Goal: Transaction & Acquisition: Book appointment/travel/reservation

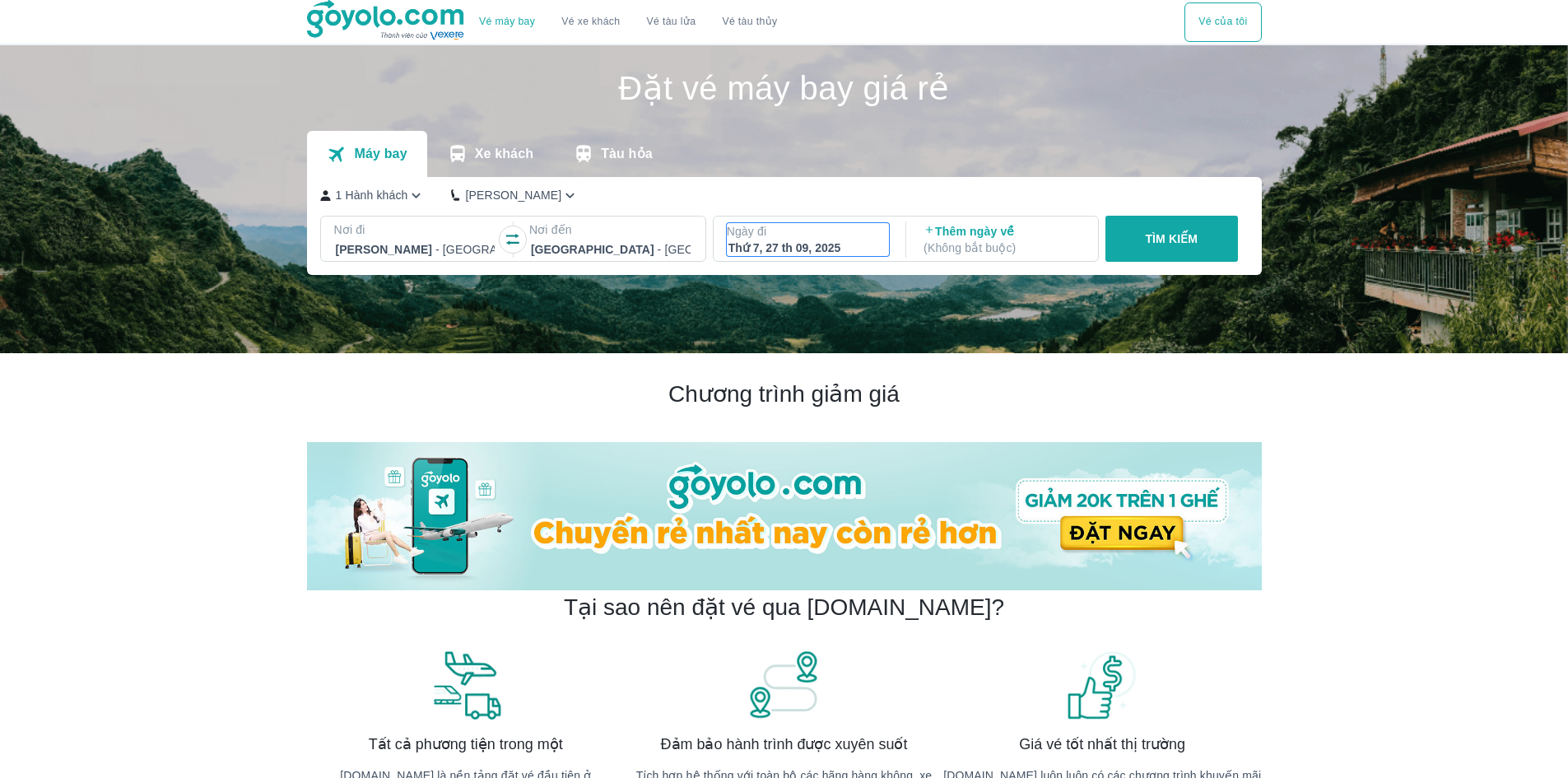
click at [858, 239] on p "Ngày đi" at bounding box center [808, 231] width 163 height 17
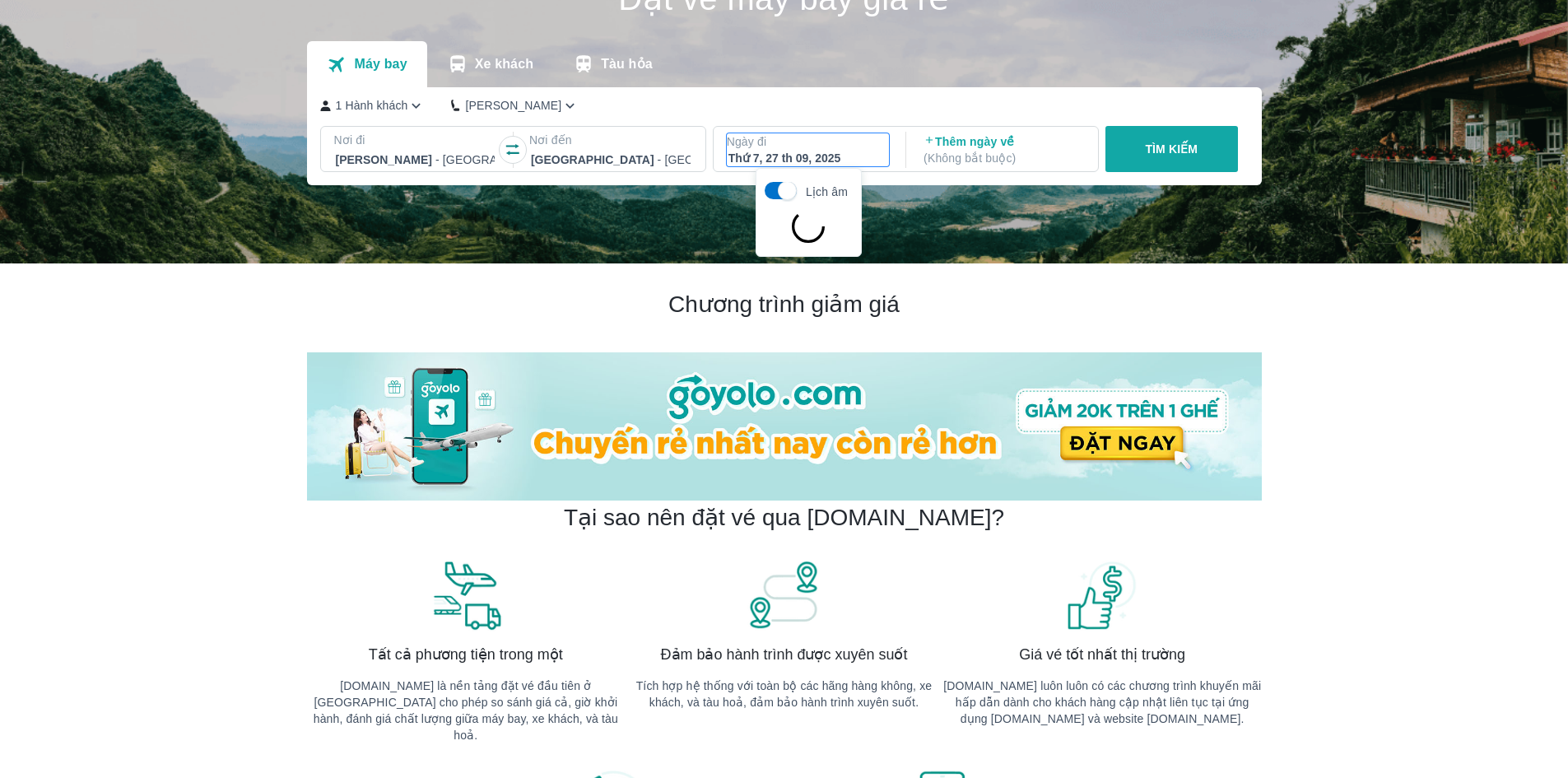
scroll to position [95, 0]
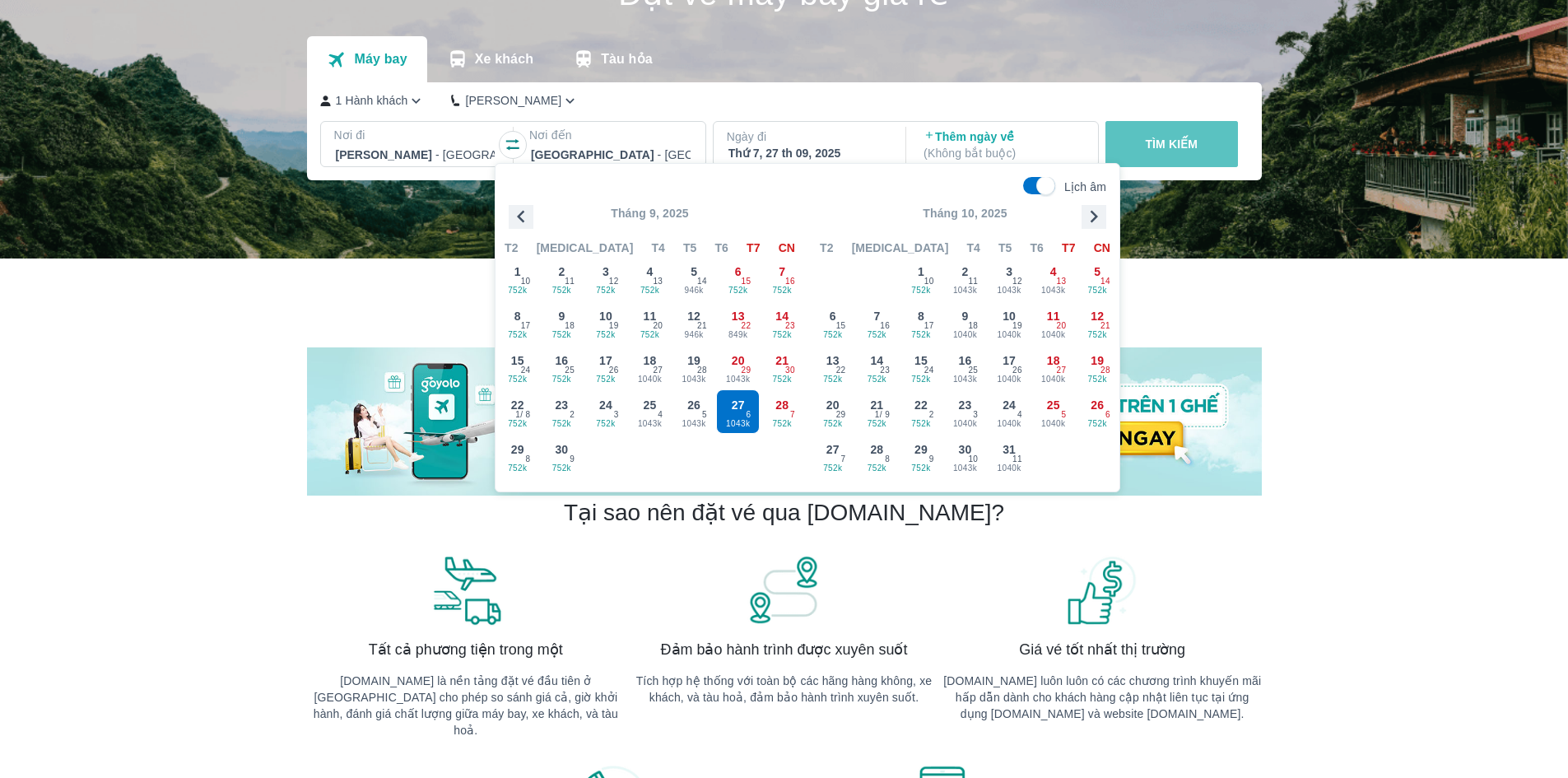
click at [1180, 127] on button "TÌM KIẾM" at bounding box center [1172, 144] width 132 height 46
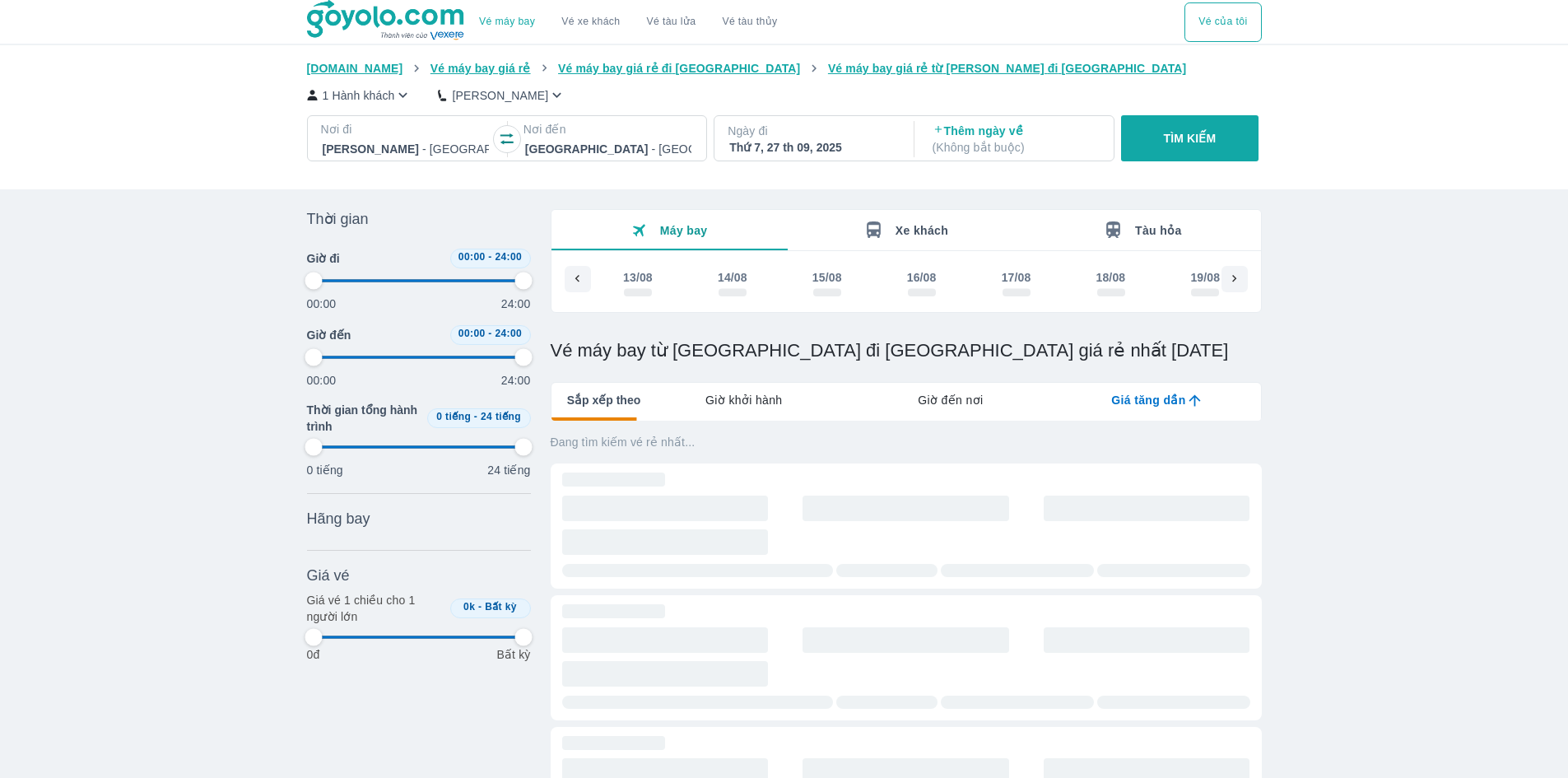
scroll to position [0, 4030]
type input "97.9166666666667"
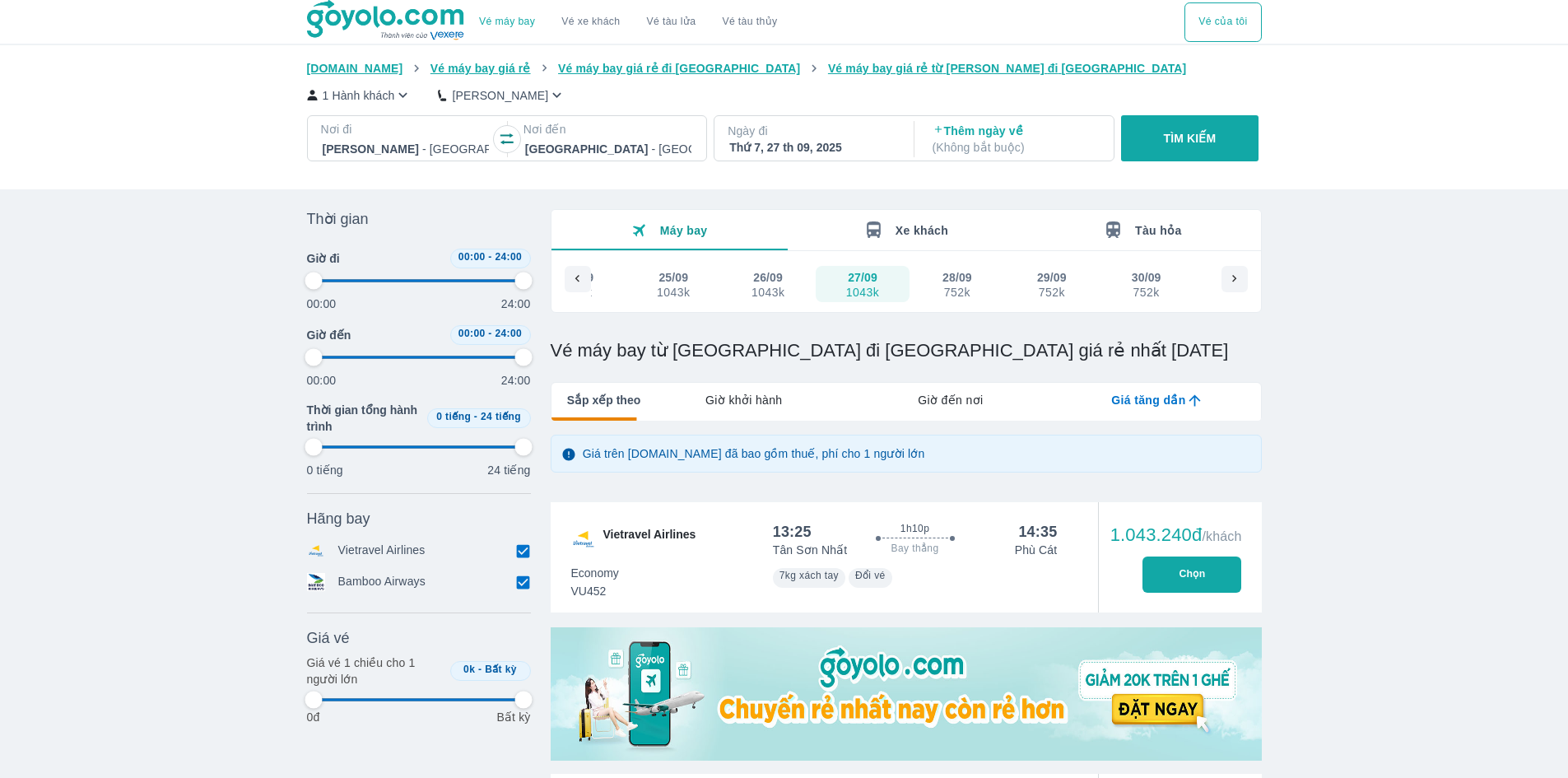
type input "97.9166666666667"
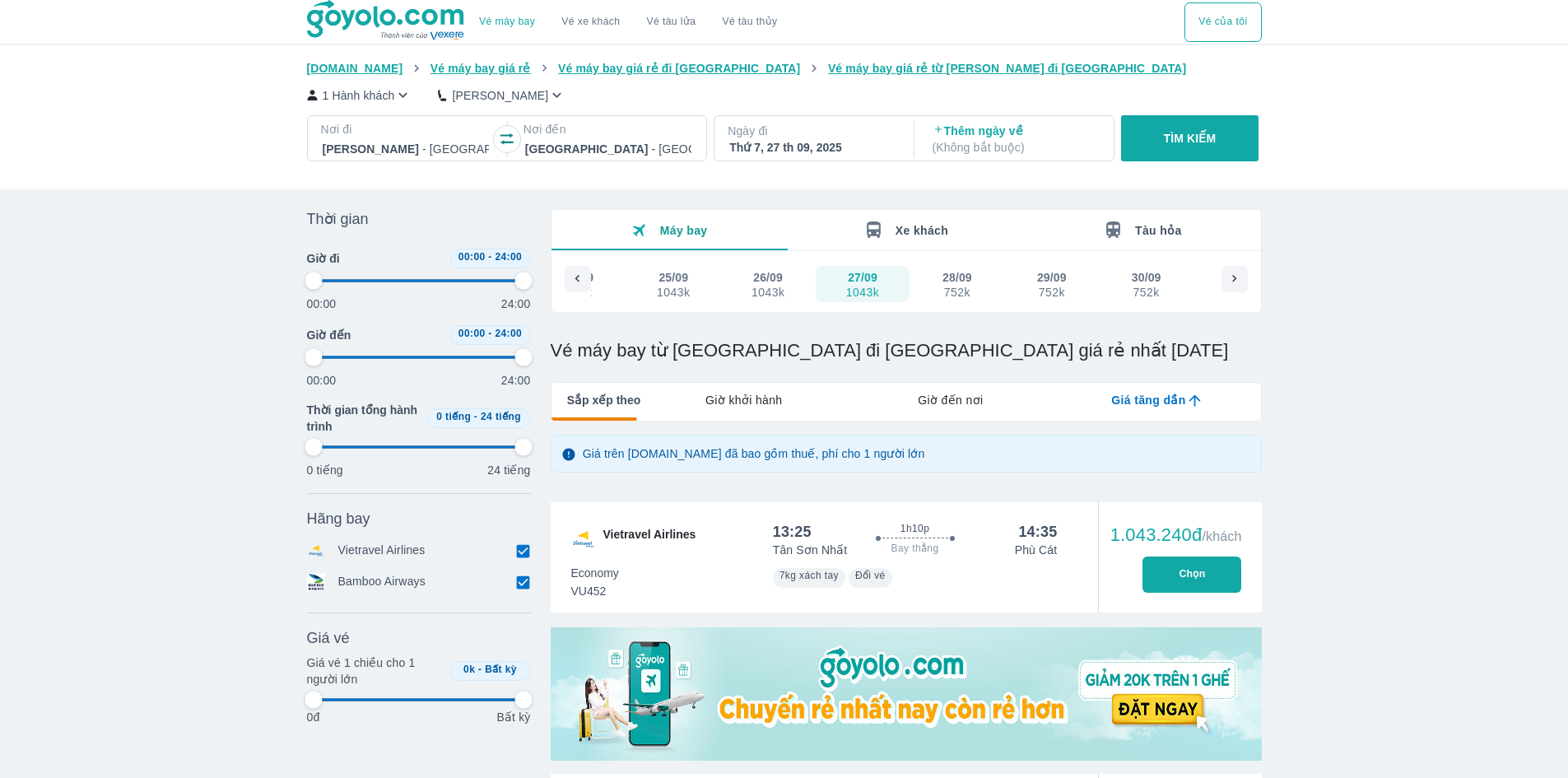
type input "97.9166666666667"
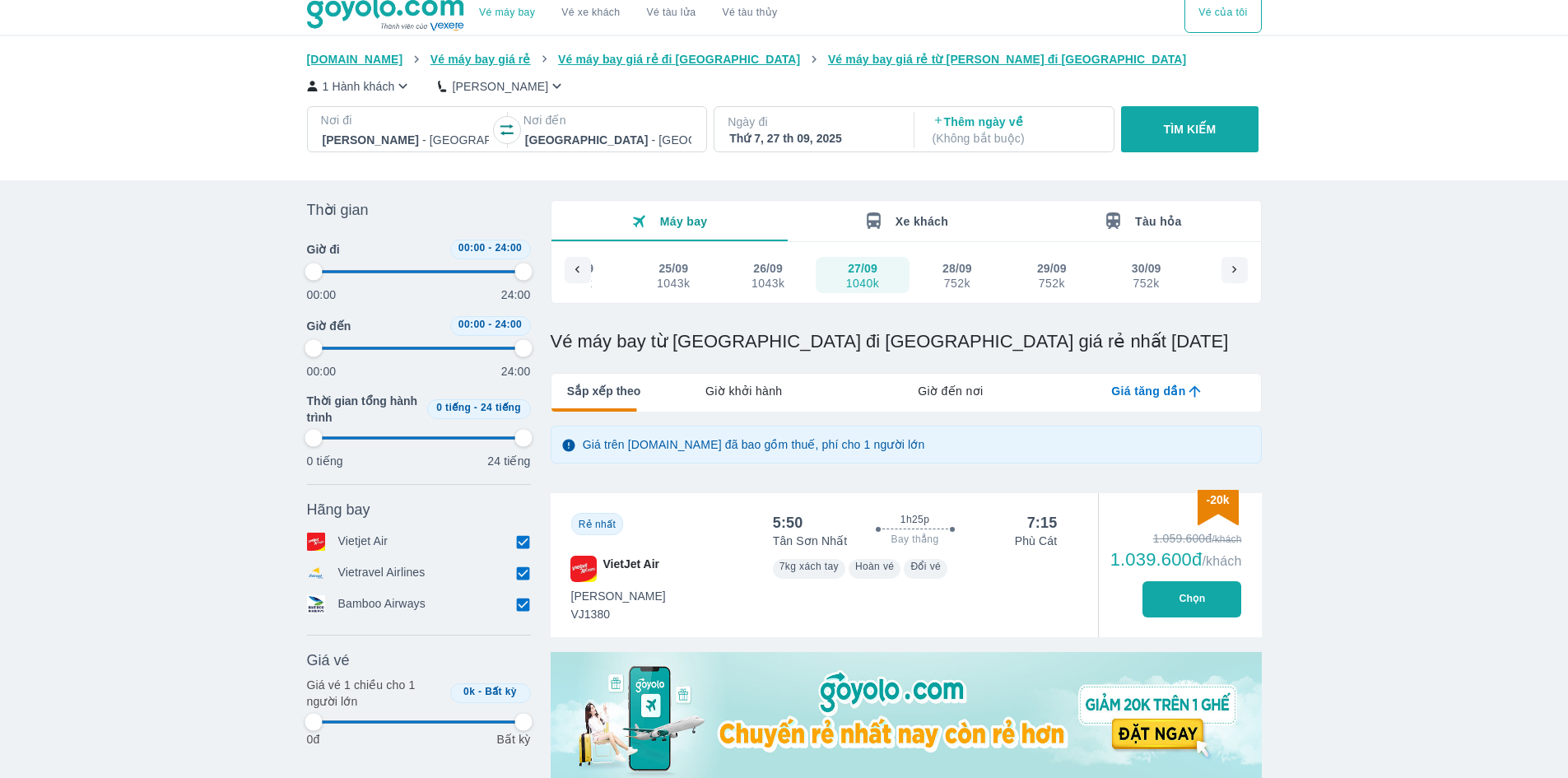
scroll to position [0, 0]
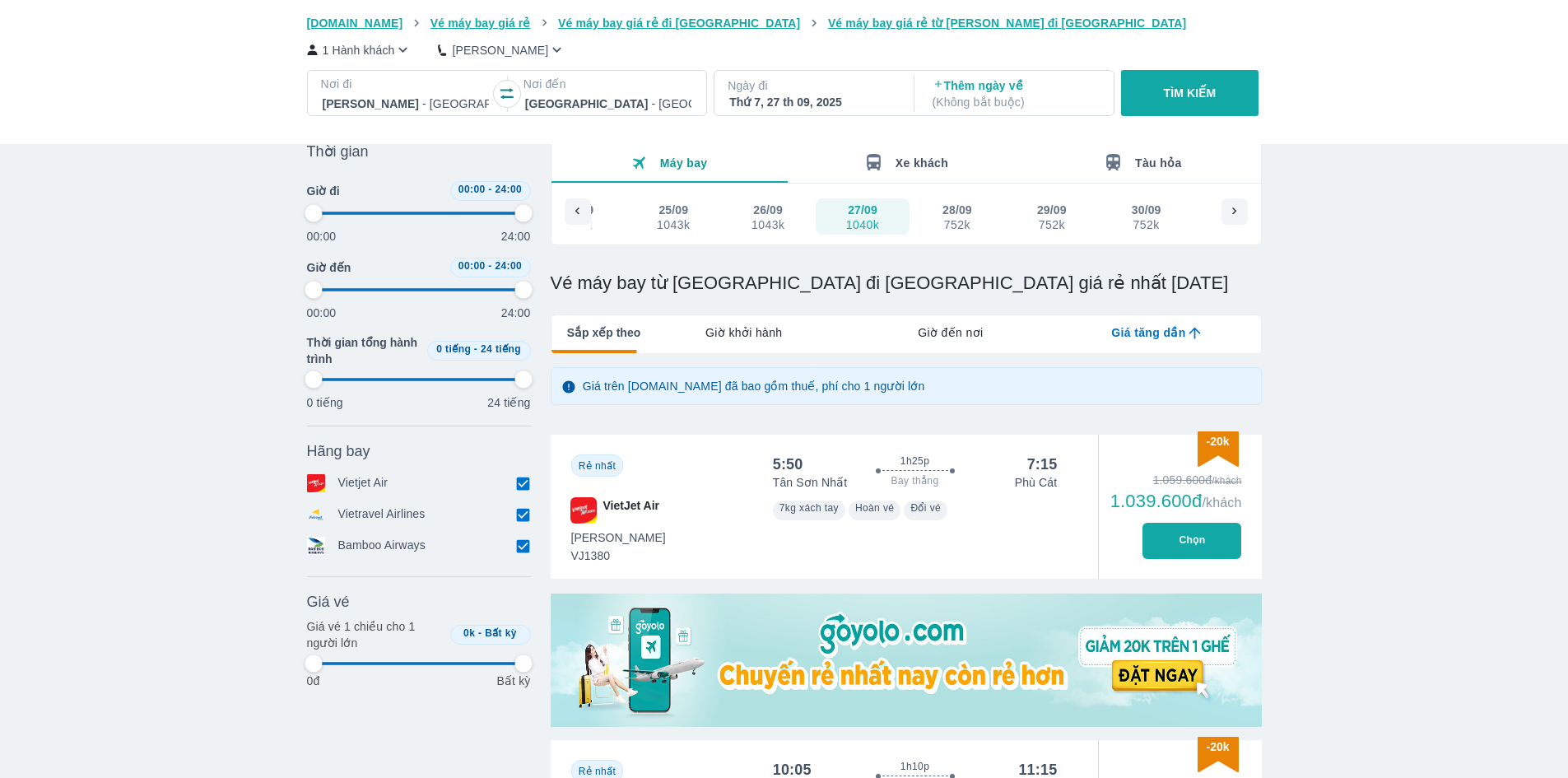
type input "97.9166666666667"
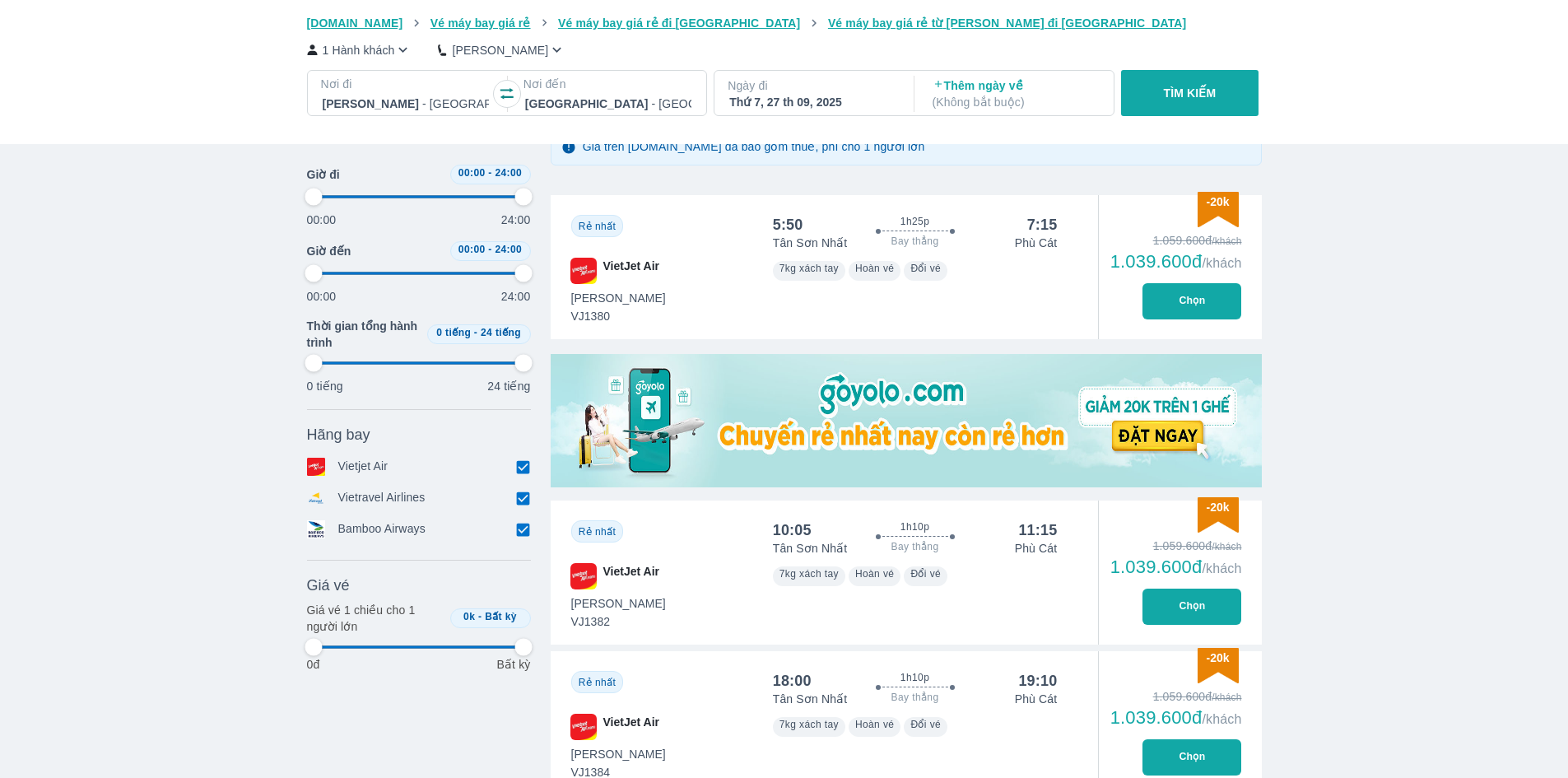
type input "97.9166666666667"
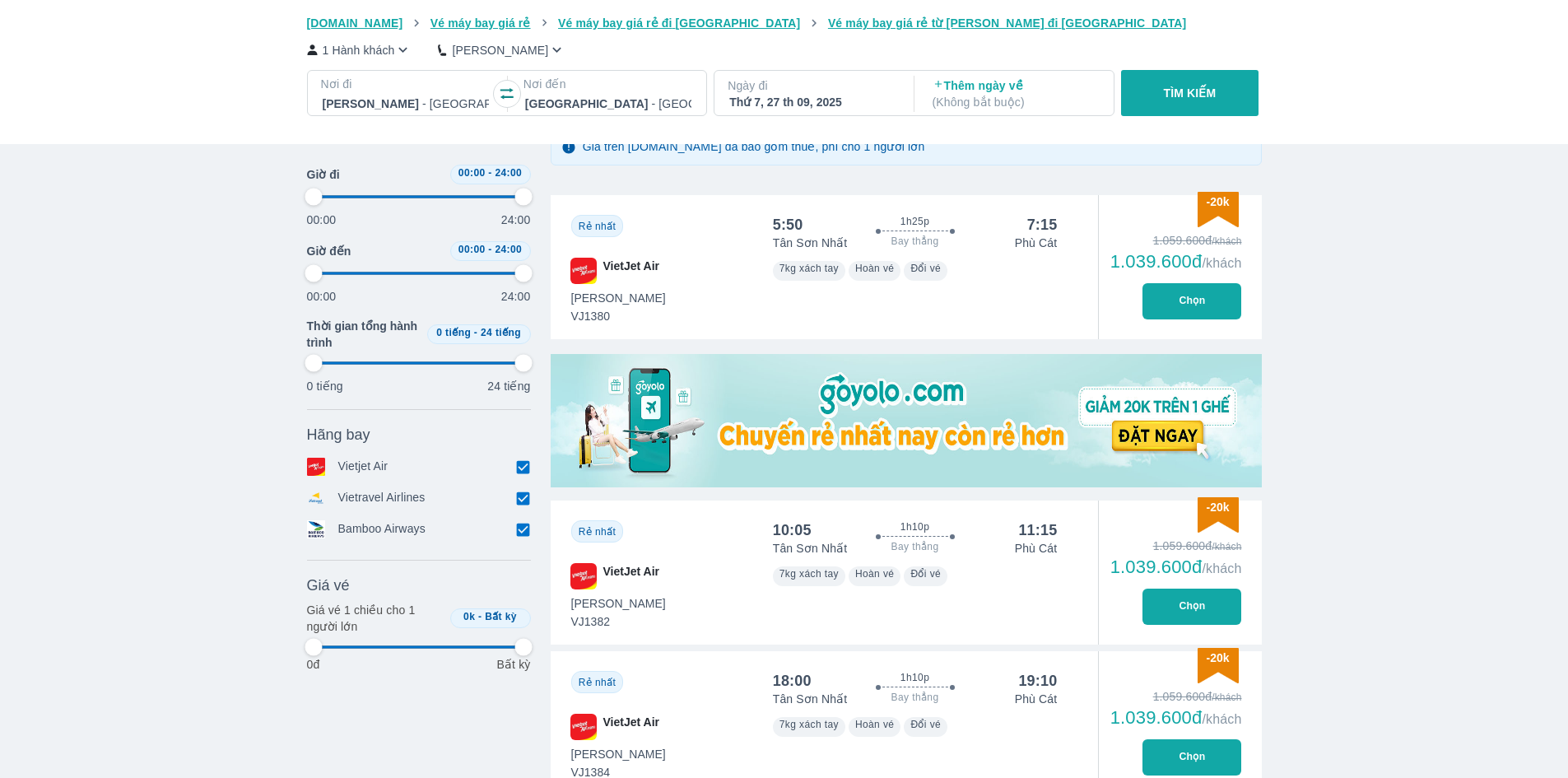
type input "97.9166666666667"
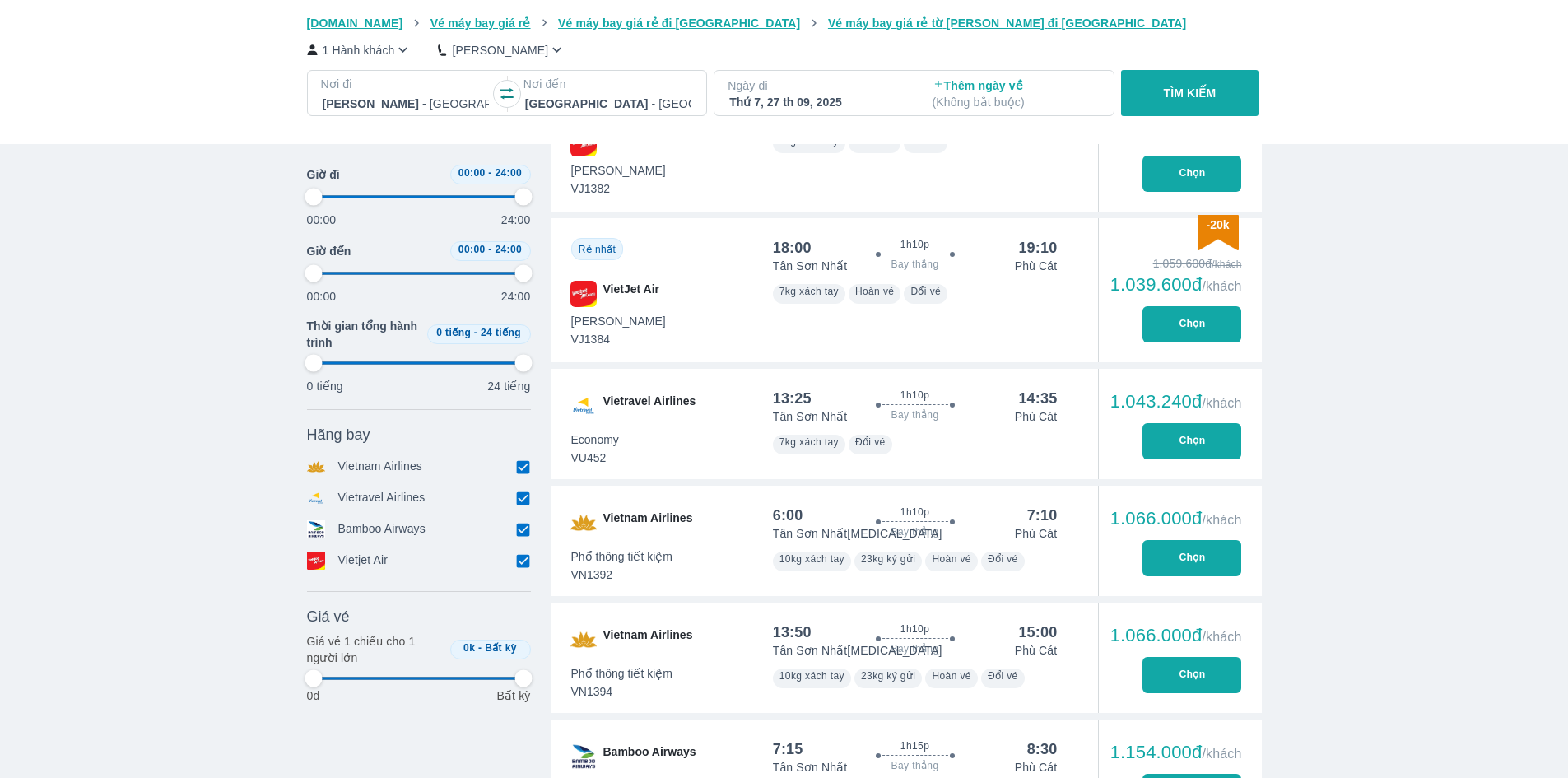
scroll to position [741, 0]
type input "97.9166666666667"
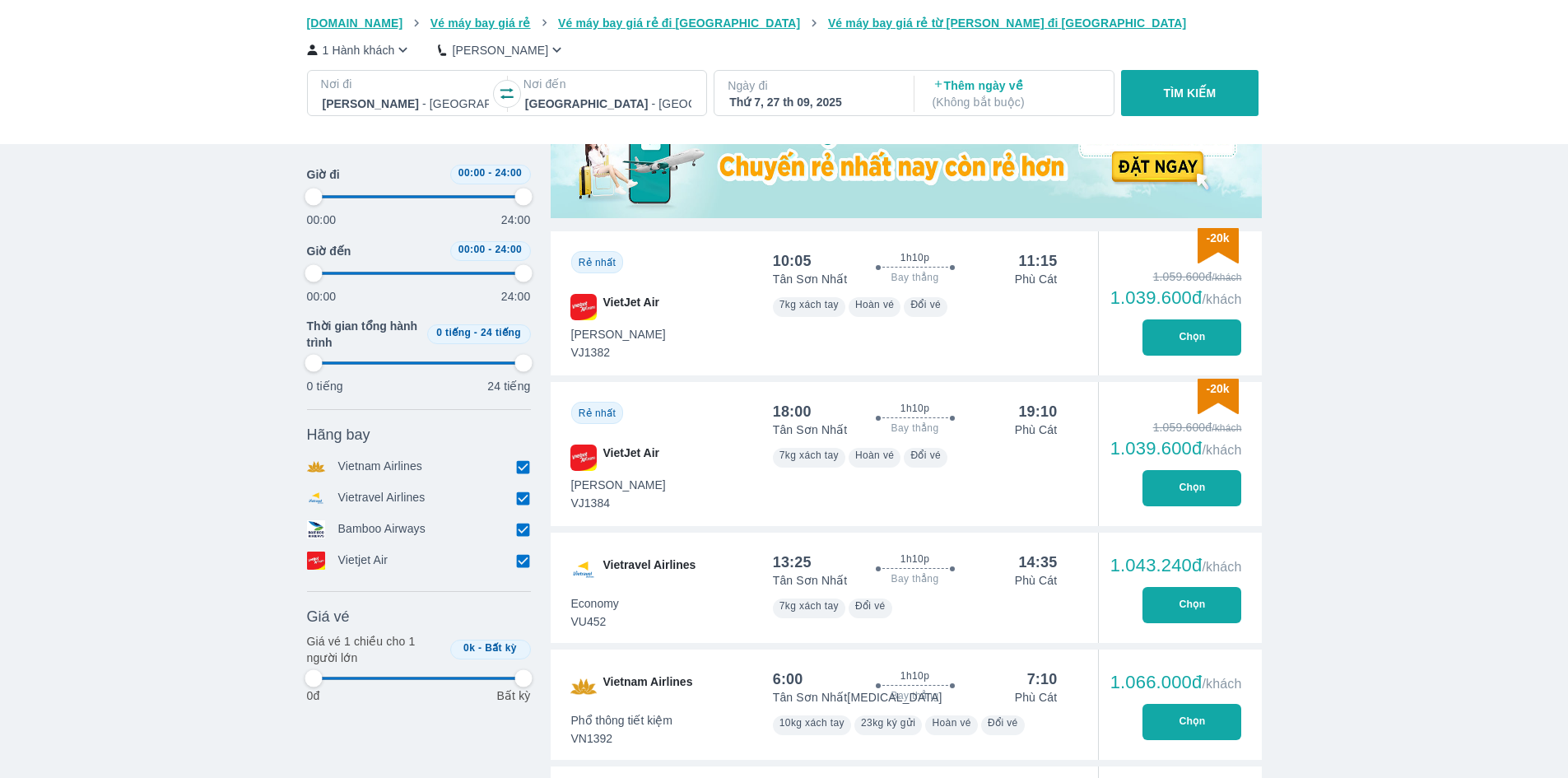
type input "97.9166666666667"
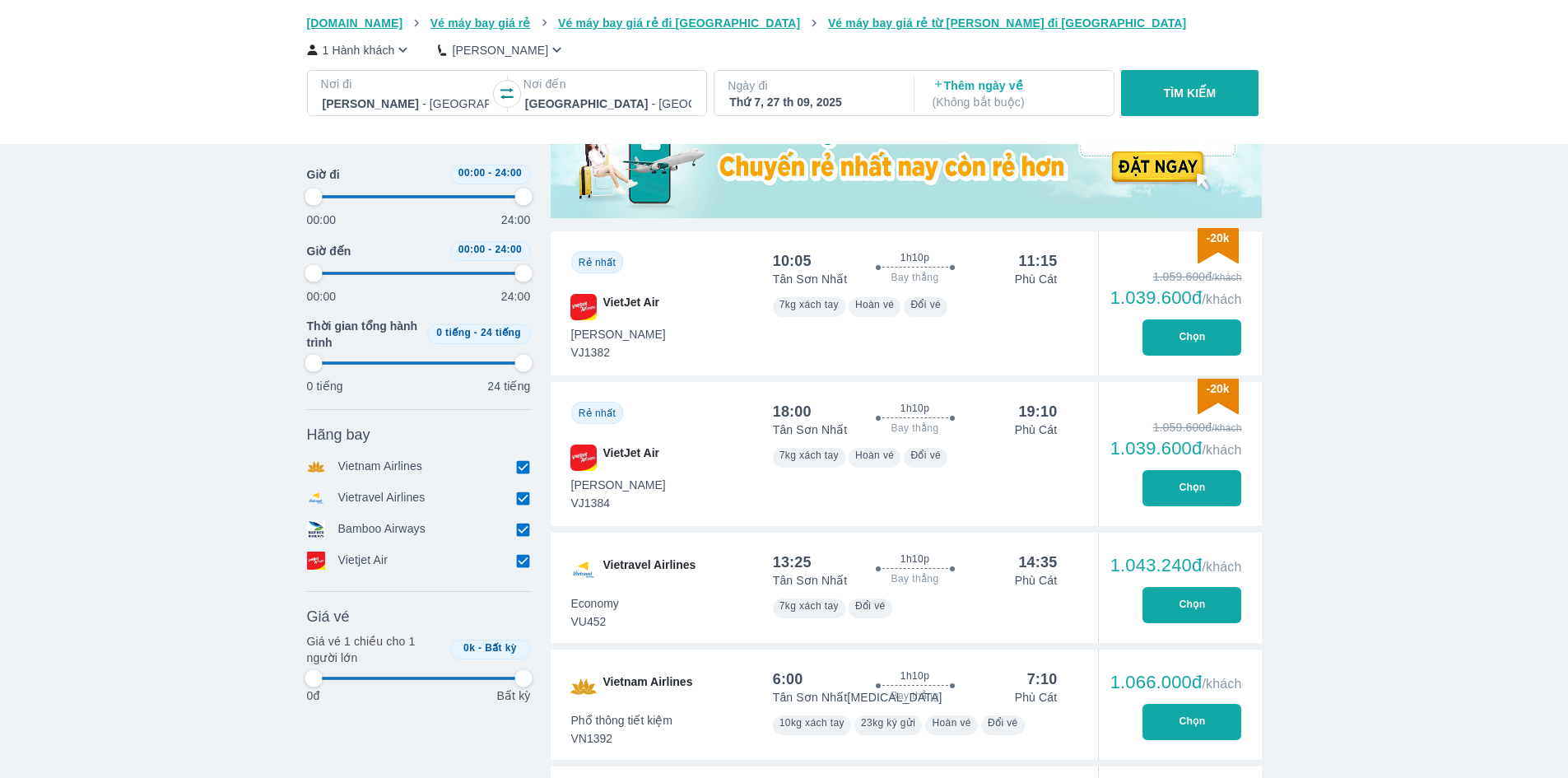
type input "97.9166666666667"
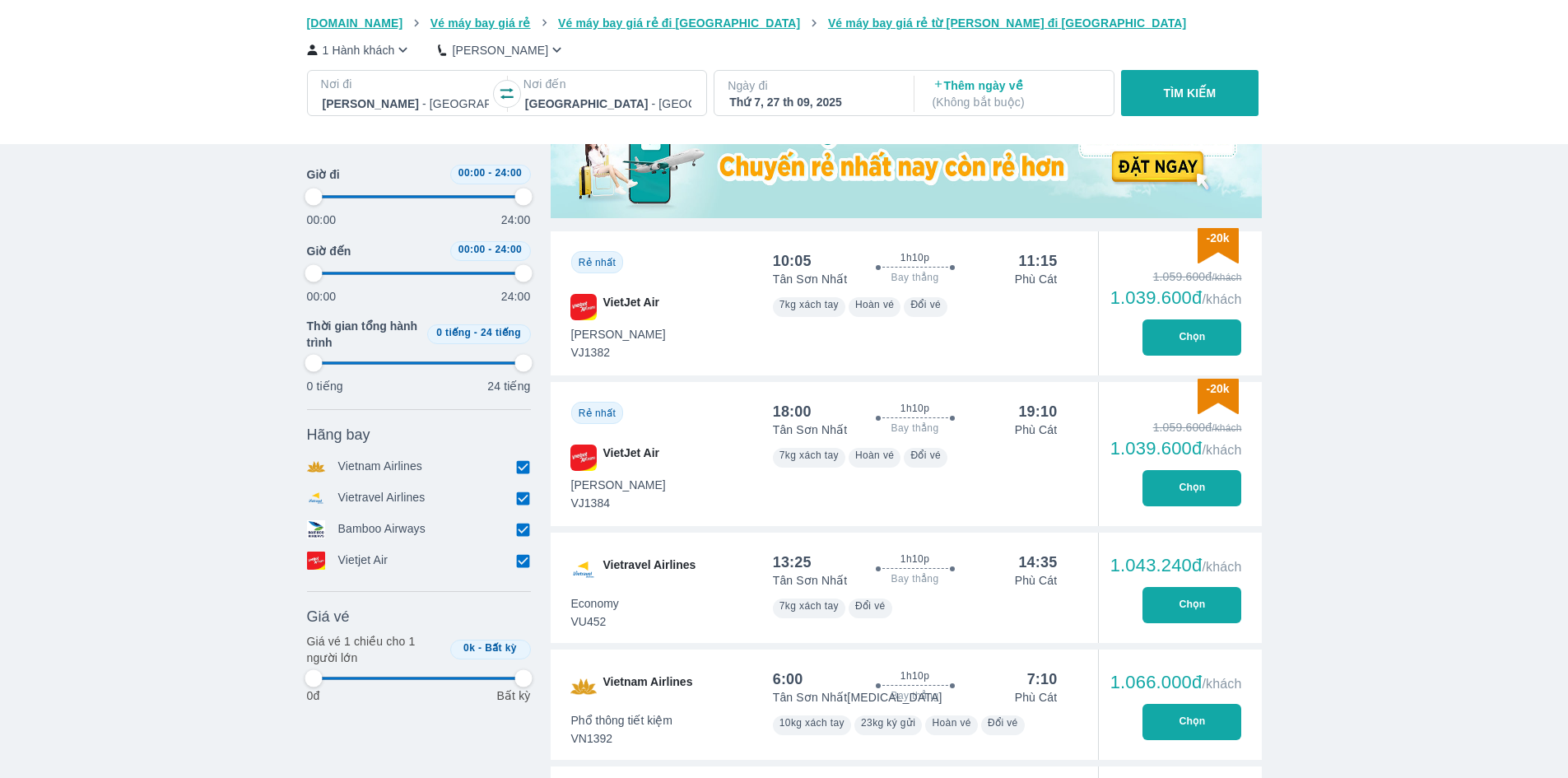
type input "97.9166666666667"
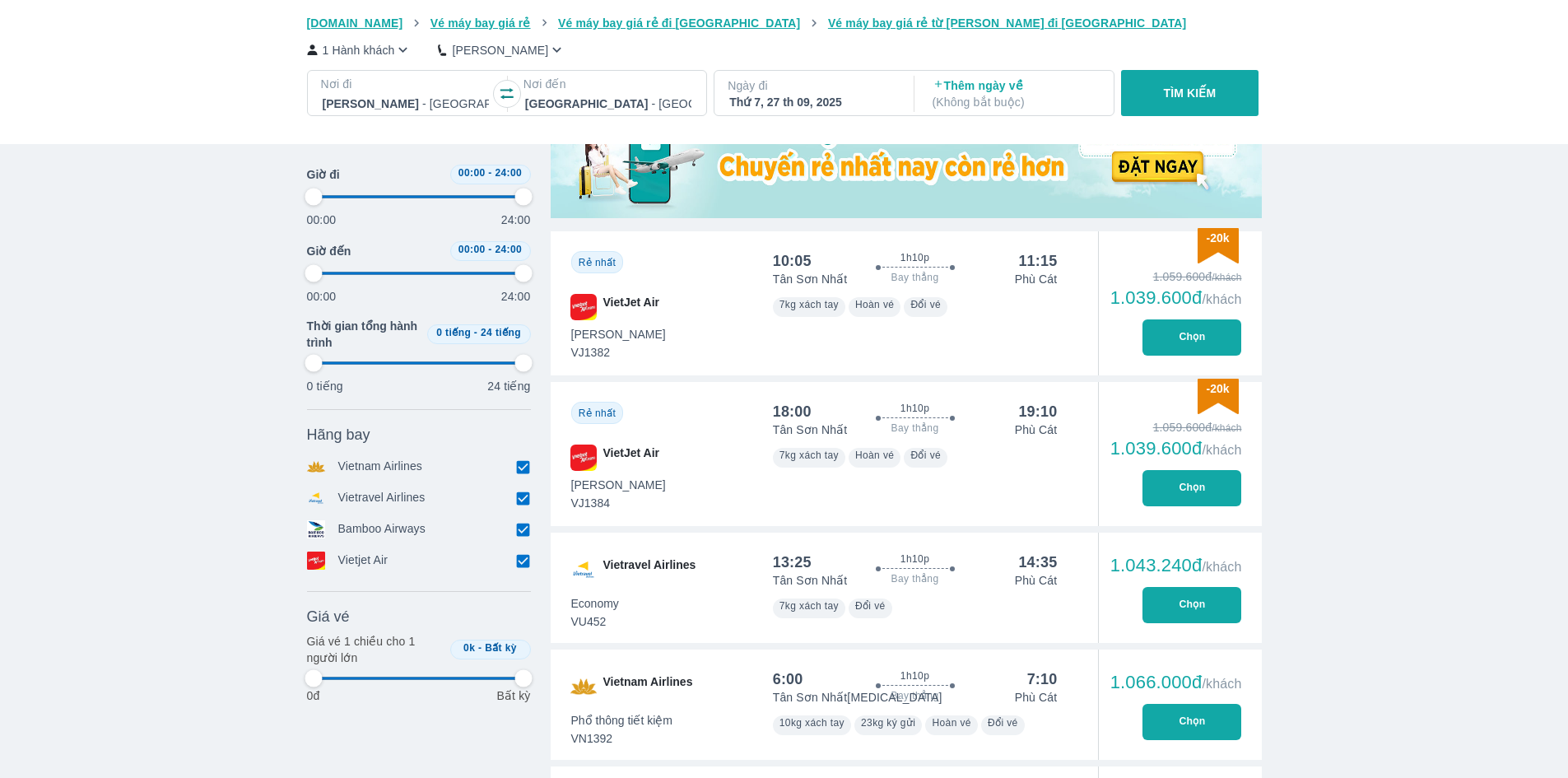
type input "97.9166666666667"
click at [502, 91] on icon "button" at bounding box center [506, 94] width 13 height 12
type input "97.9166666666667"
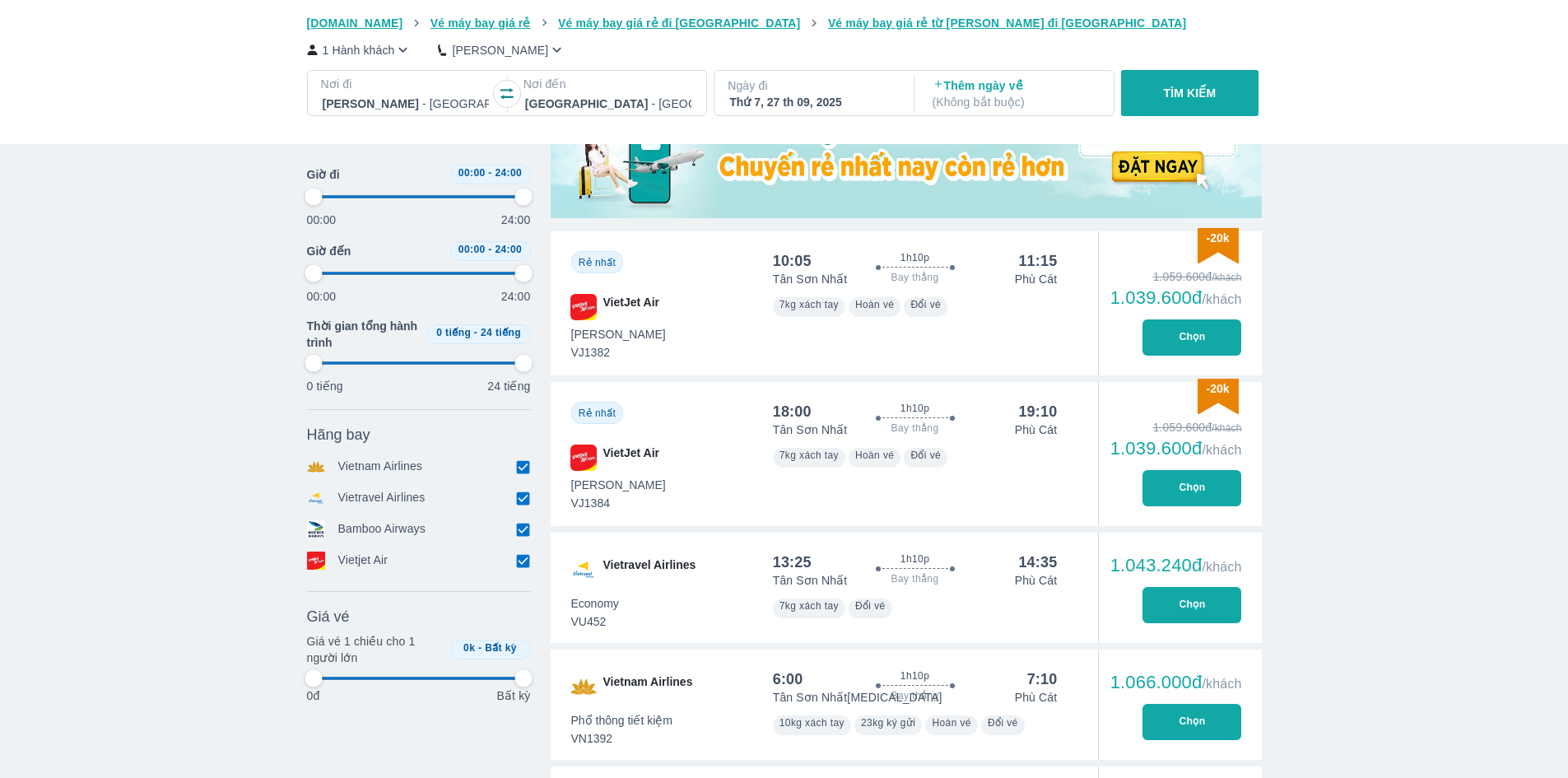
type input "97.9166666666667"
click at [752, 100] on div "Thứ 7, 27 th 09, 2025" at bounding box center [813, 102] width 167 height 17
type input "97.9166666666667"
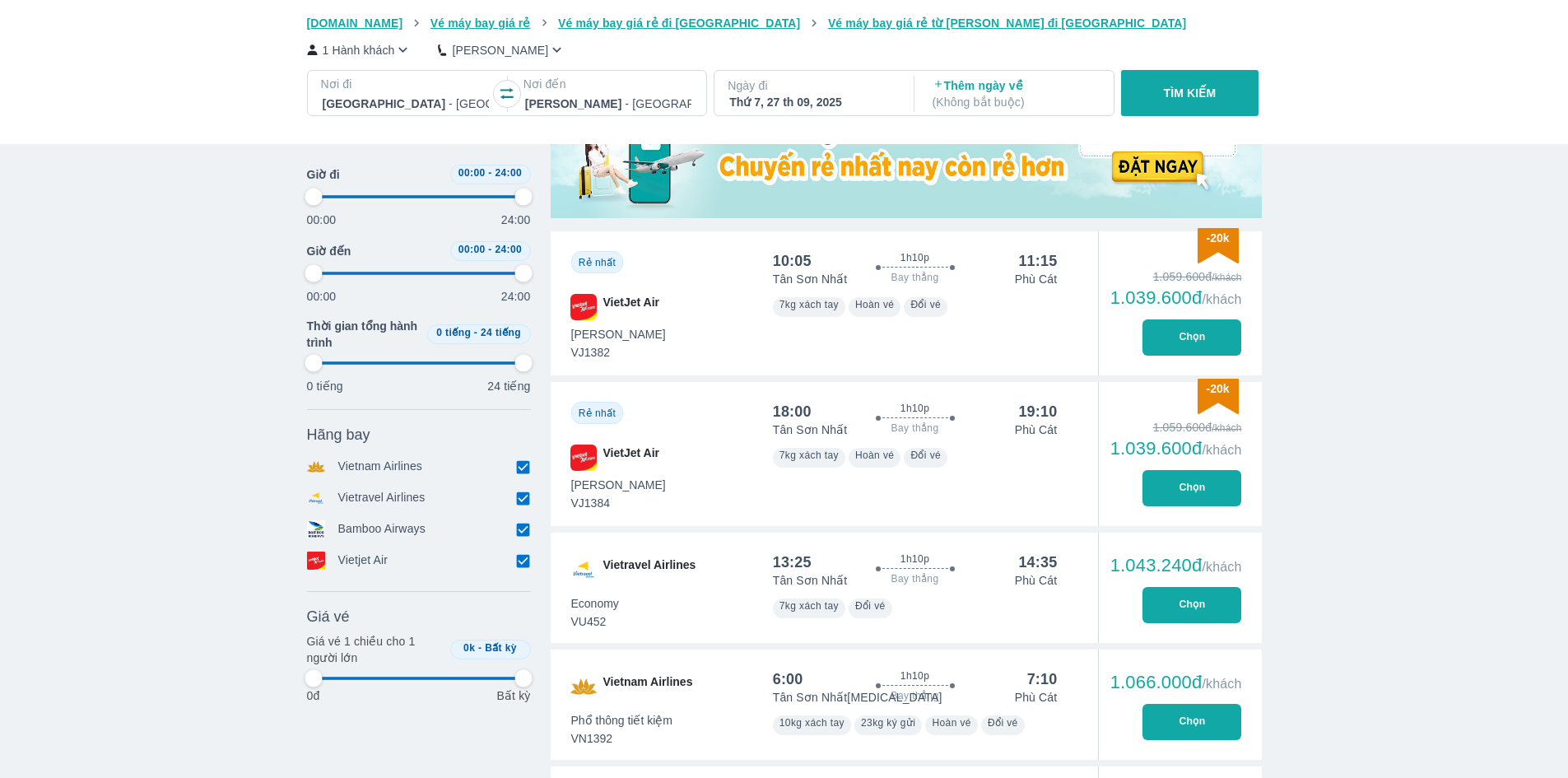
type input "97.9166666666667"
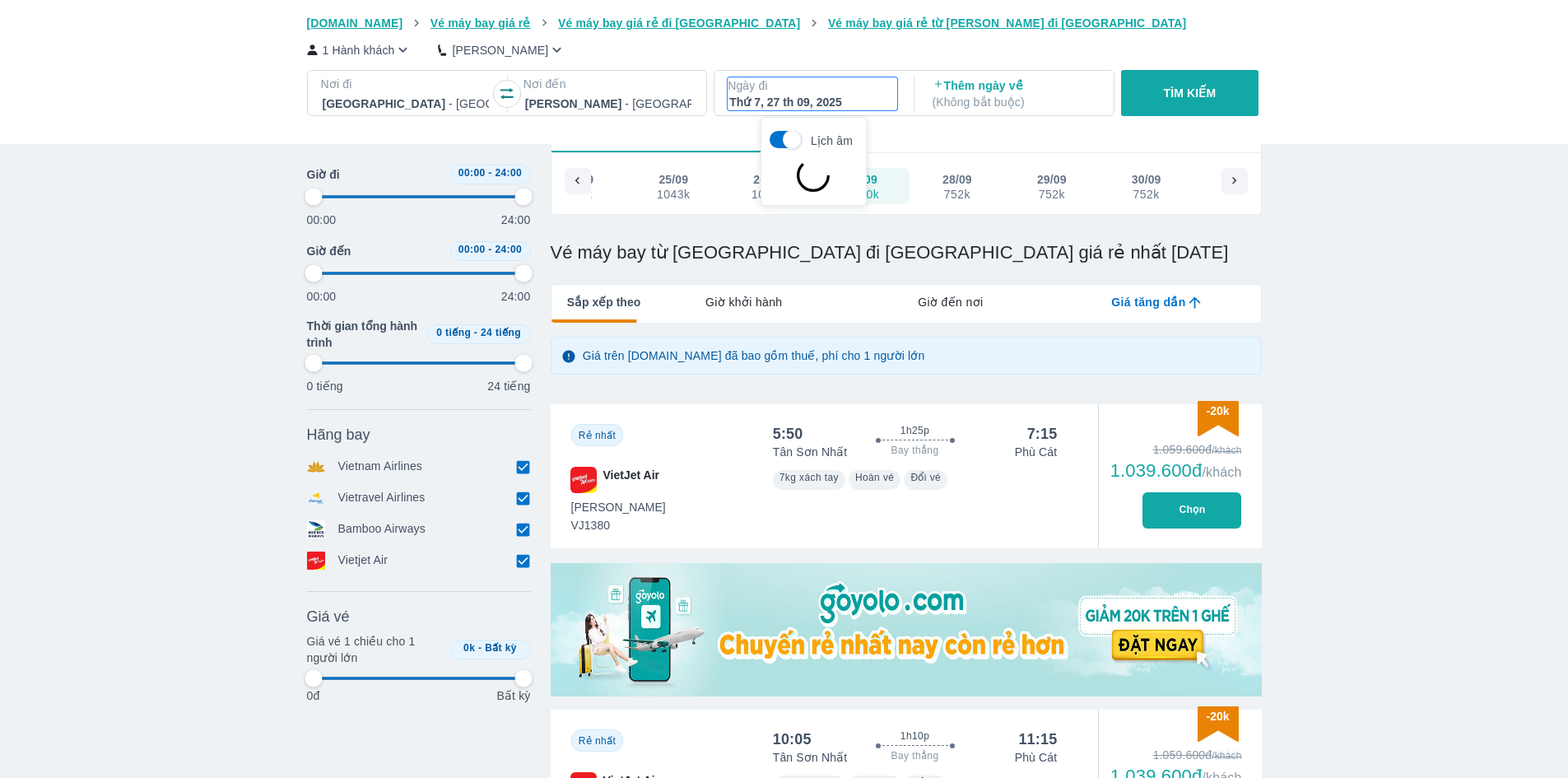
scroll to position [95, 0]
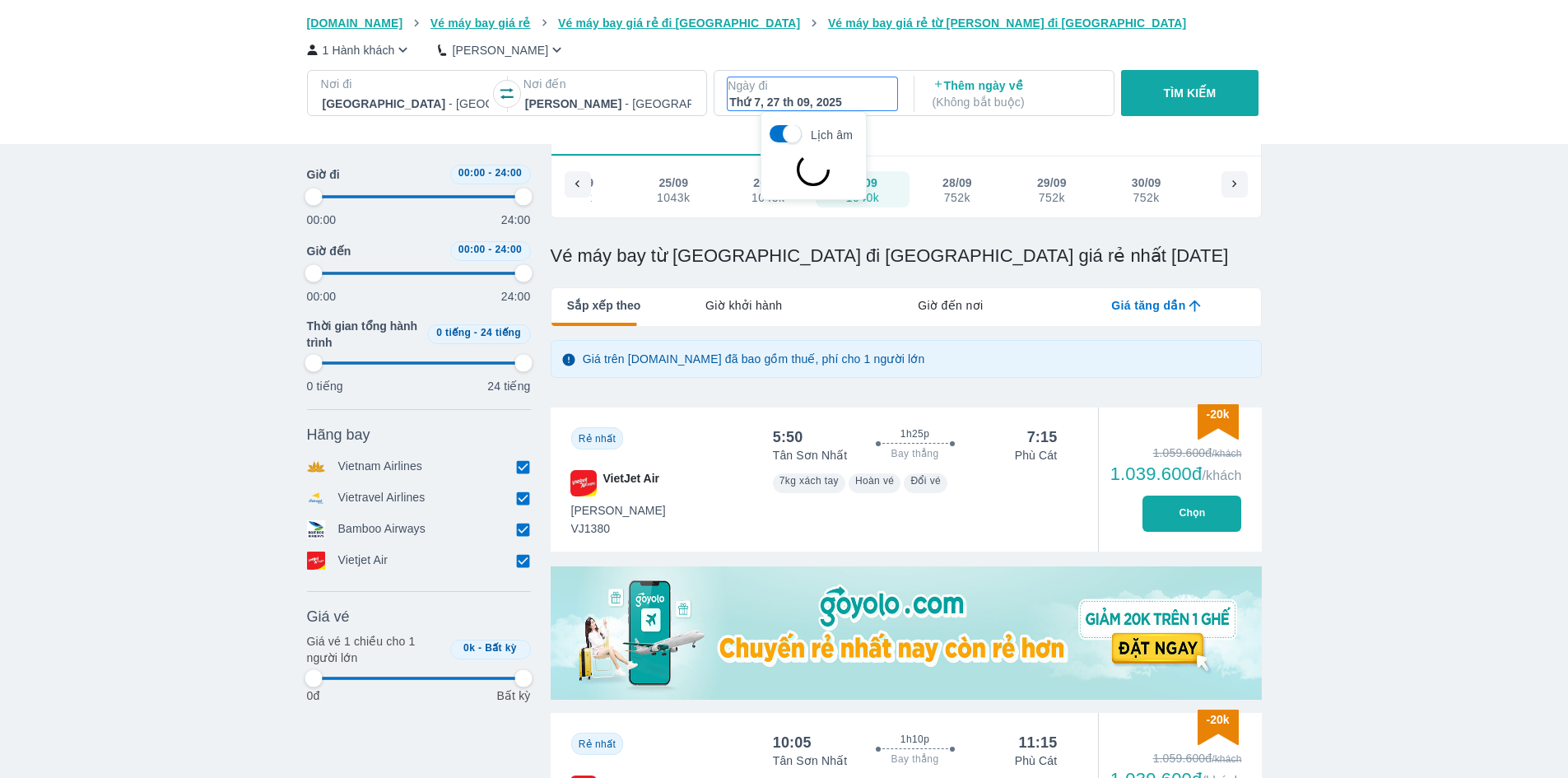
type input "97.9166666666667"
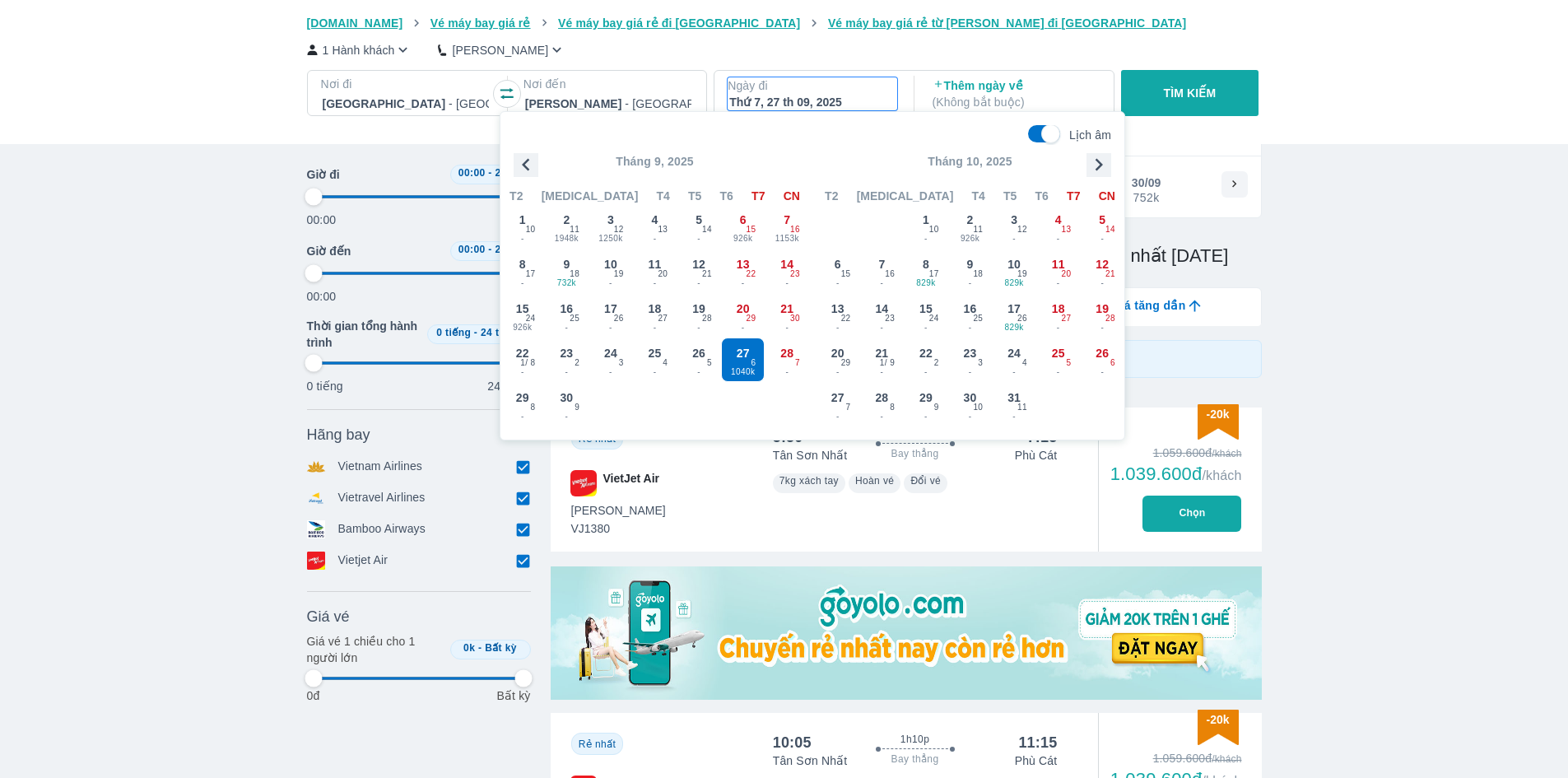
type input "97.9166666666667"
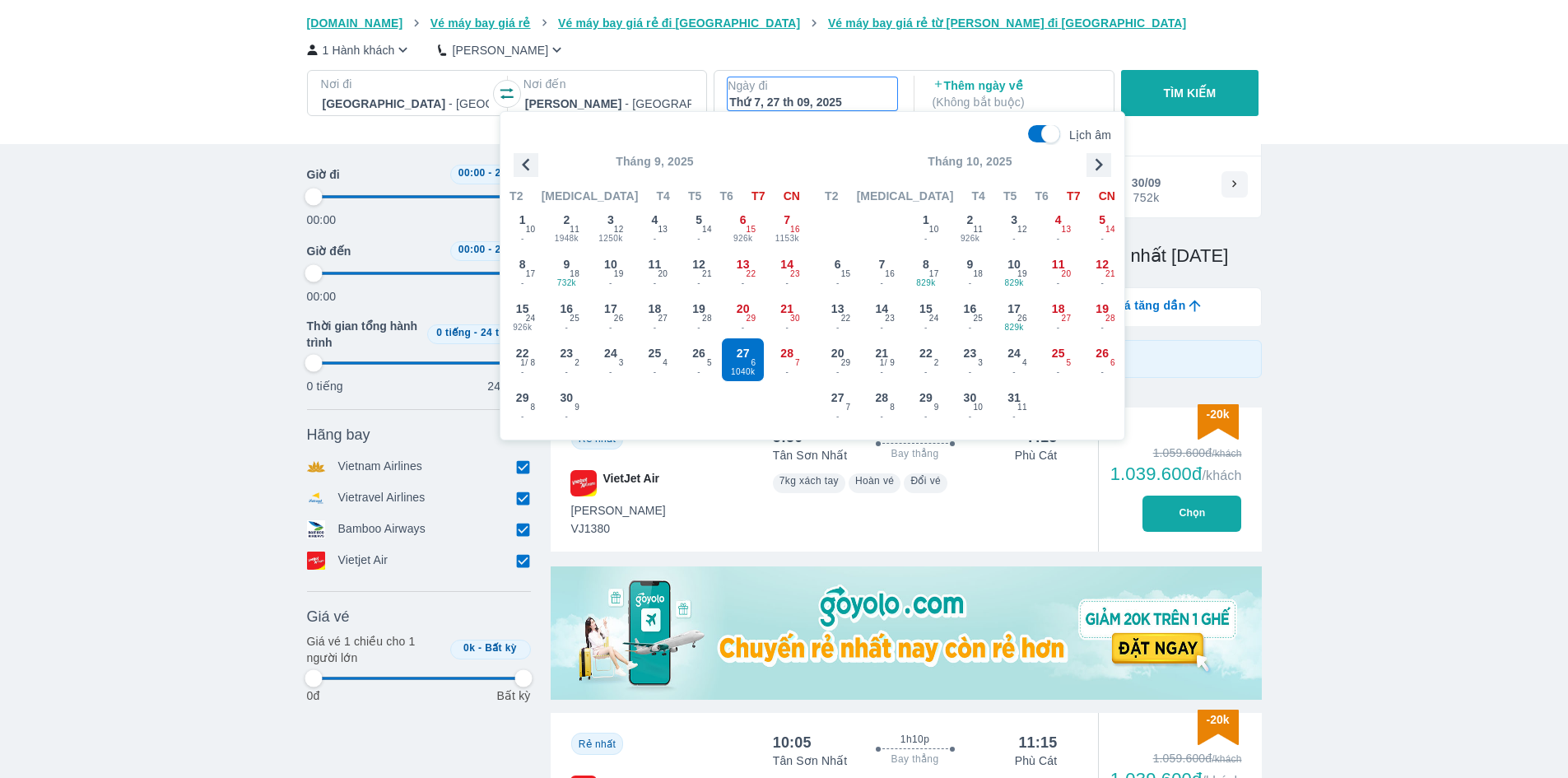
type input "97.9166666666667"
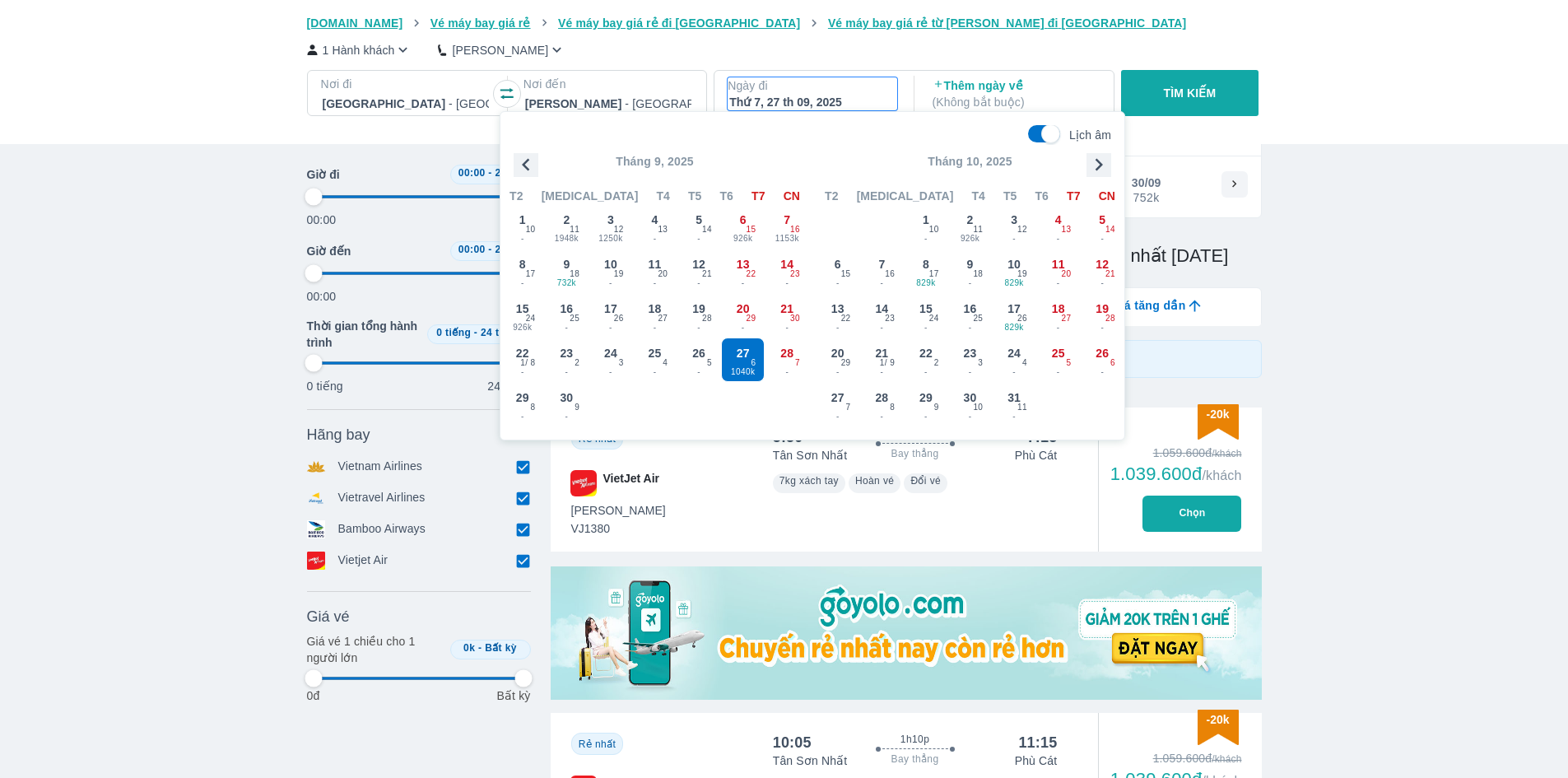
type input "97.9166666666667"
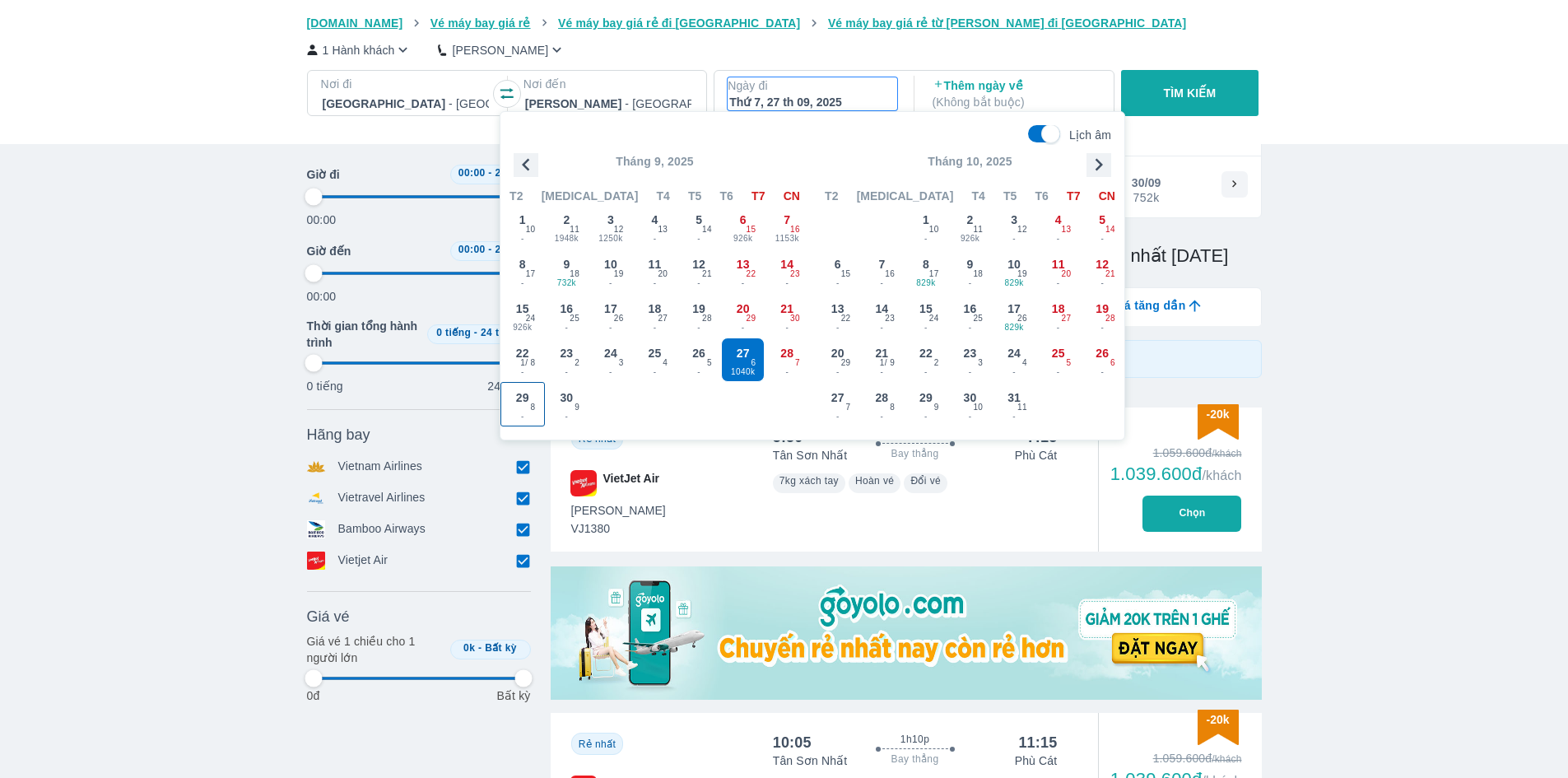
type input "97.9166666666667"
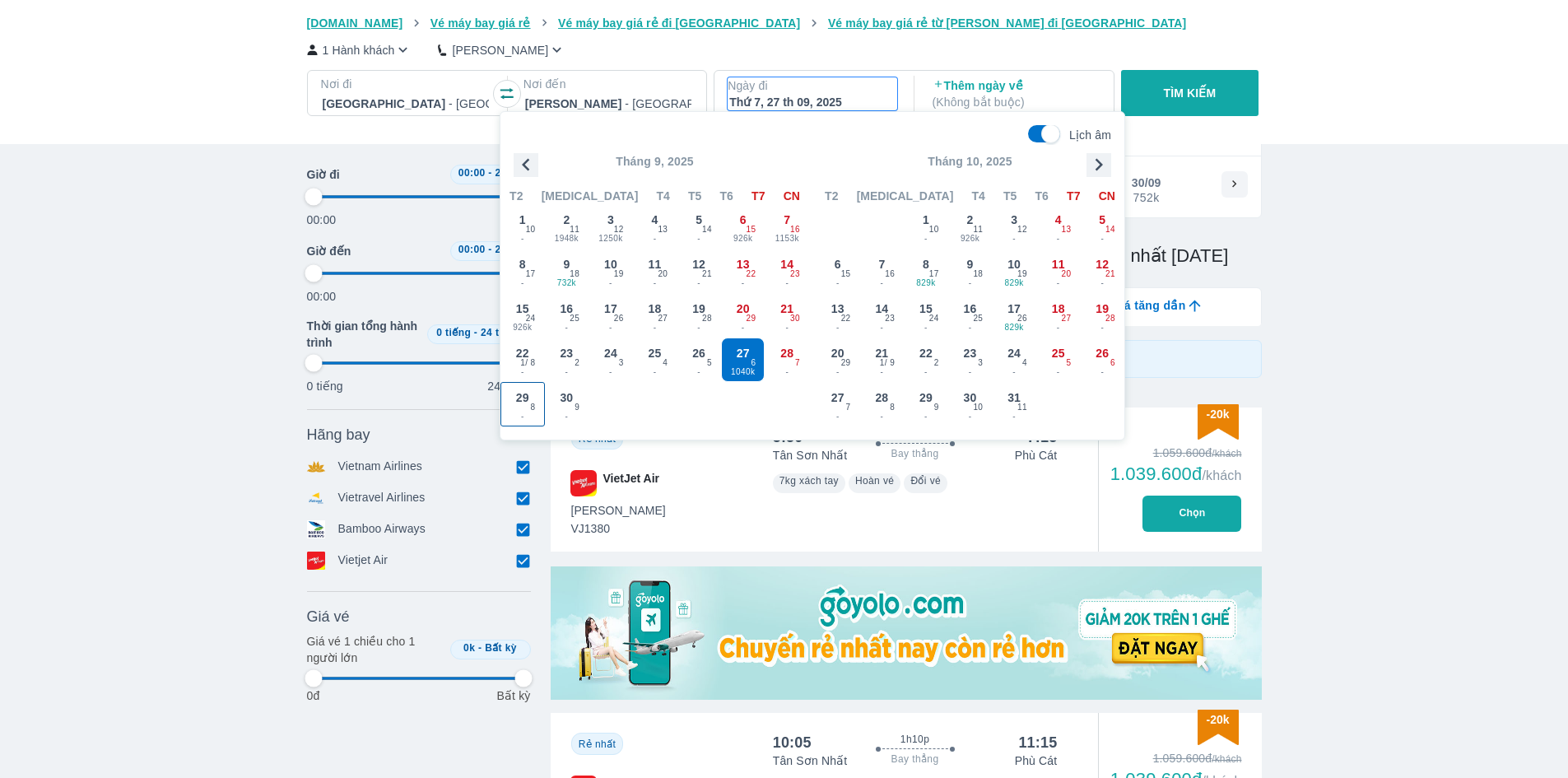
type input "97.9166666666667"
click at [580, 409] on div "30 - 9" at bounding box center [566, 403] width 42 height 42
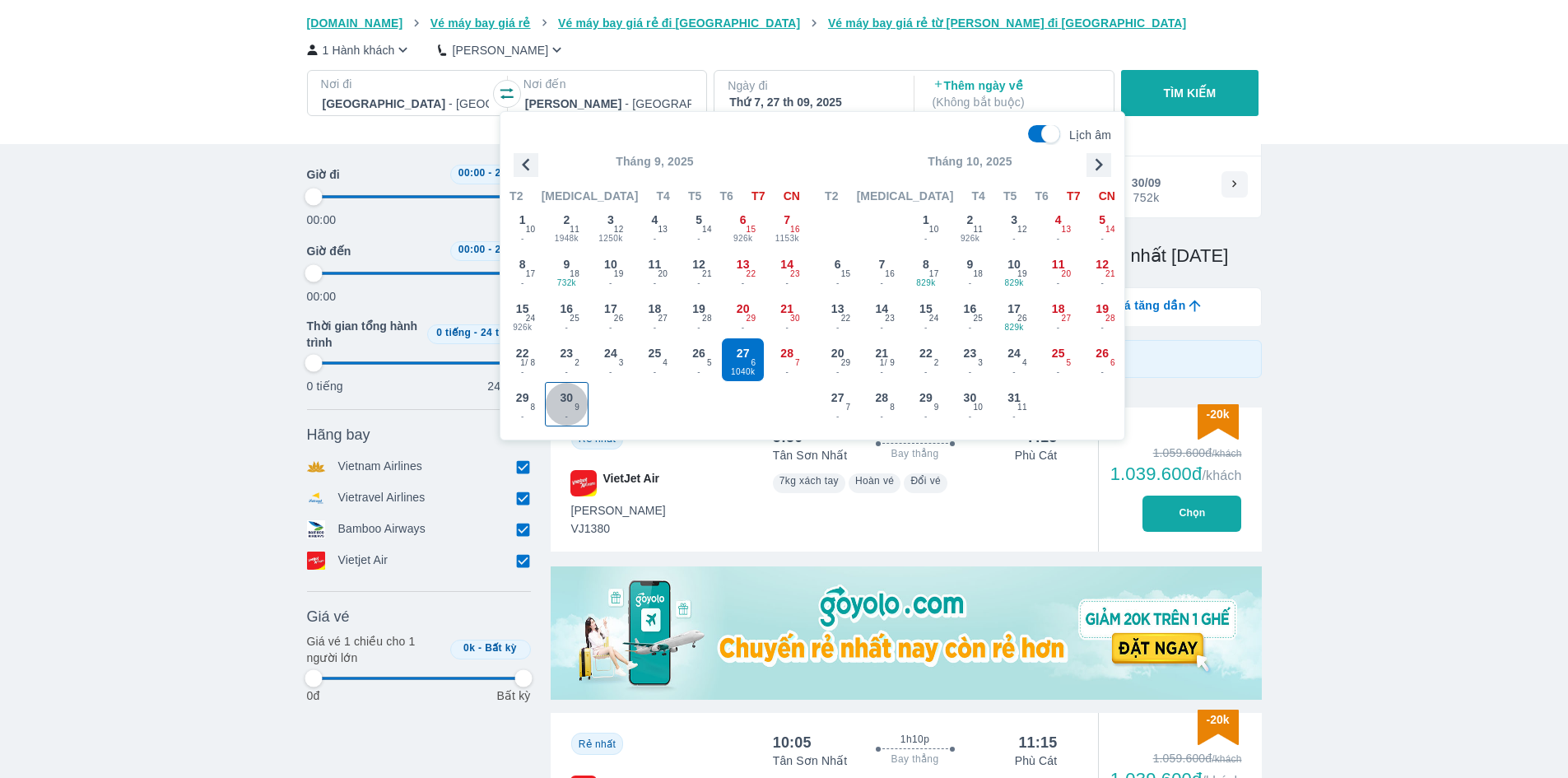
type input "97.9166666666667"
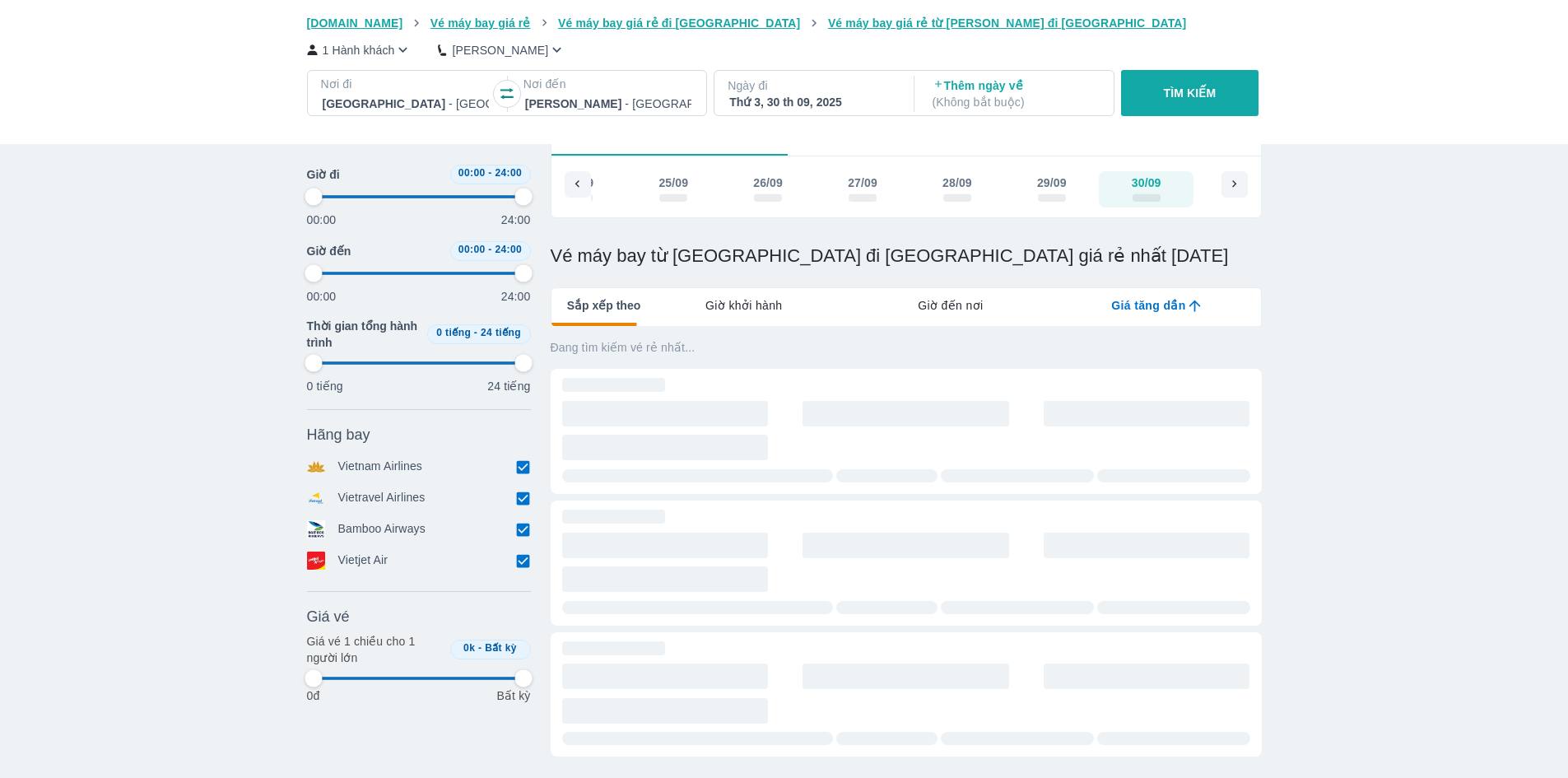
type input "97.9166666666667"
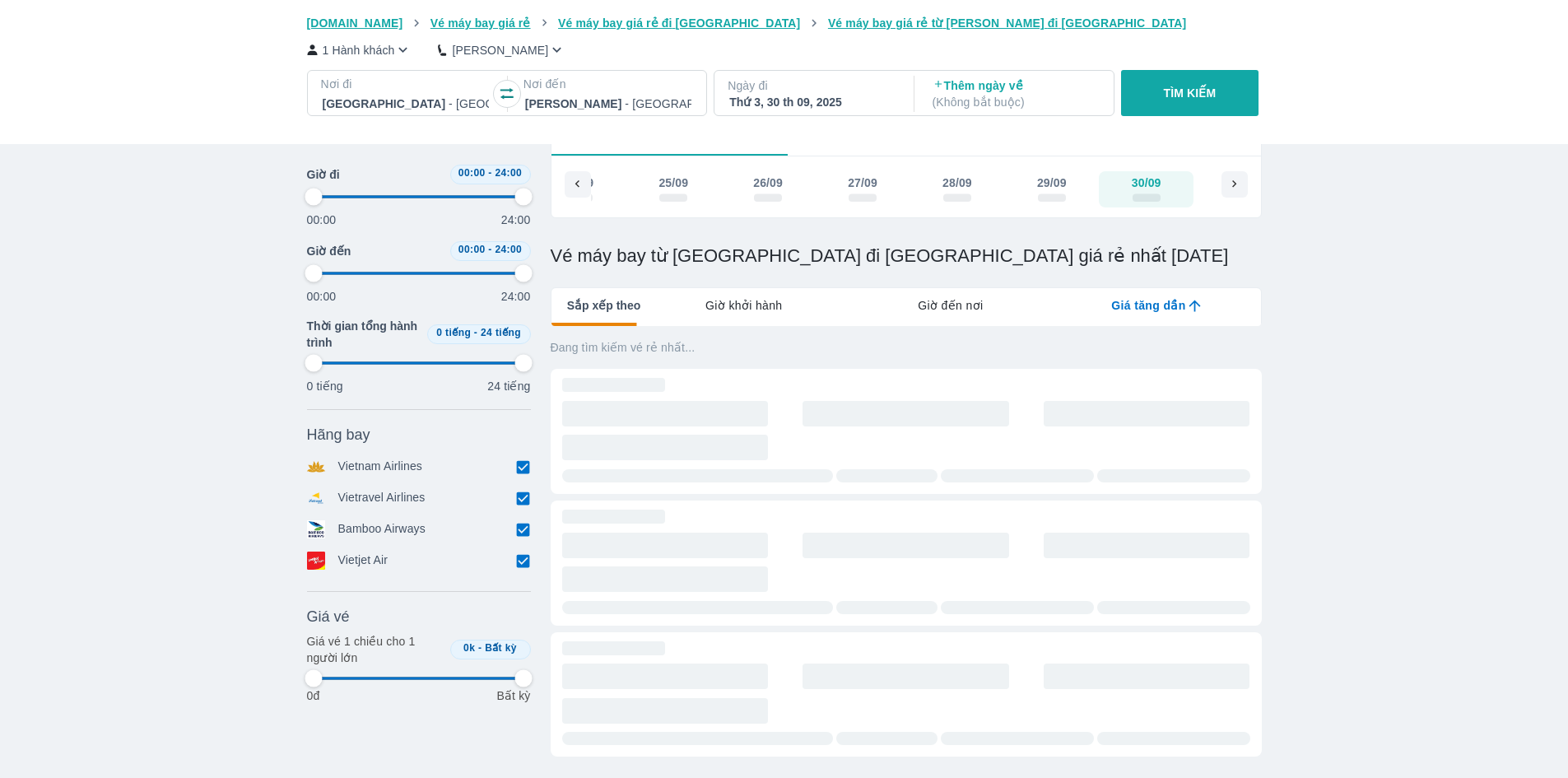
type input "97.9166666666667"
click at [1137, 92] on button "TÌM KIẾM" at bounding box center [1189, 93] width 137 height 46
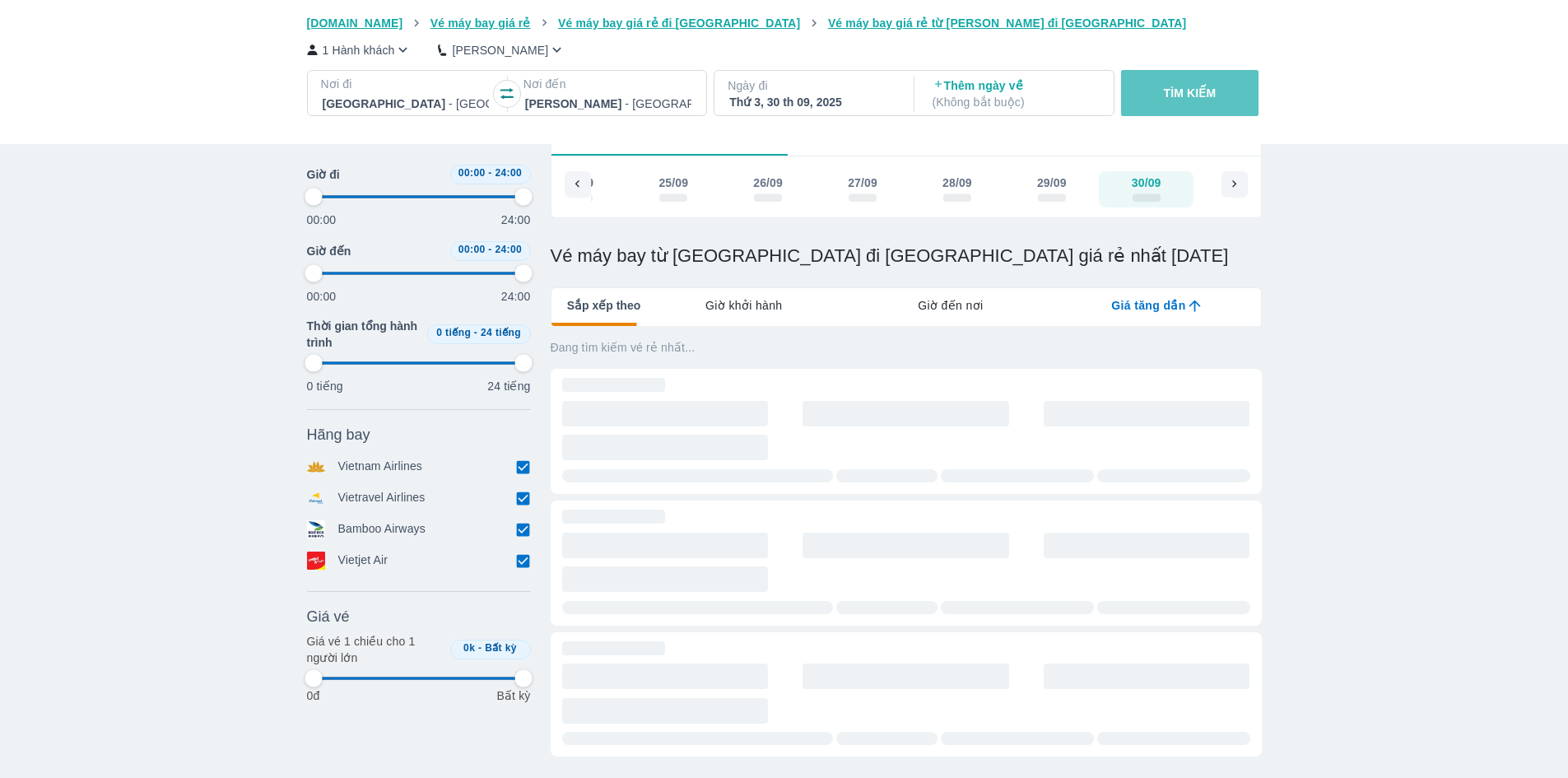
type input "97.9166666666667"
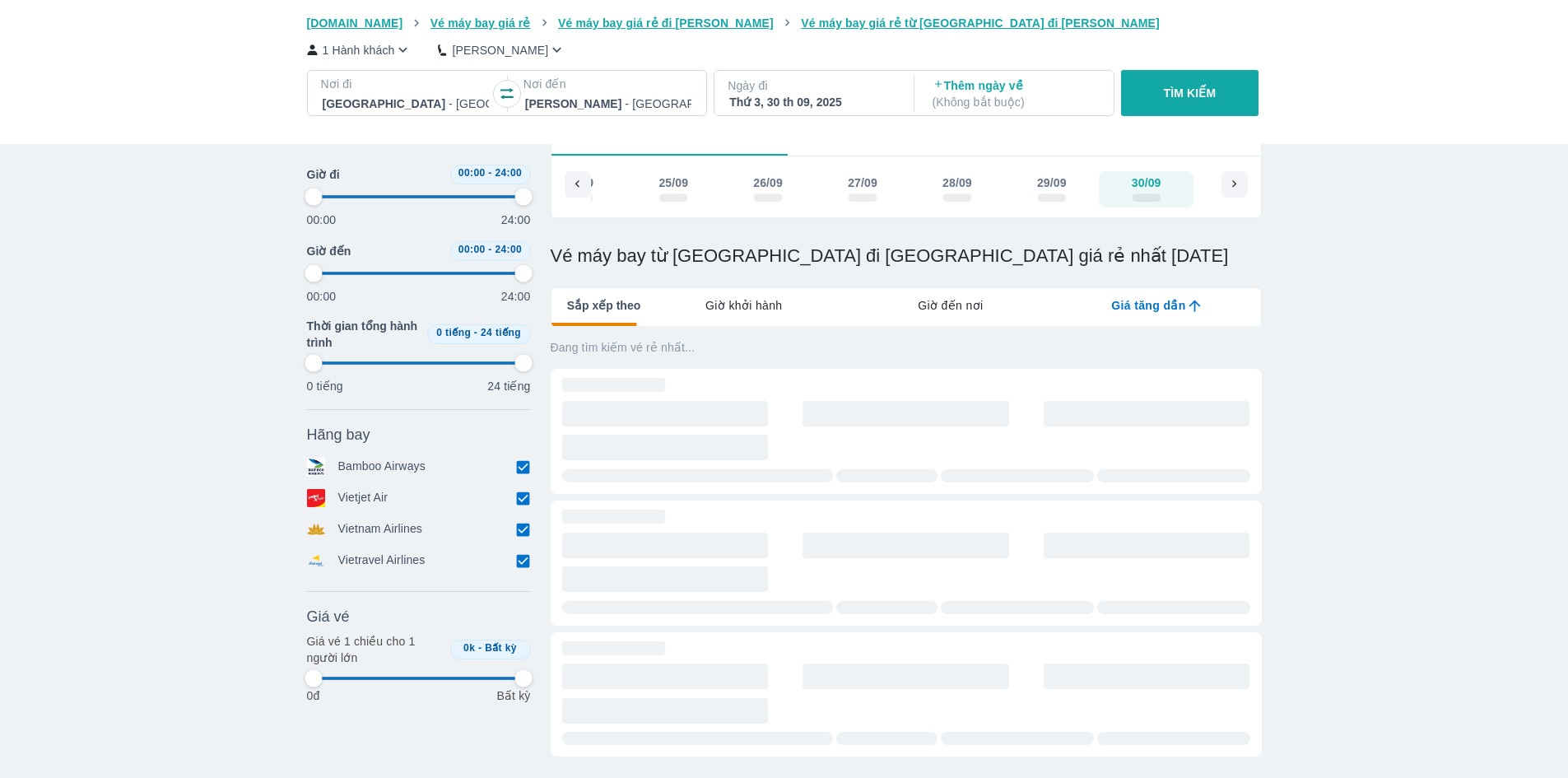
type input "97.9166666666667"
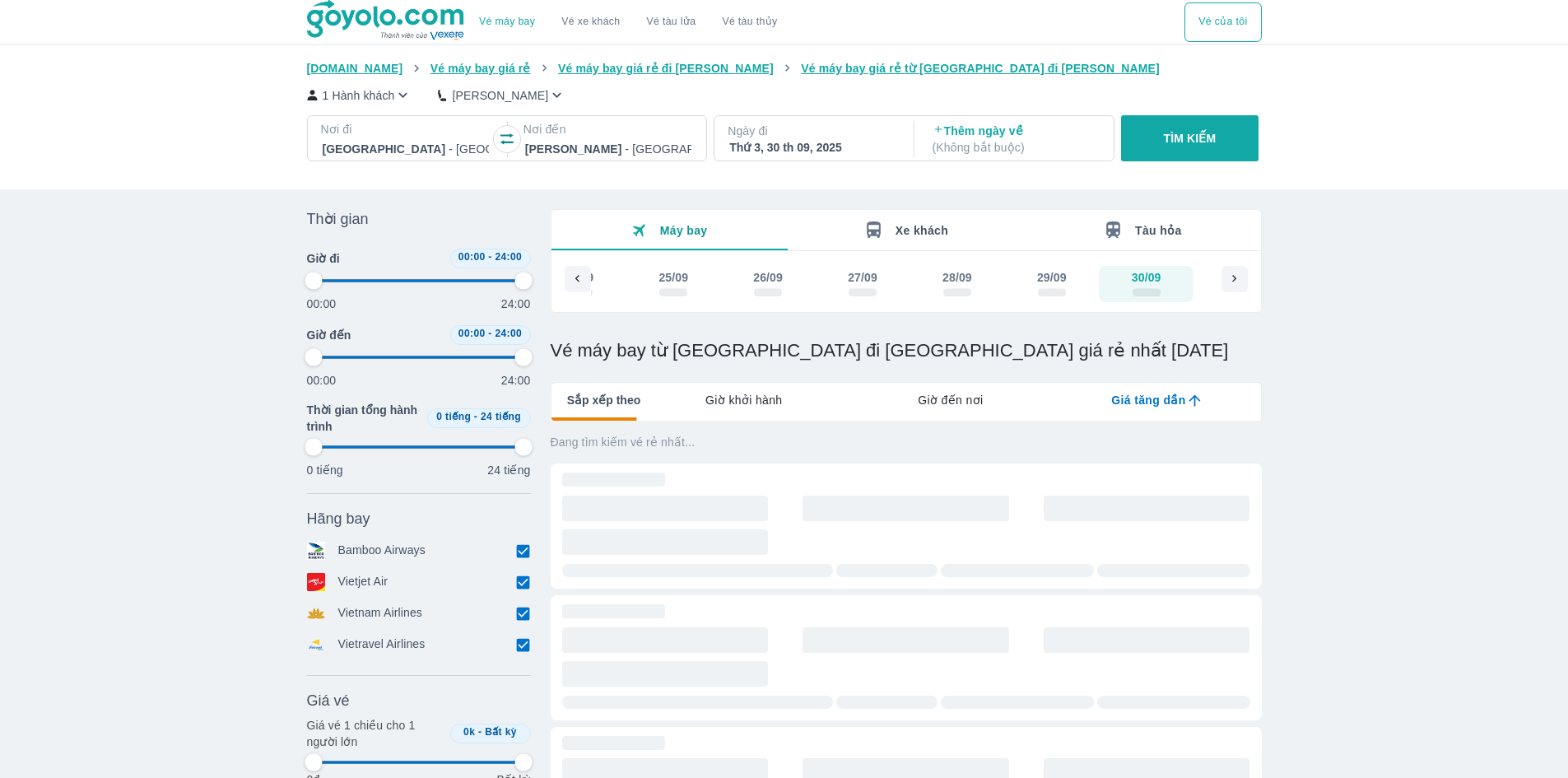
type input "97.9166666666667"
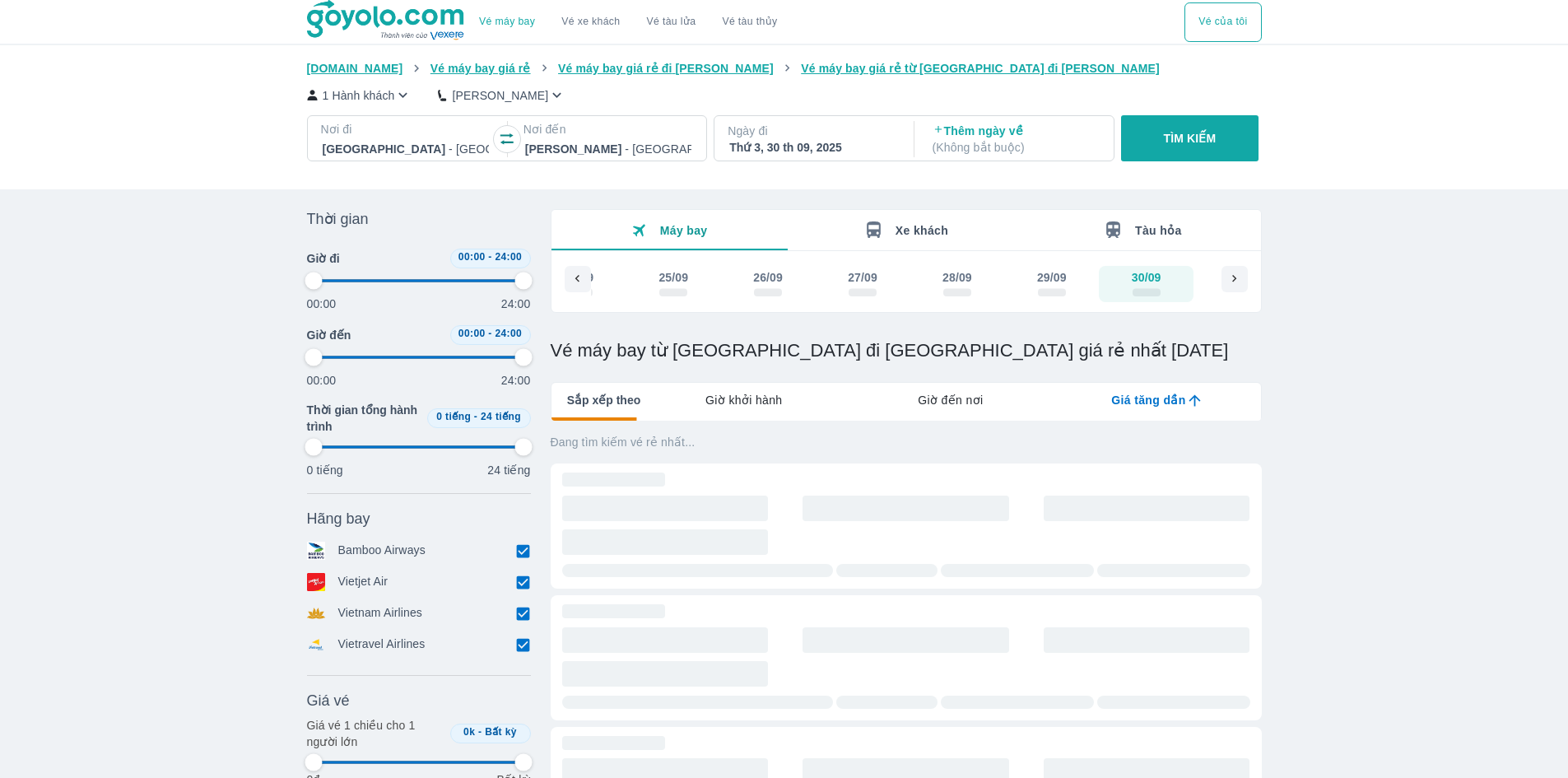
type input "97.9166666666667"
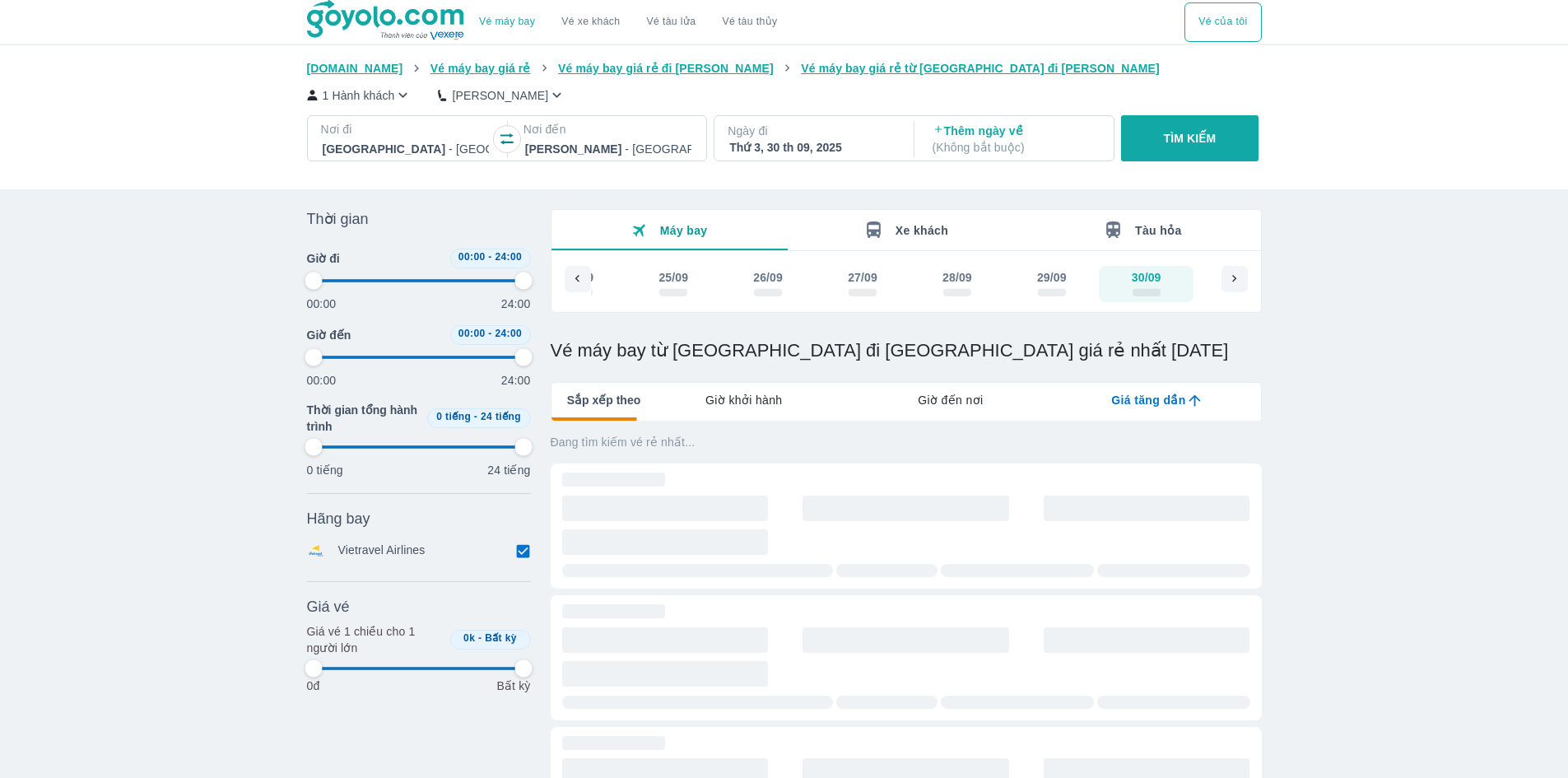
type input "97.9166666666667"
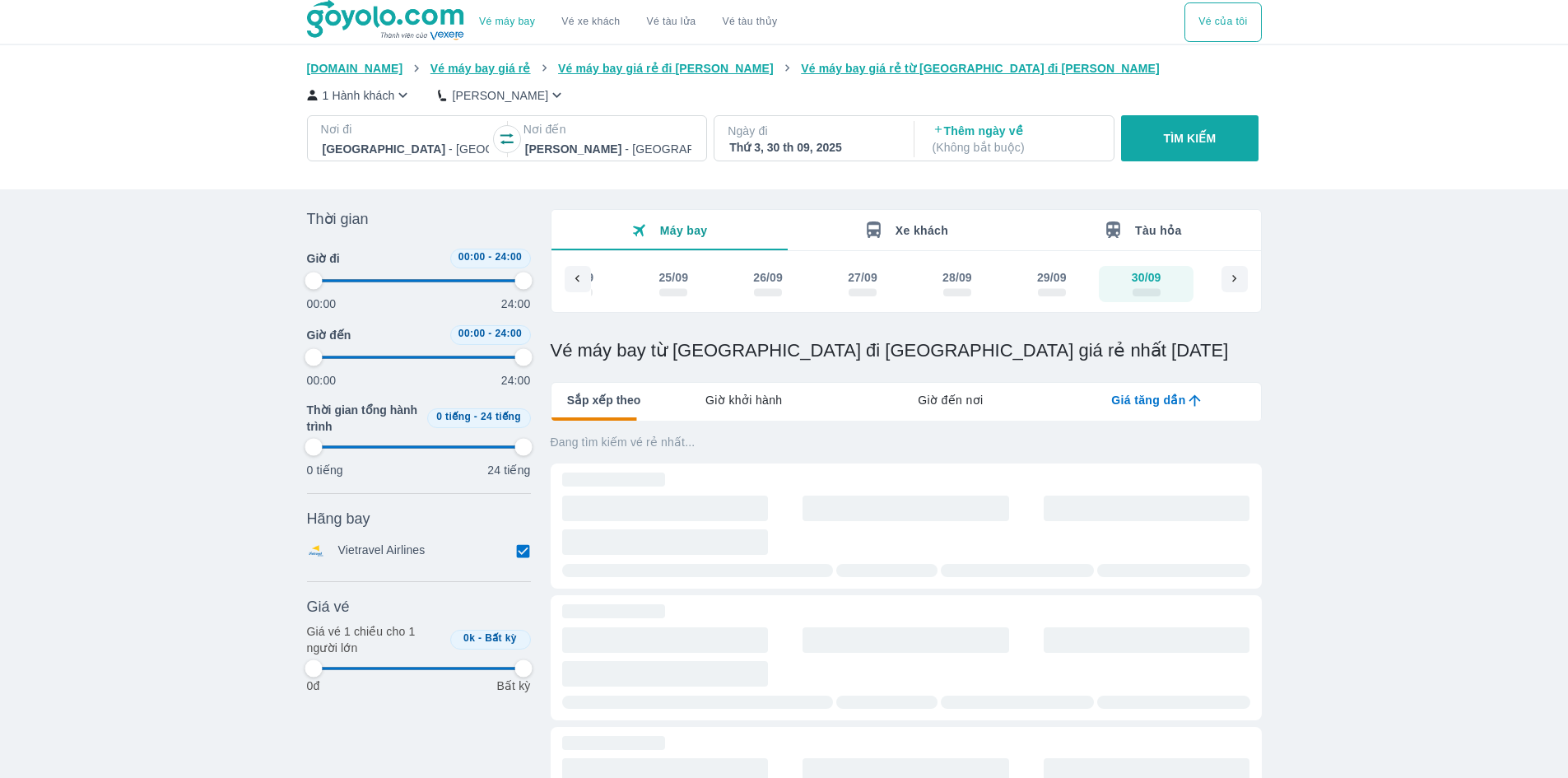
type input "97.9166666666667"
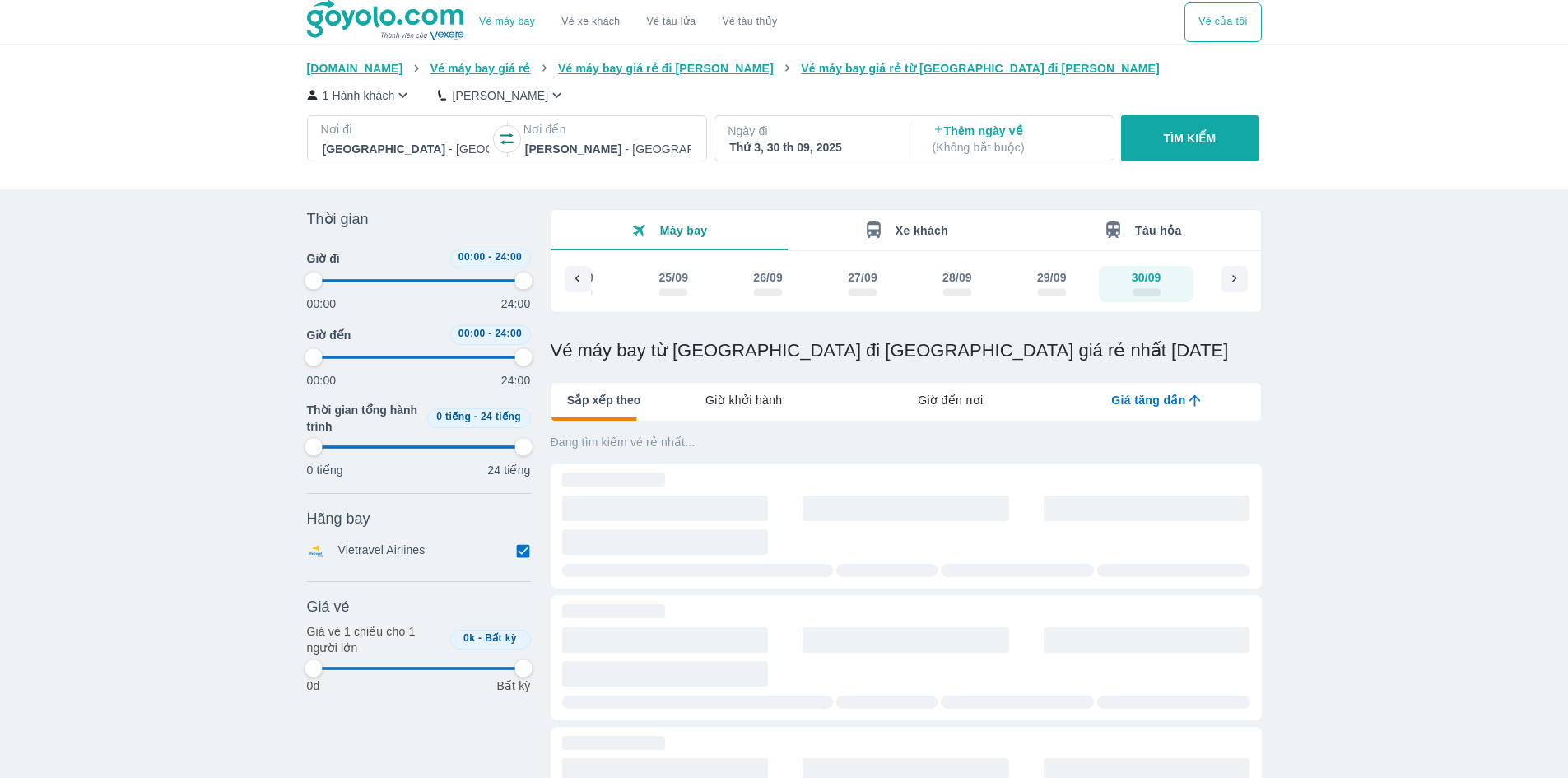
type input "97.9166666666667"
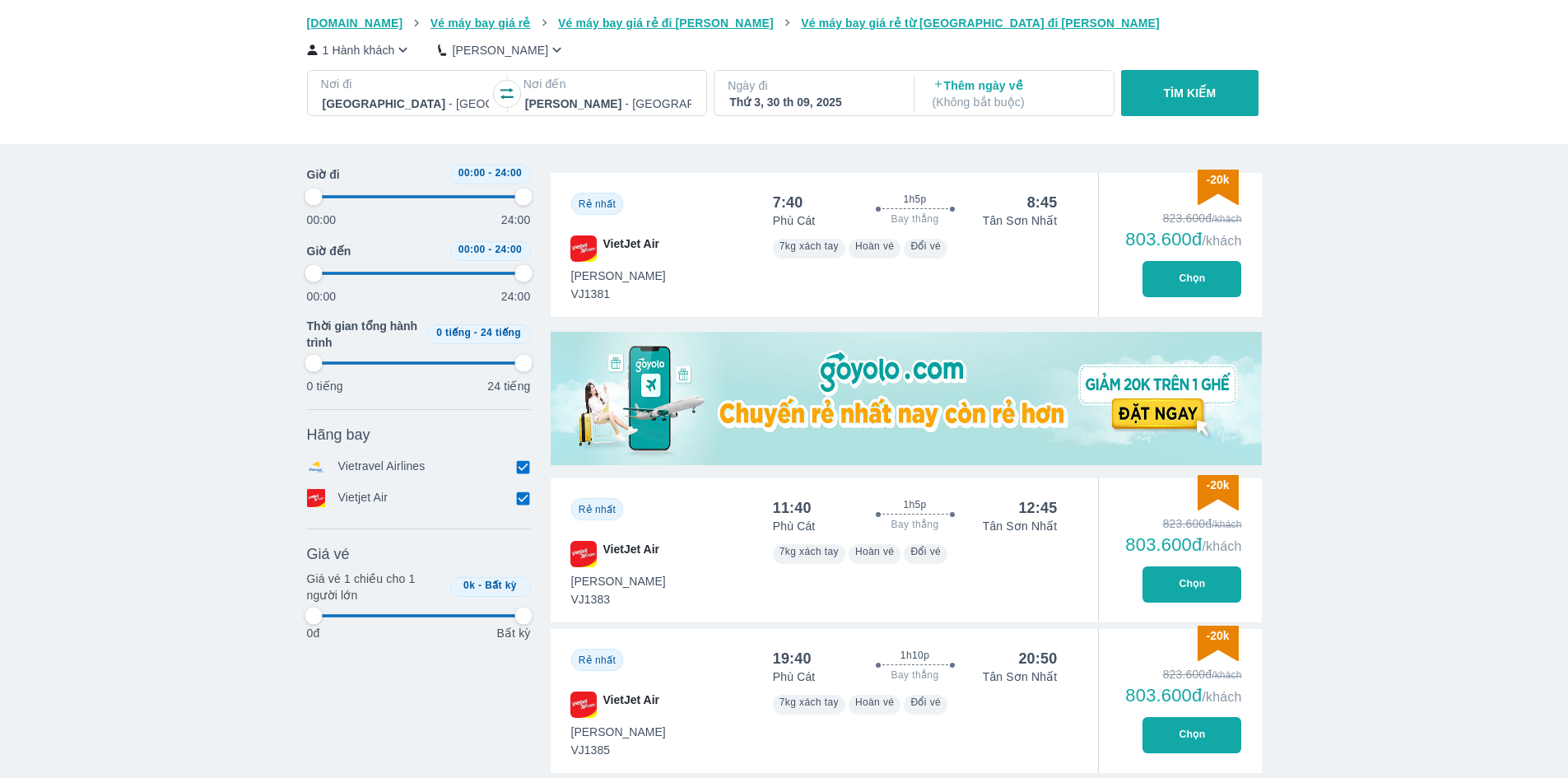
type input "97.9166666666667"
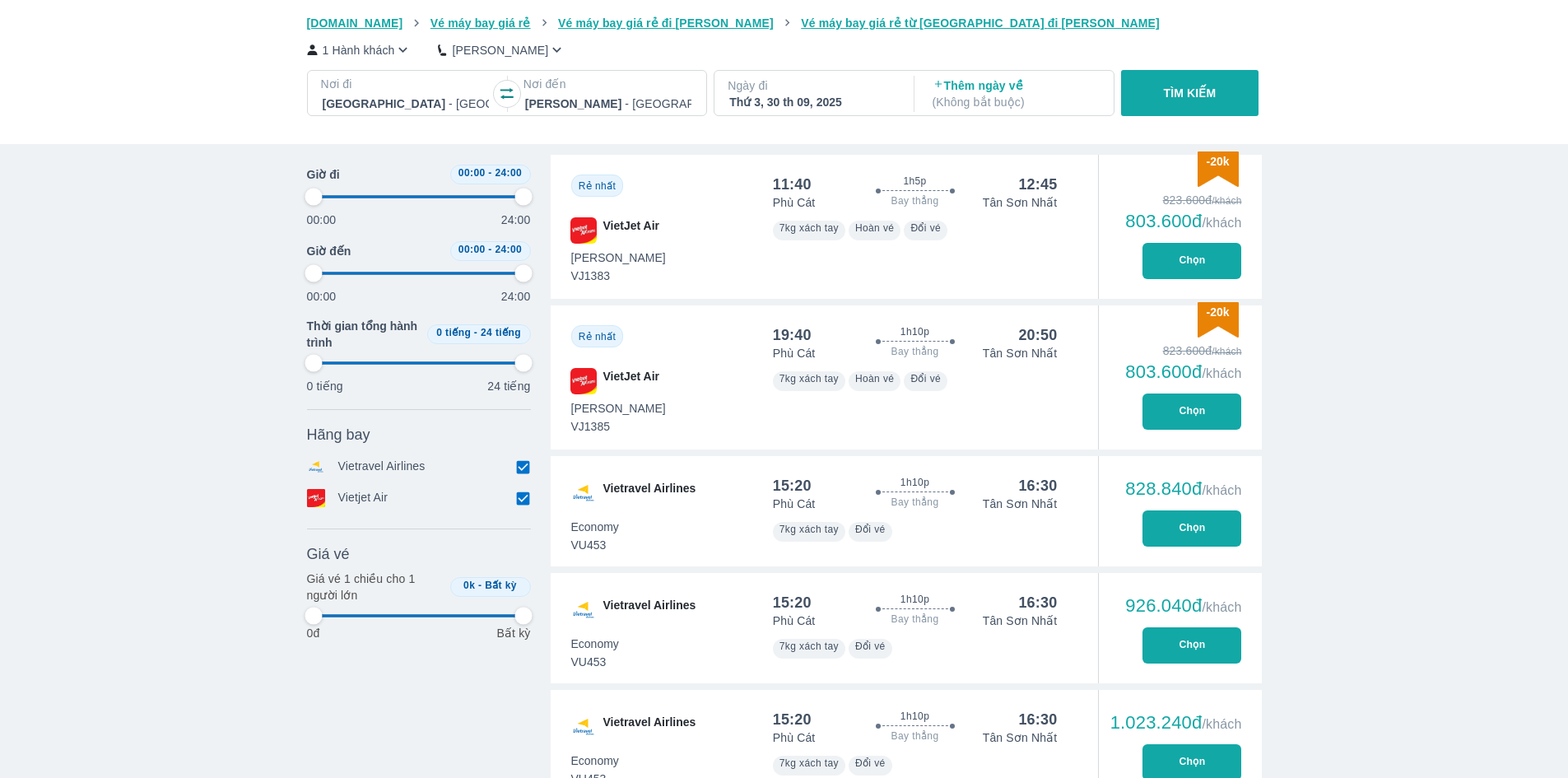
type input "97.9166666666667"
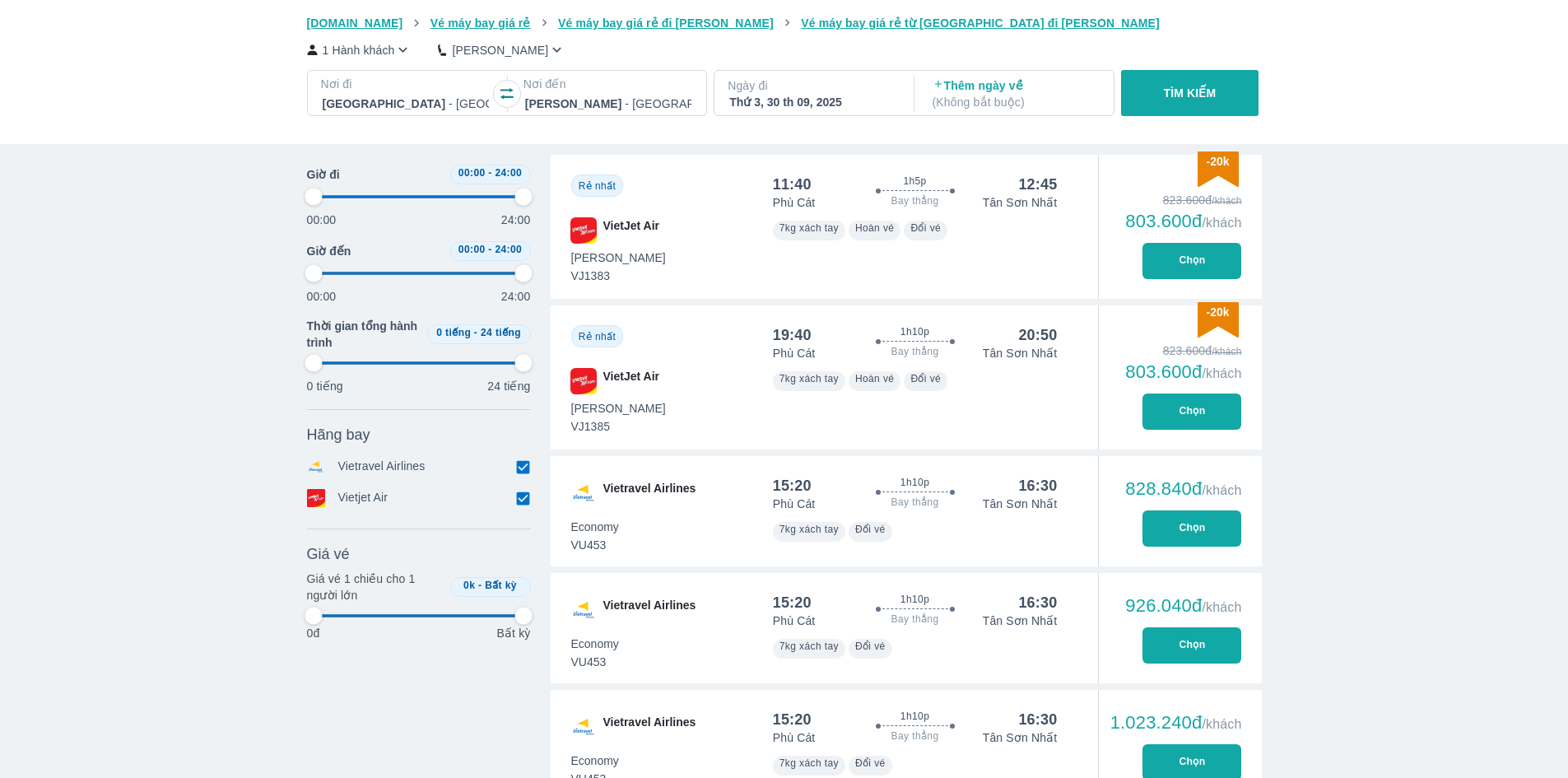
type input "97.9166666666667"
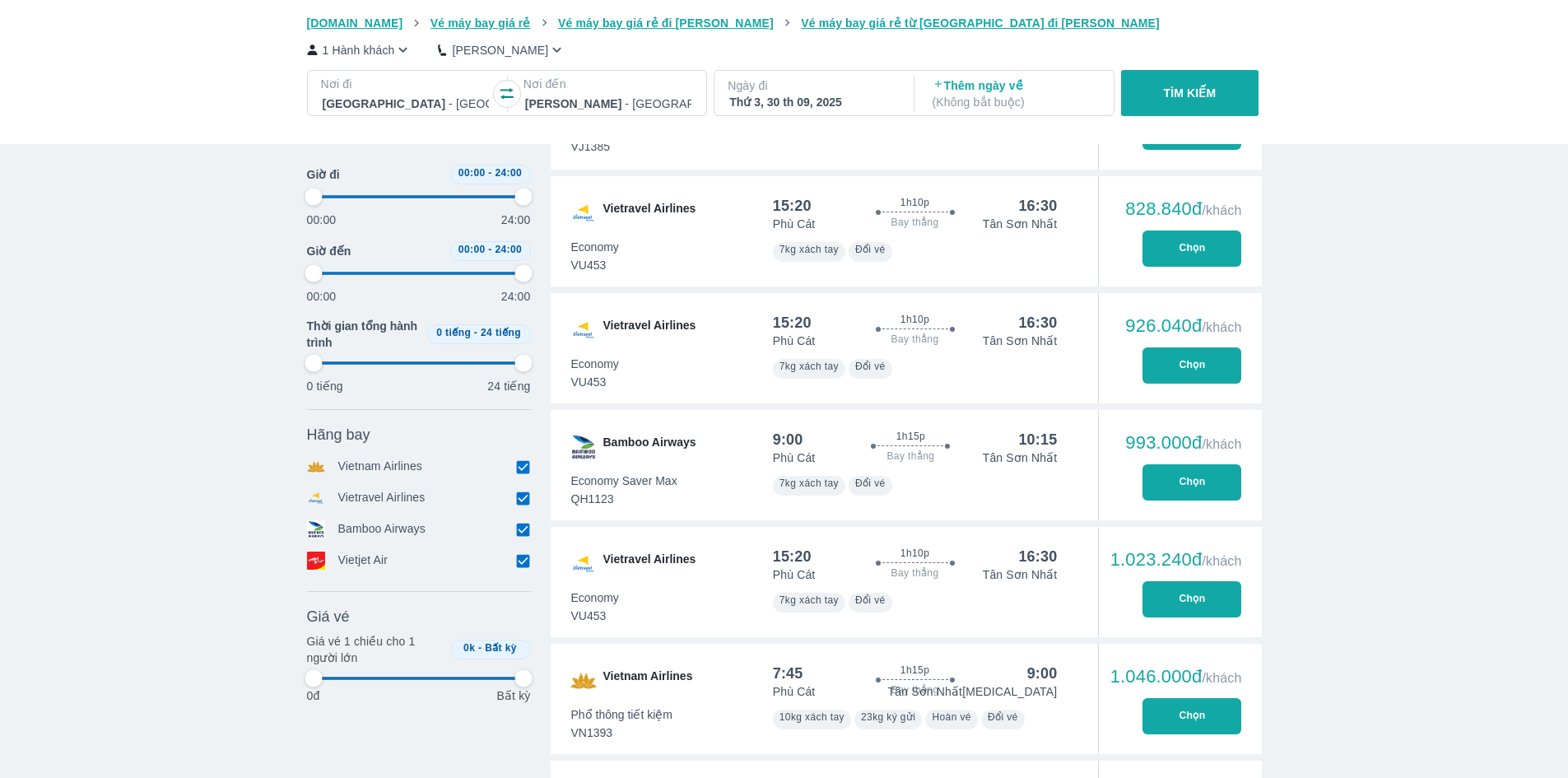
scroll to position [988, 0]
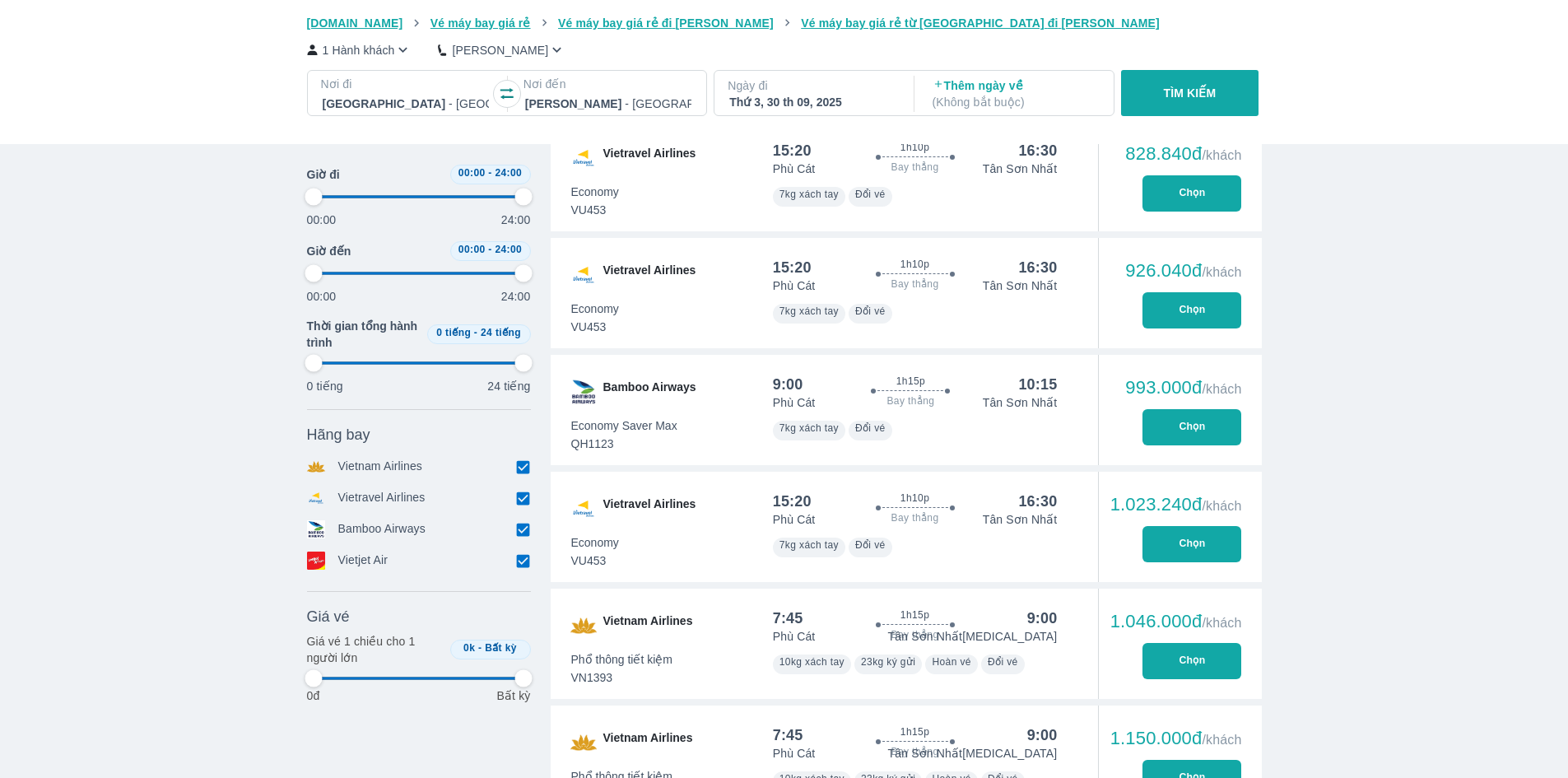
type input "97.9166666666667"
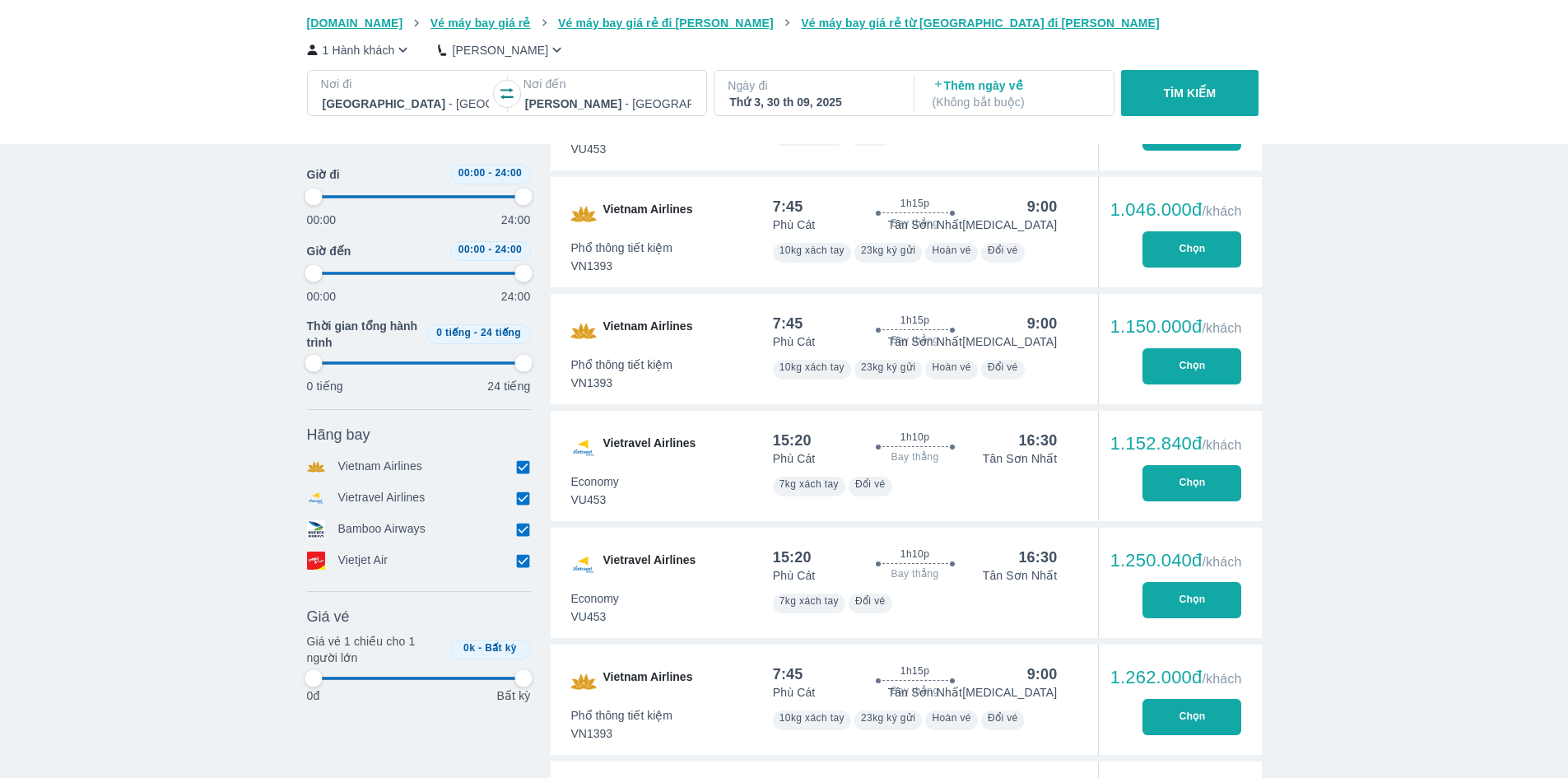
type input "97.9166666666667"
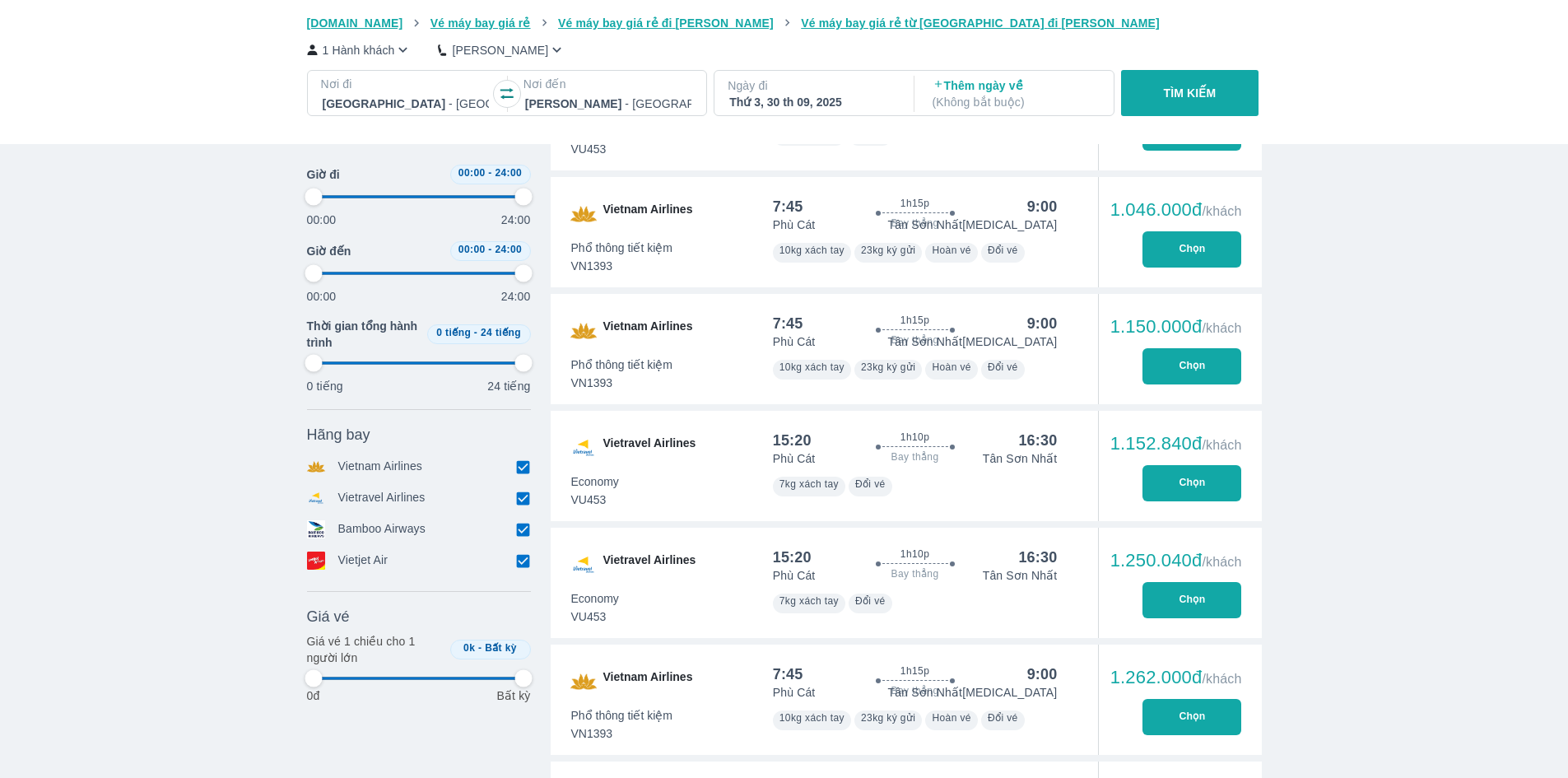
type input "97.9166666666667"
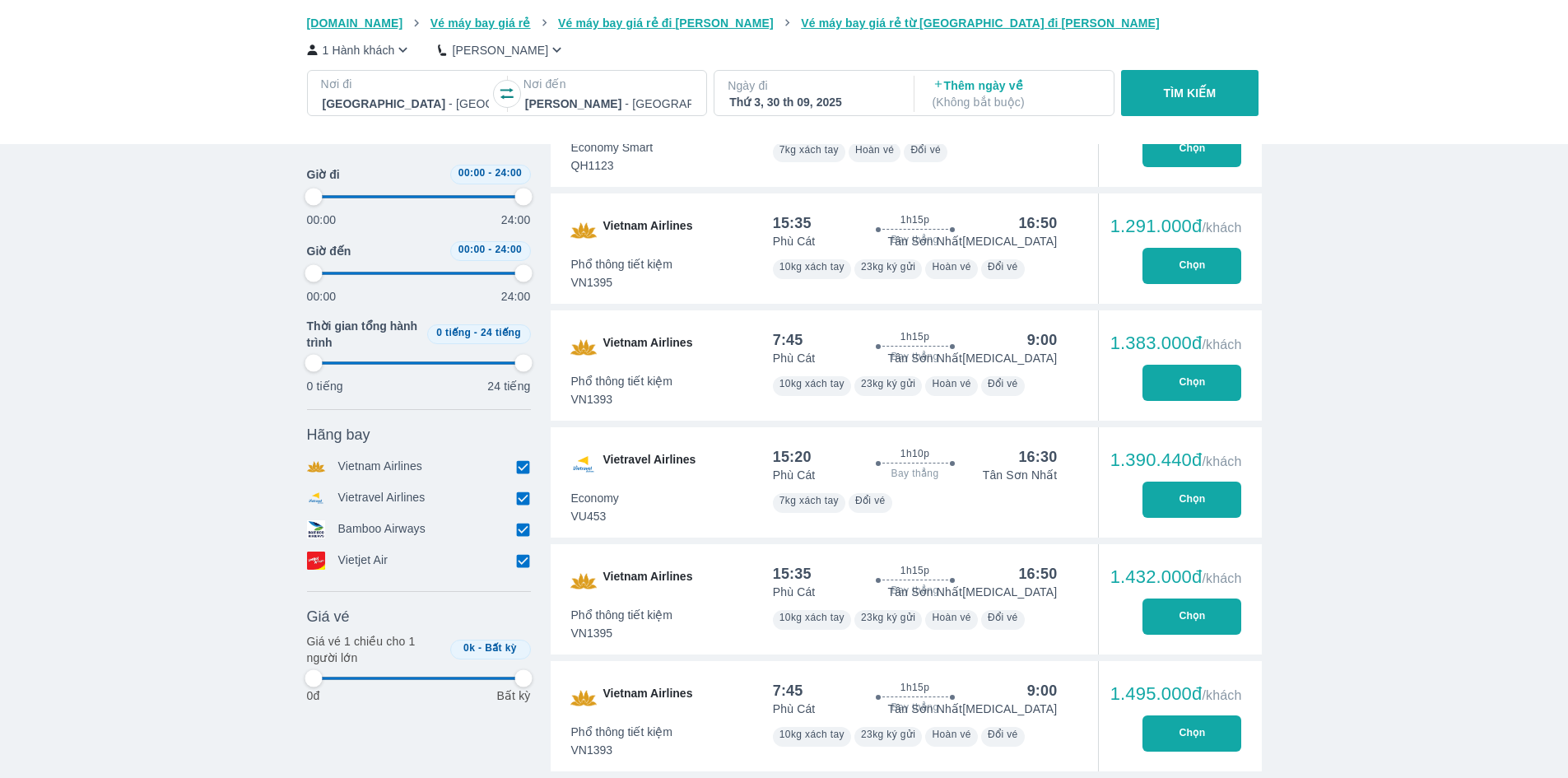
type input "97.9166666666667"
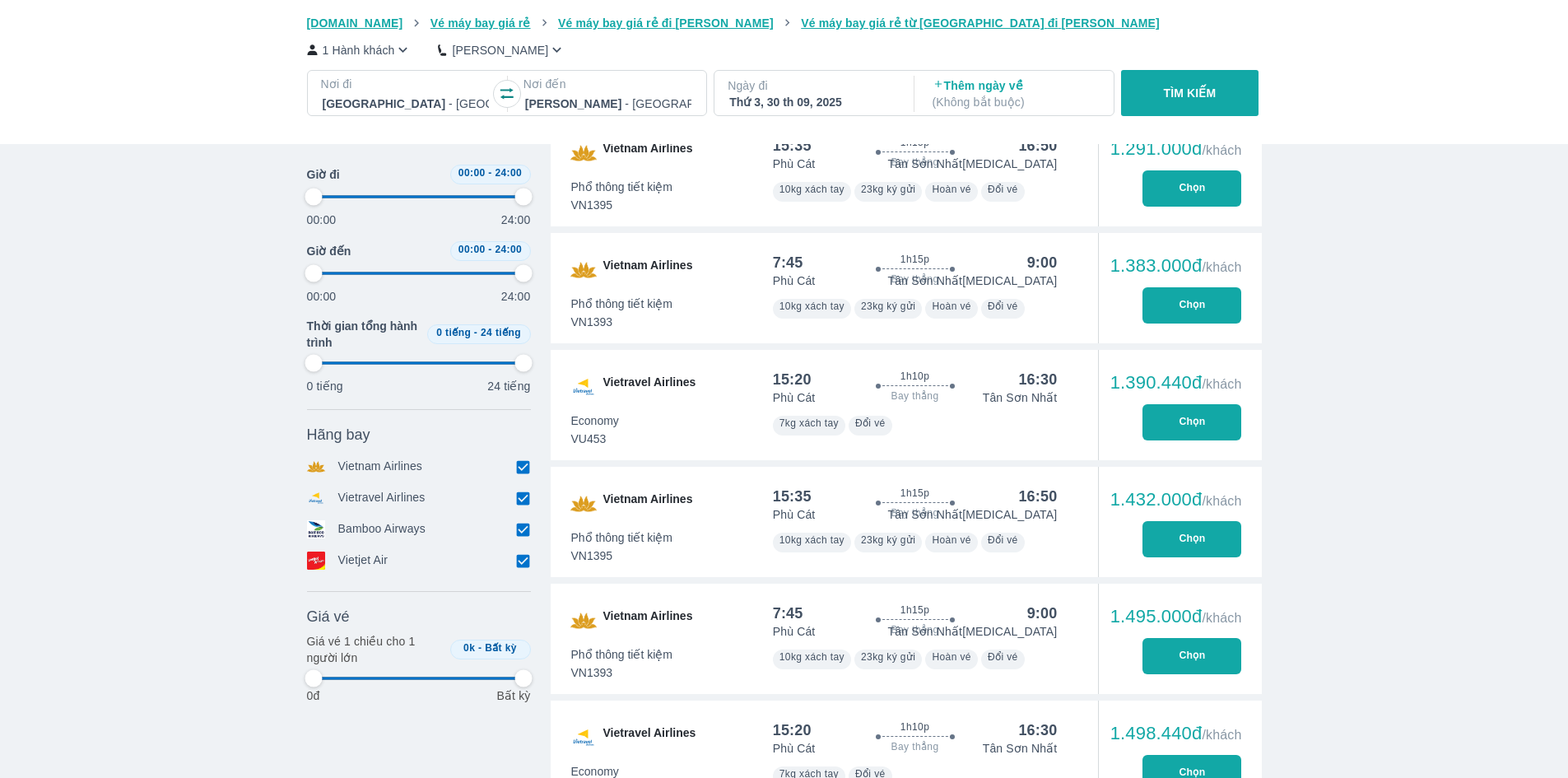
type input "97.9166666666667"
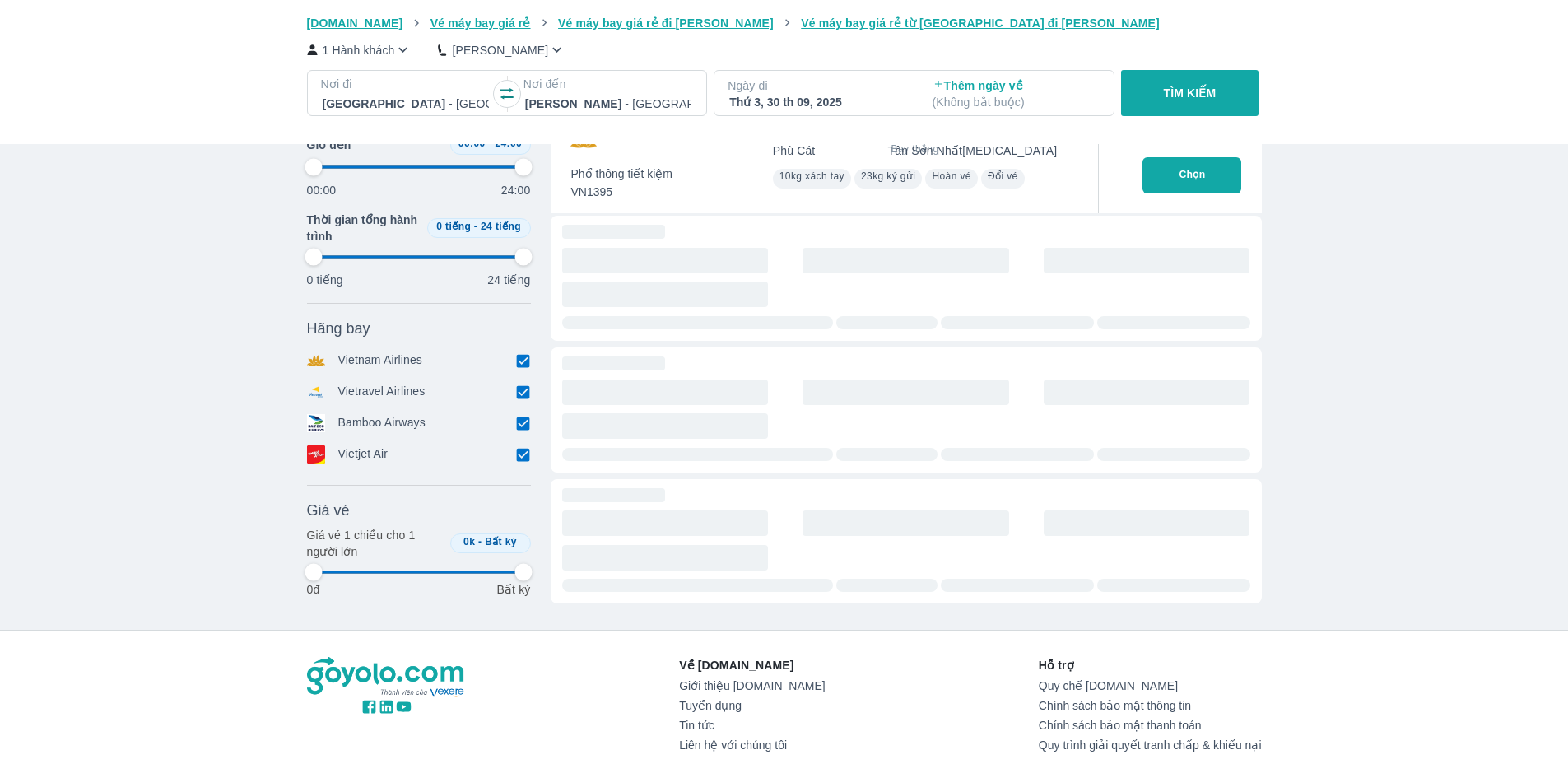
type input "97.9166666666667"
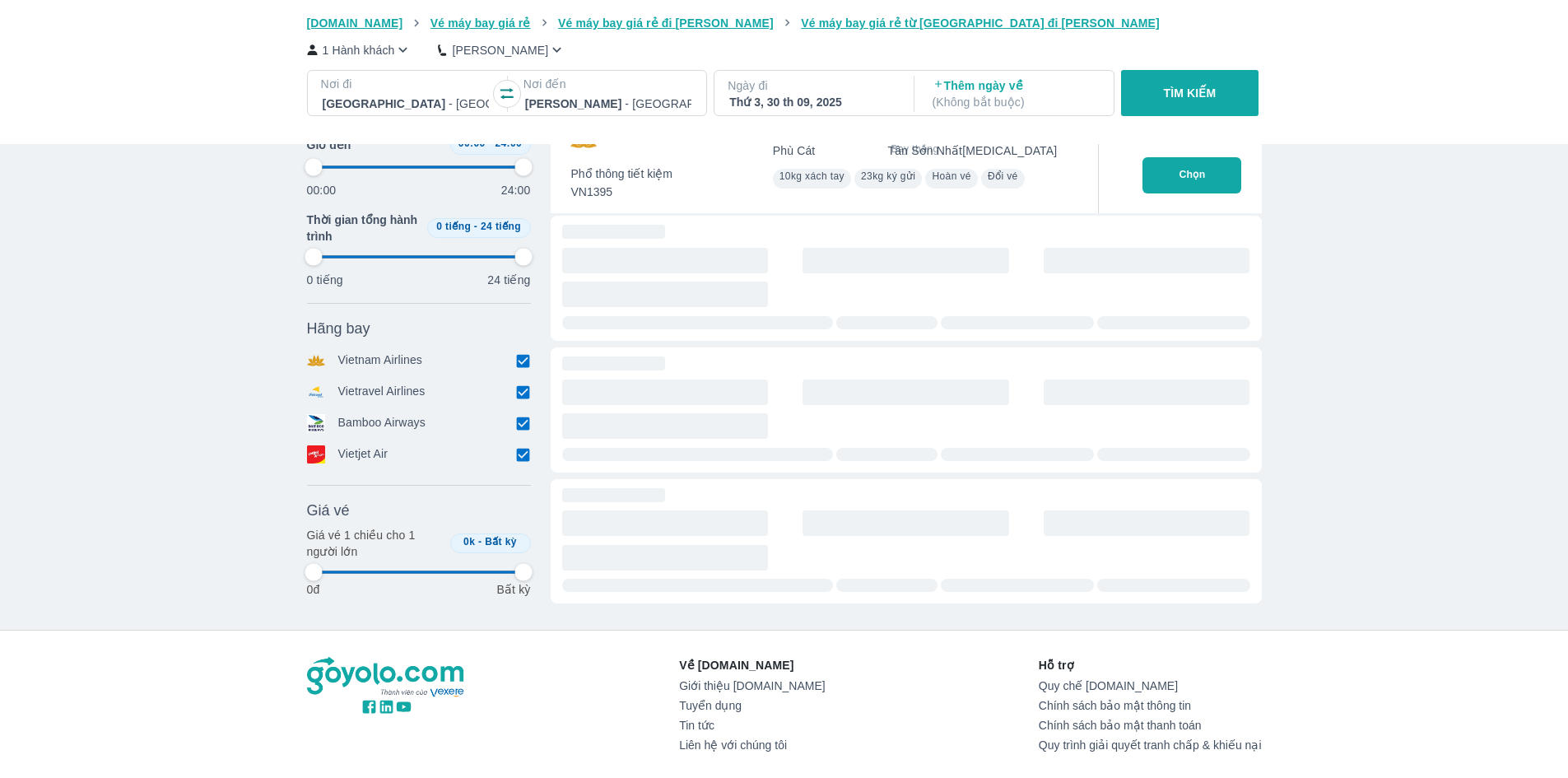
type input "97.9166666666667"
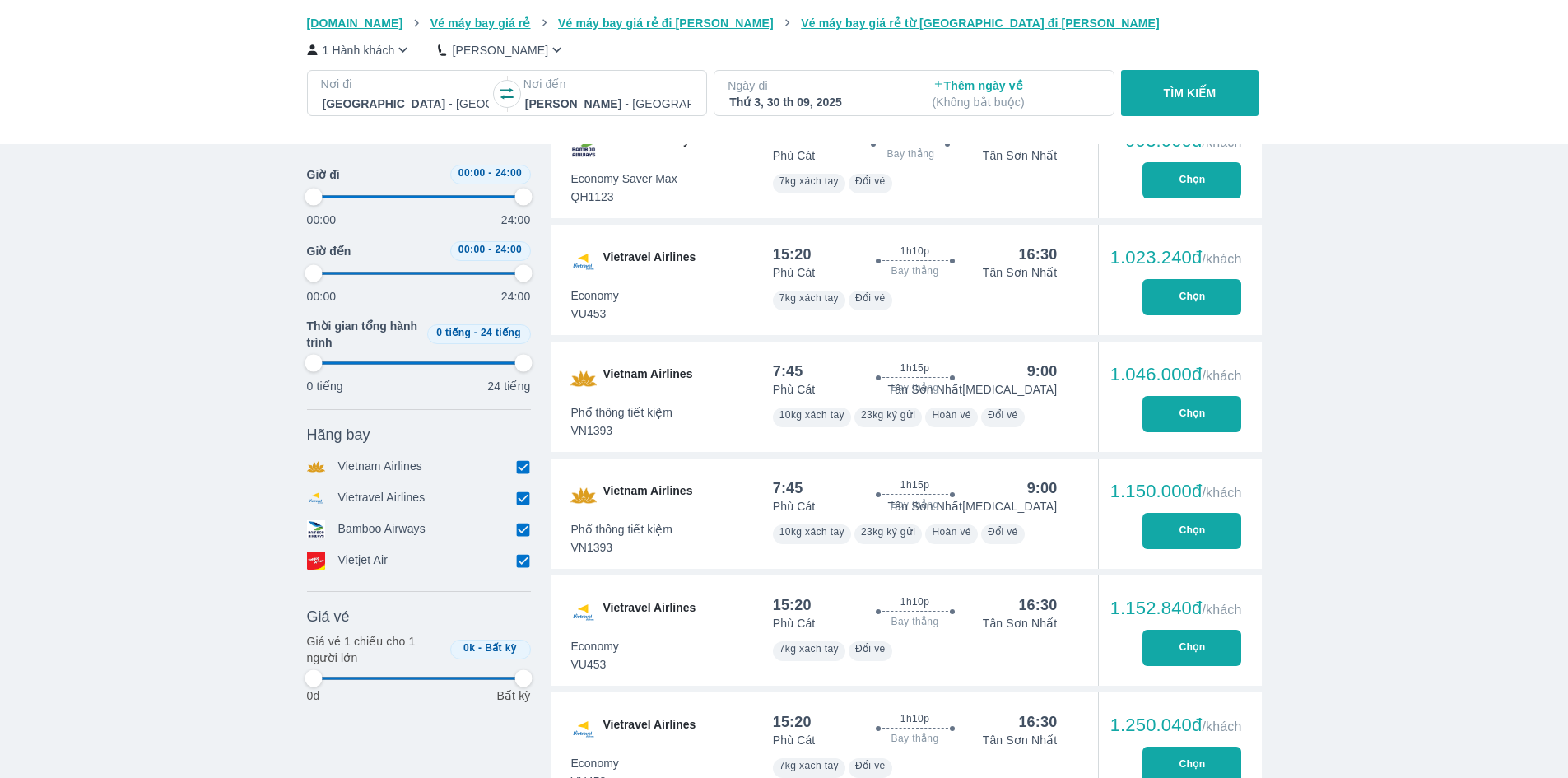
type input "97.9166666666667"
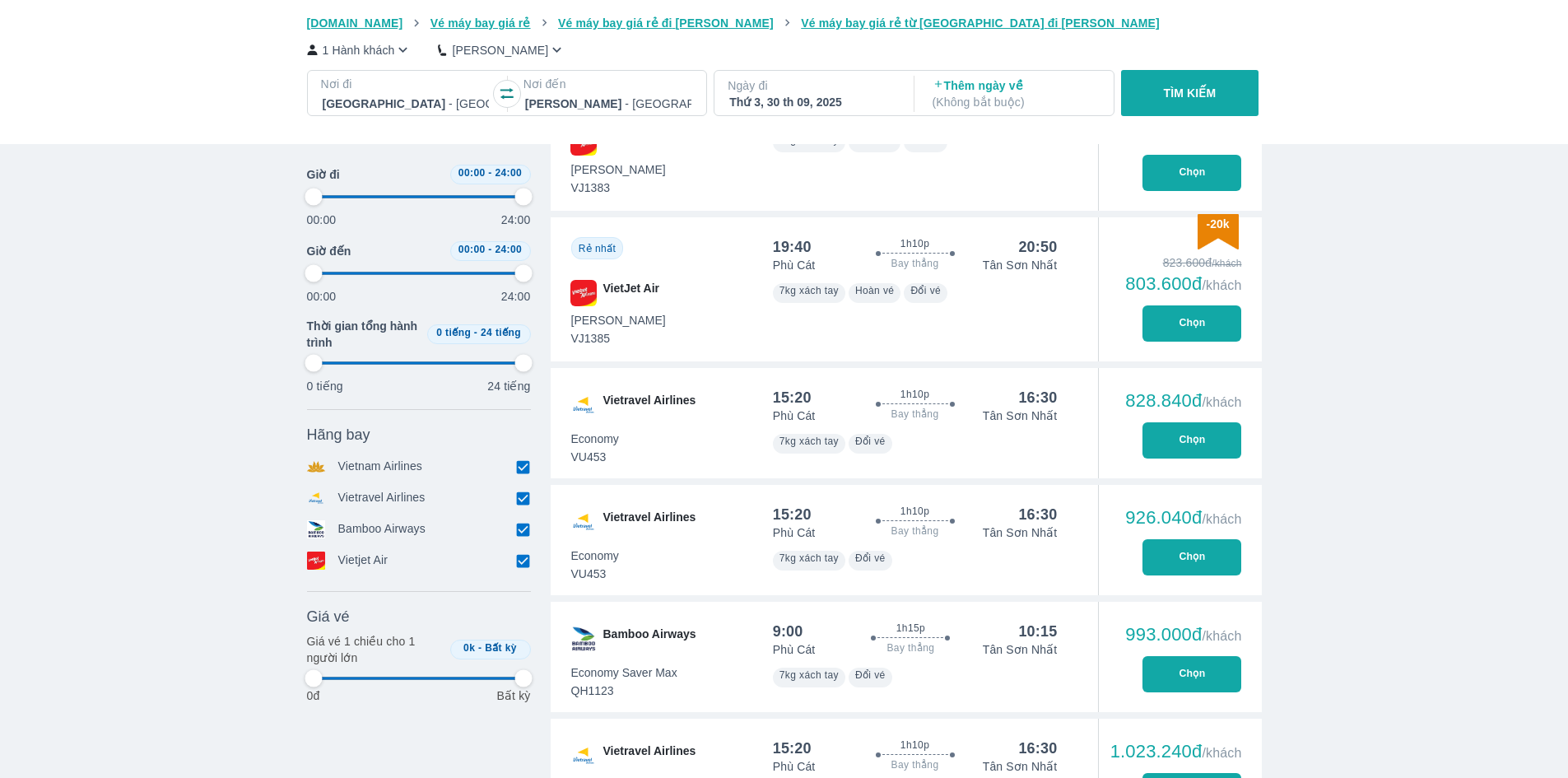
type input "97.9166666666667"
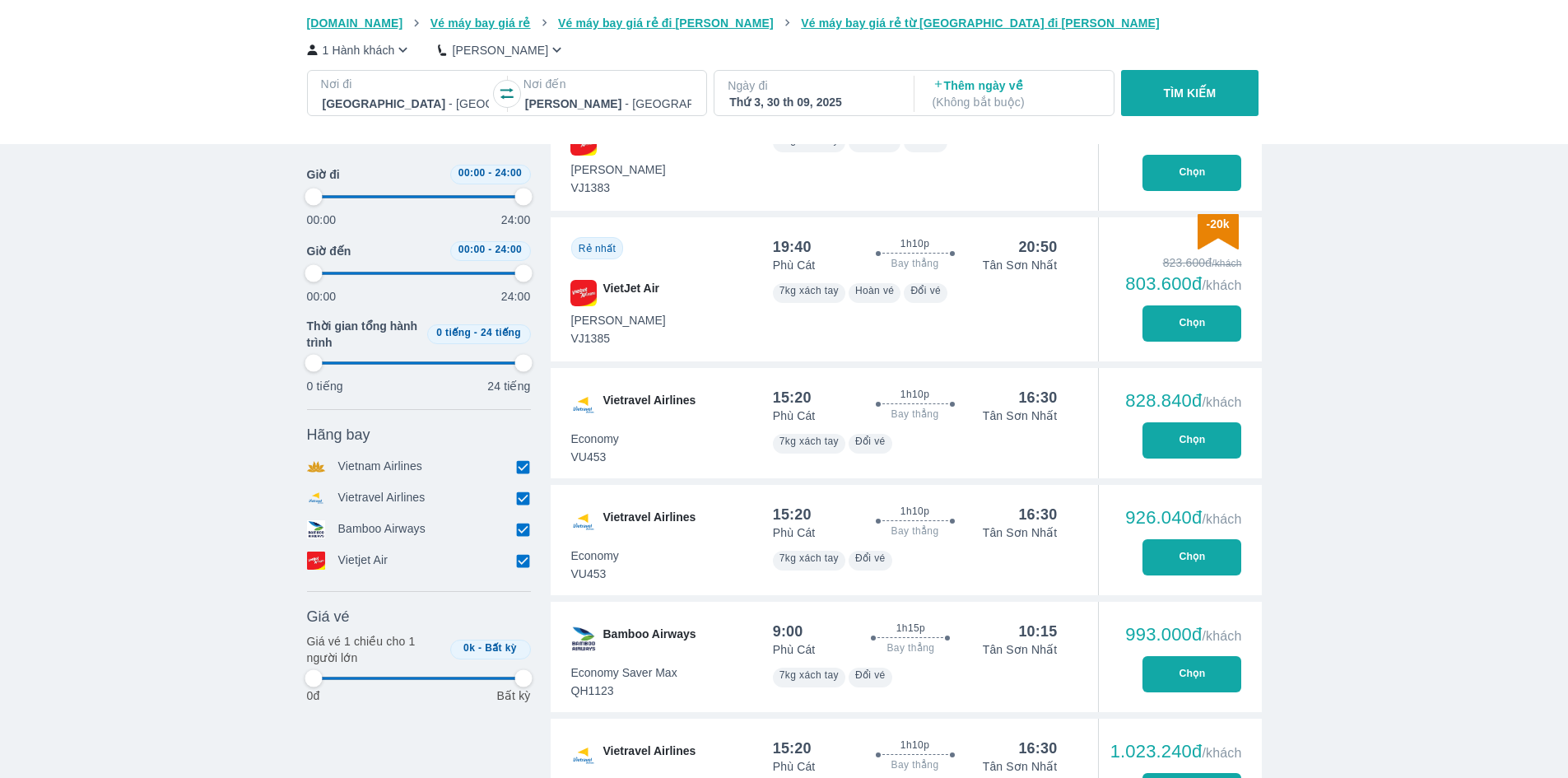
type input "97.9166666666667"
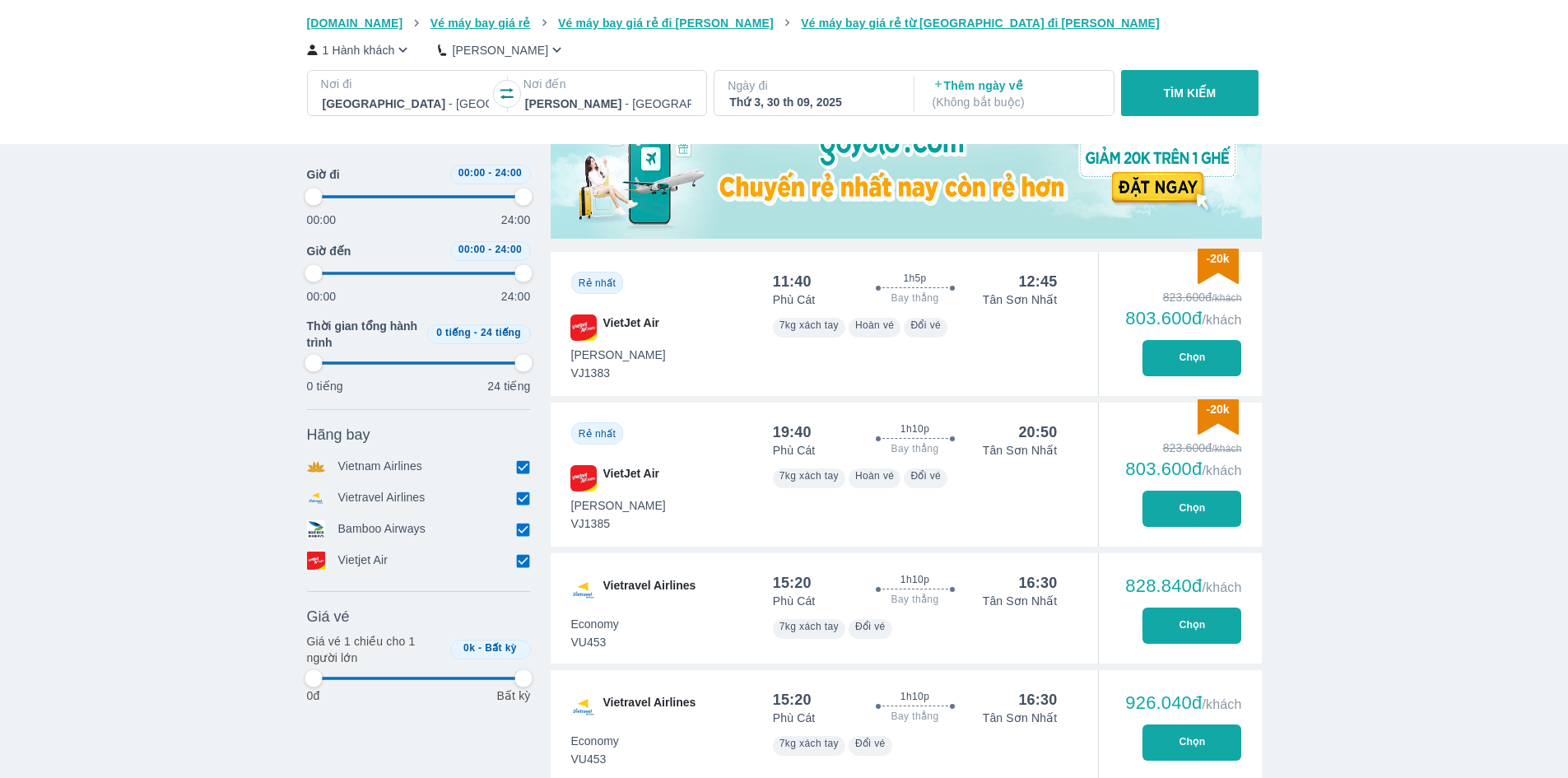
scroll to position [494, 0]
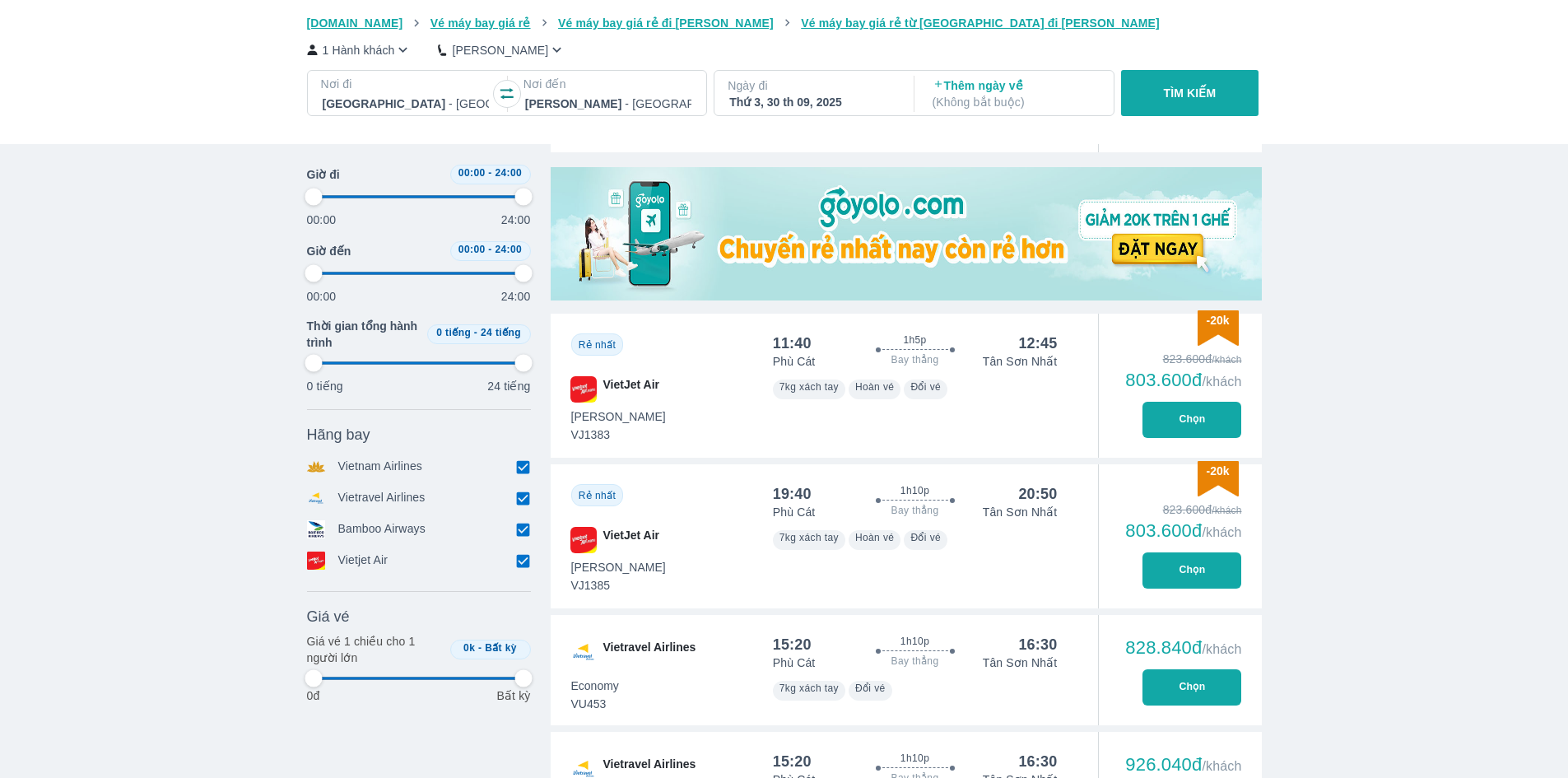
type input "97.9166666666667"
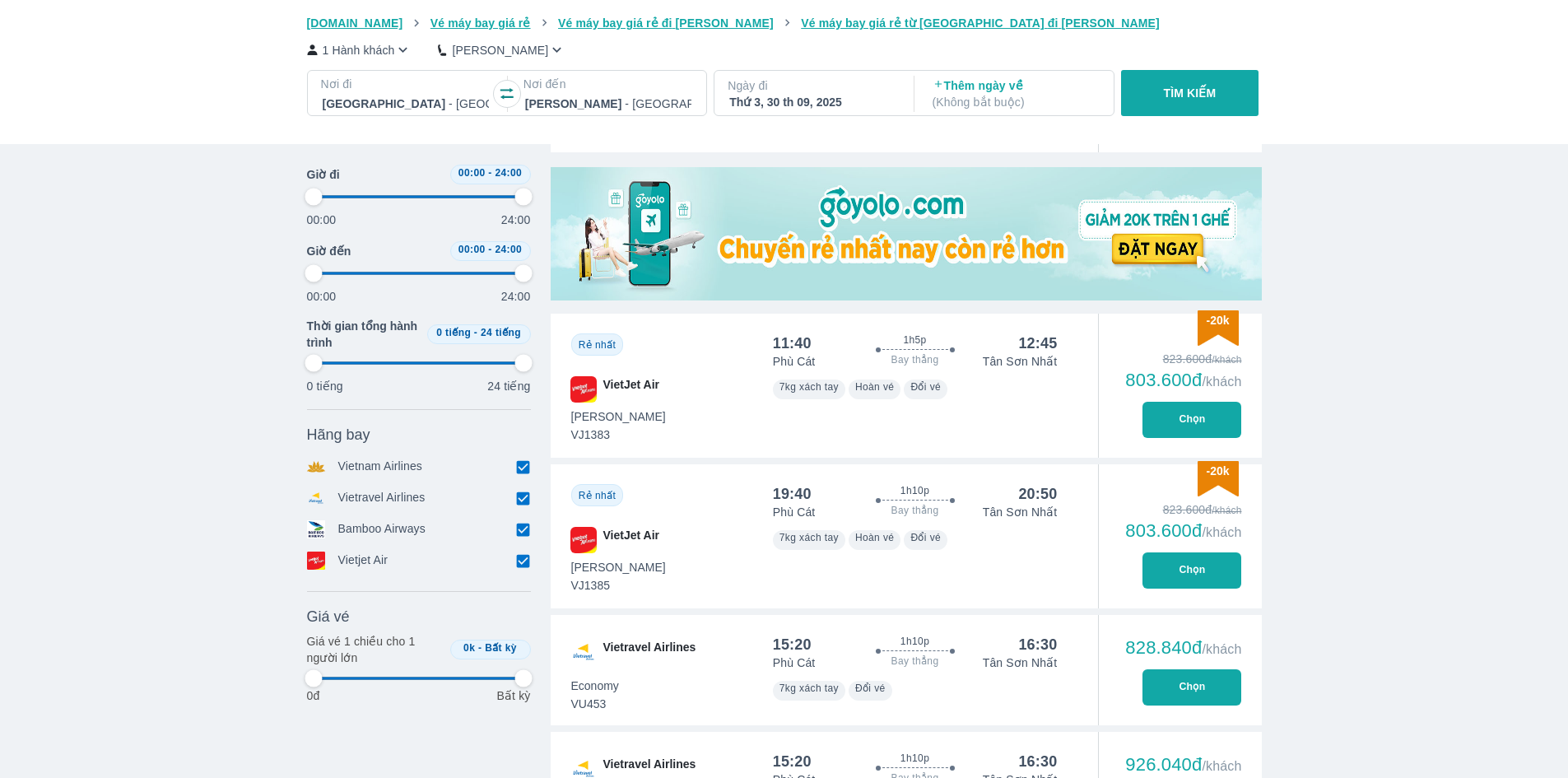
type input "97.9166666666667"
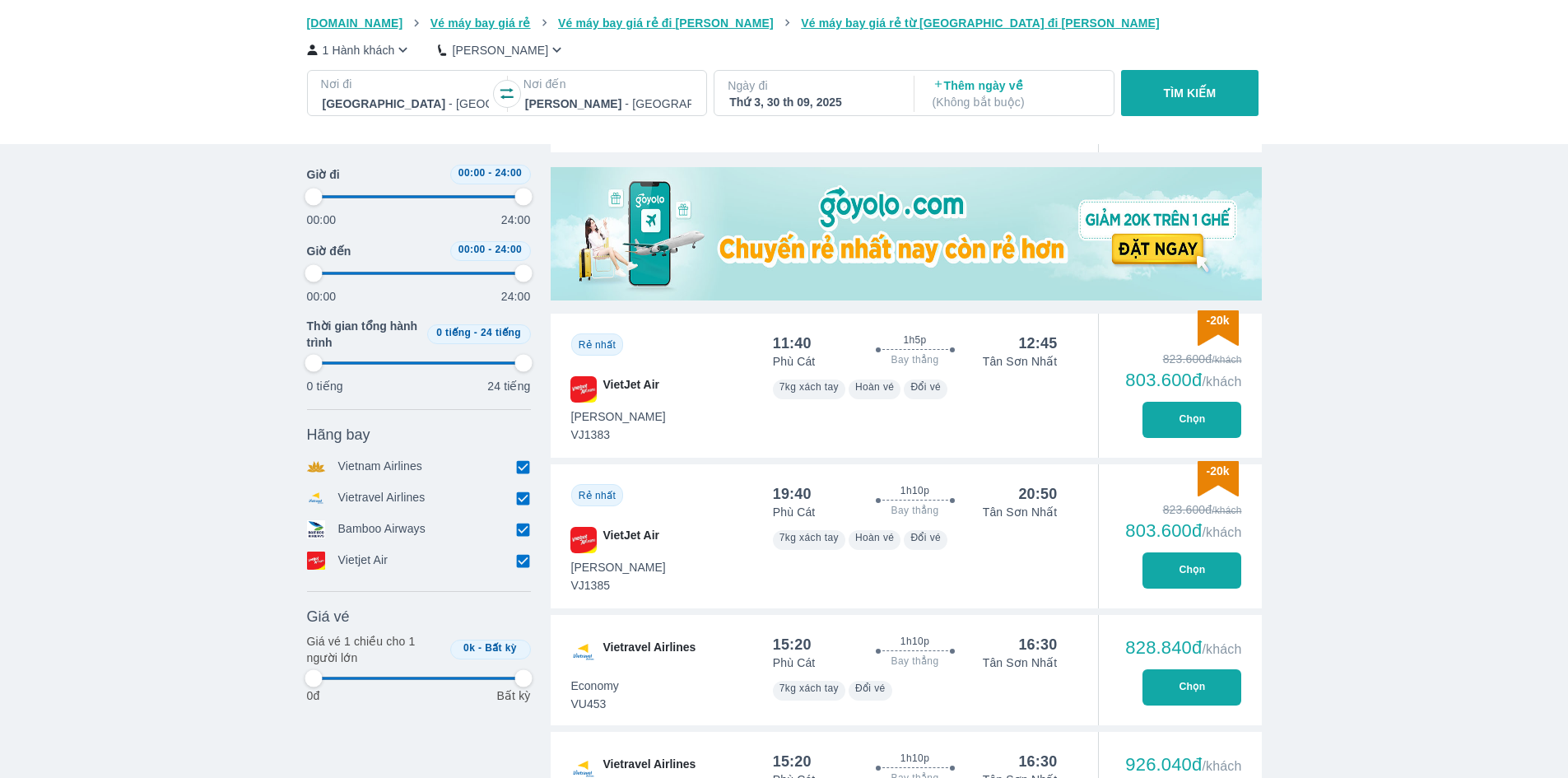
type input "97.9166666666667"
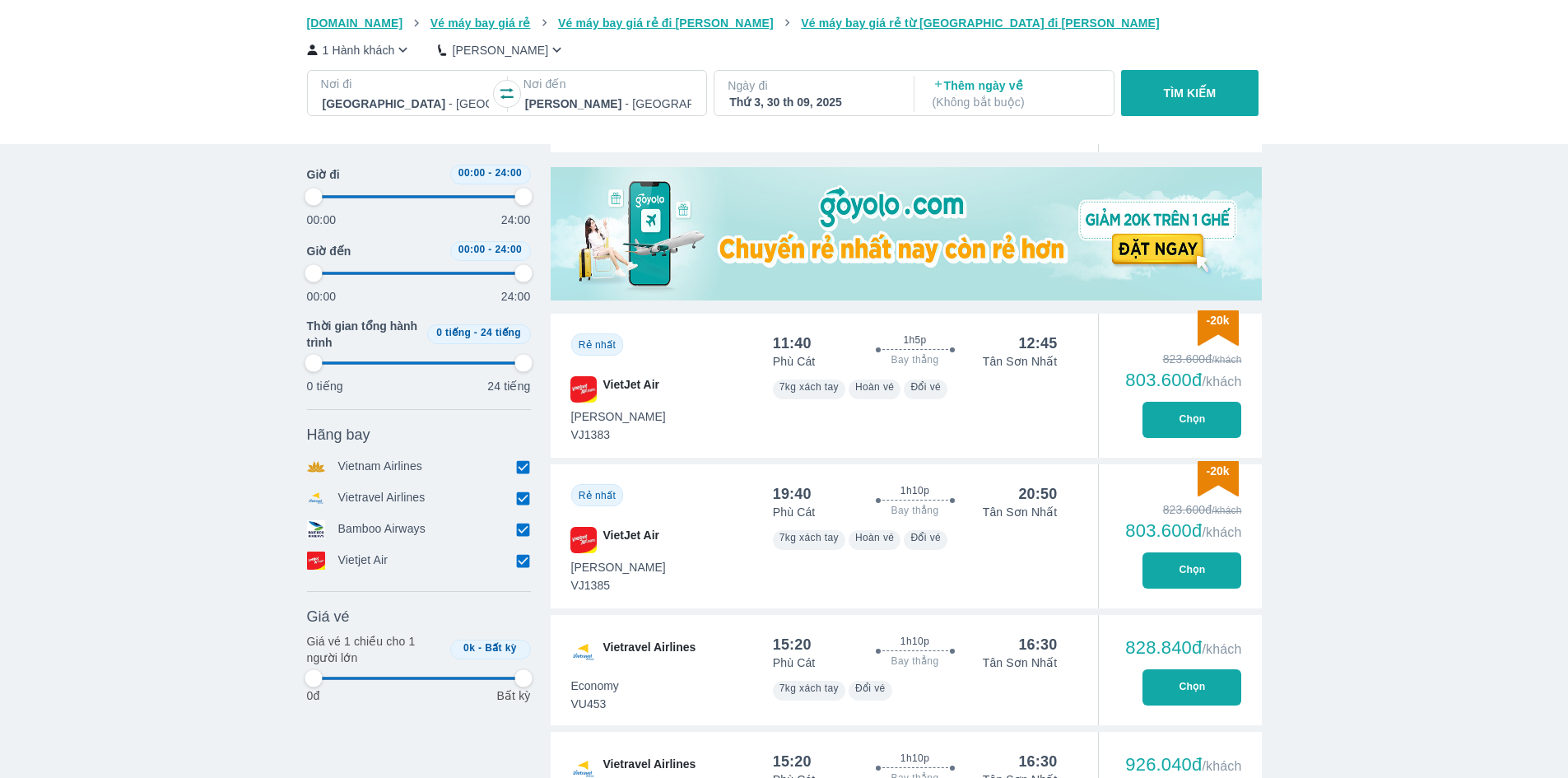
type input "97.9166666666667"
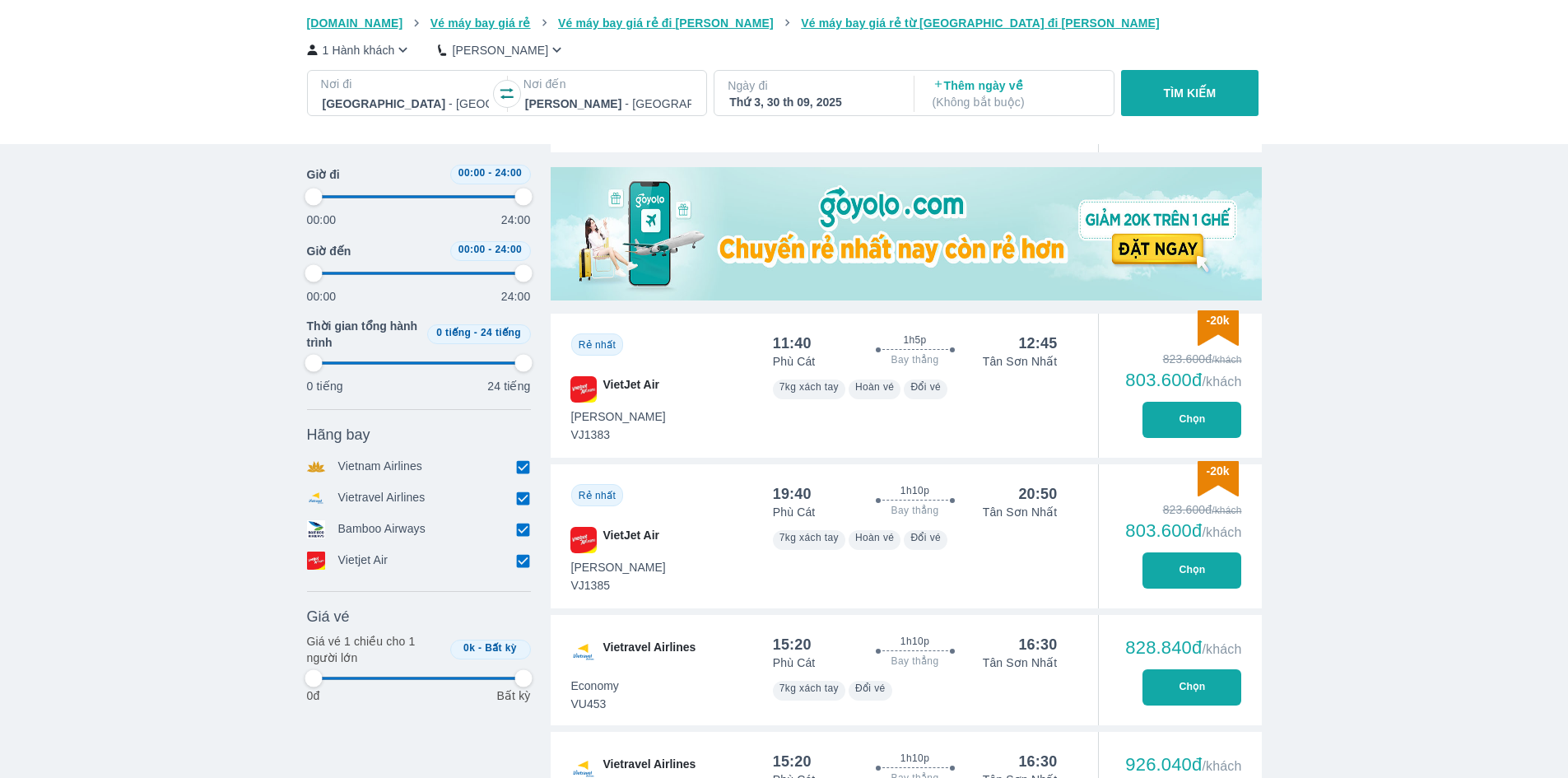
type input "97.9166666666667"
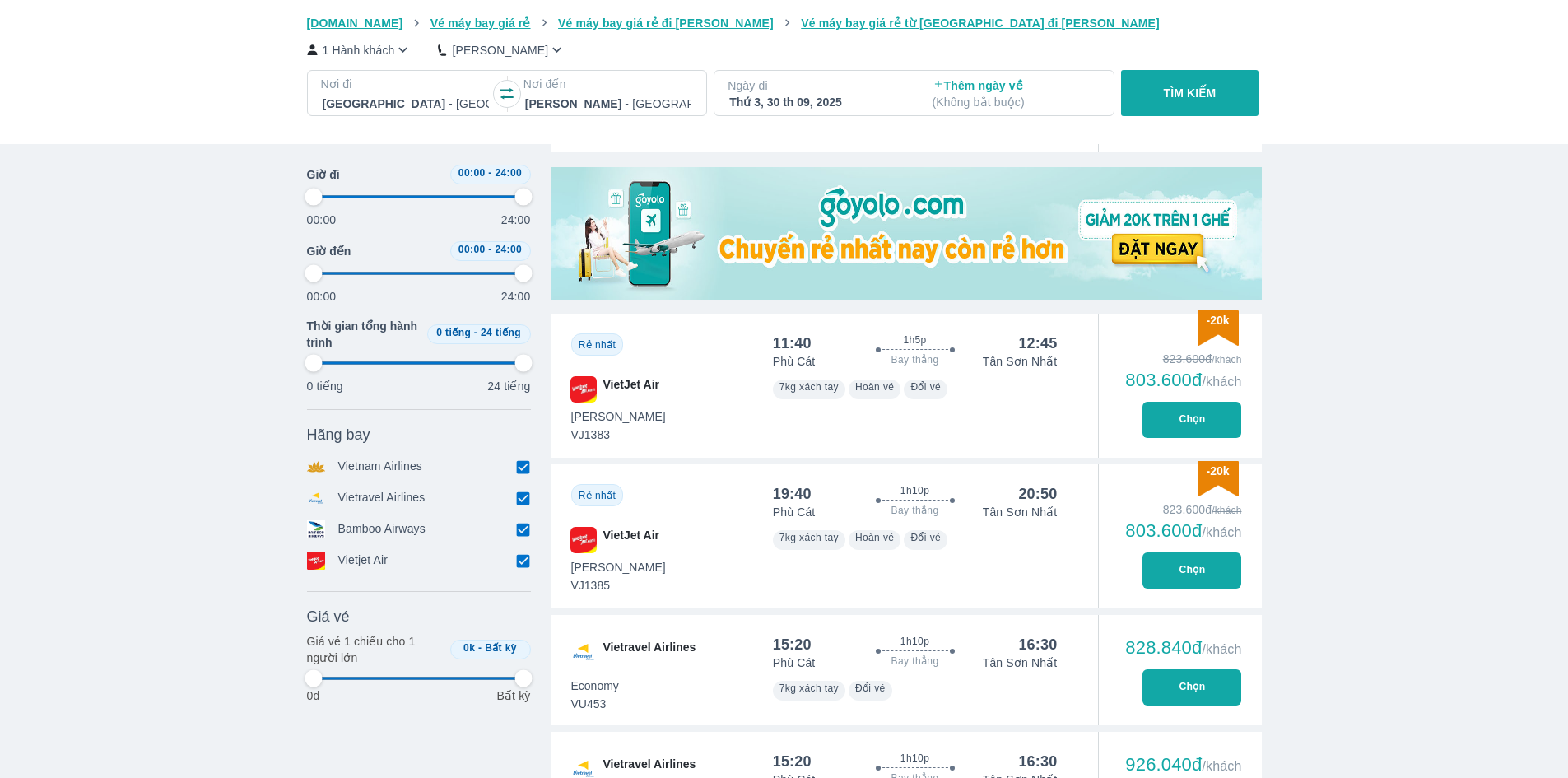
type input "97.9166666666667"
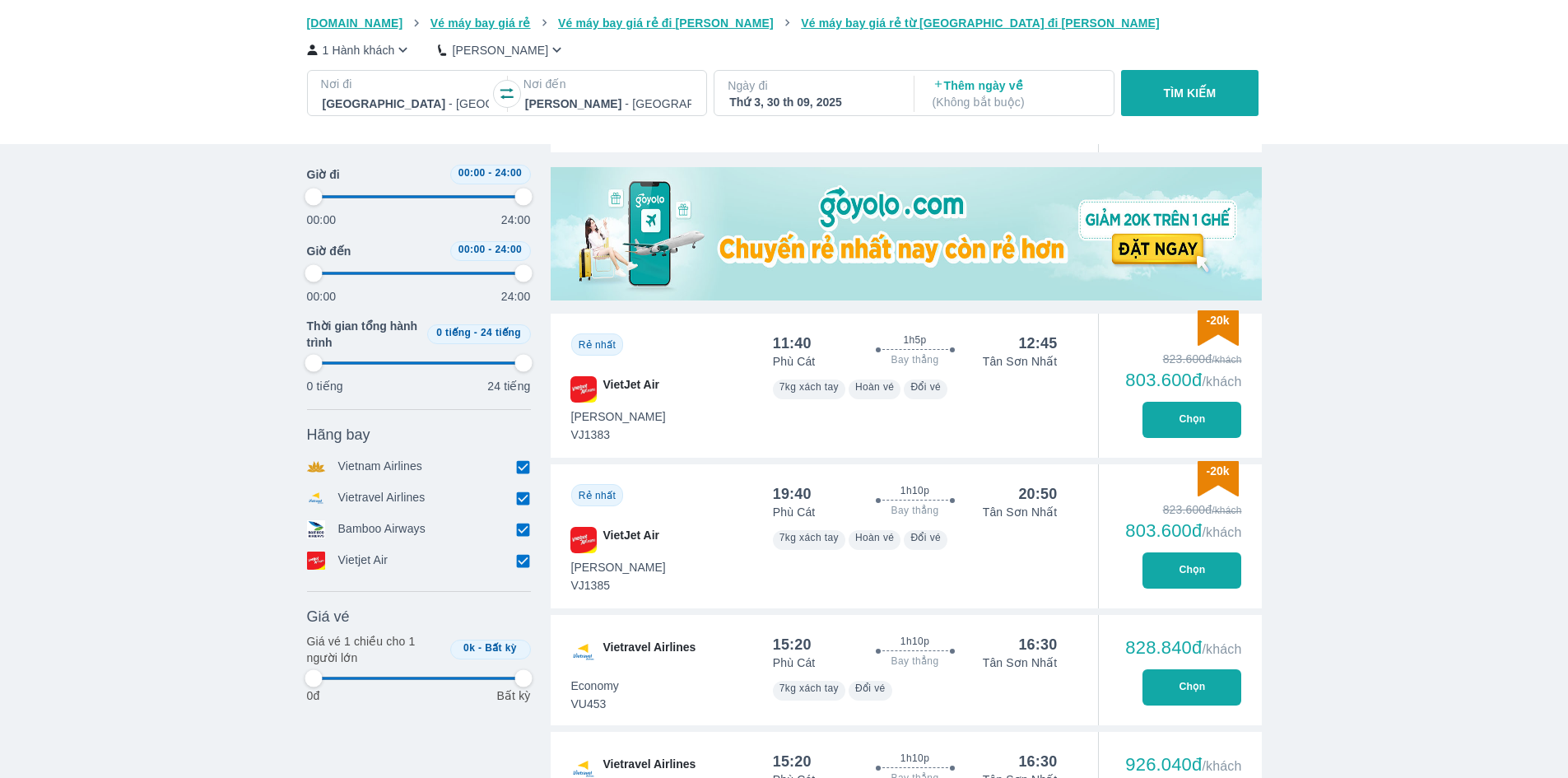
type input "97.9166666666667"
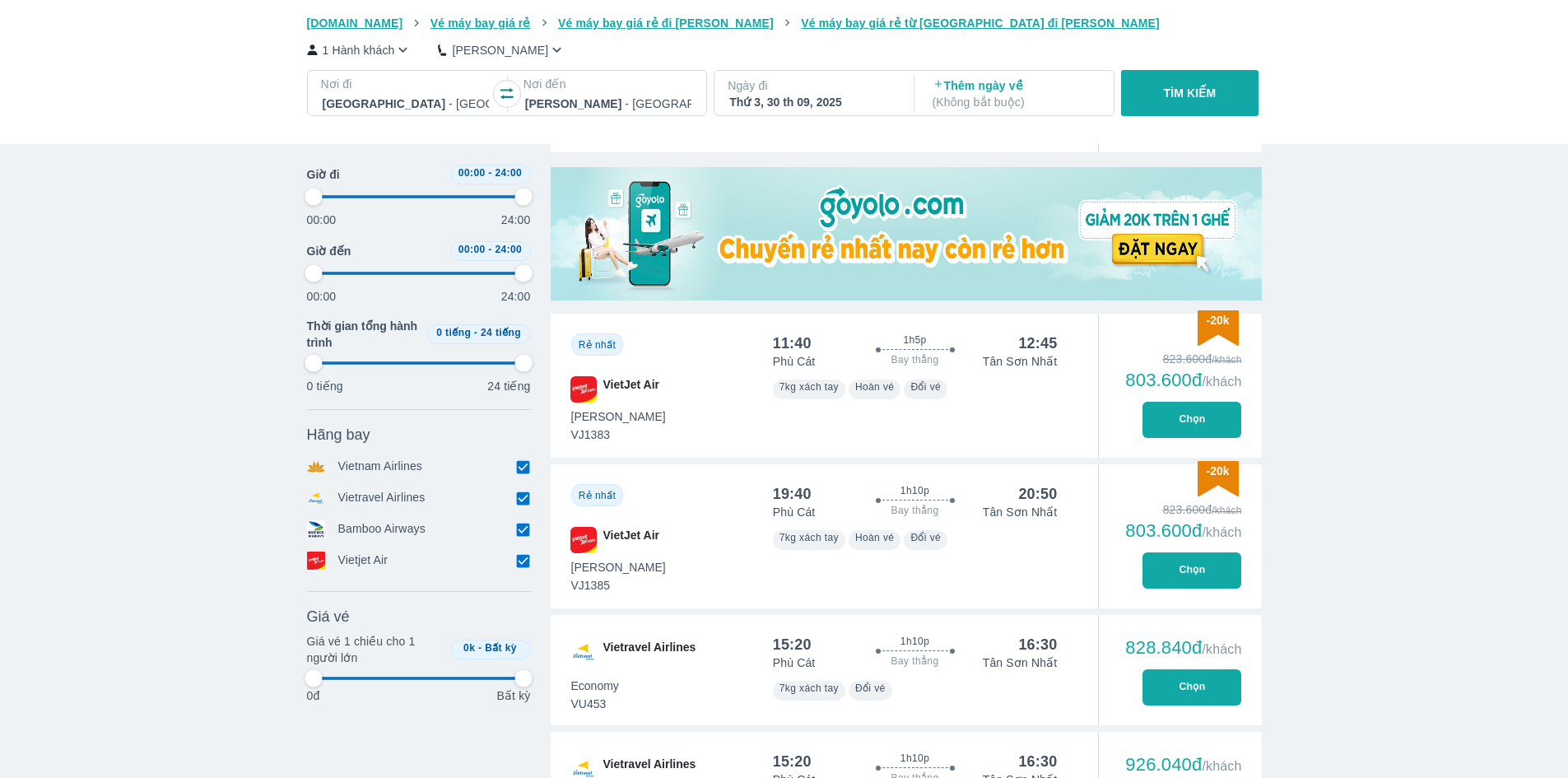
type input "97.9166666666667"
click at [778, 104] on div "Thứ 3, 30 th 09, 2025" at bounding box center [813, 102] width 167 height 17
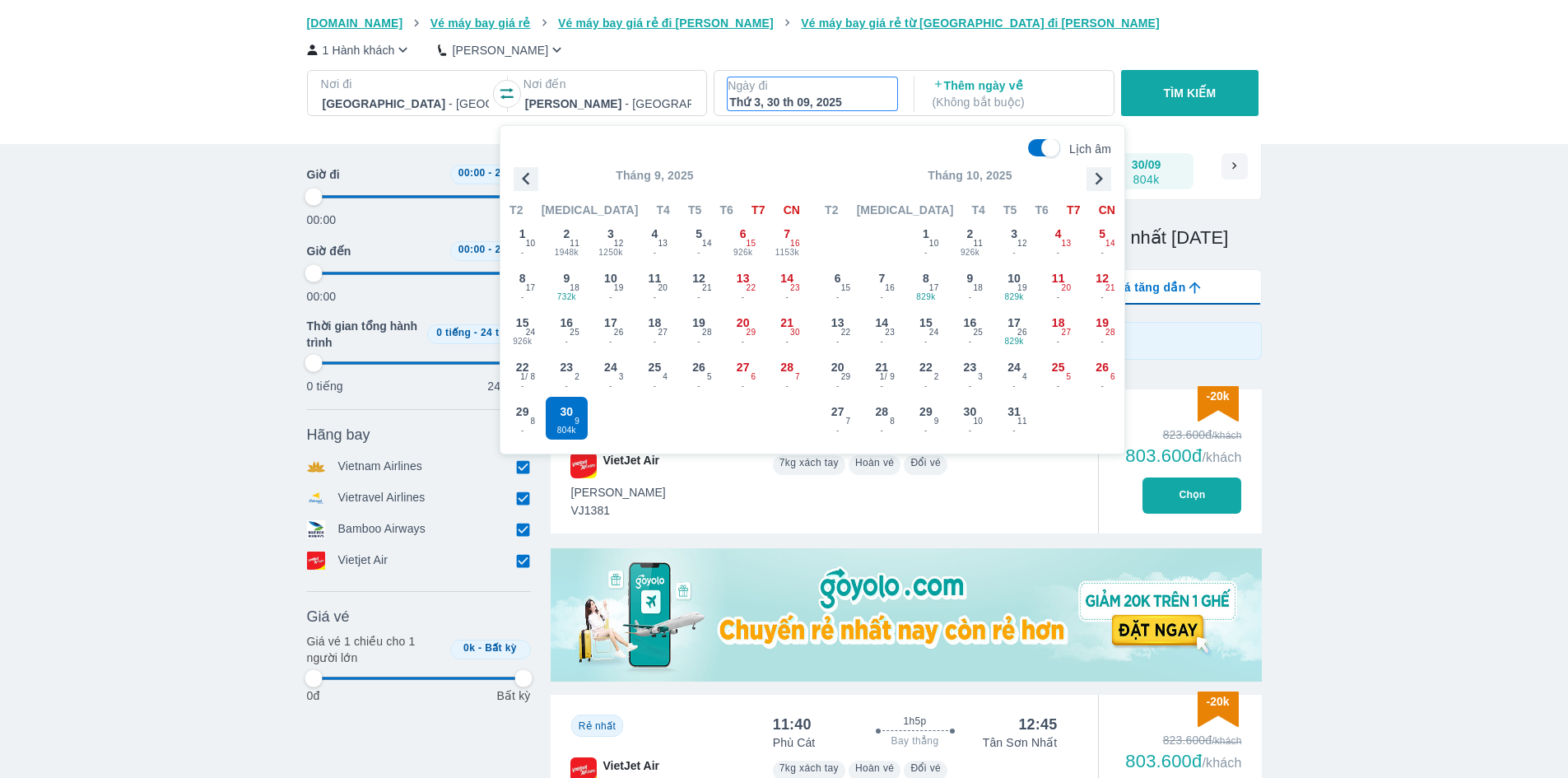
scroll to position [95, 0]
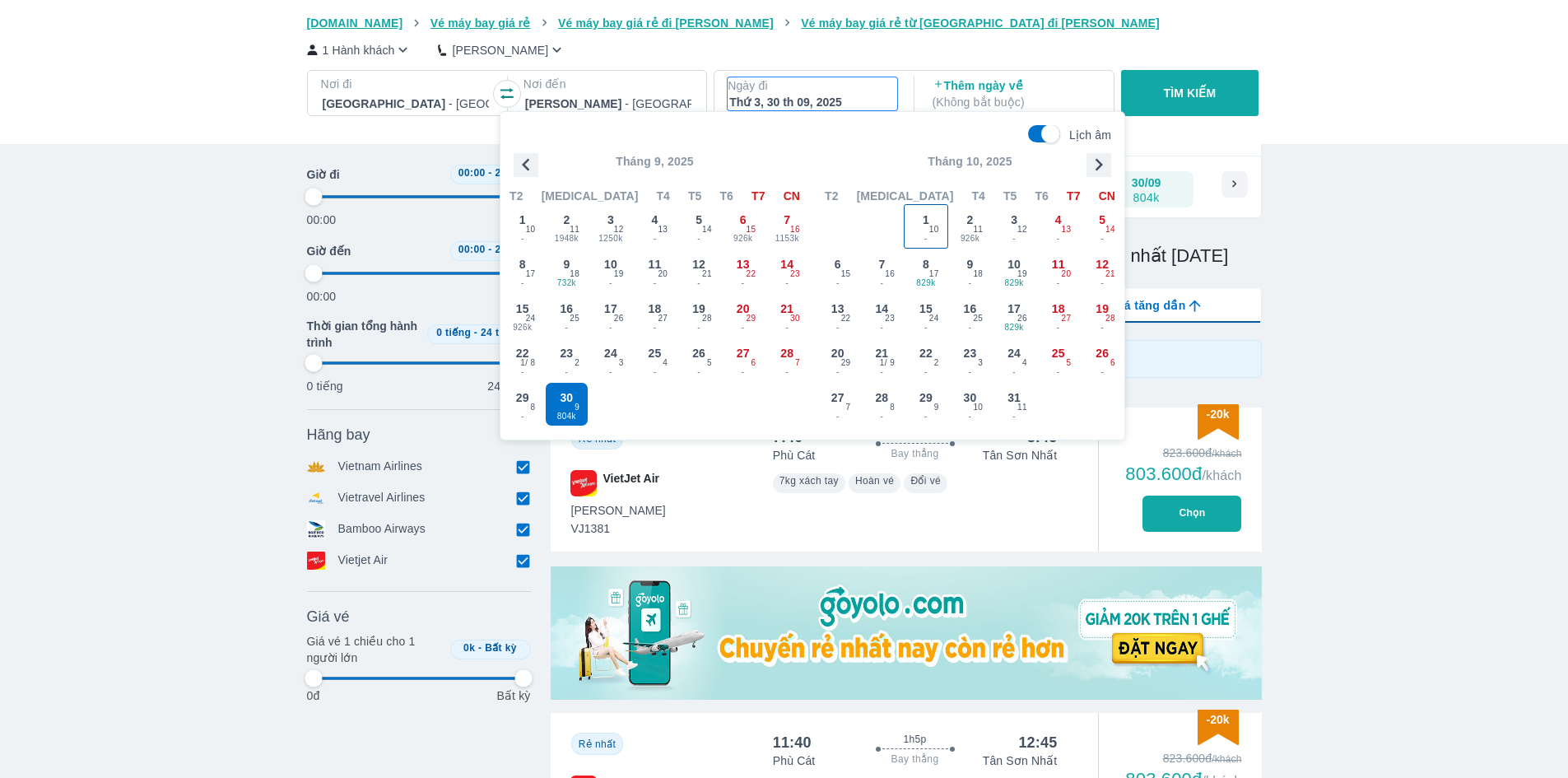
click at [927, 225] on span "1" at bounding box center [926, 220] width 7 height 17
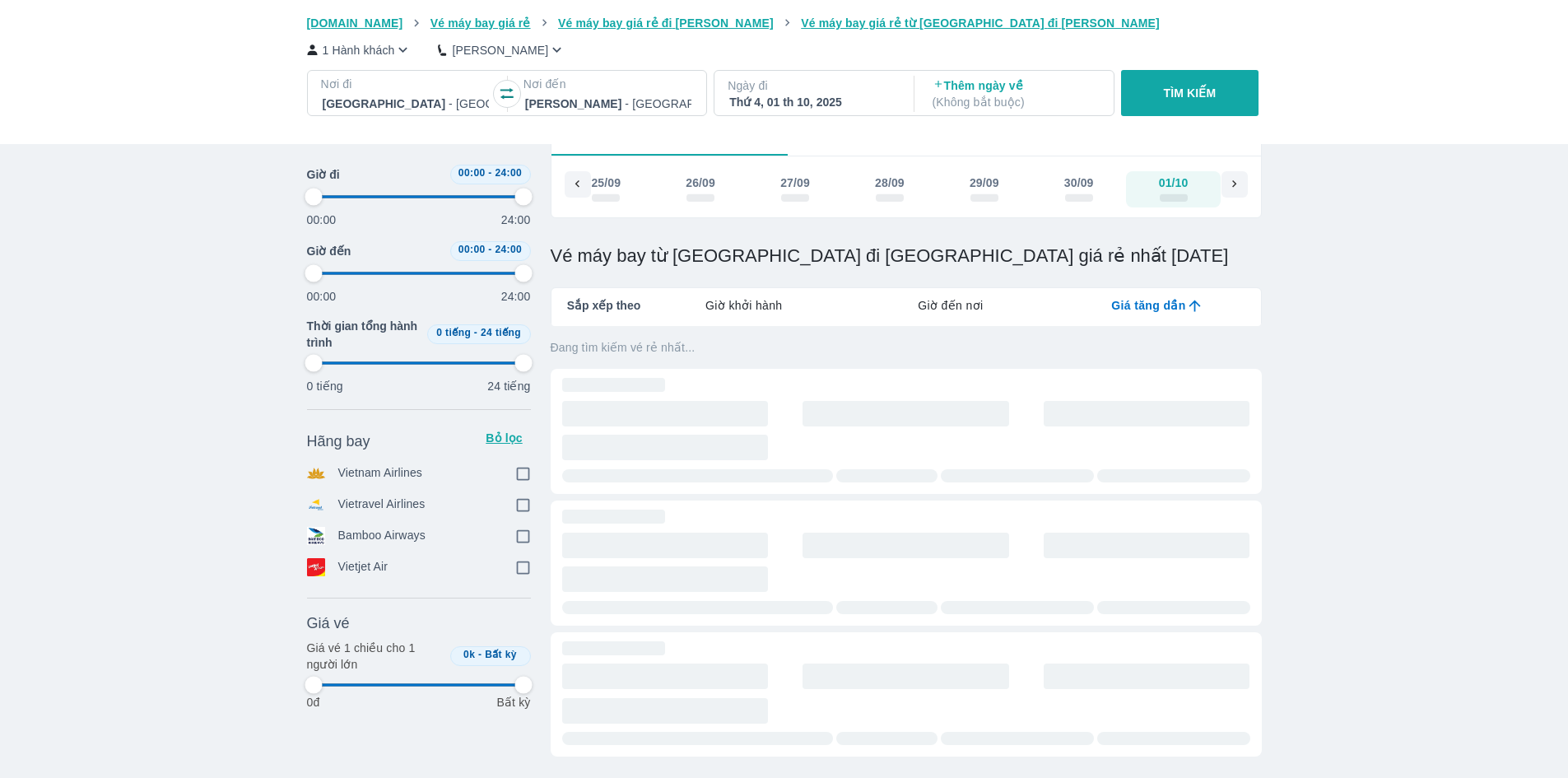
scroll to position [0, 4098]
click at [1143, 98] on button "TÌM KIẾM" at bounding box center [1189, 93] width 137 height 46
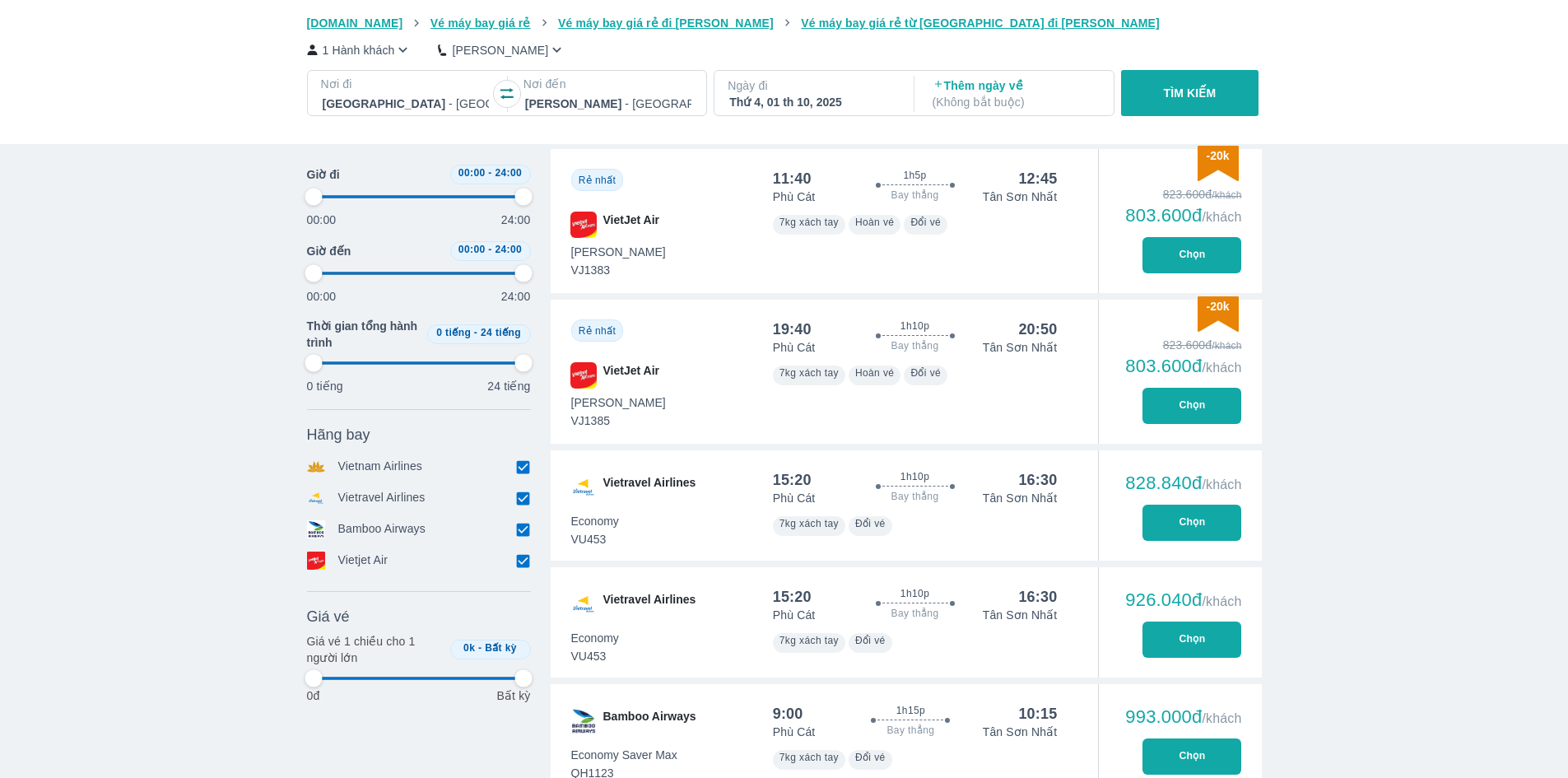
scroll to position [741, 0]
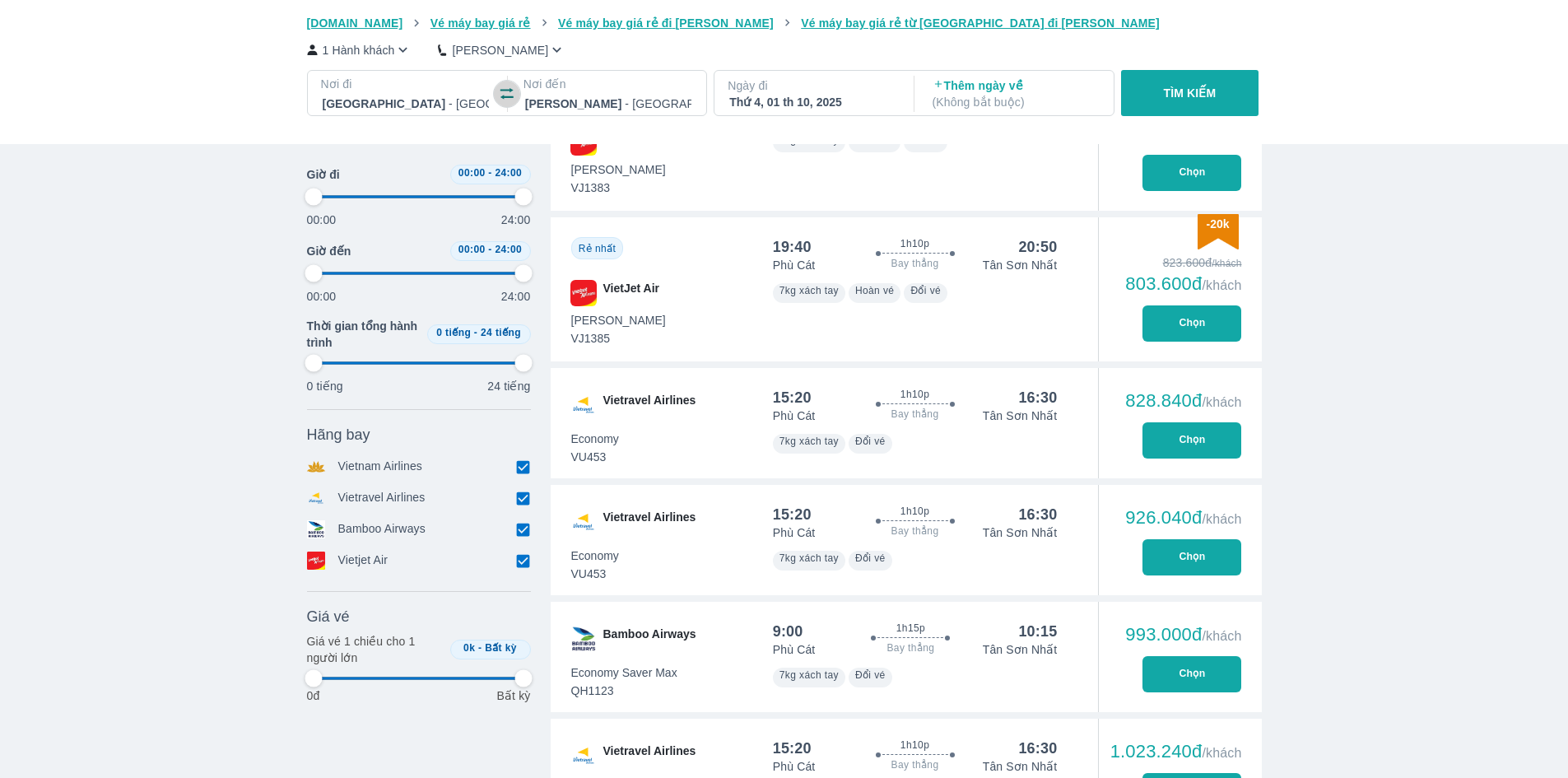
click at [514, 89] on icon "button" at bounding box center [507, 94] width 17 height 17
click at [793, 94] on p "Ngày đi" at bounding box center [813, 85] width 170 height 17
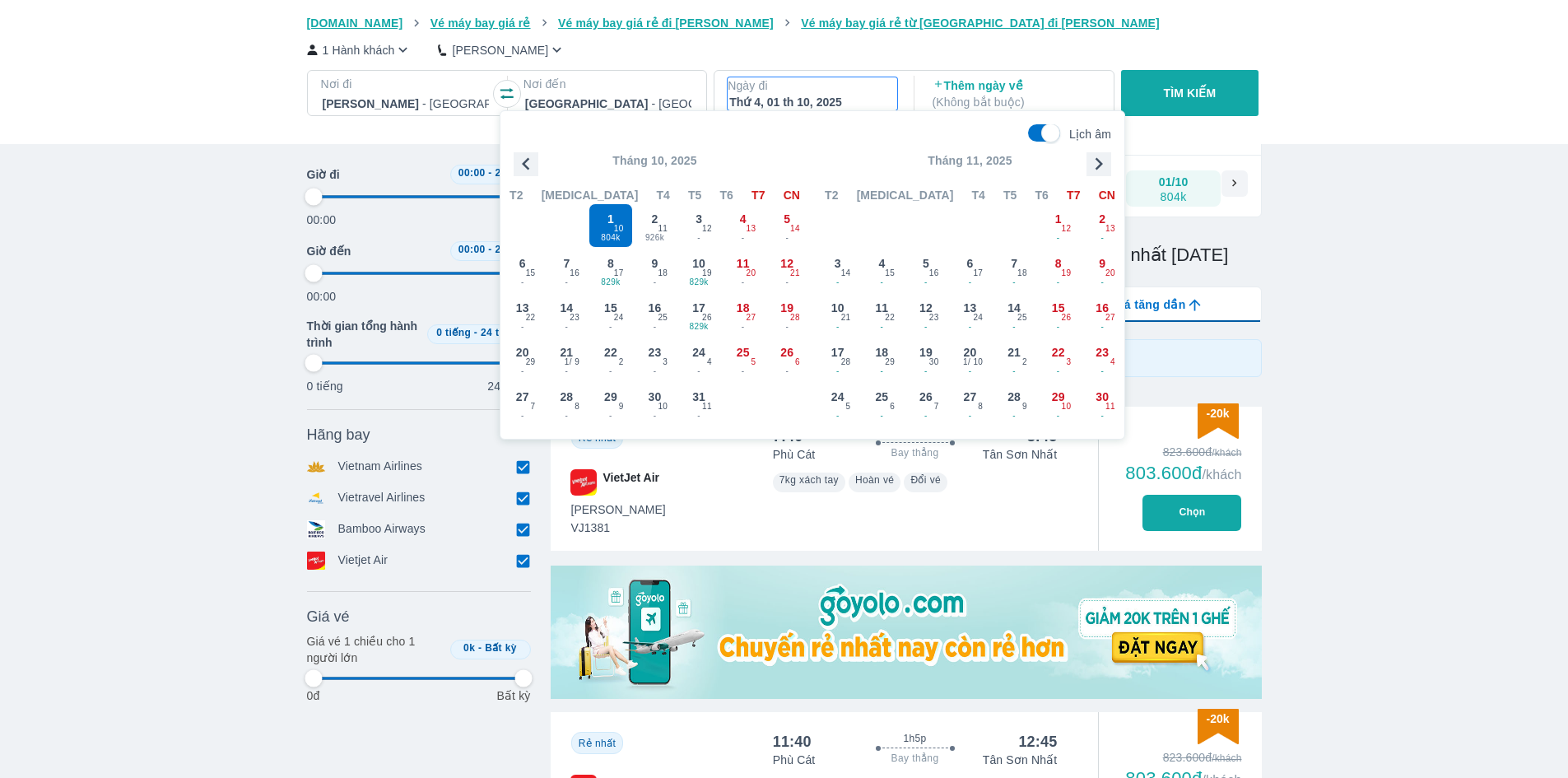
scroll to position [95, 0]
click at [528, 167] on icon "button" at bounding box center [526, 164] width 25 height 25
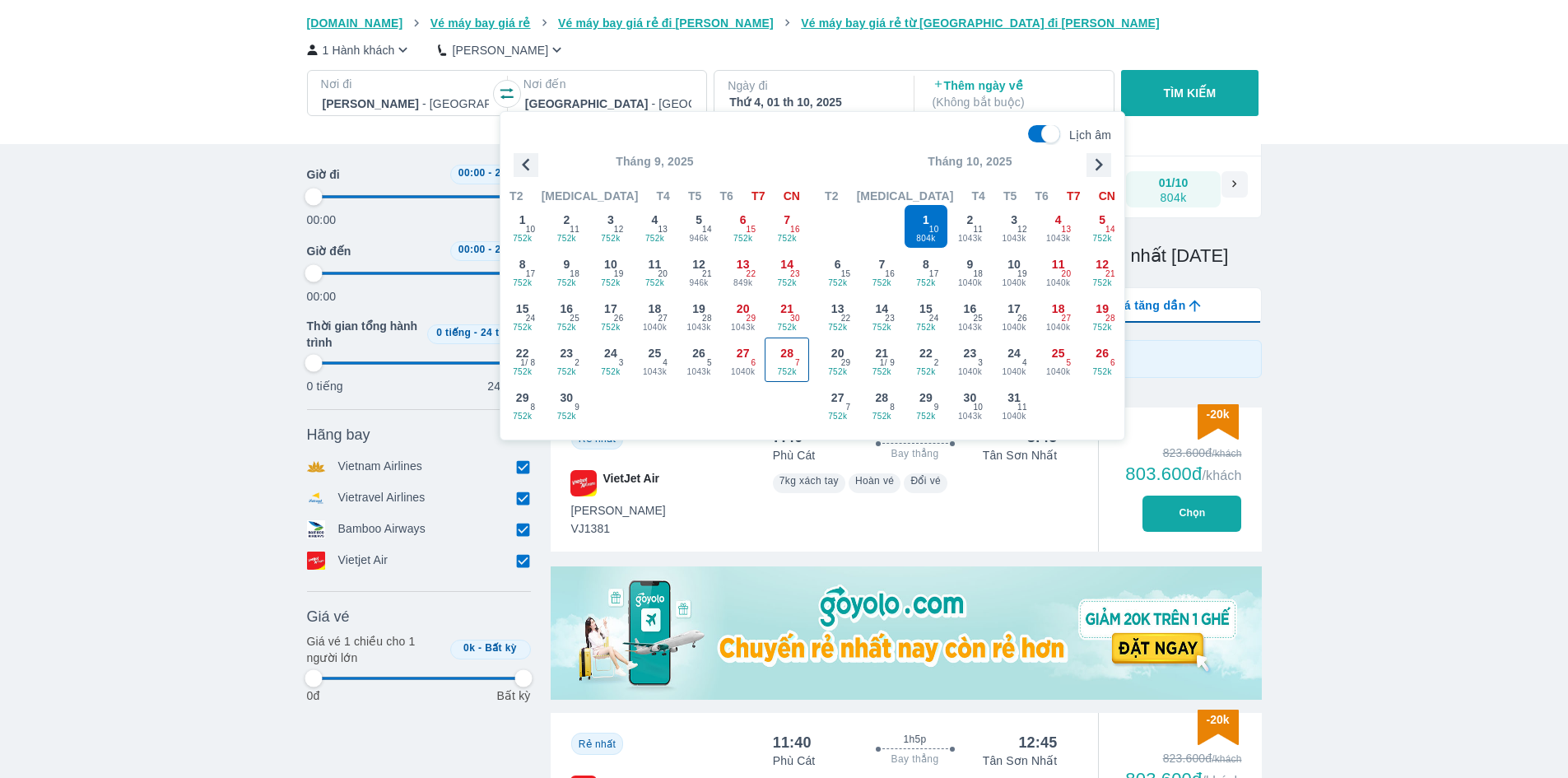
click at [776, 360] on div "28 752k 7" at bounding box center [786, 359] width 42 height 42
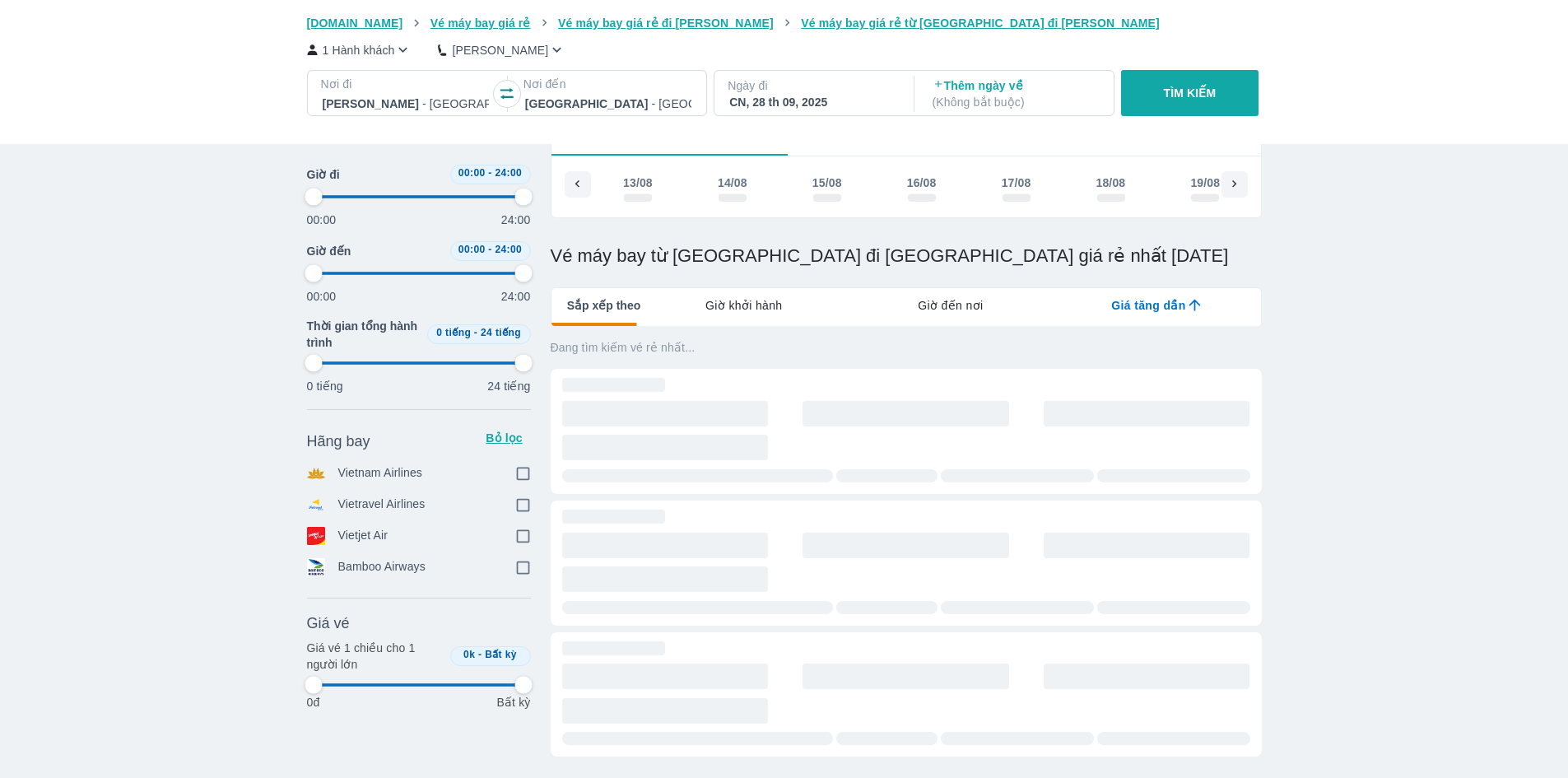
scroll to position [0, 4134]
type input "97.9166666666667"
checkbox input "true"
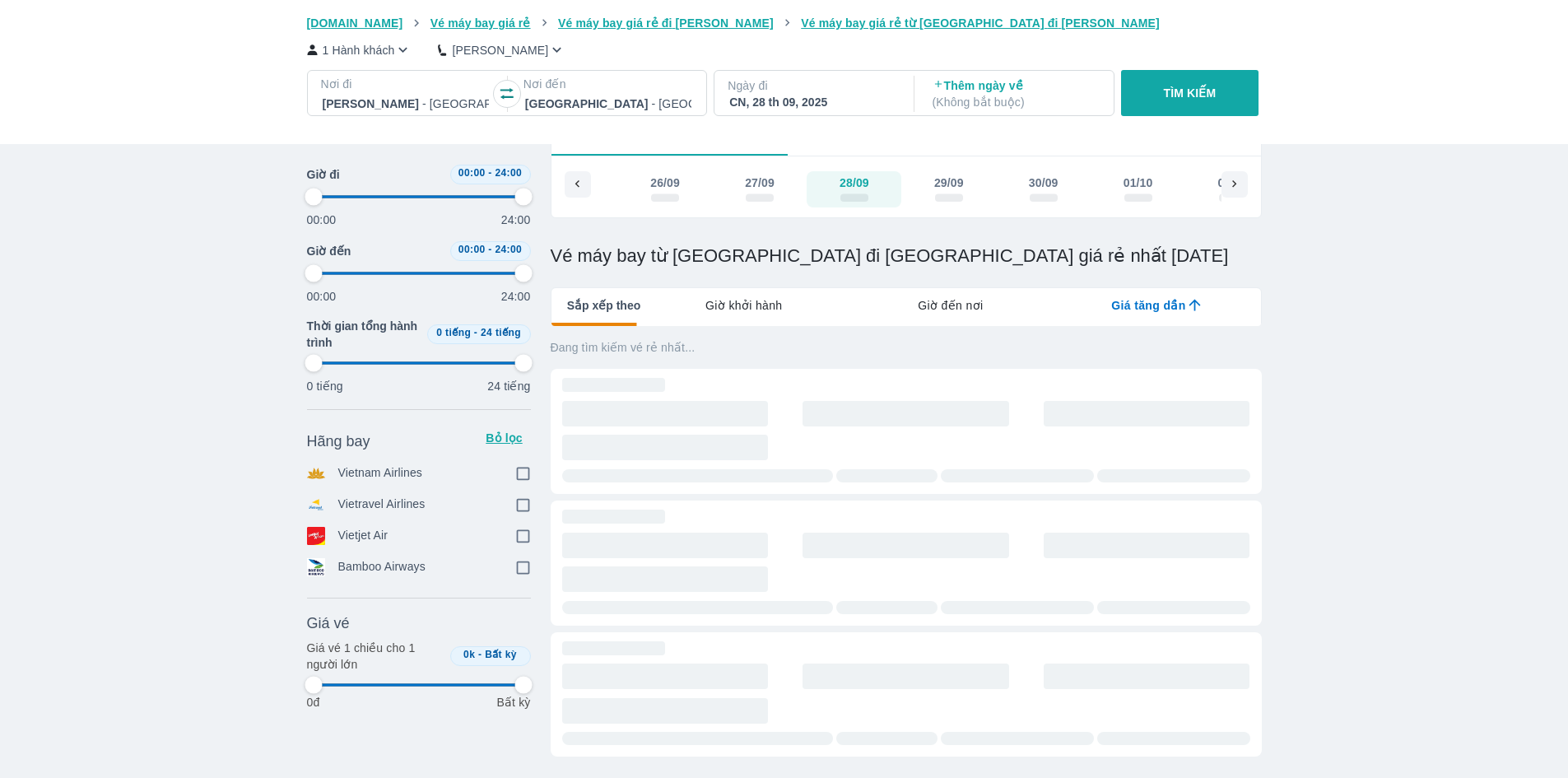
checkbox input "true"
type input "97.9166666666667"
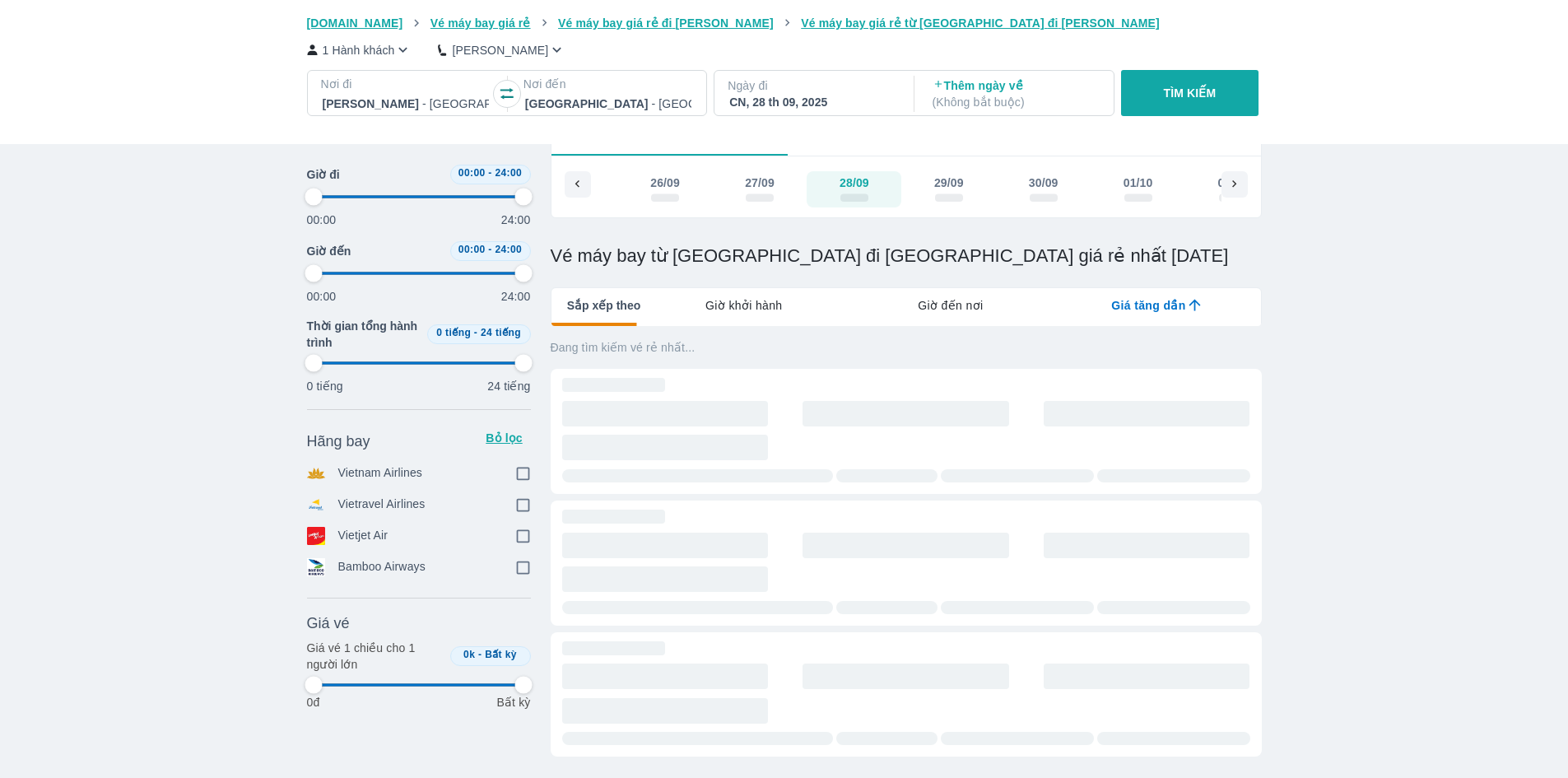
type input "97.9166666666667"
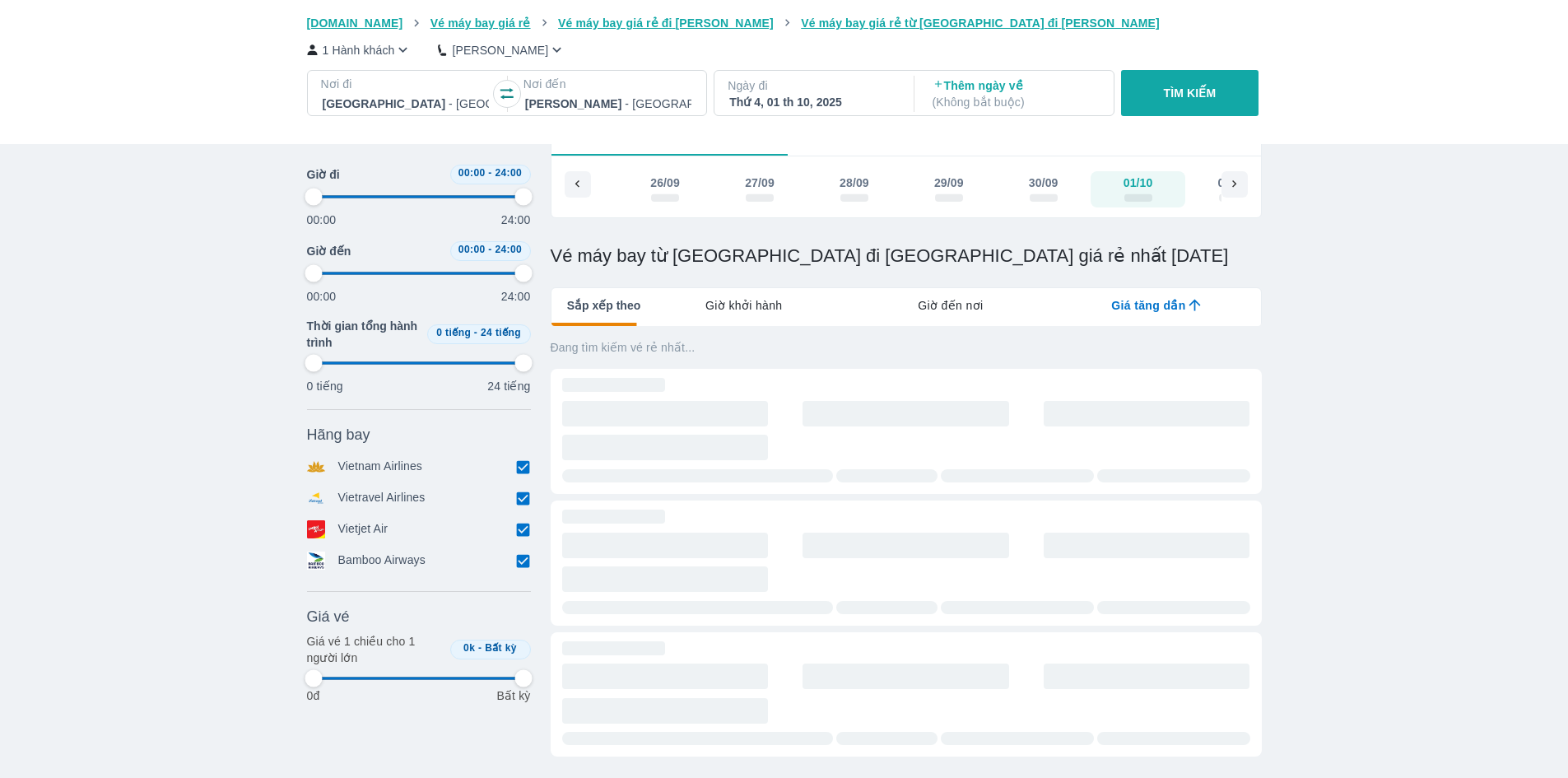
type input "97.9166666666667"
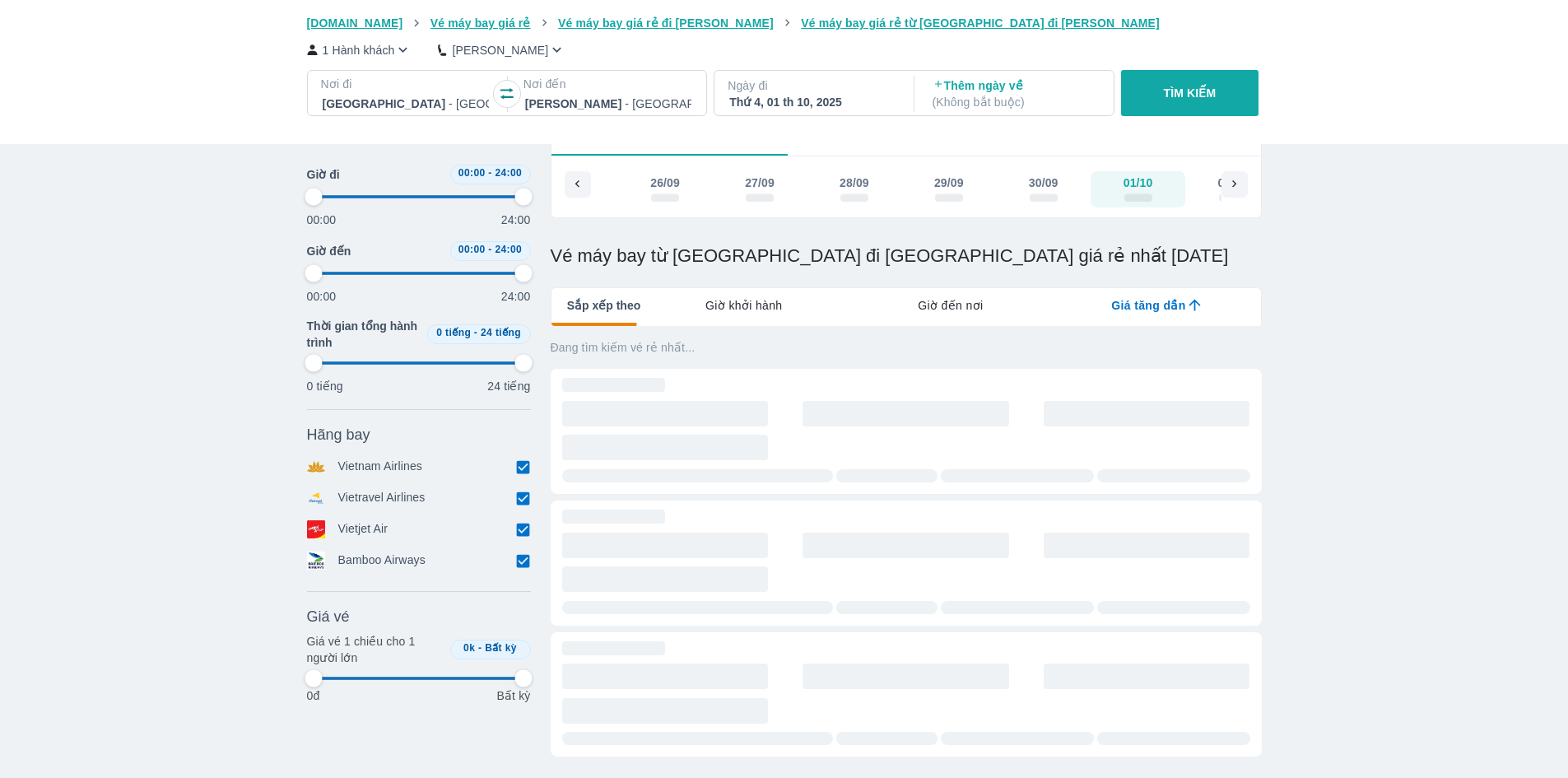
type input "97.9166666666667"
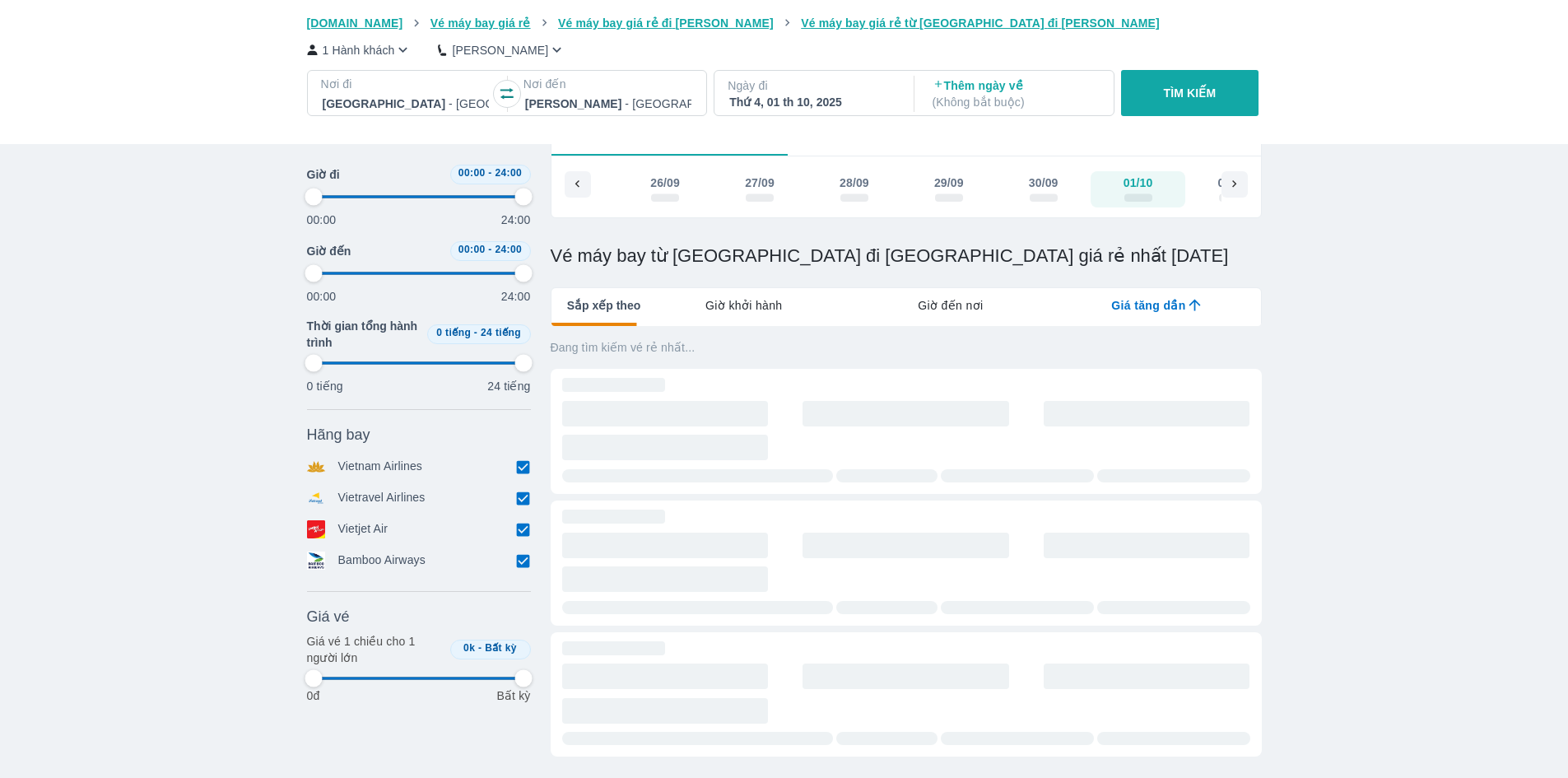
type input "97.9166666666667"
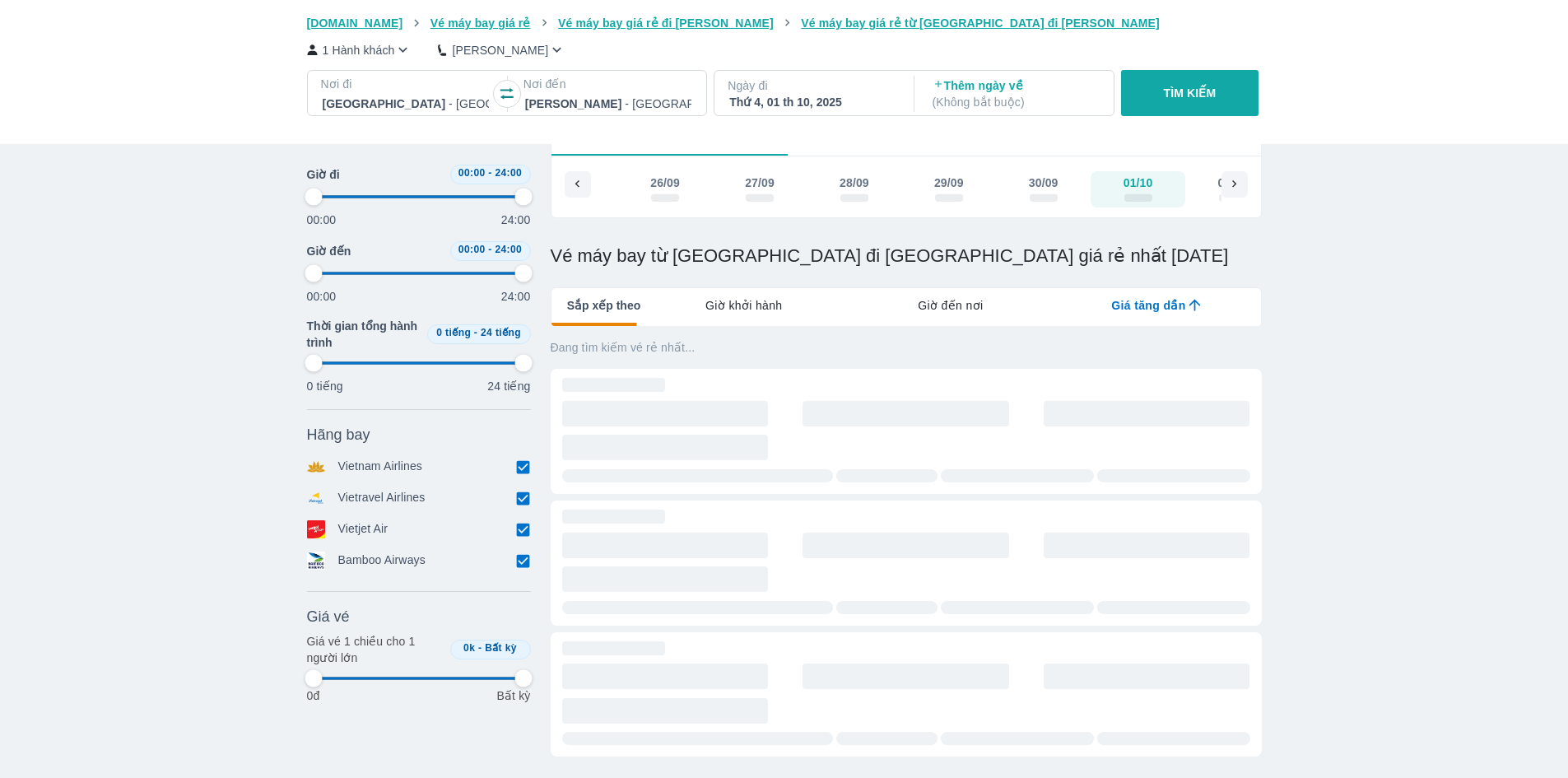
type input "97.9166666666667"
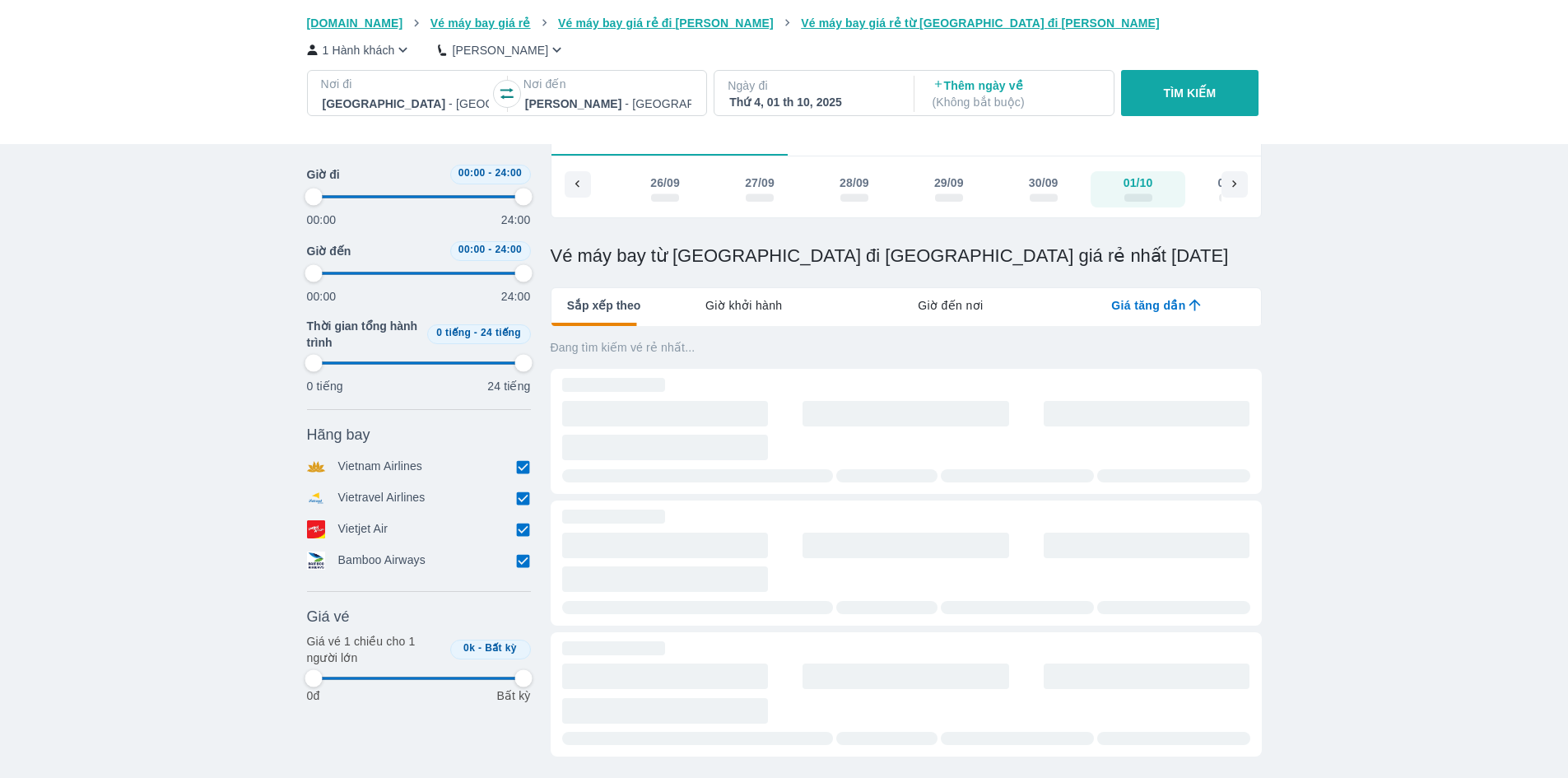
type input "97.9166666666667"
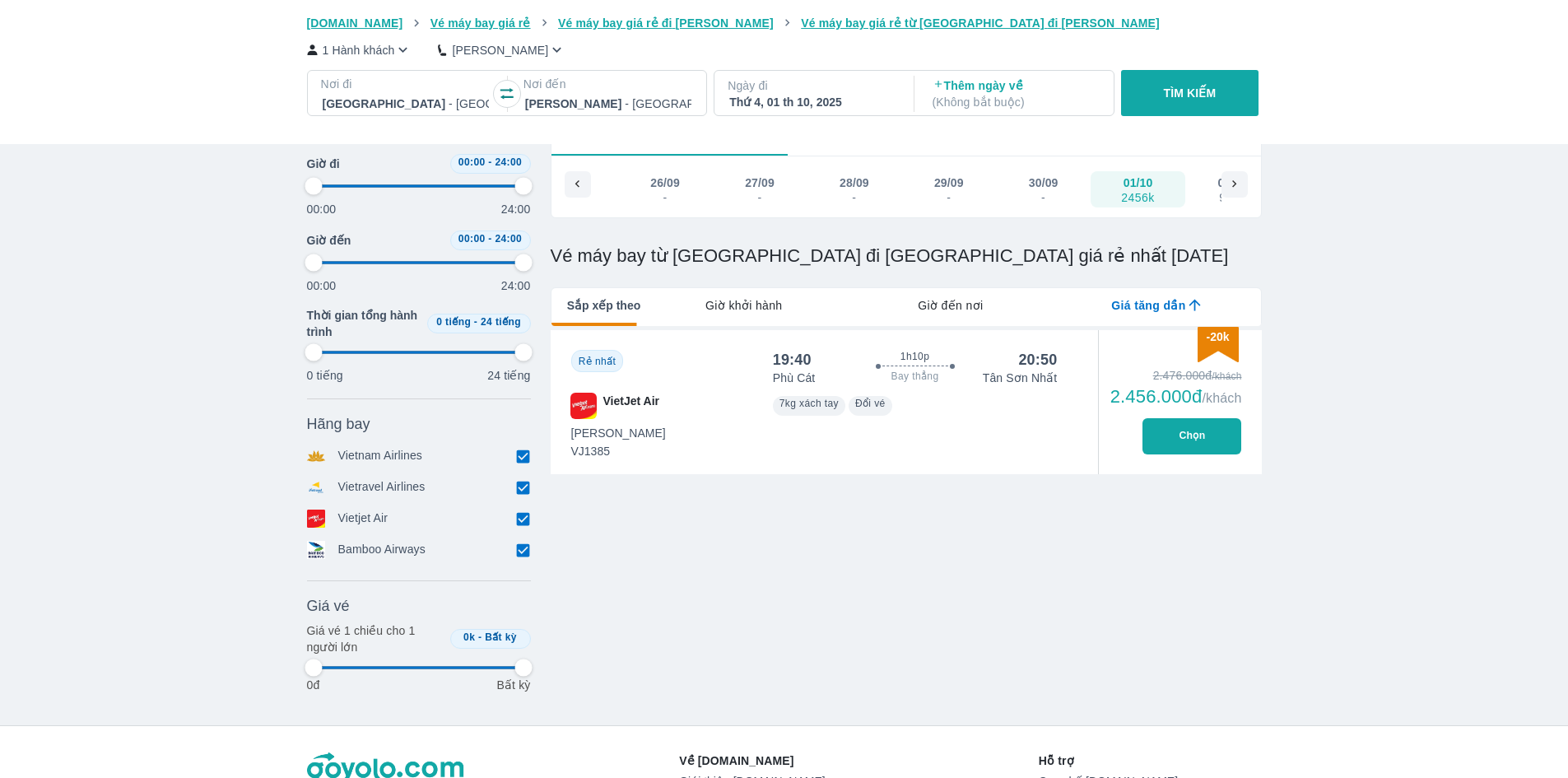
type input "97.9166666666667"
click at [821, 93] on p "Ngày đi" at bounding box center [813, 85] width 170 height 17
type input "97.9166666666667"
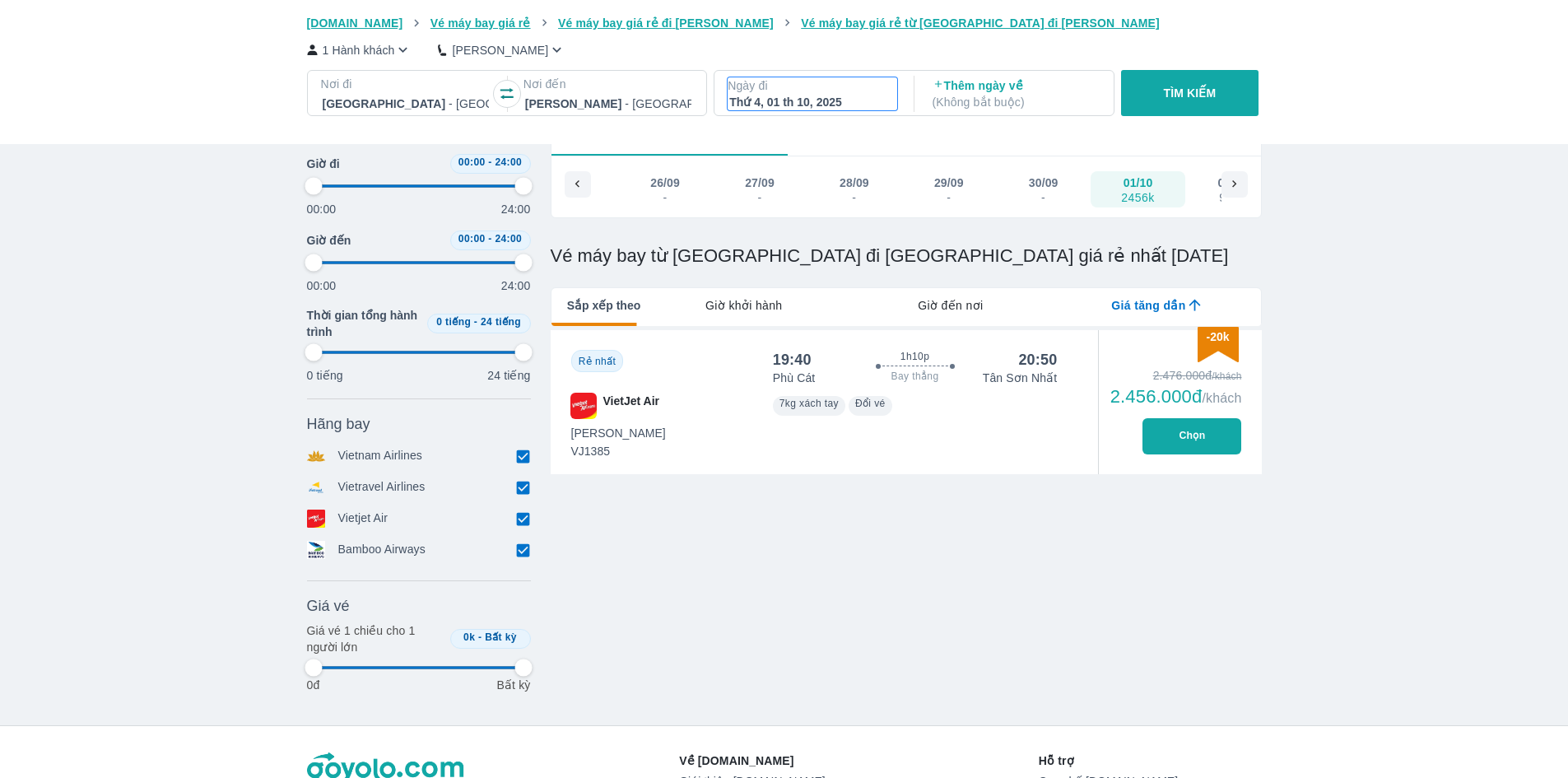
type input "97.9166666666667"
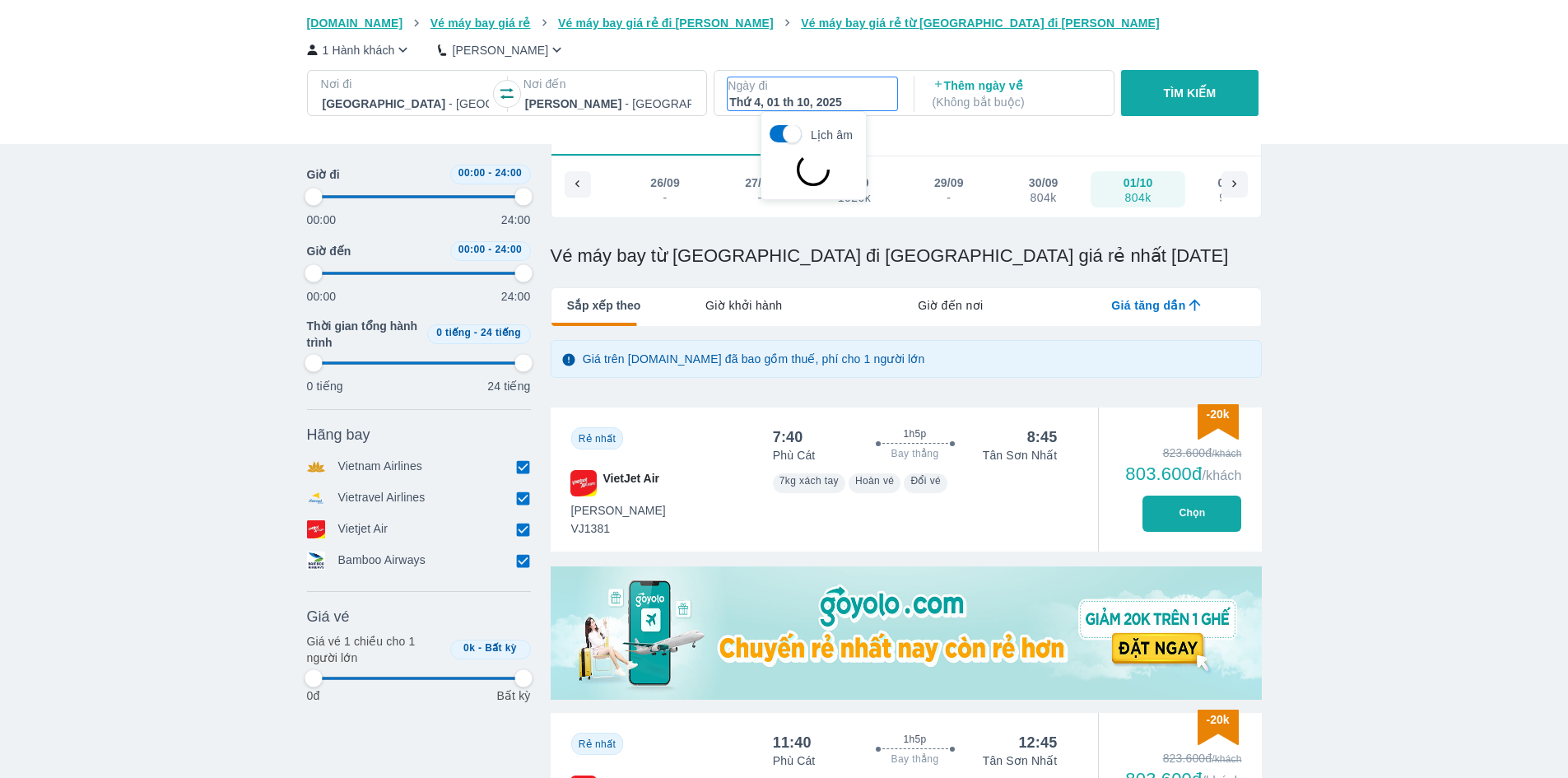
type input "97.9166666666667"
checkbox input "false"
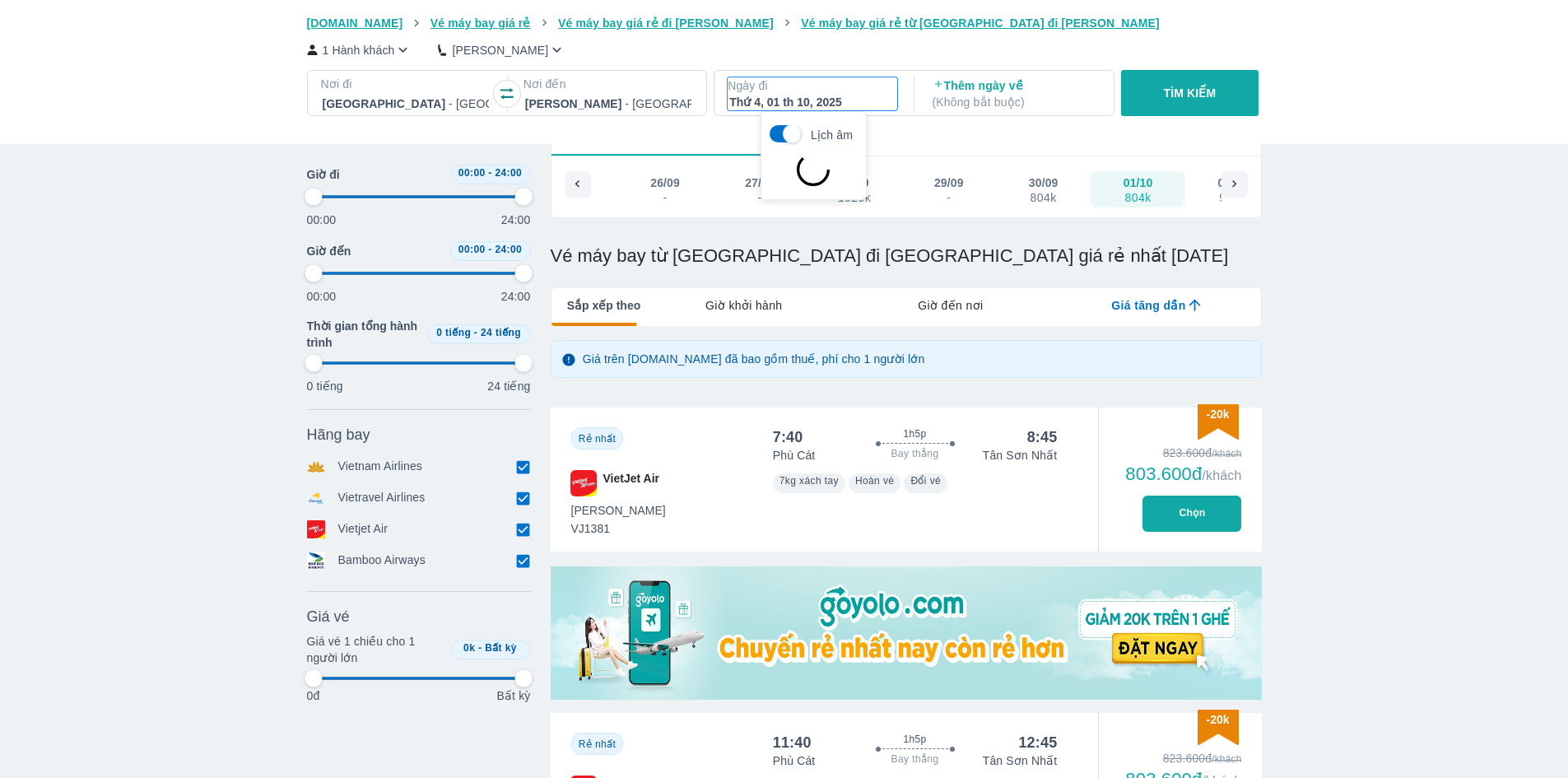
checkbox input "false"
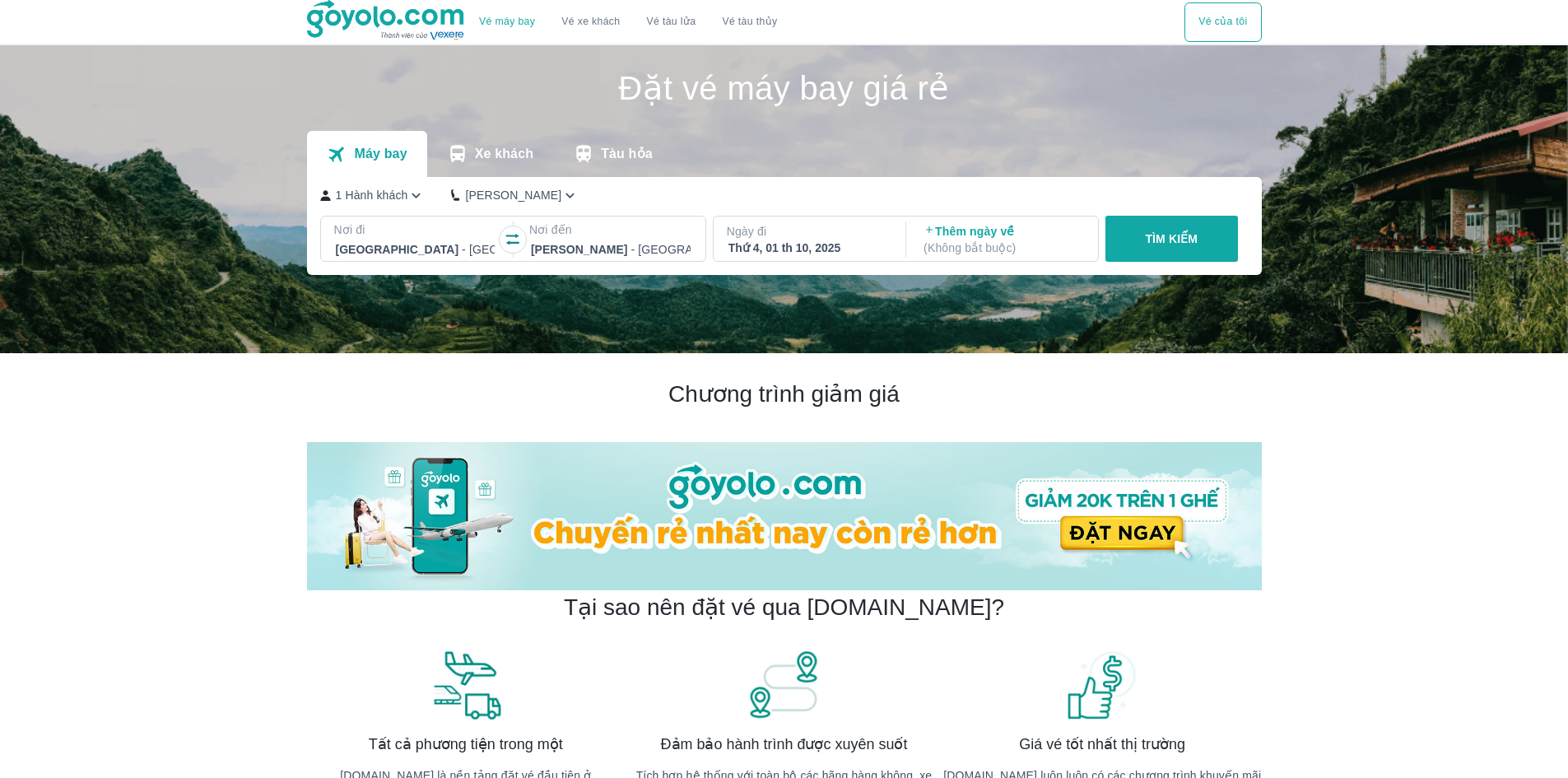
click at [513, 234] on button "button" at bounding box center [513, 240] width 27 height 27
click at [758, 256] on div "Thứ 4, 01 th 10, 2025" at bounding box center [809, 248] width 160 height 17
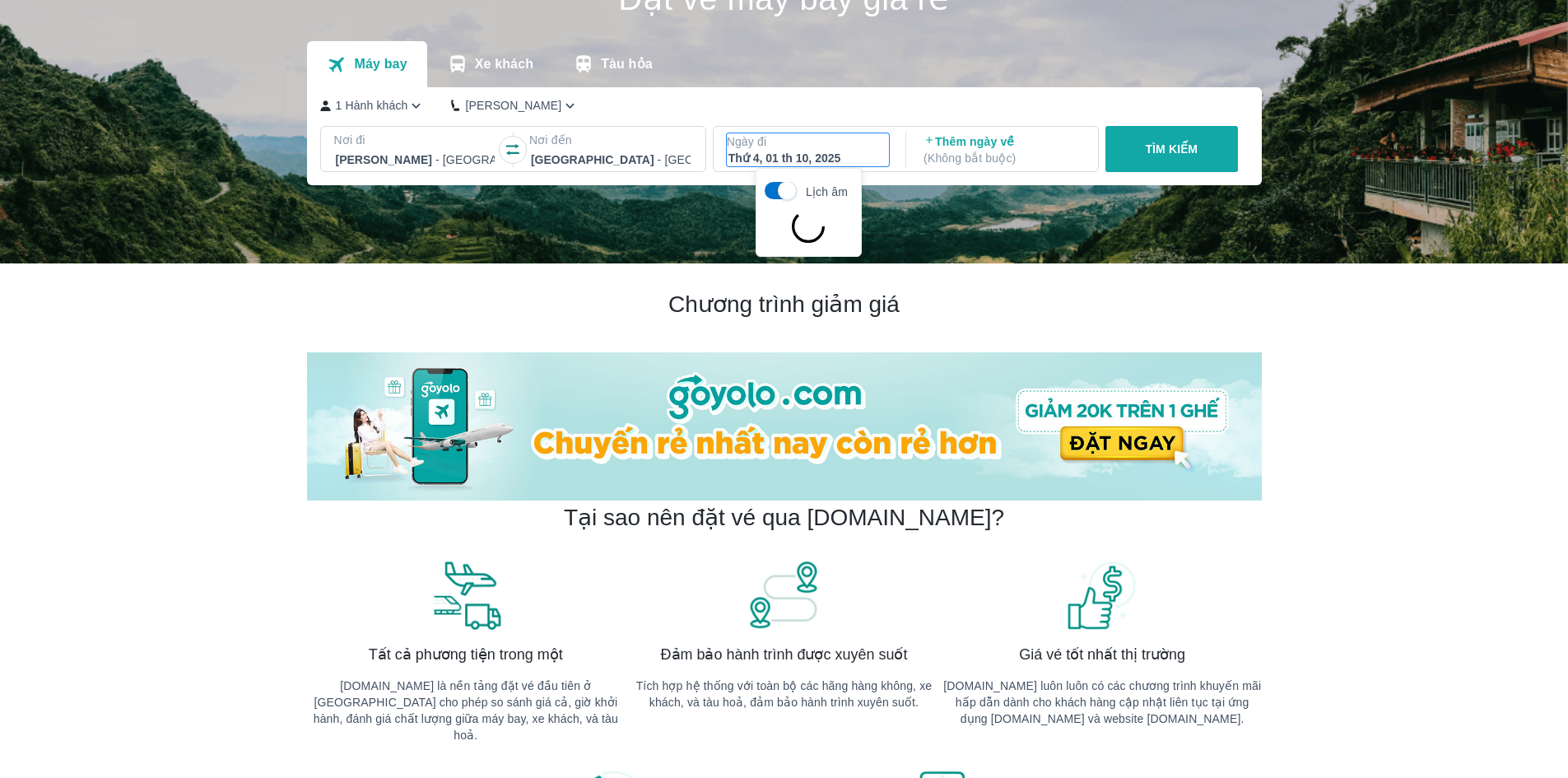
scroll to position [95, 0]
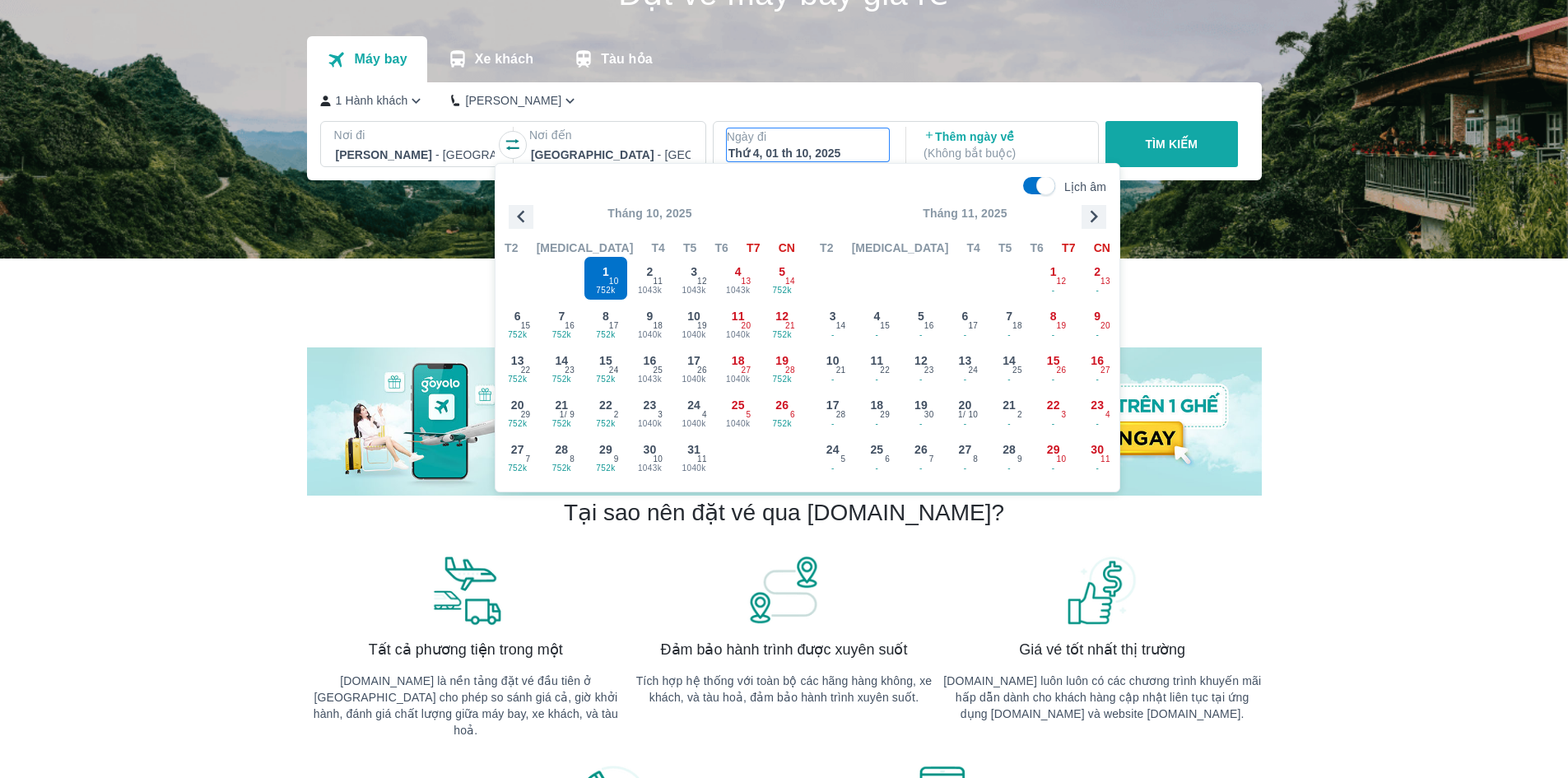
click at [521, 208] on icon "button" at bounding box center [521, 216] width 25 height 25
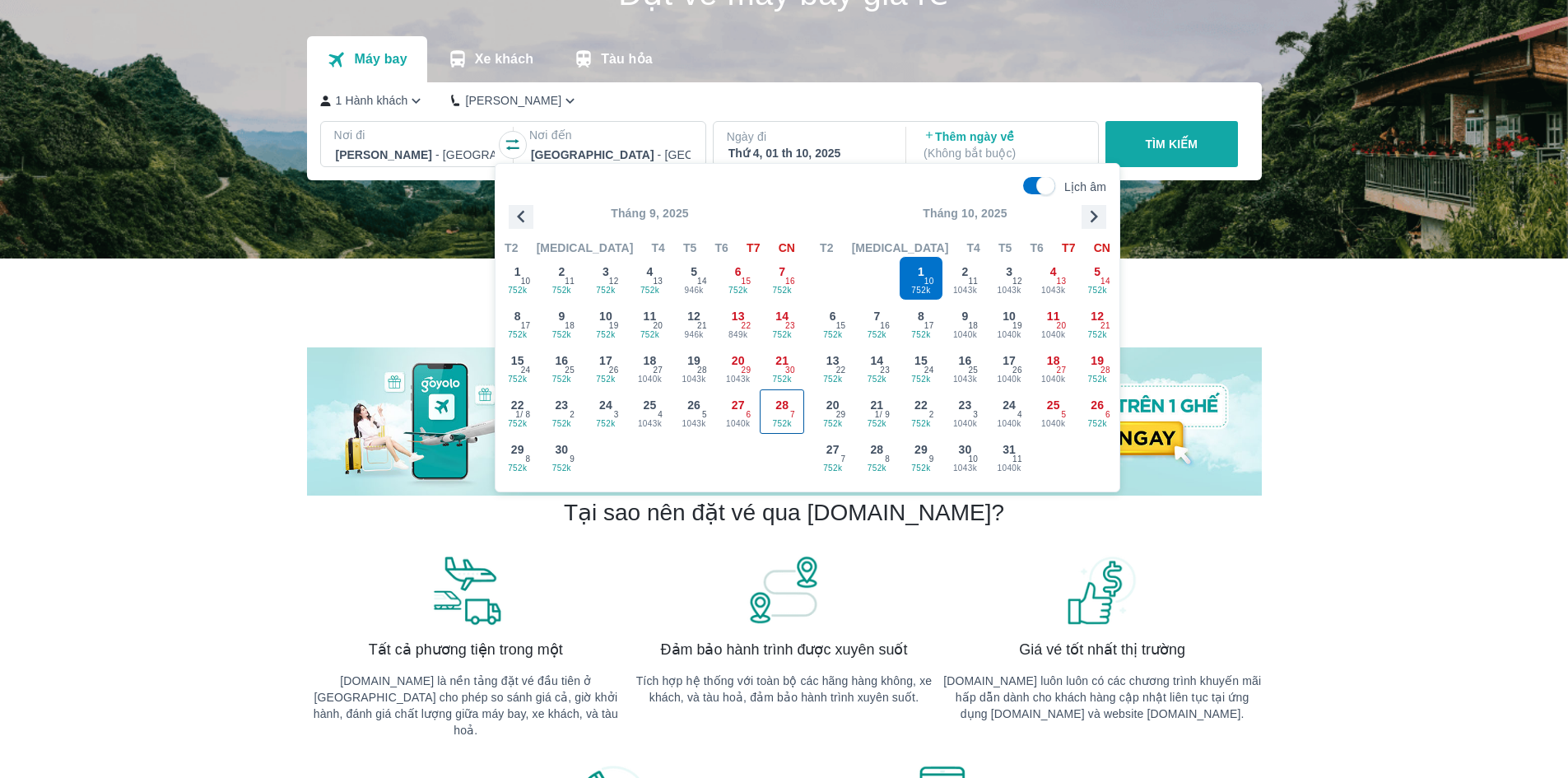
click at [783, 417] on span "752k" at bounding box center [781, 423] width 42 height 13
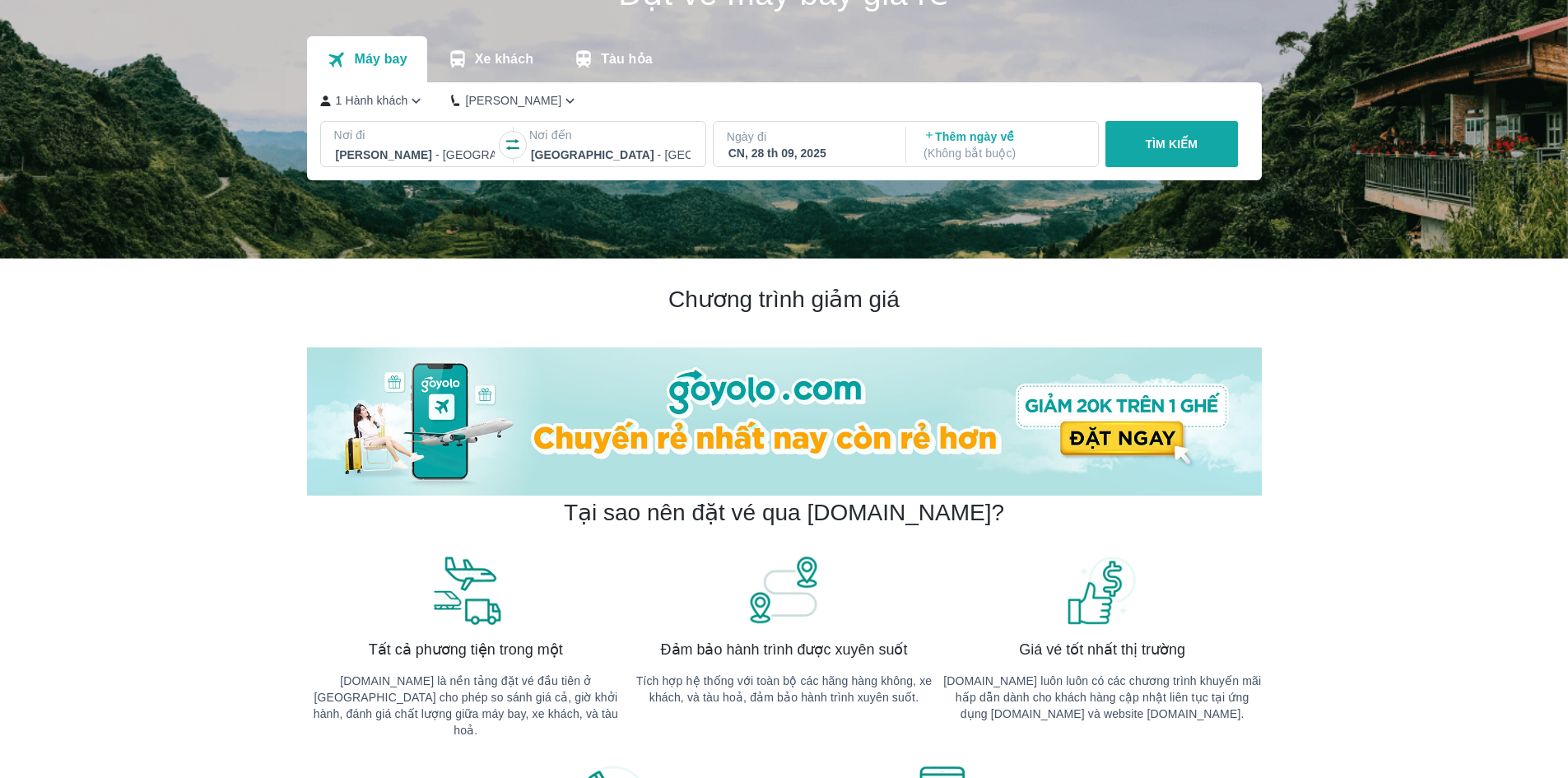
click at [1190, 137] on p "TÌM KIẾM" at bounding box center [1171, 144] width 52 height 17
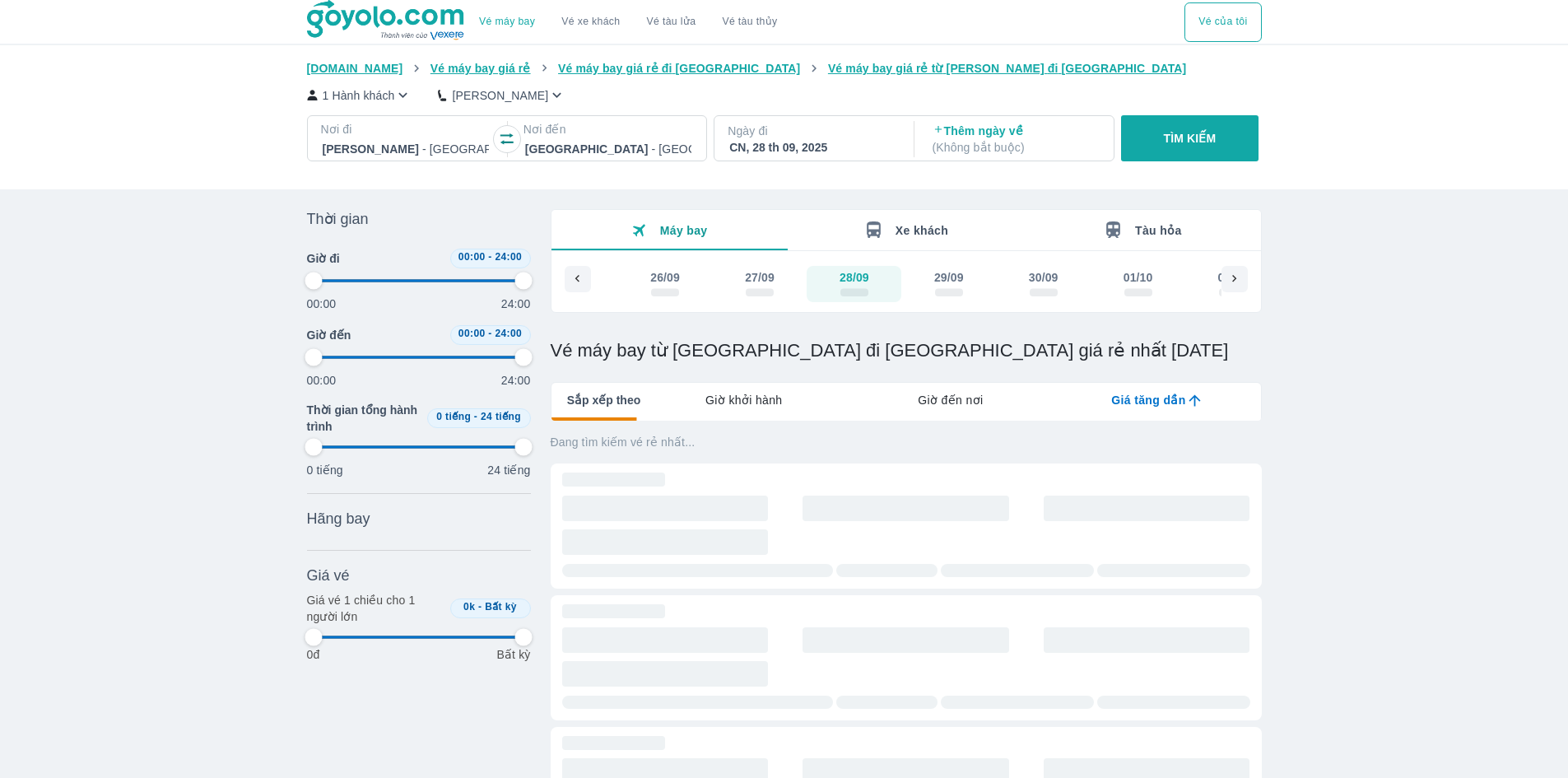
type input "97.9166666666667"
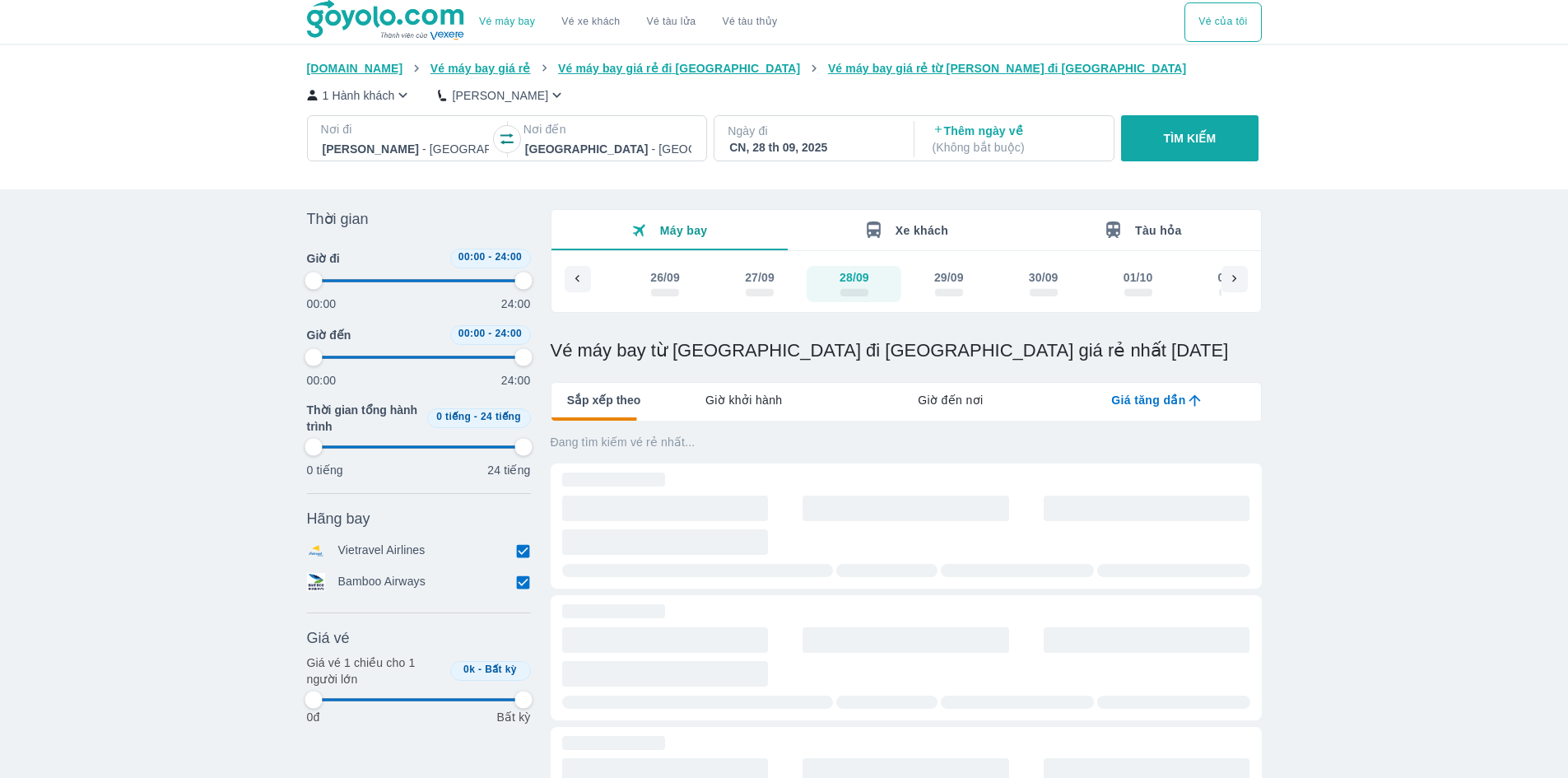
type input "97.9166666666667"
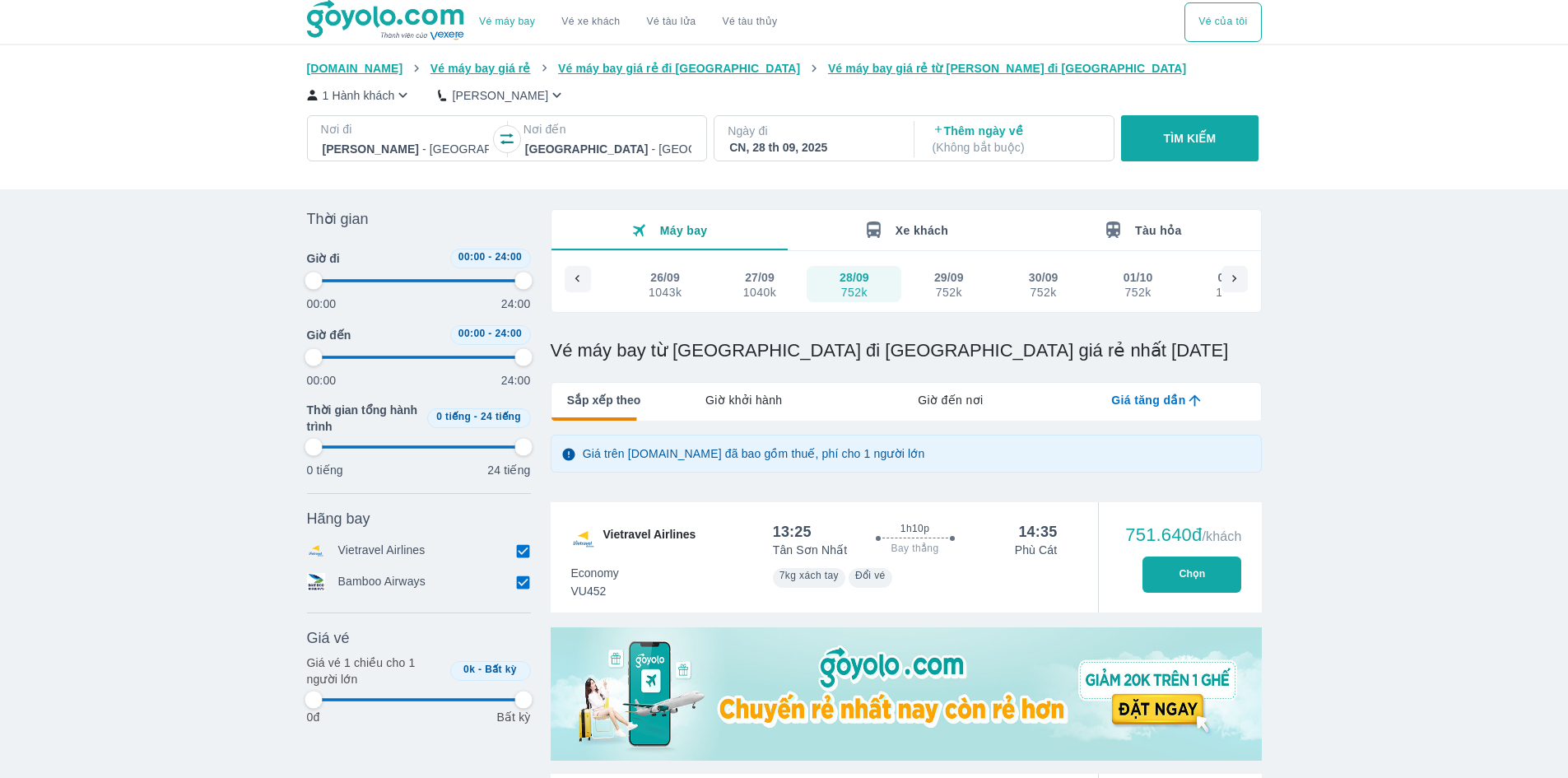
type input "97.9166666666667"
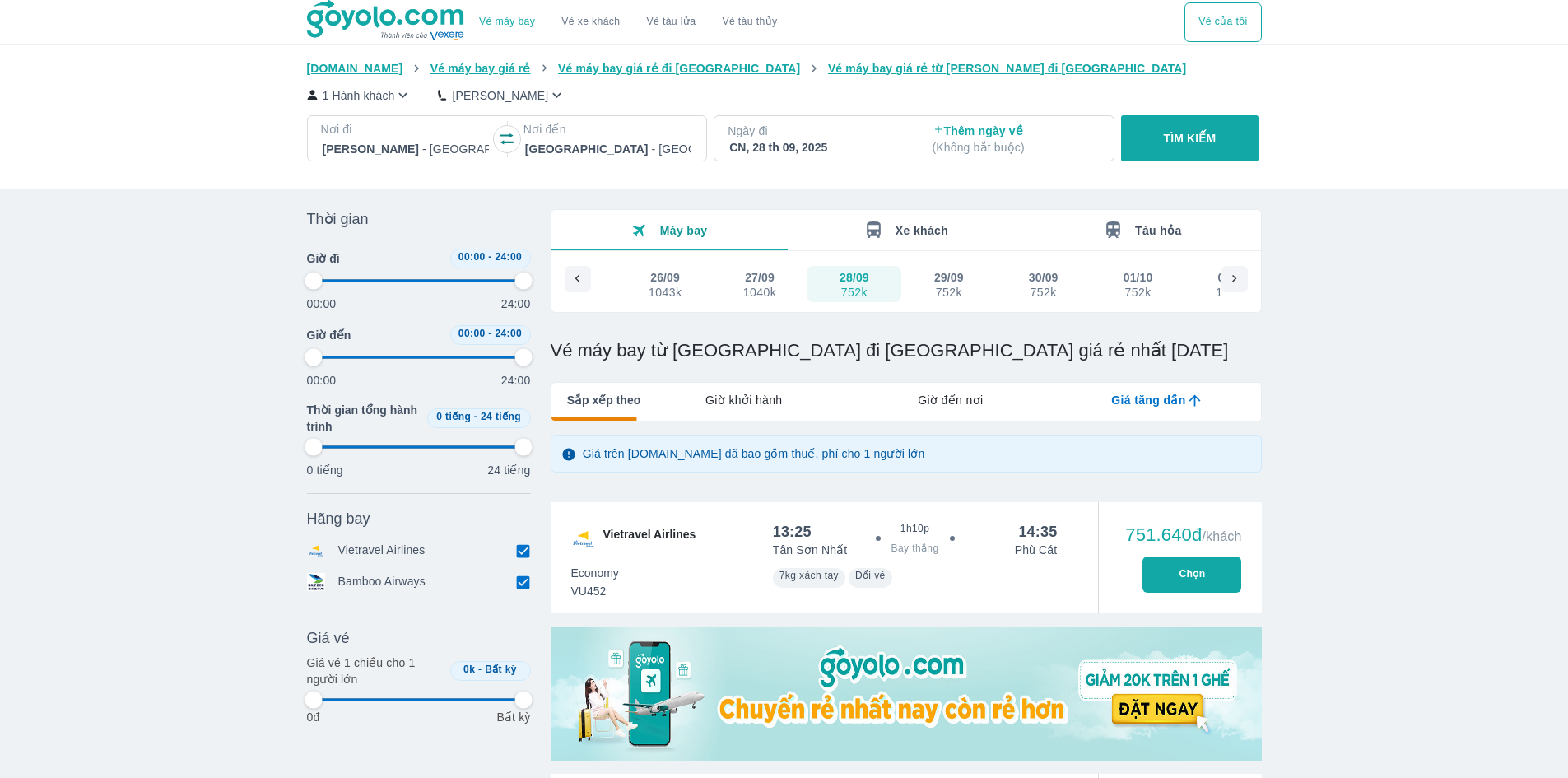
type input "97.9166666666667"
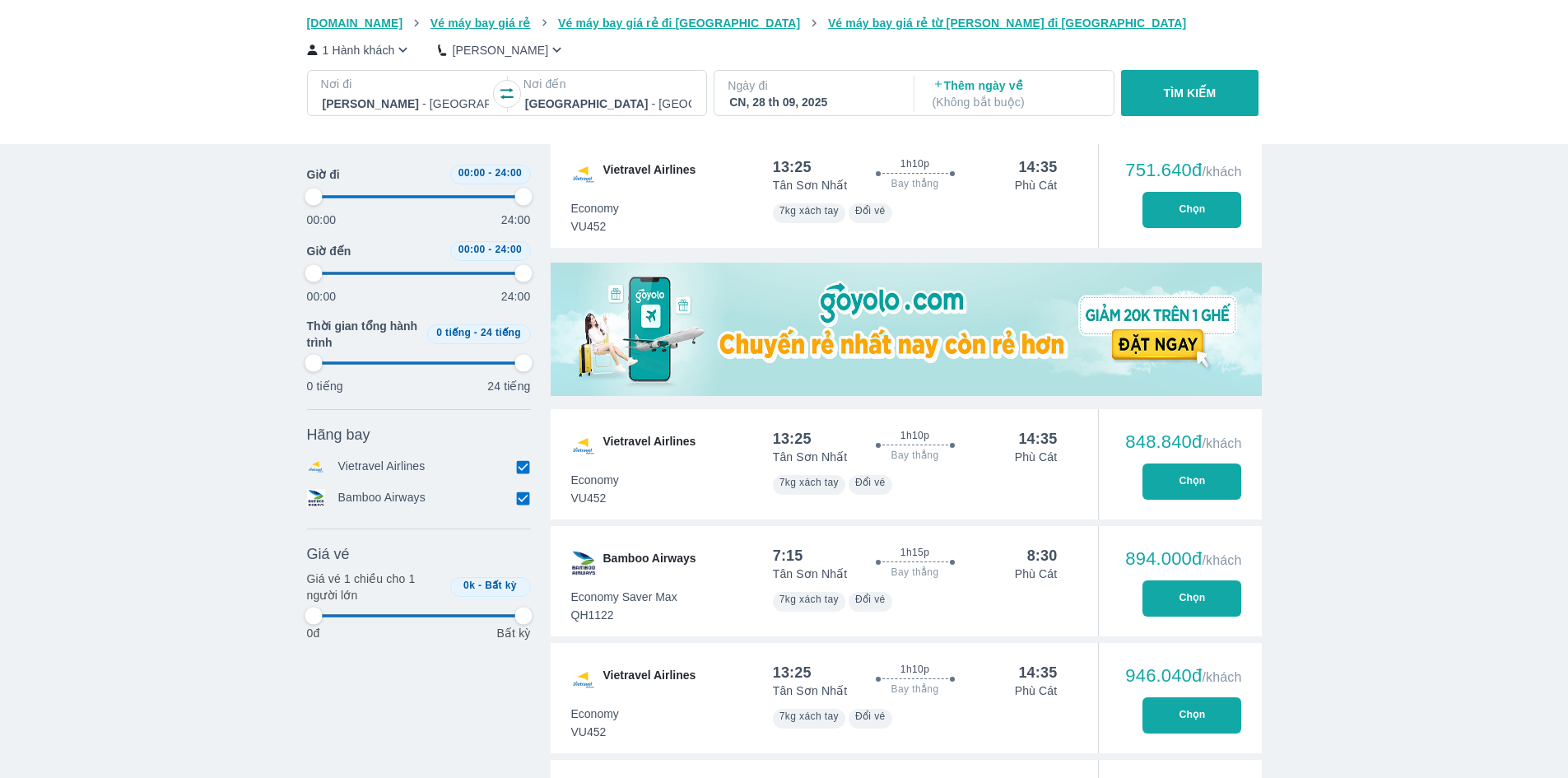
scroll to position [494, 0]
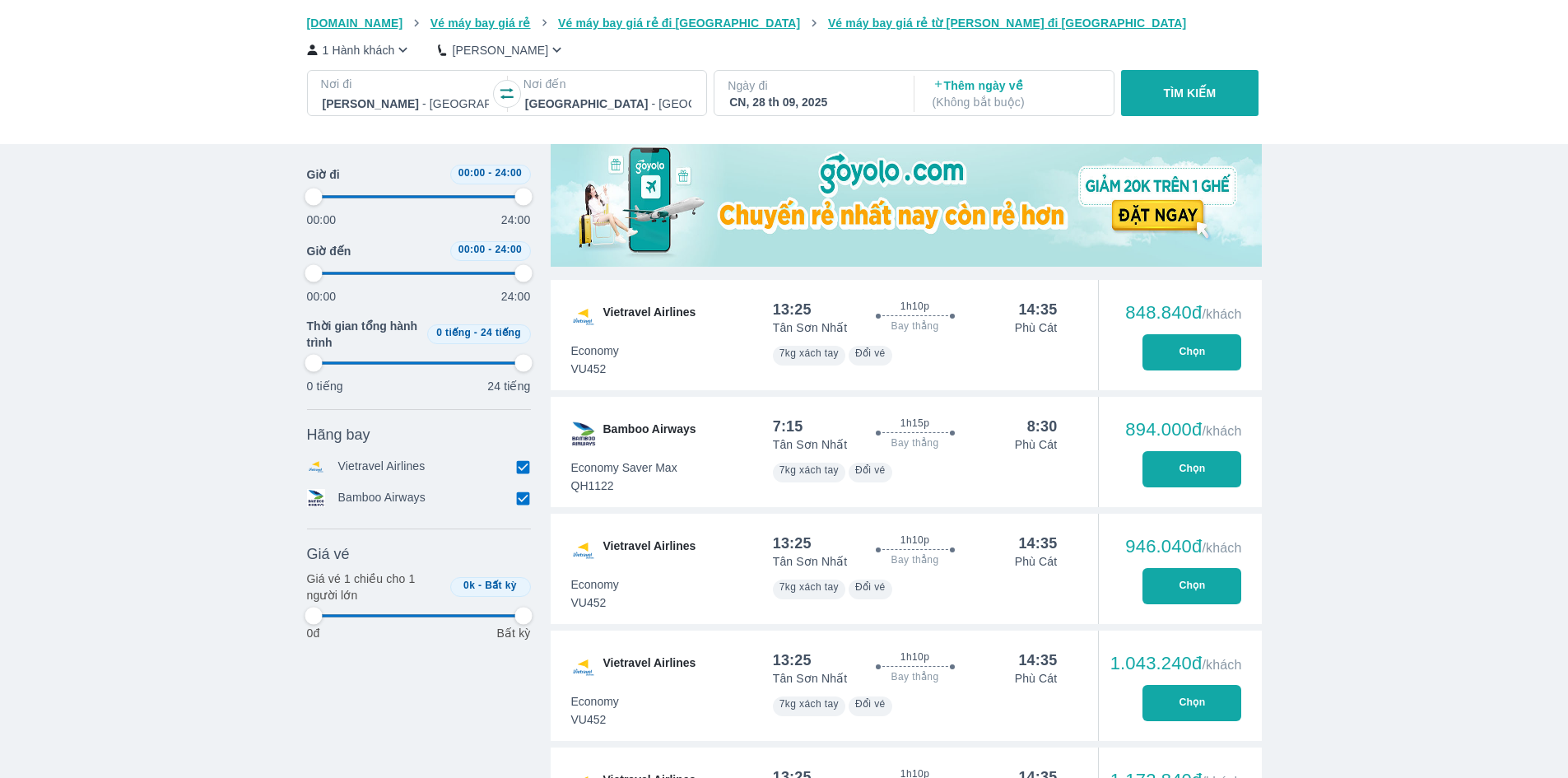
type input "97.9166666666667"
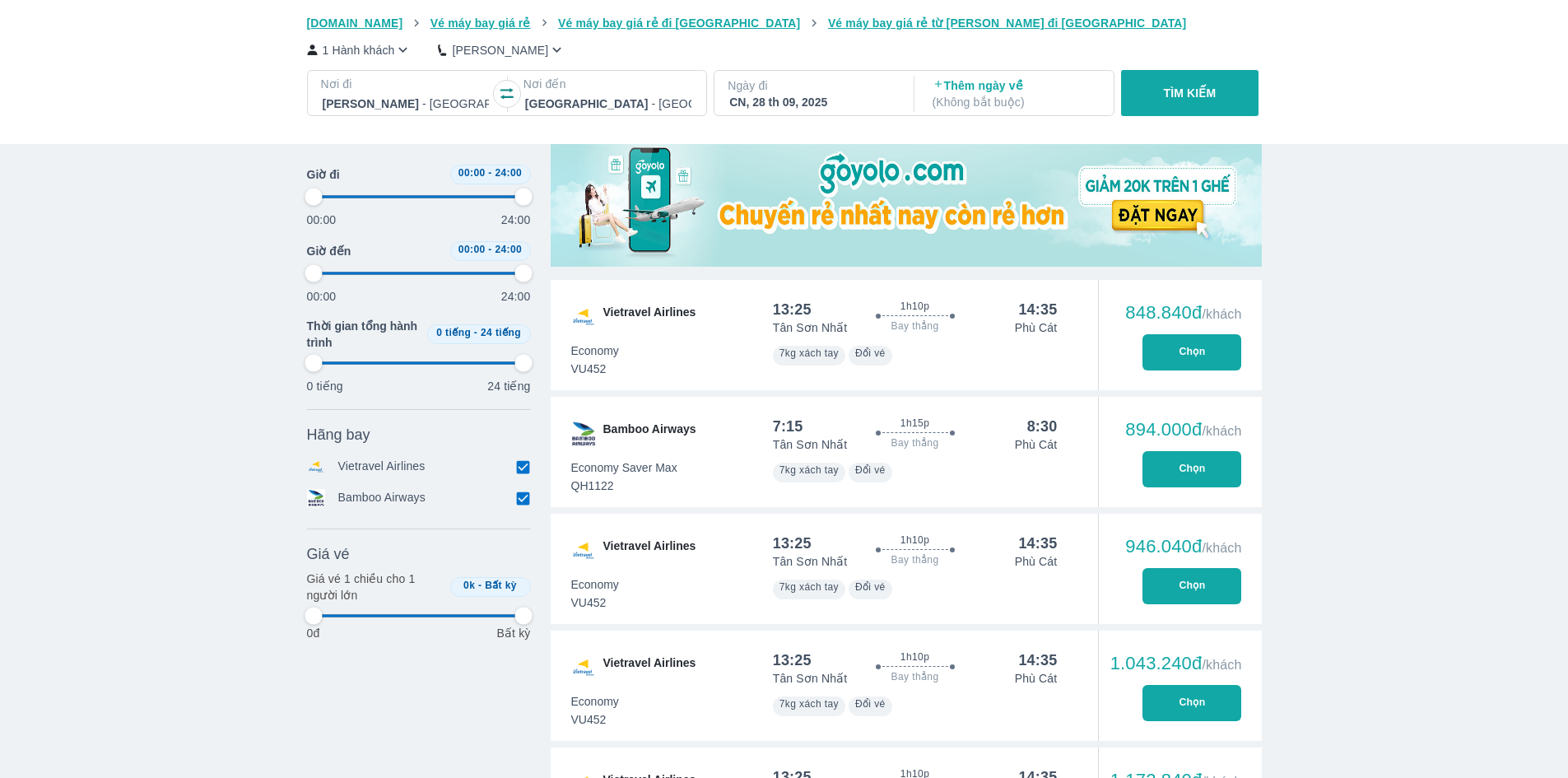
type input "97.9166666666667"
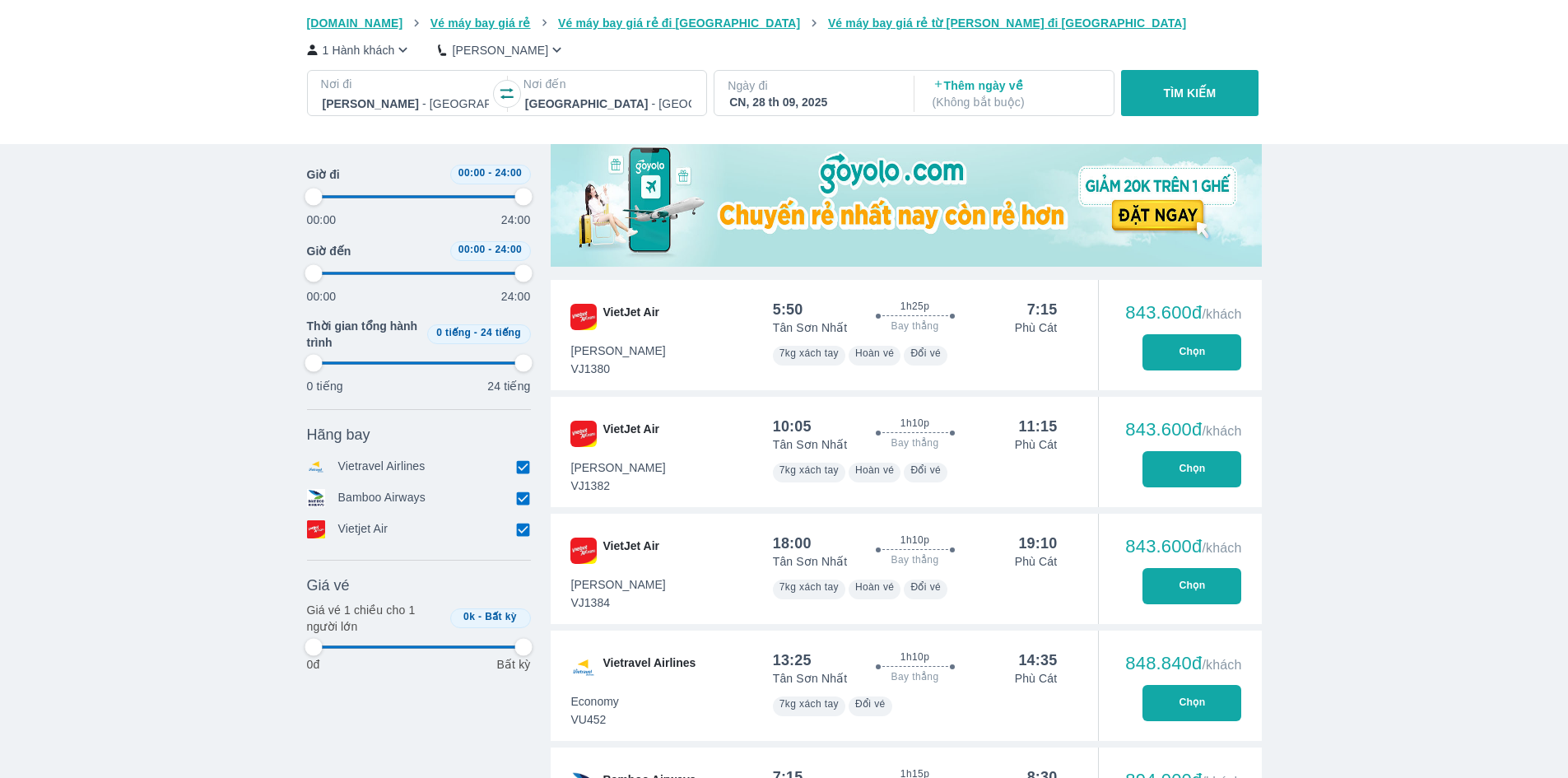
type input "97.9166666666667"
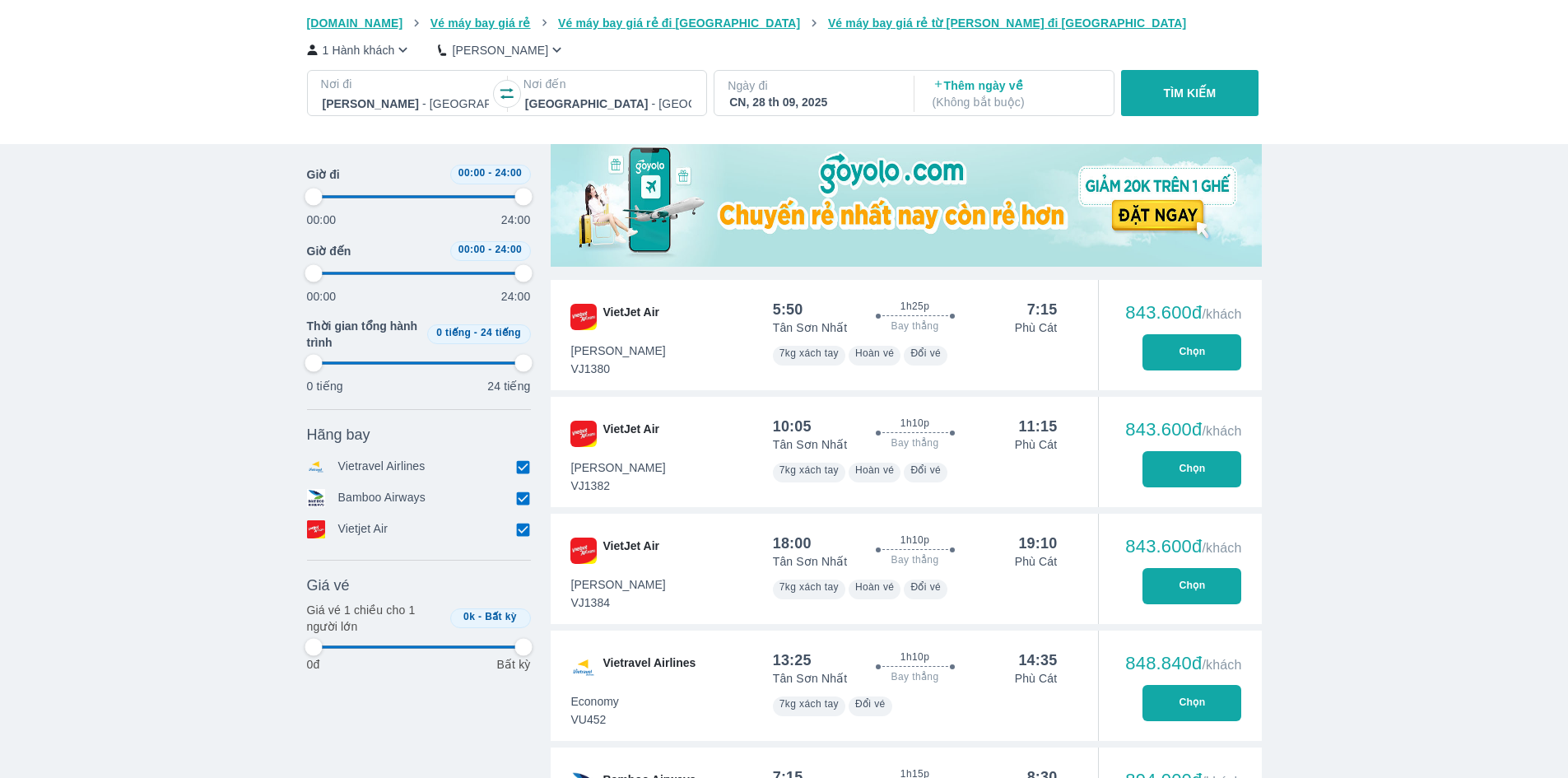
type input "97.9166666666667"
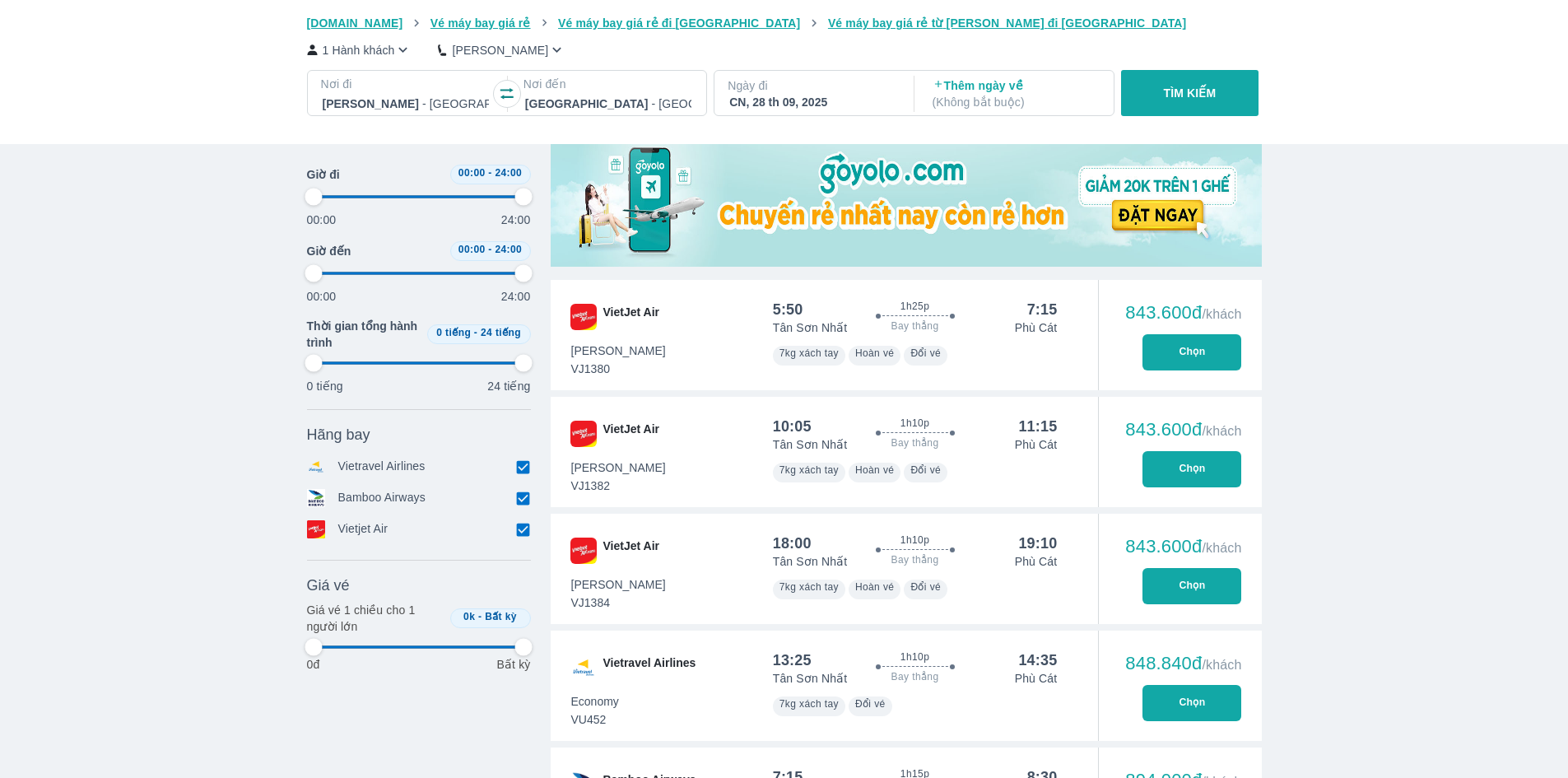
type input "97.9166666666667"
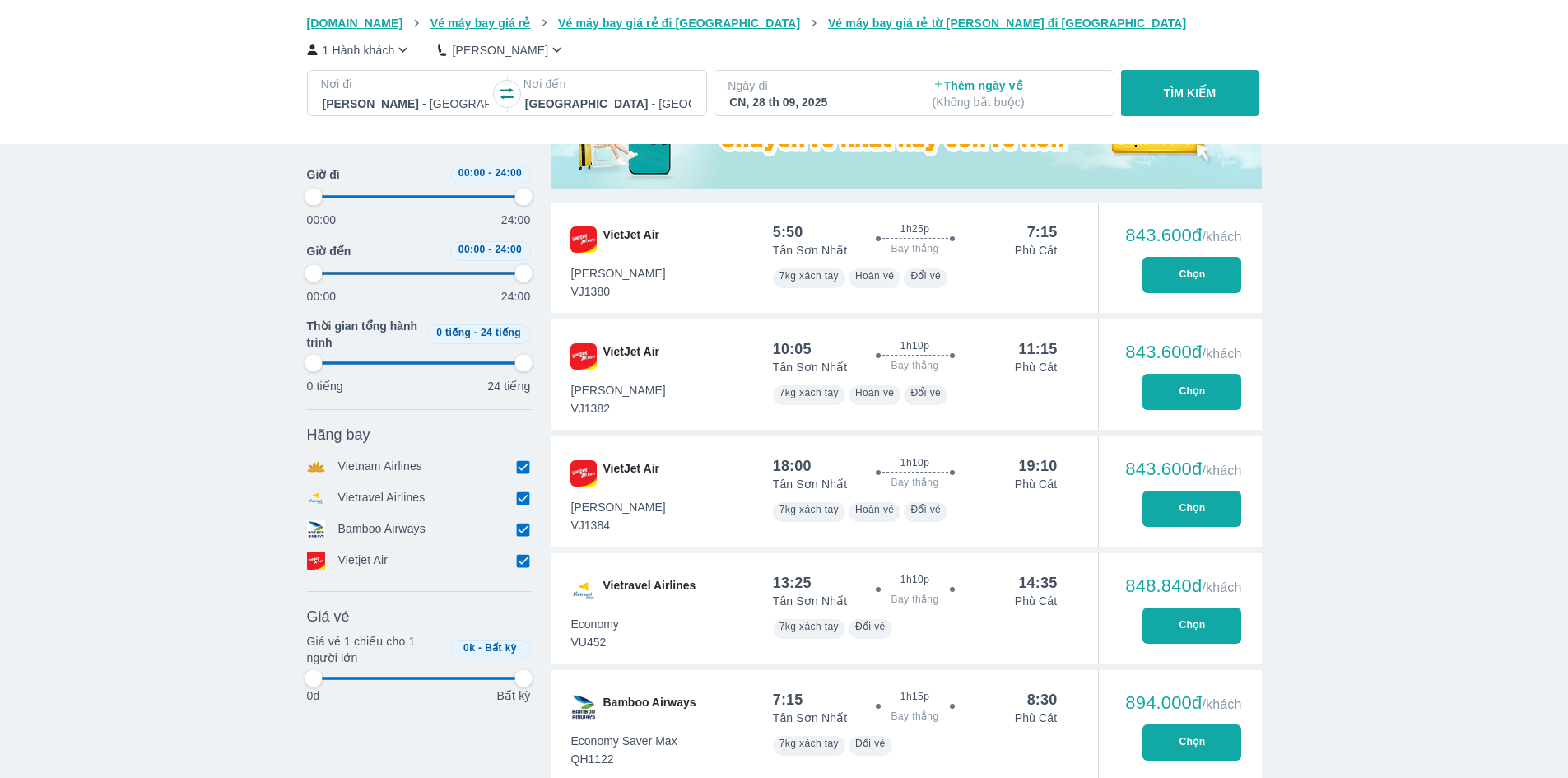
type input "97.9166666666667"
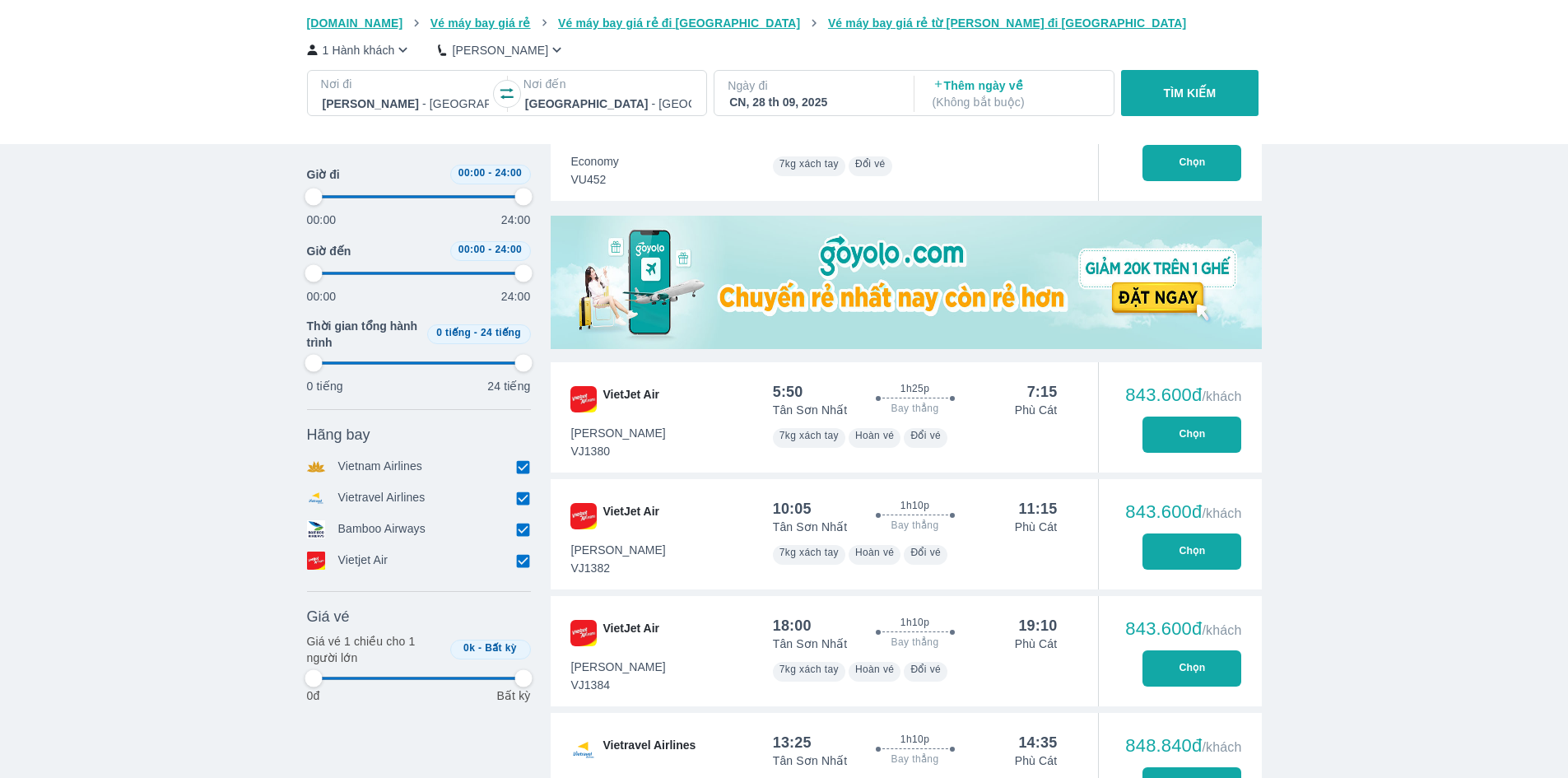
type input "97.9166666666667"
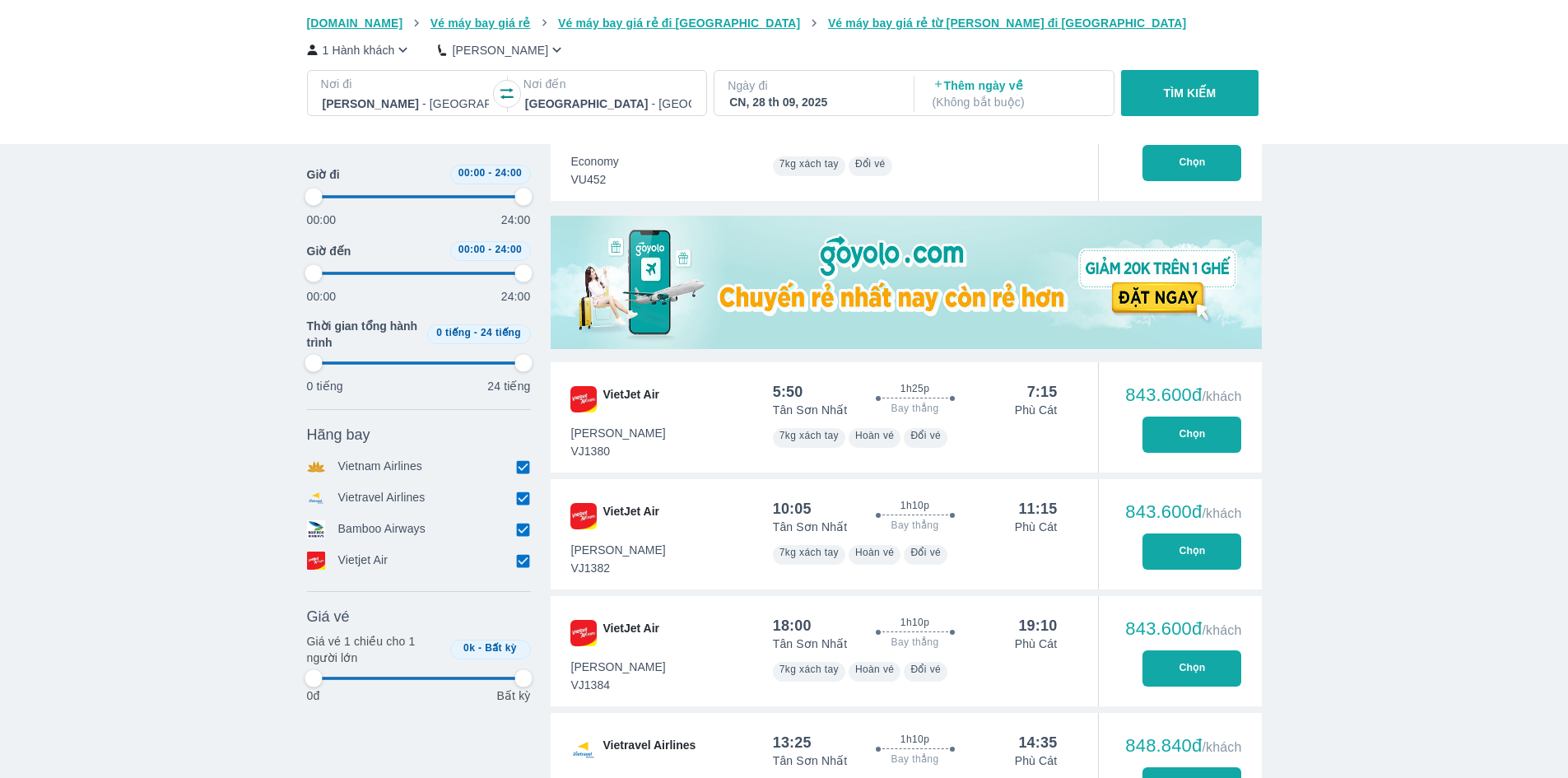
type input "97.9166666666667"
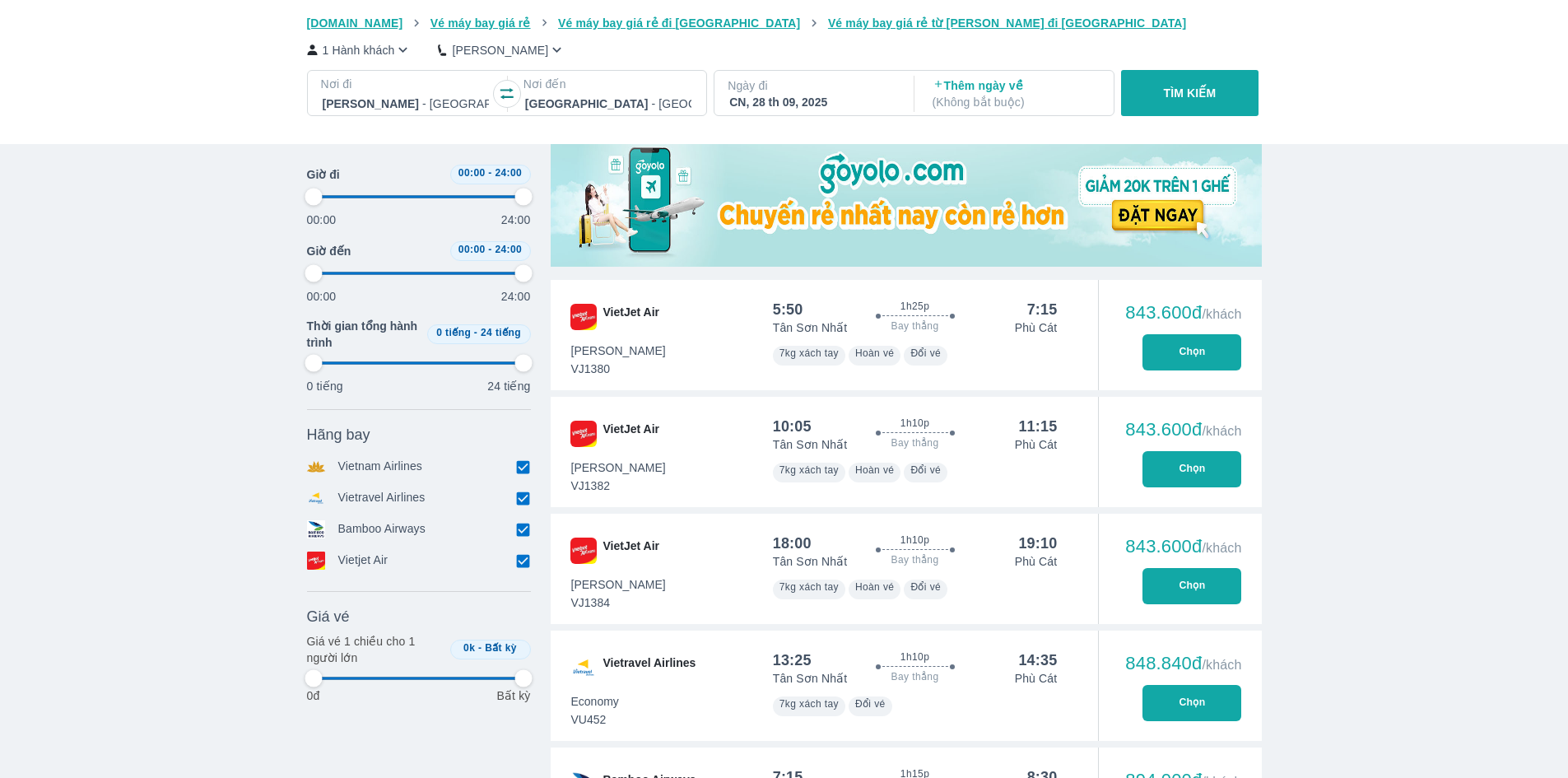
type input "97.9166666666667"
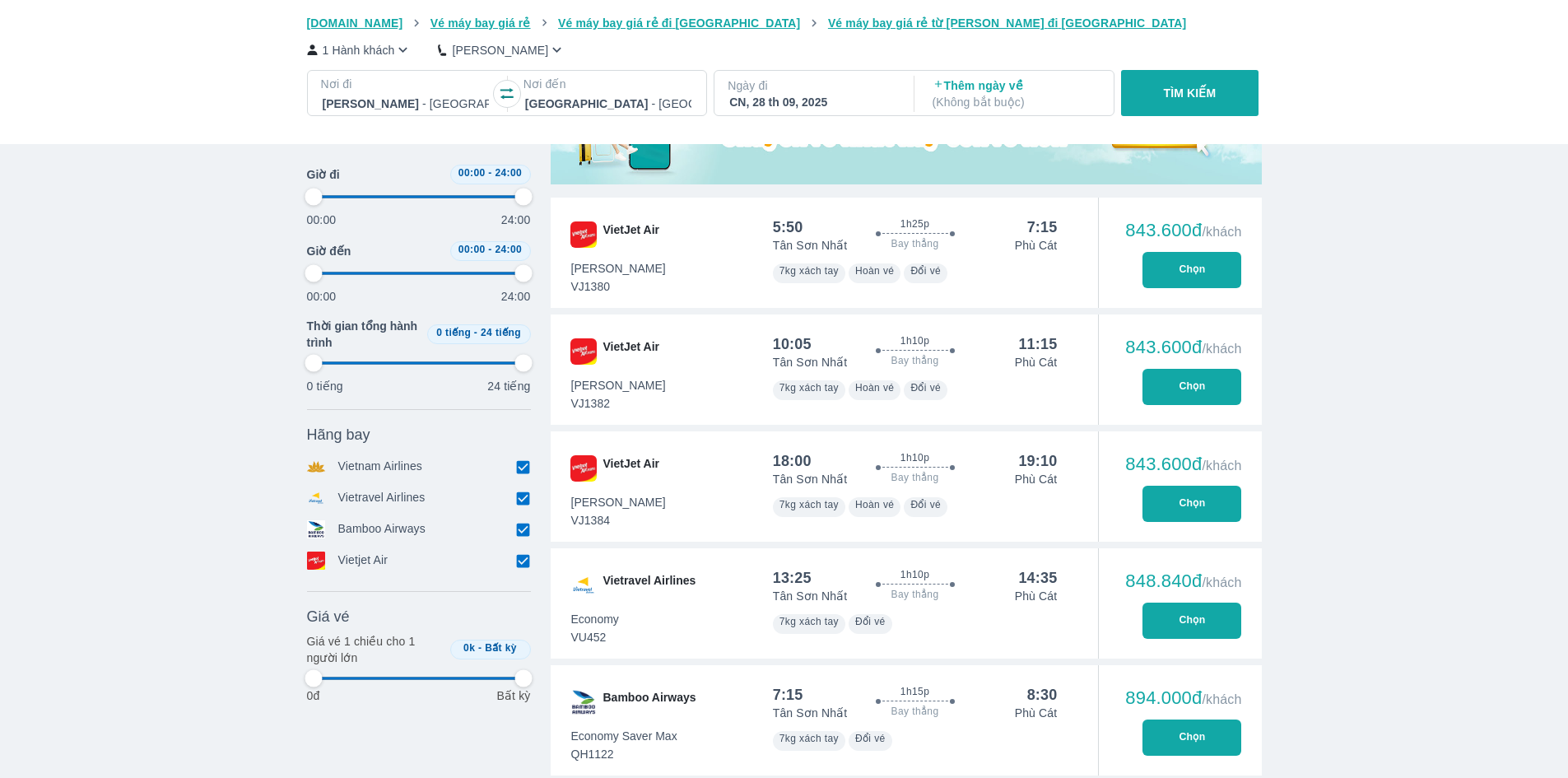
type input "97.9166666666667"
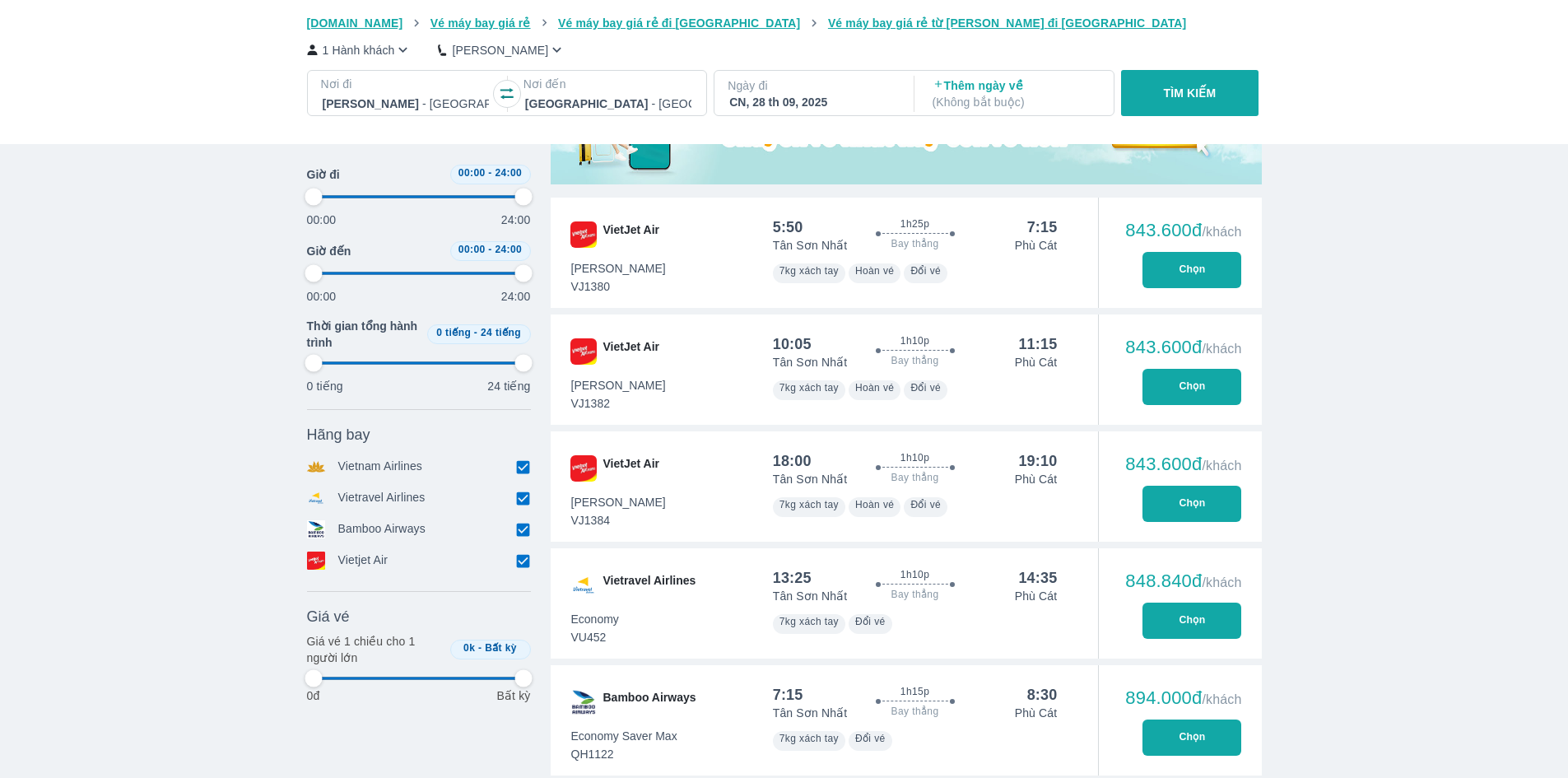
type input "97.9166666666667"
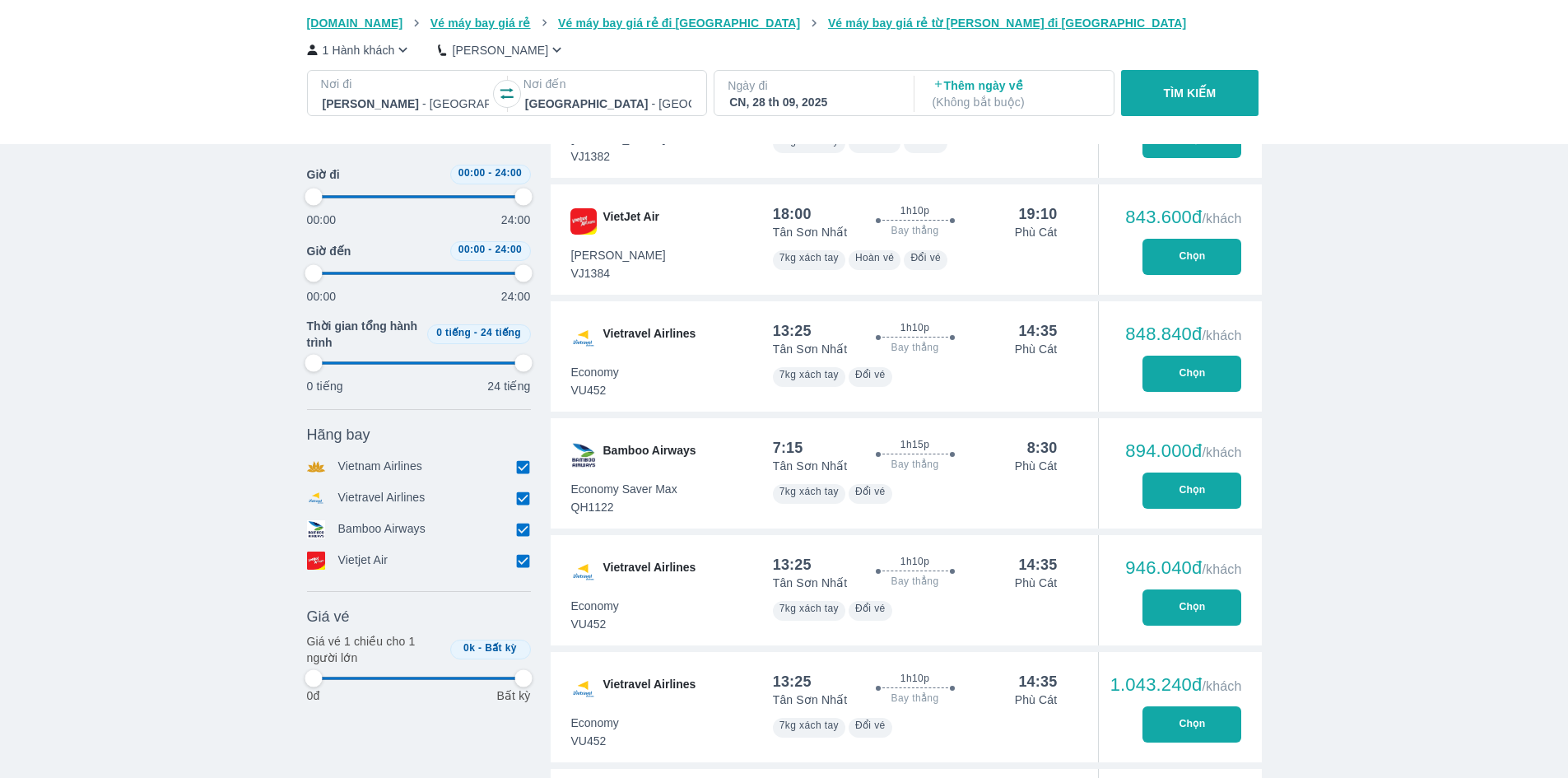
type input "97.9166666666667"
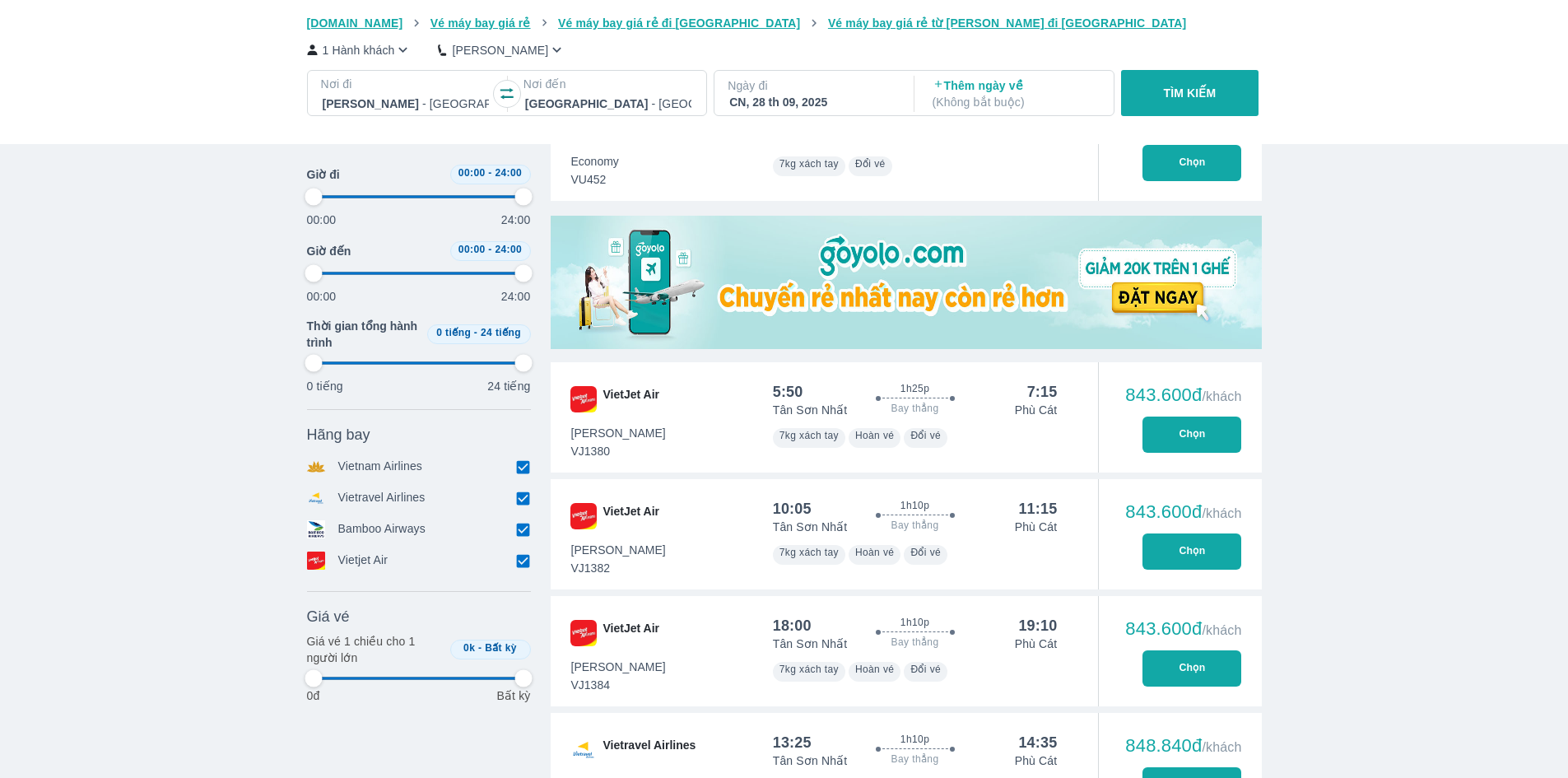
type input "97.9166666666667"
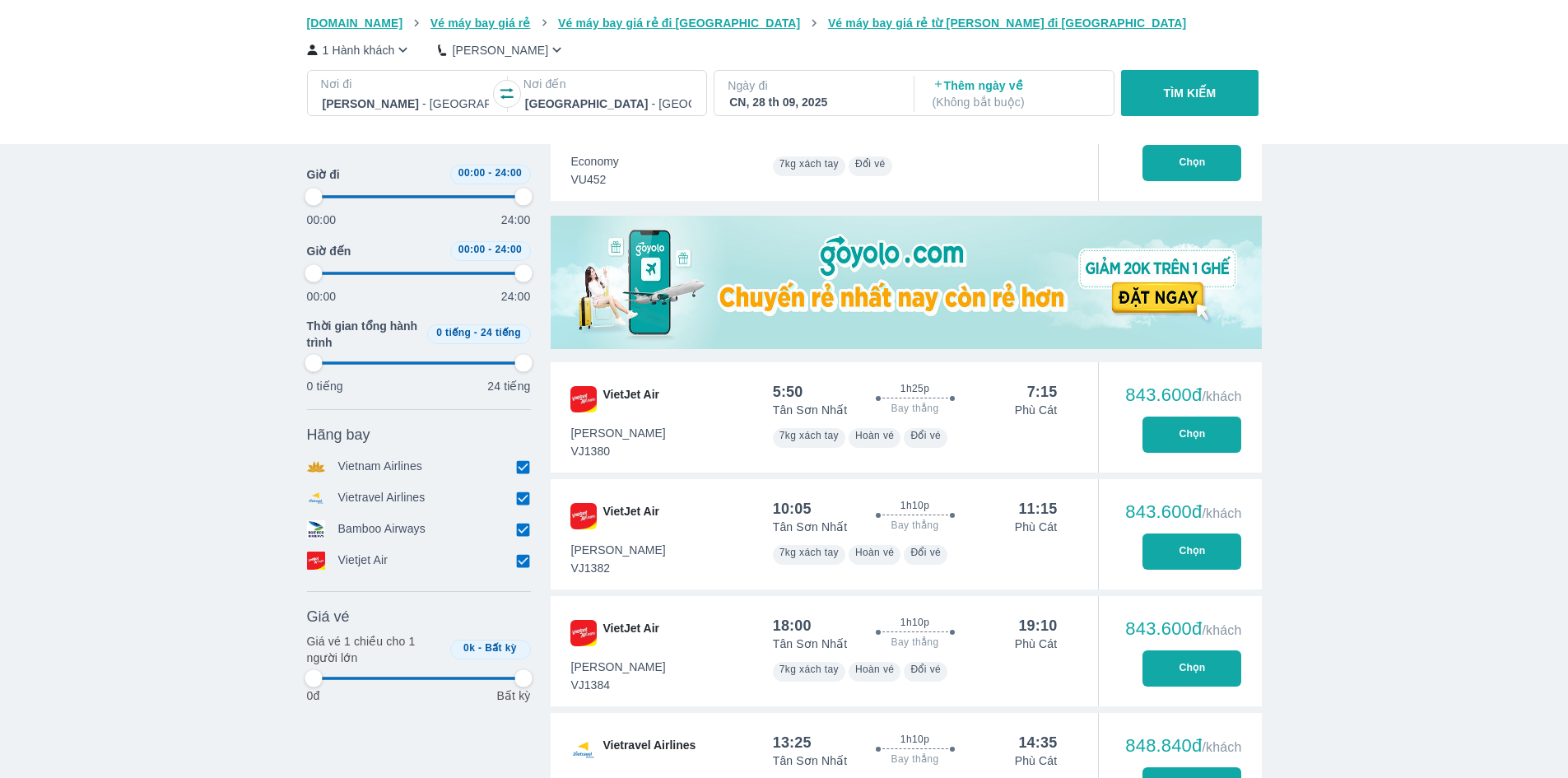
type input "97.9166666666667"
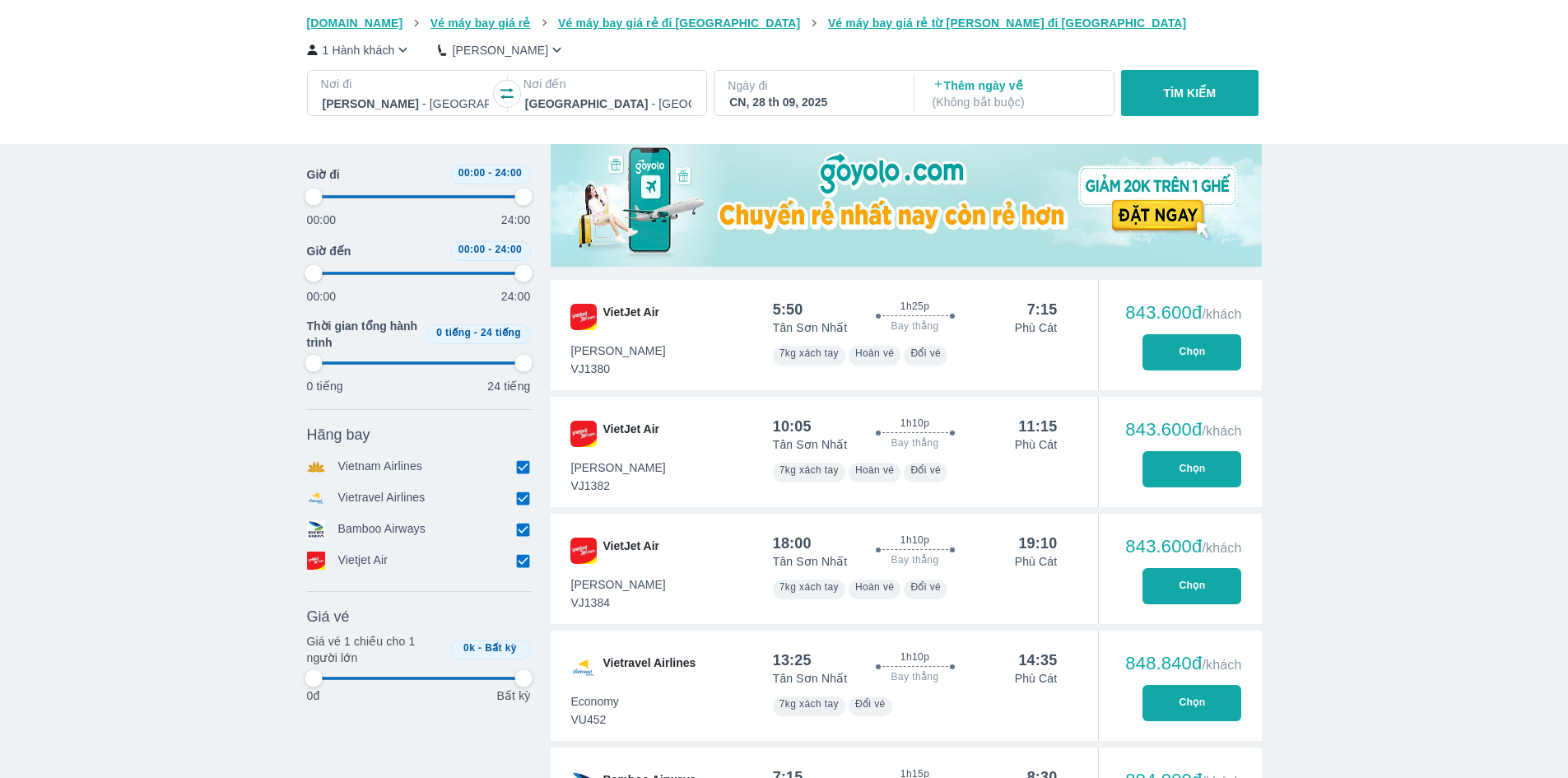
type input "97.9166666666667"
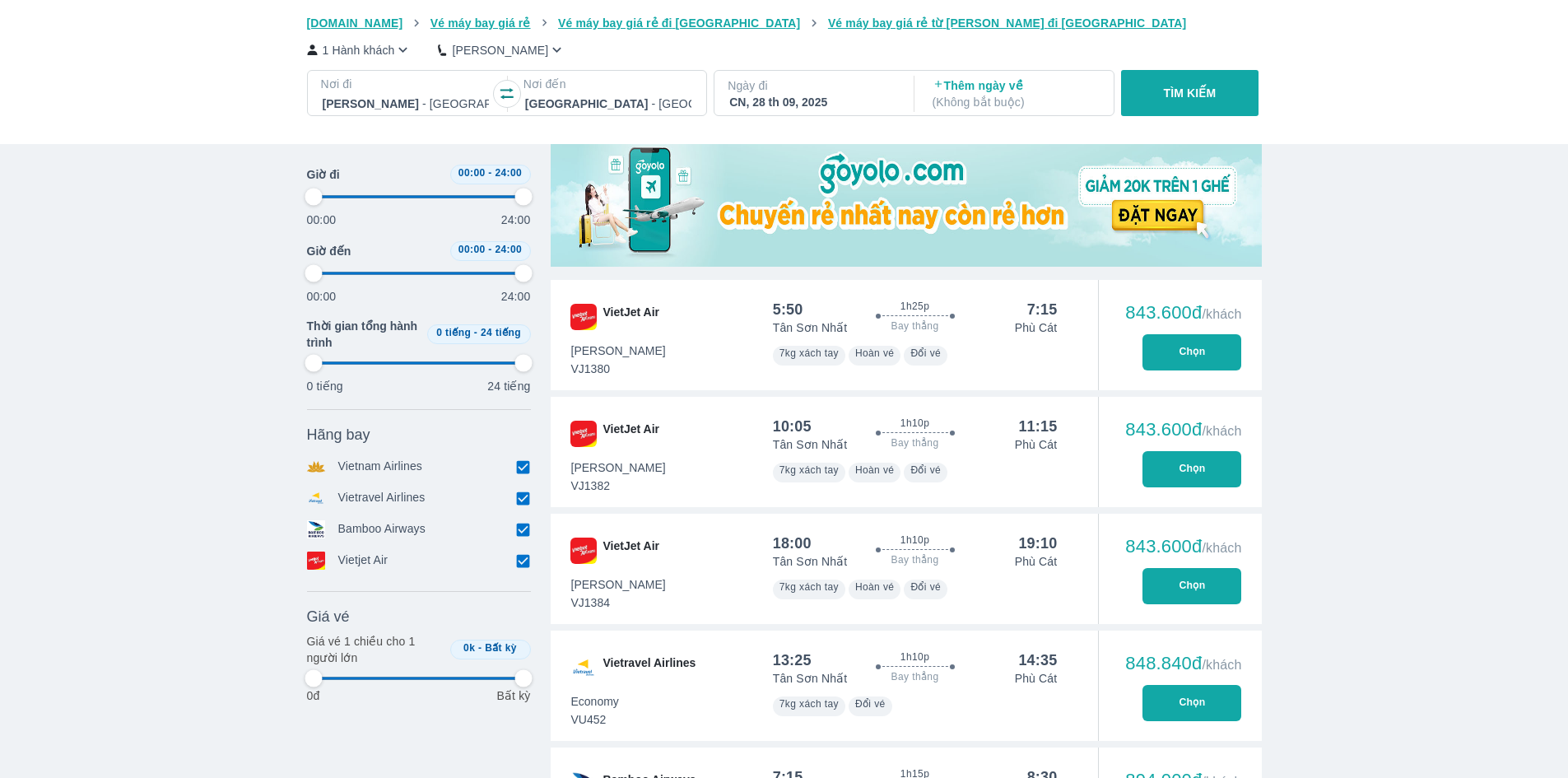
type input "97.9166666666667"
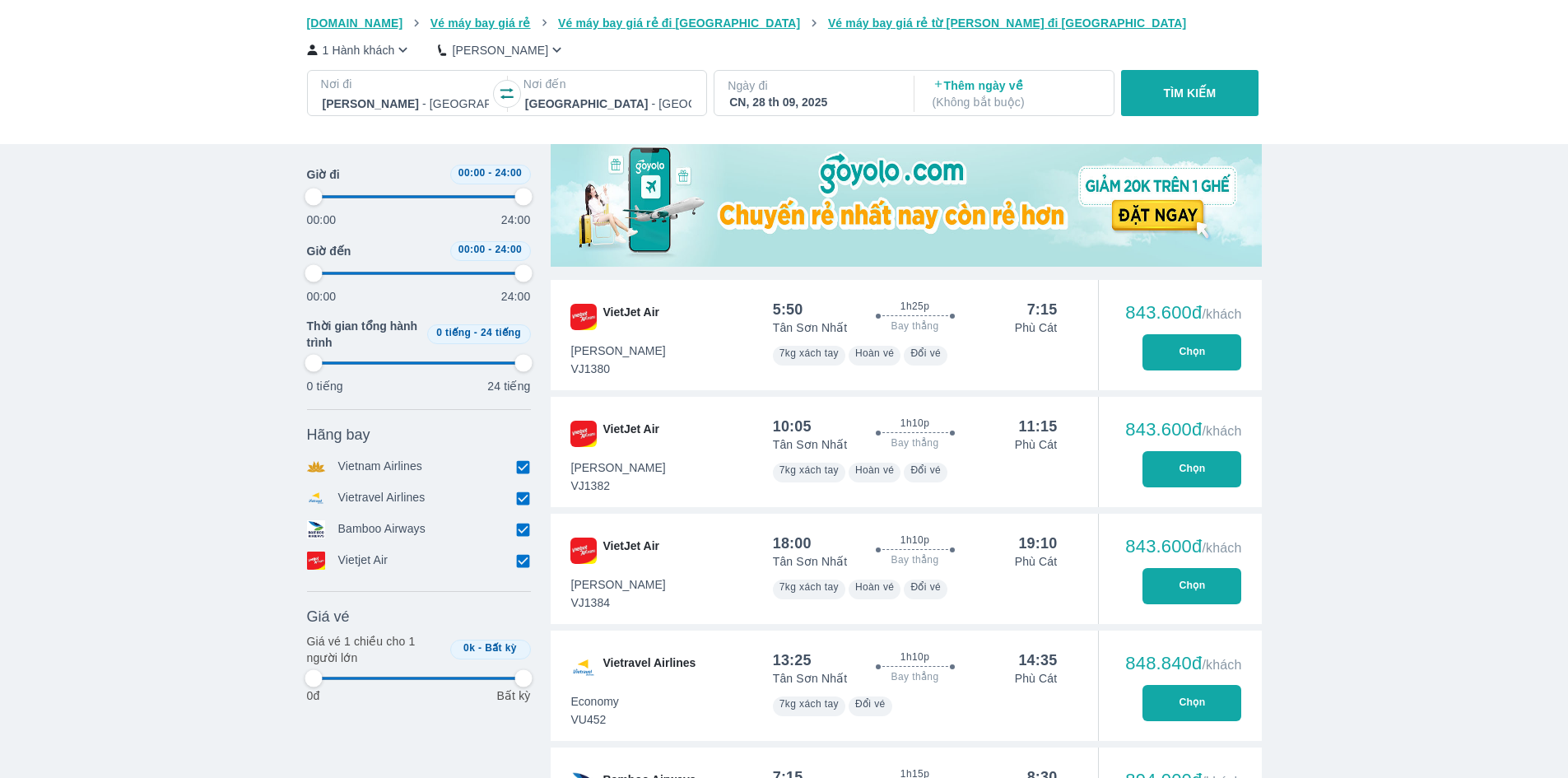
type input "97.9166666666667"
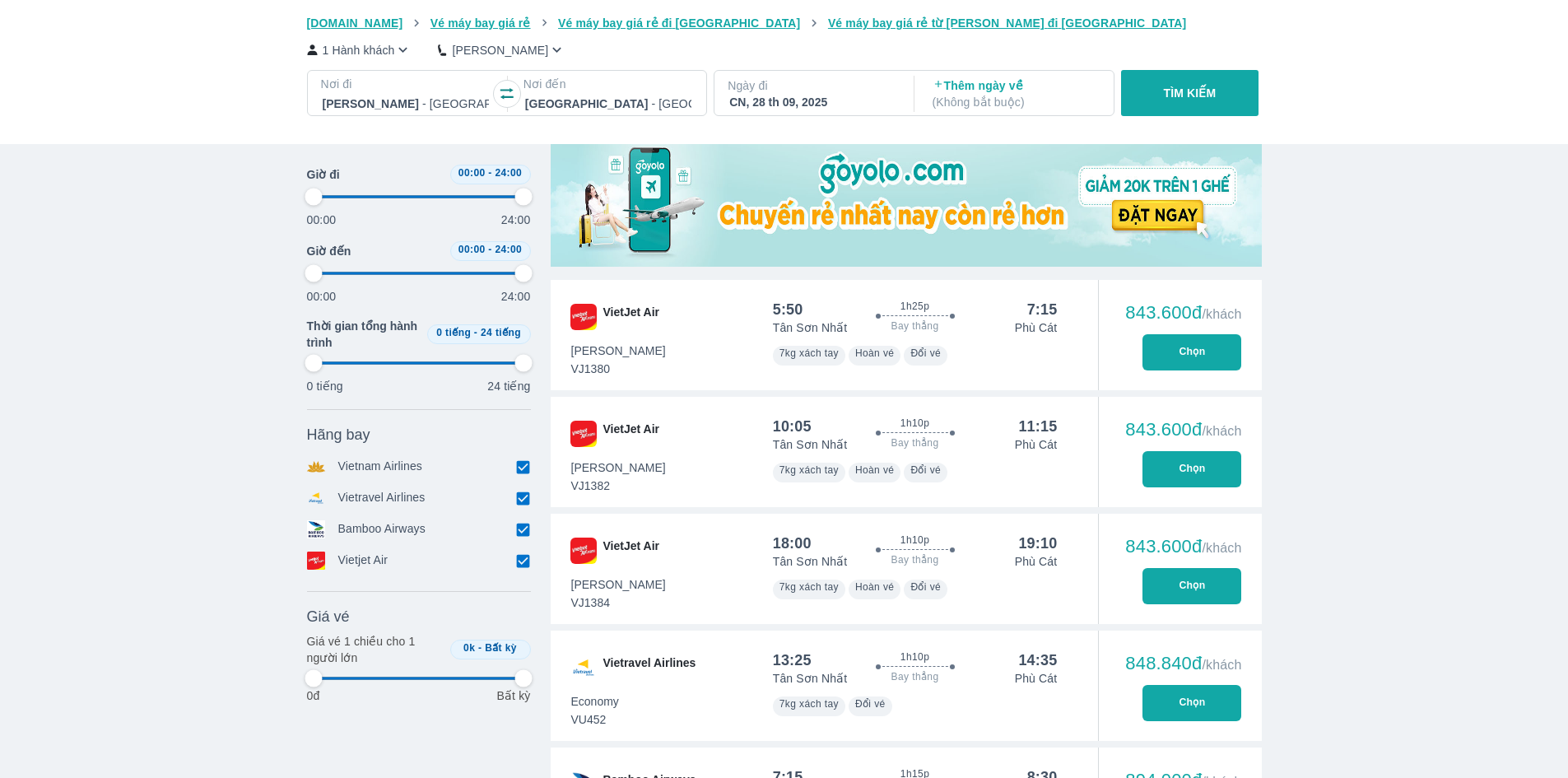
type input "97.9166666666667"
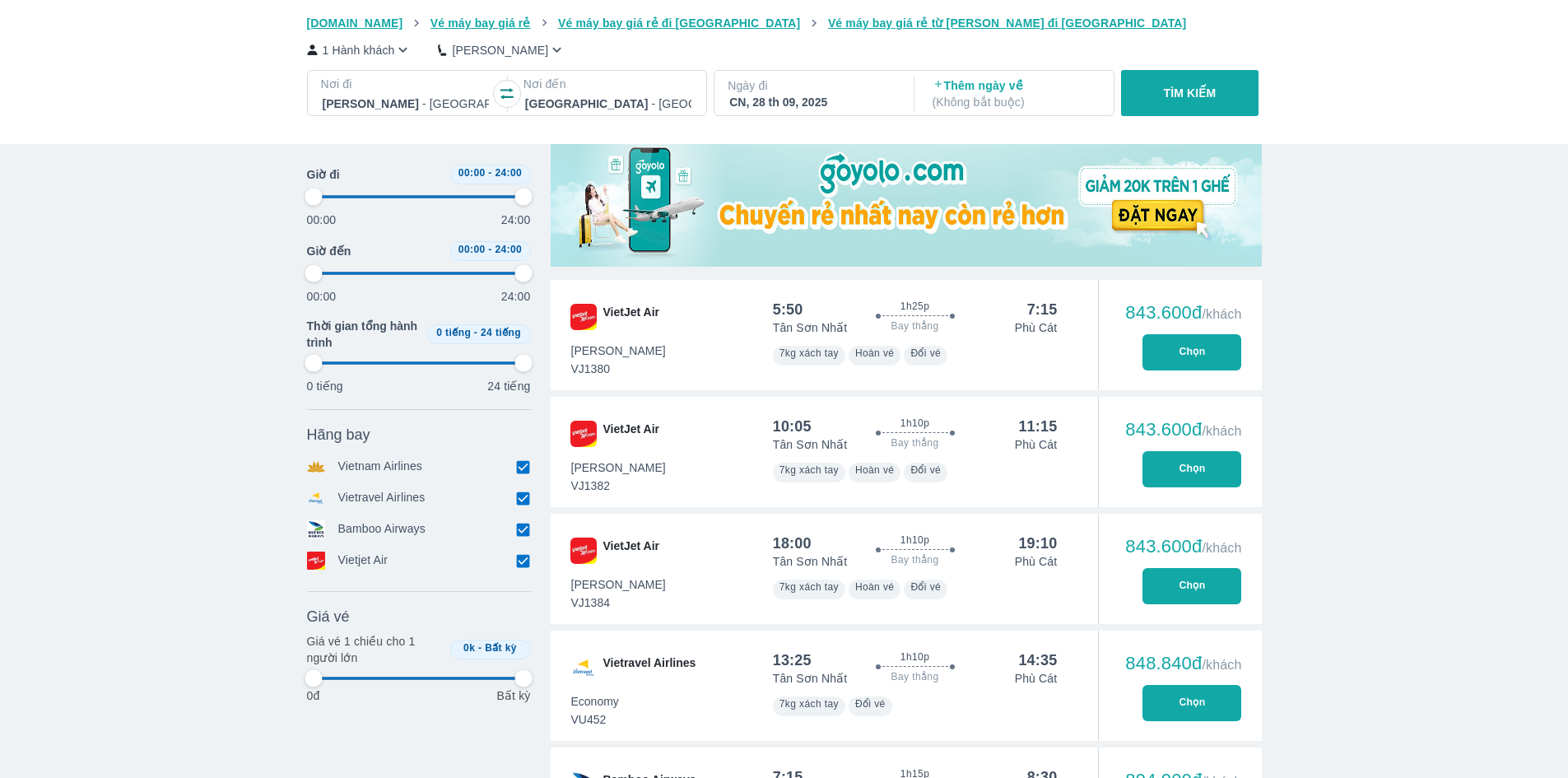
type input "97.9166666666667"
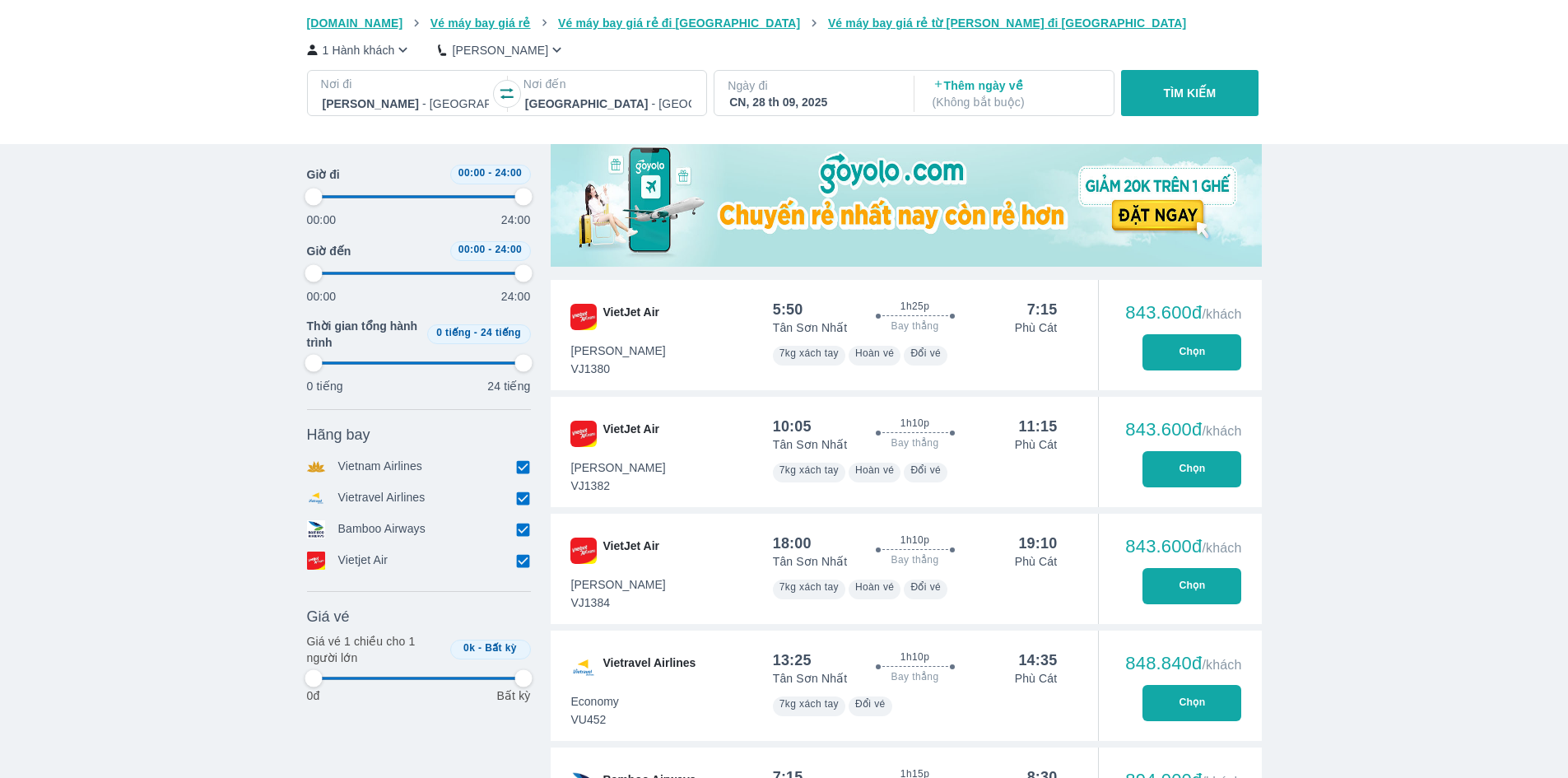
type input "97.9166666666667"
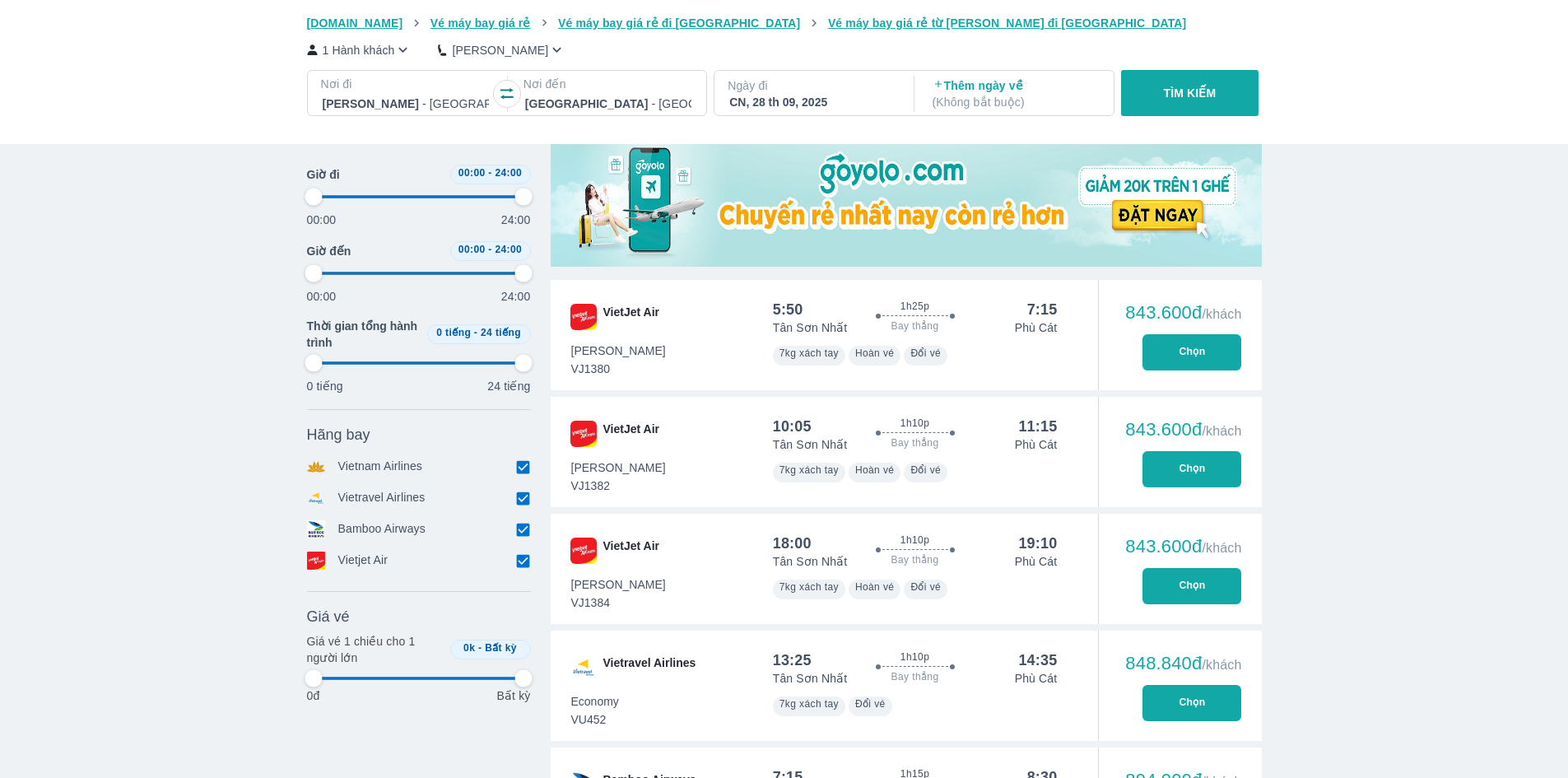
type input "97.9166666666667"
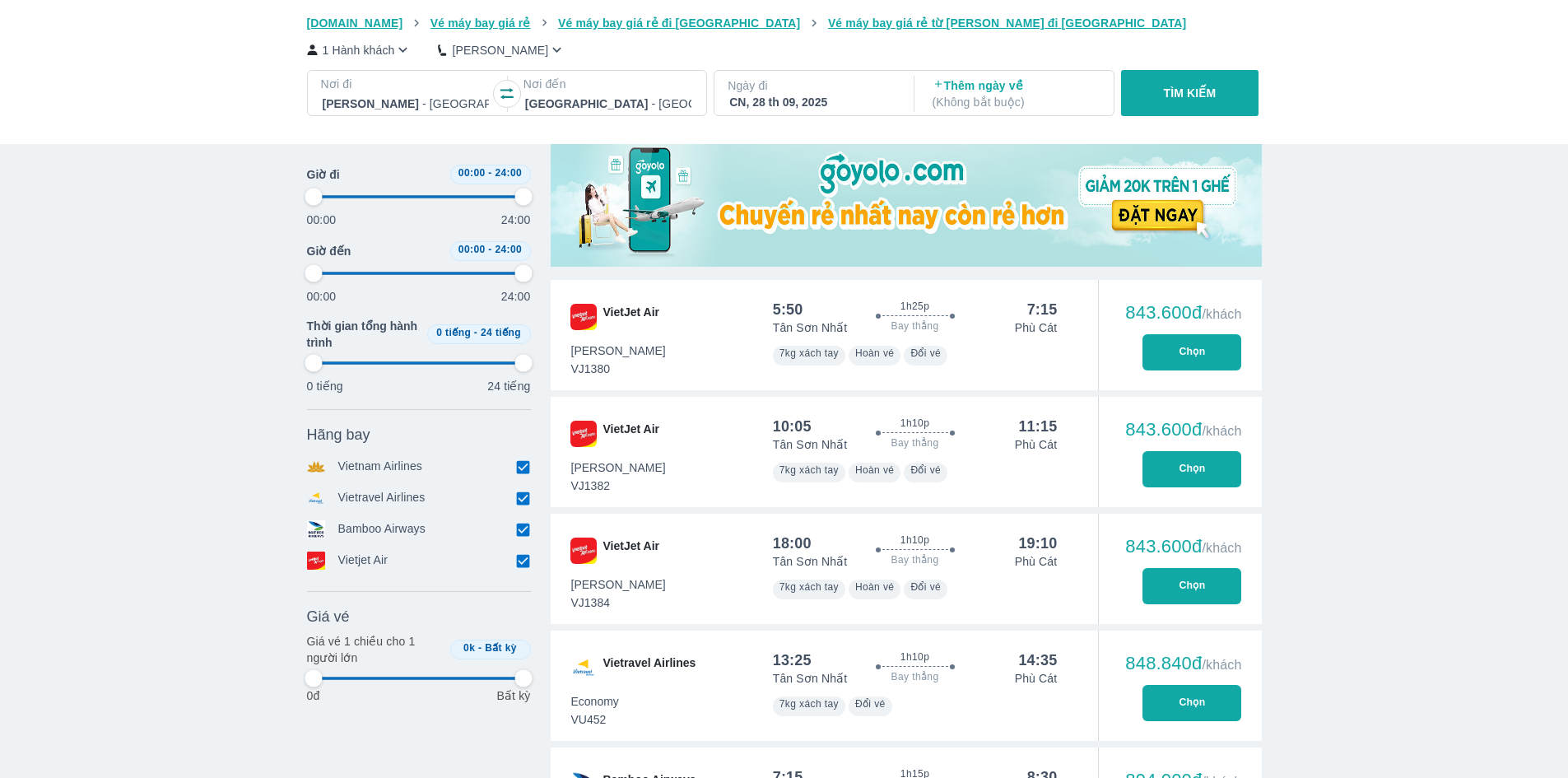
type input "97.9166666666667"
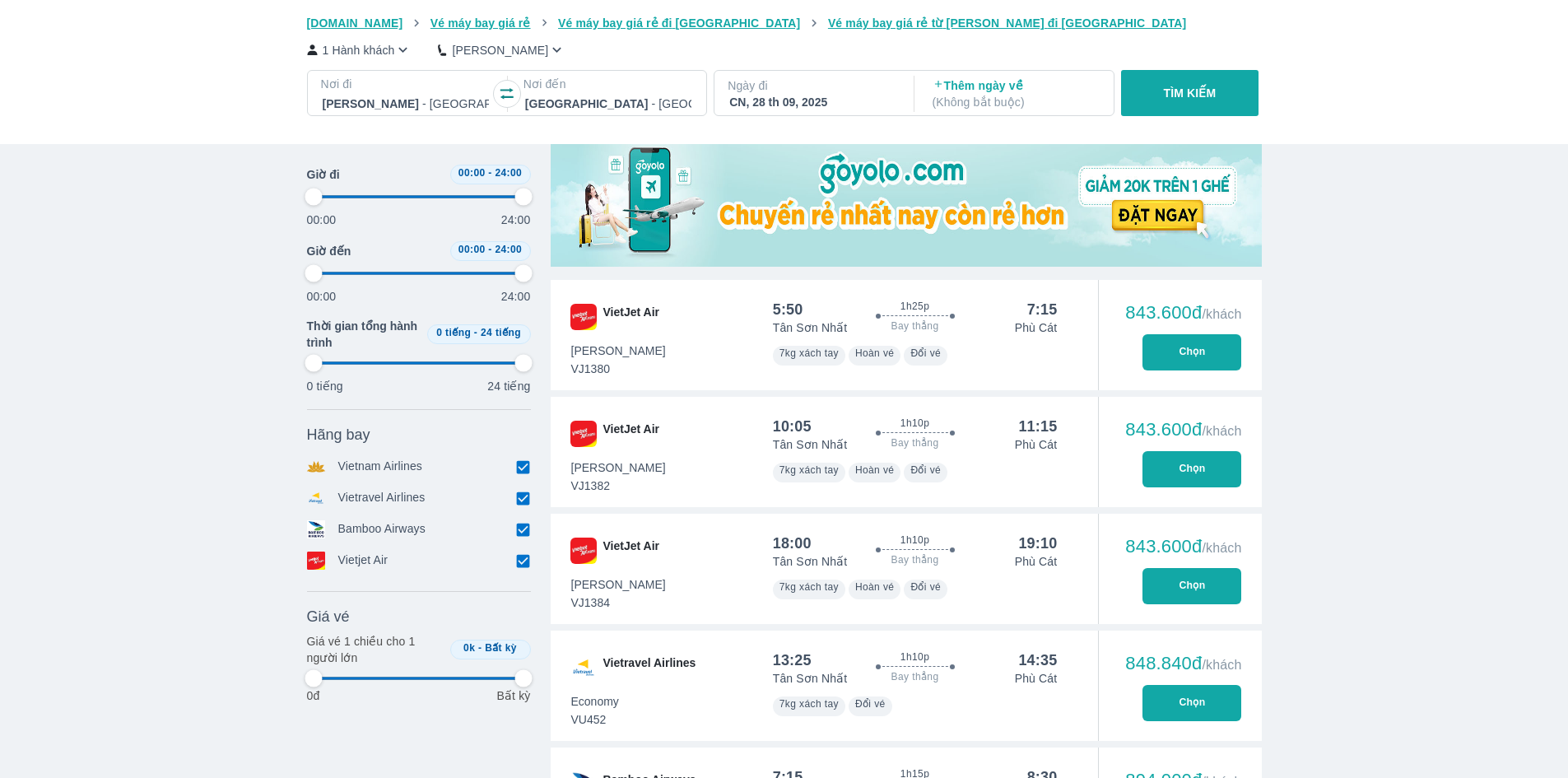
type input "97.9166666666667"
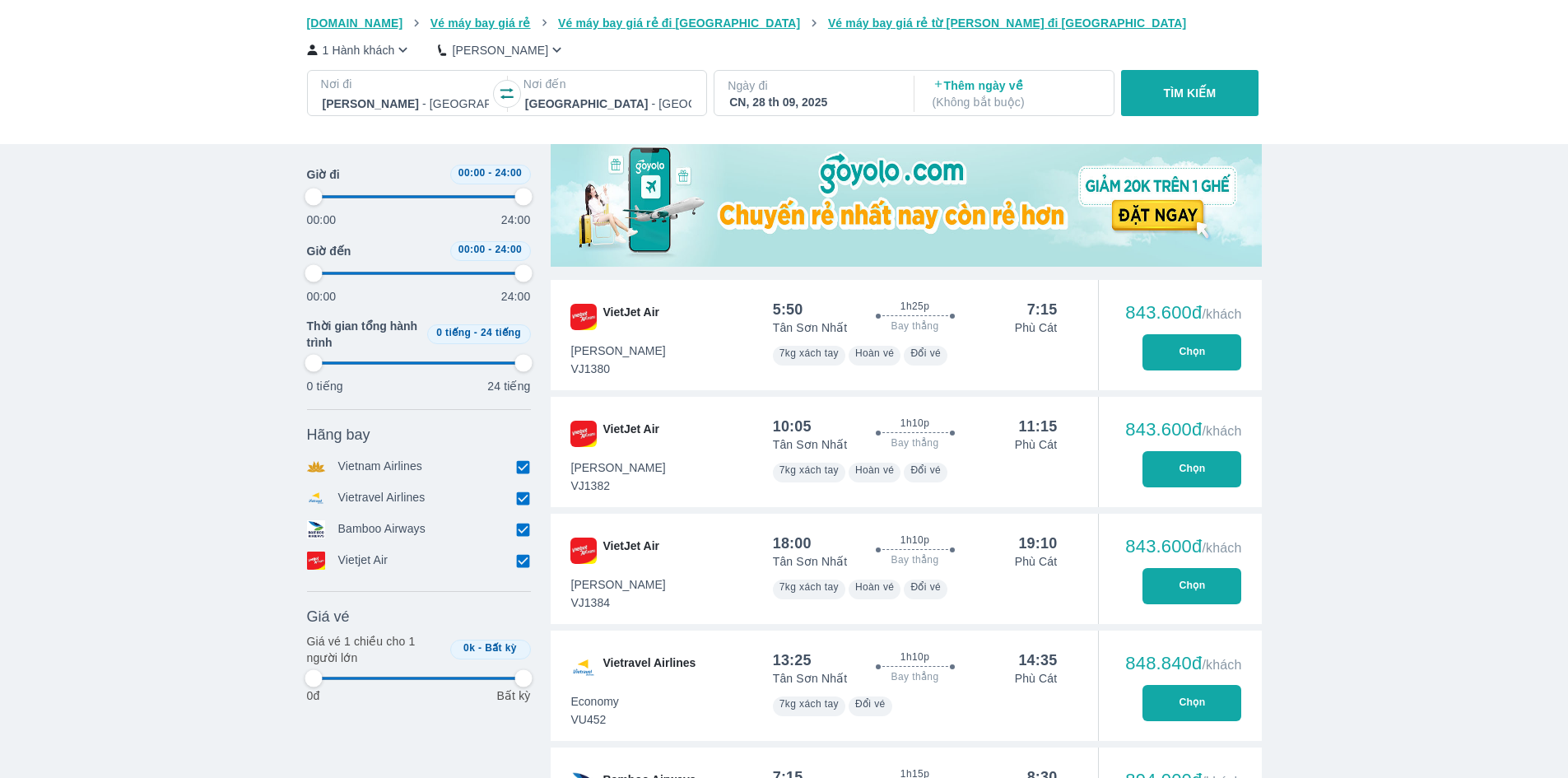
type input "97.9166666666667"
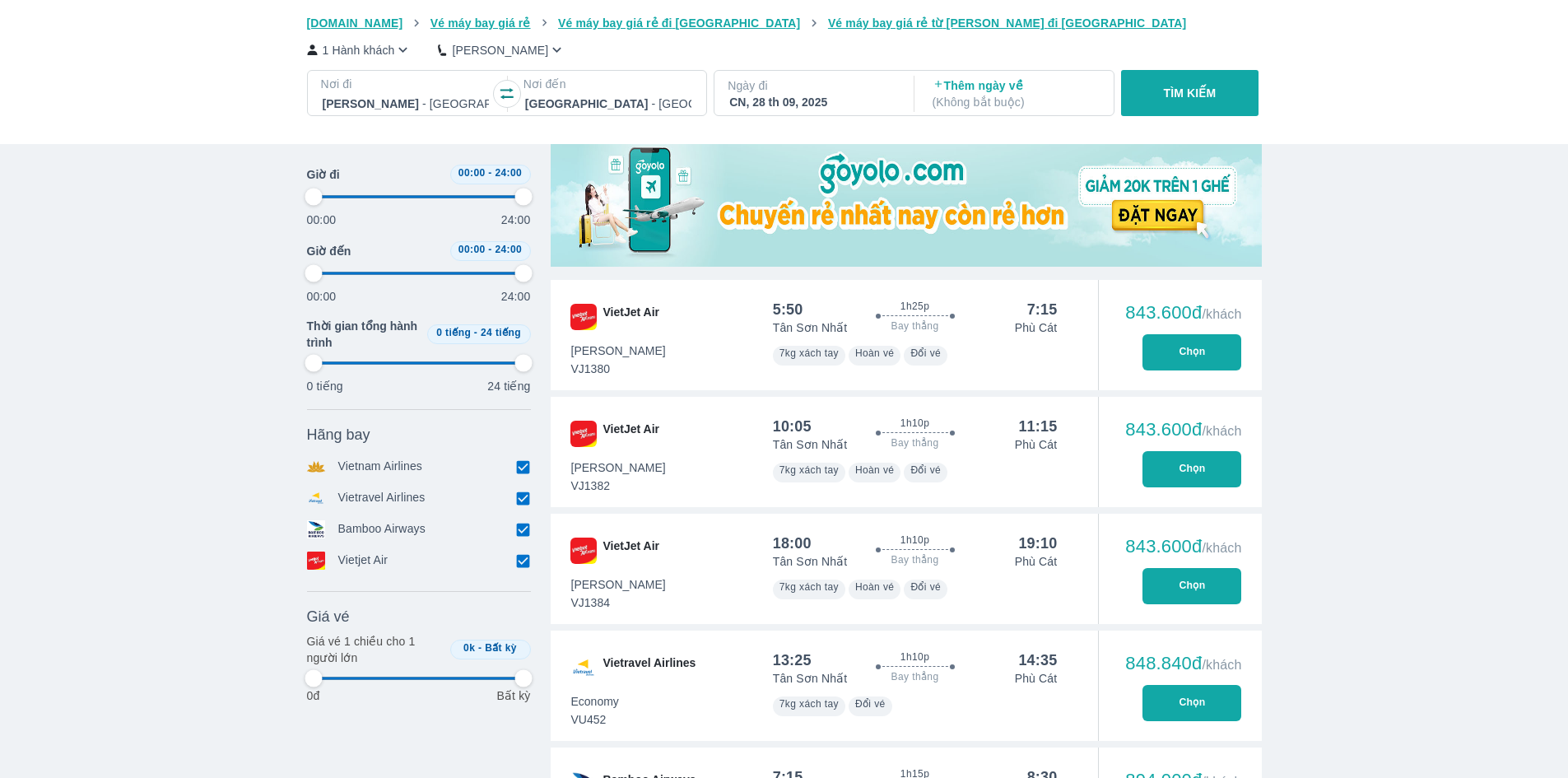
type input "97.9166666666667"
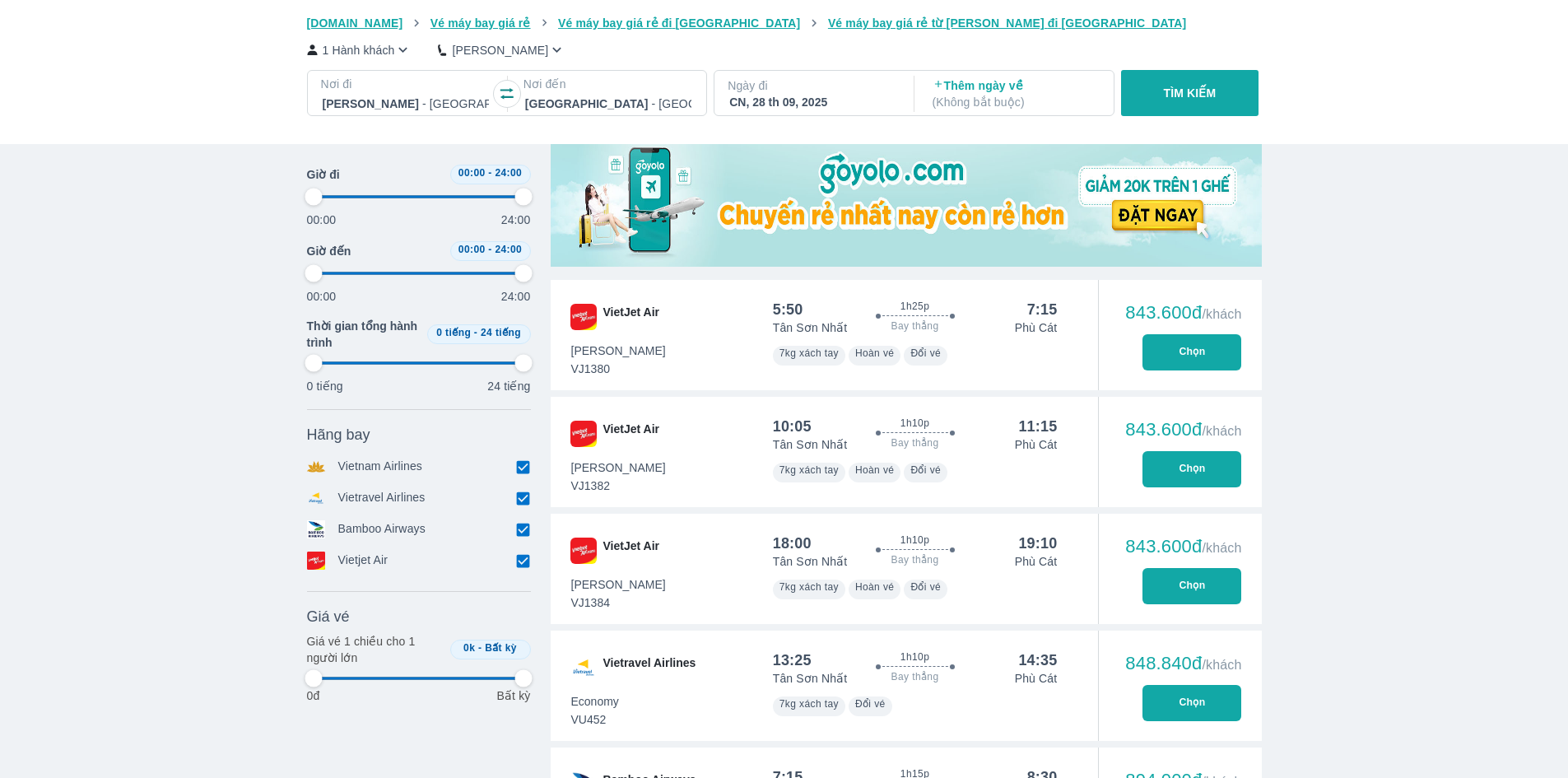
type input "97.9166666666667"
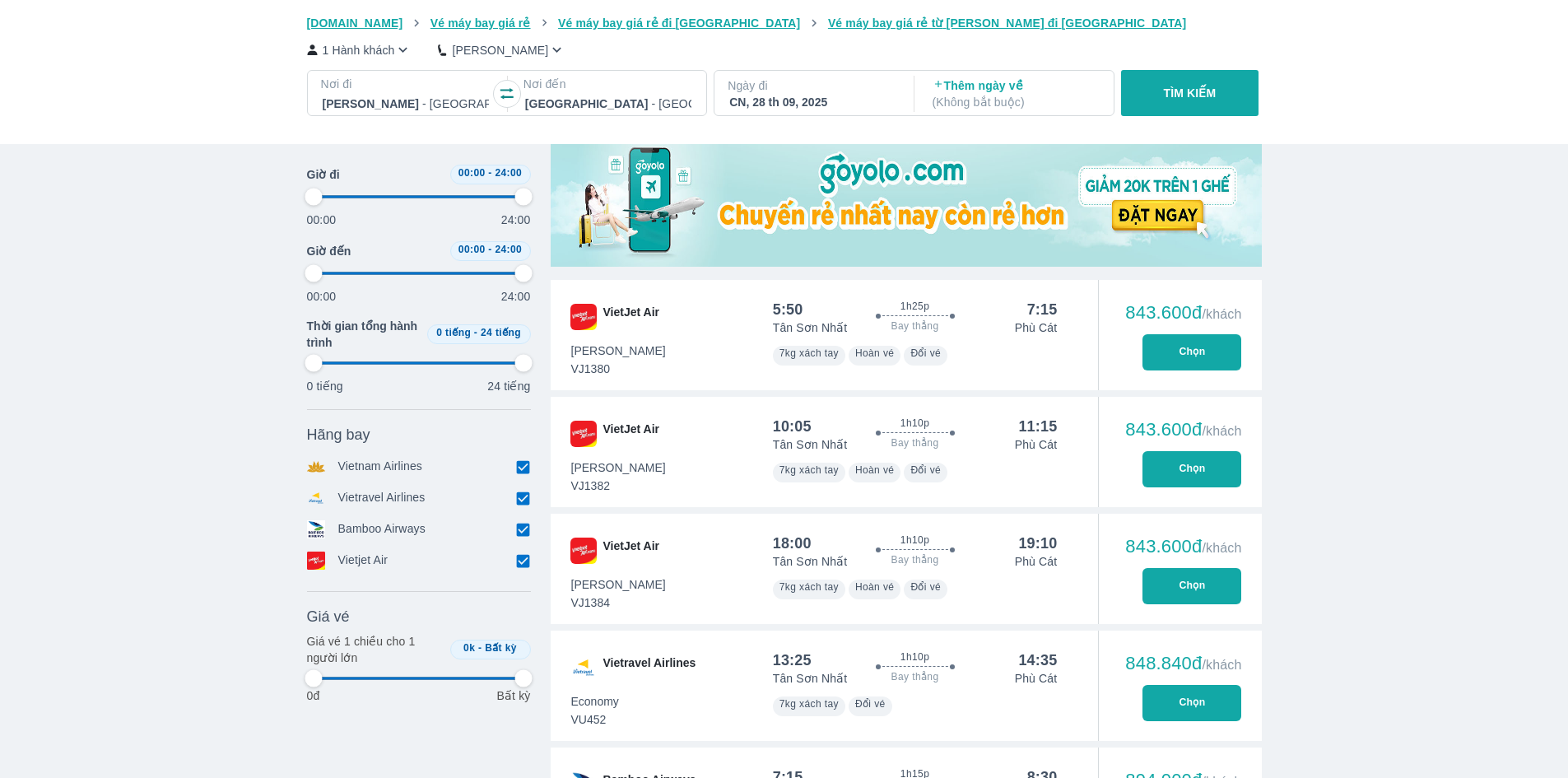
type input "97.9166666666667"
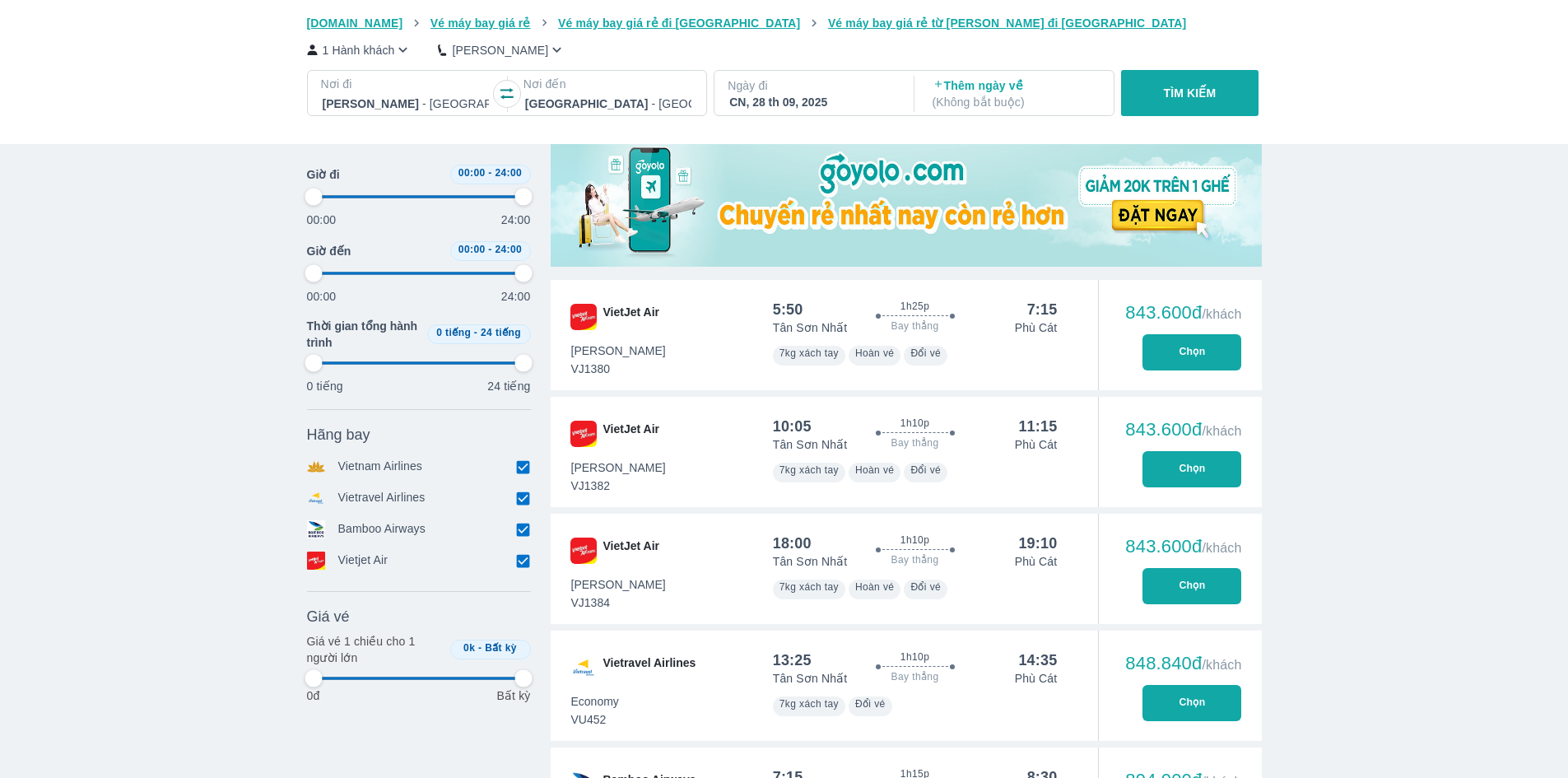
type input "97.9166666666667"
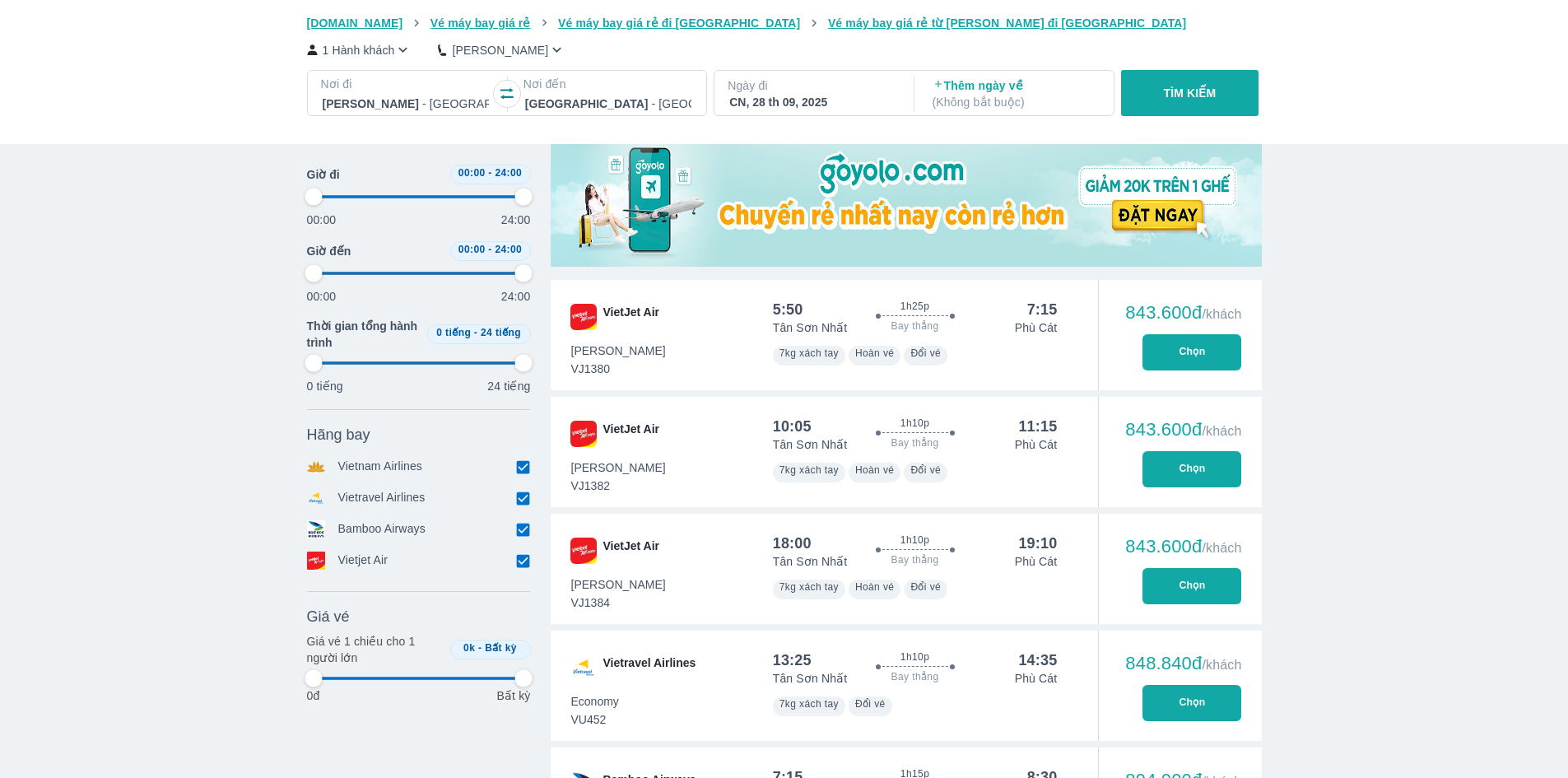
type input "97.9166666666667"
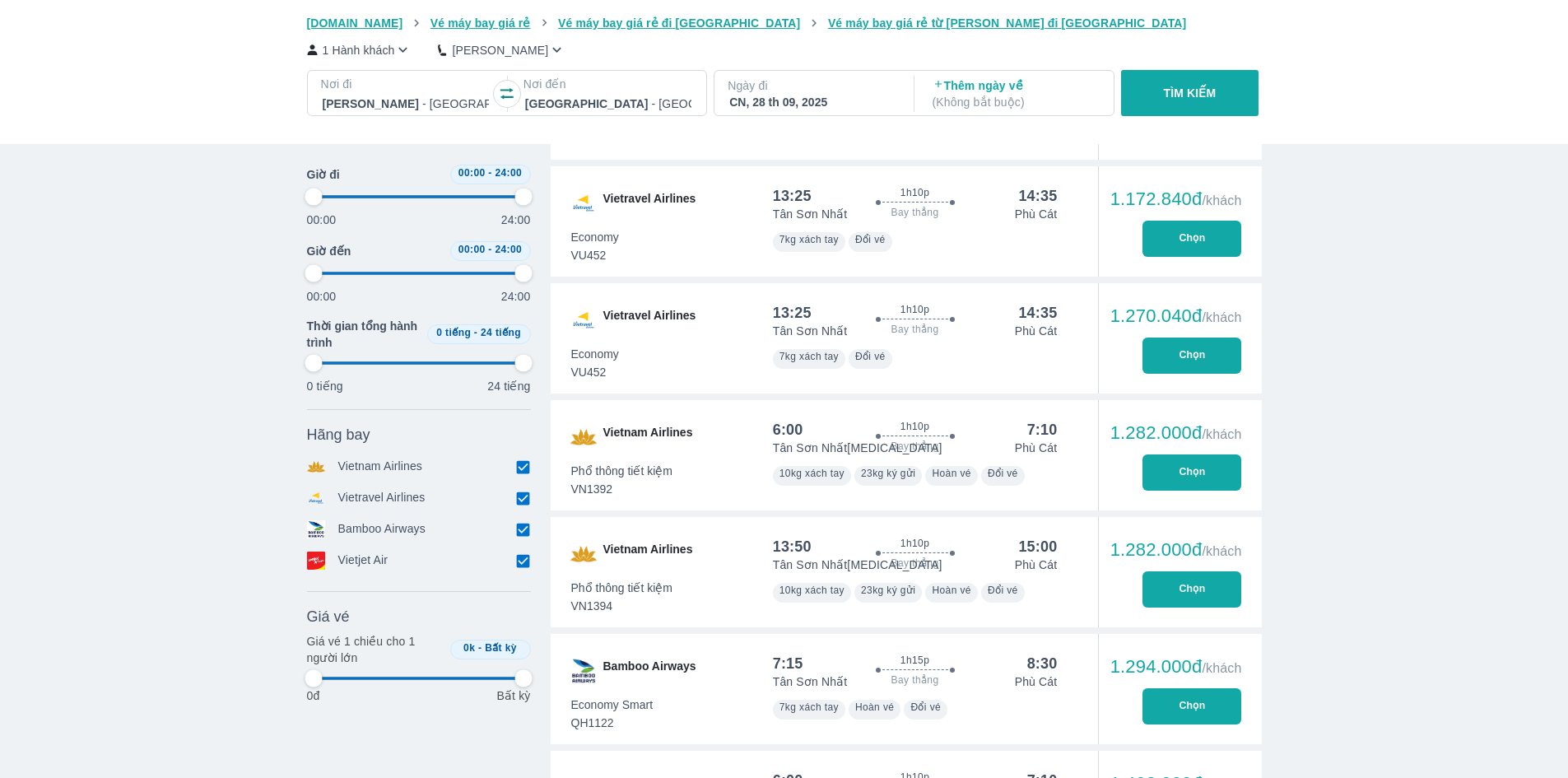
type input "97.9166666666667"
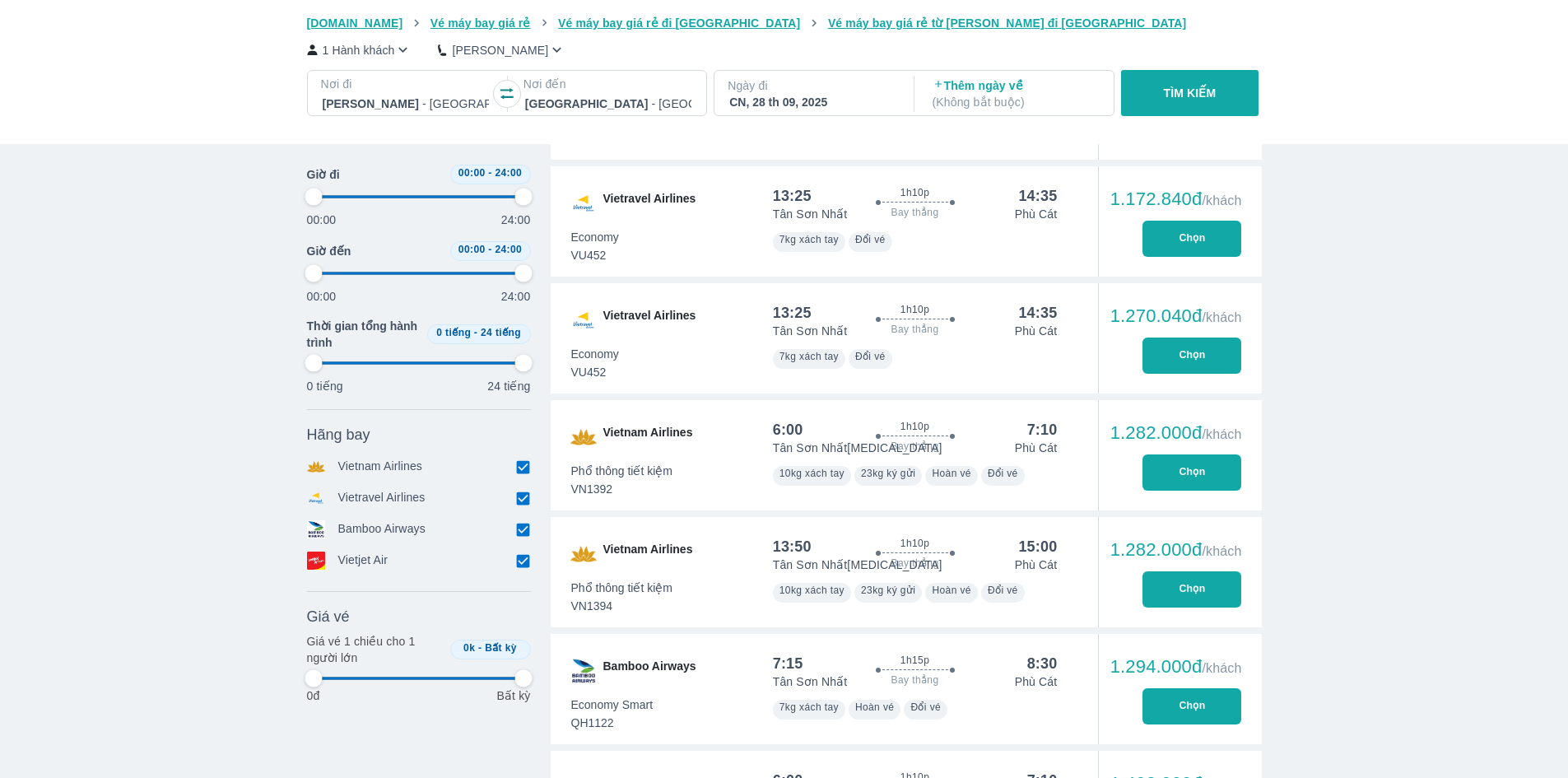
type input "97.9166666666667"
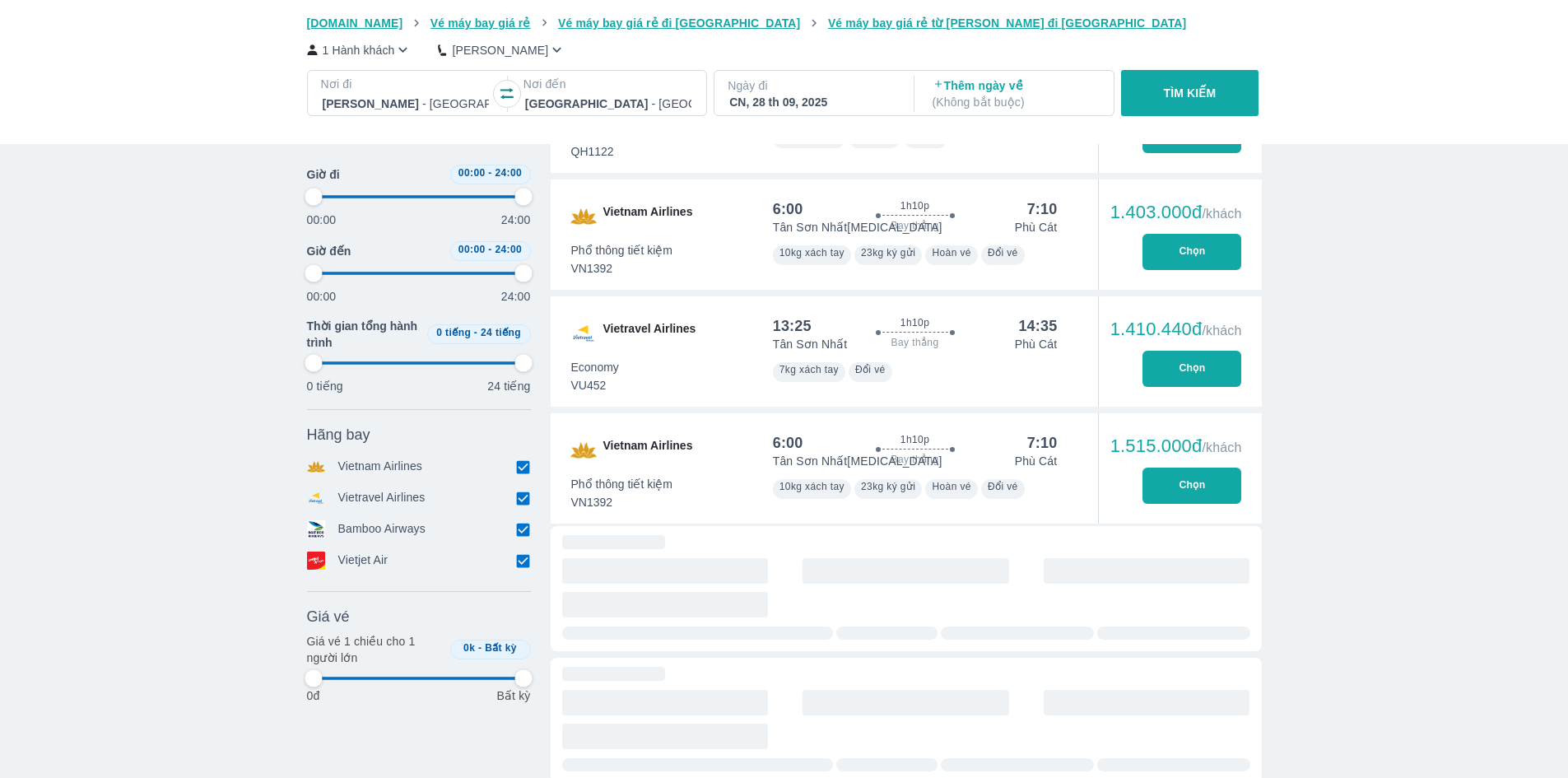
type input "97.9166666666667"
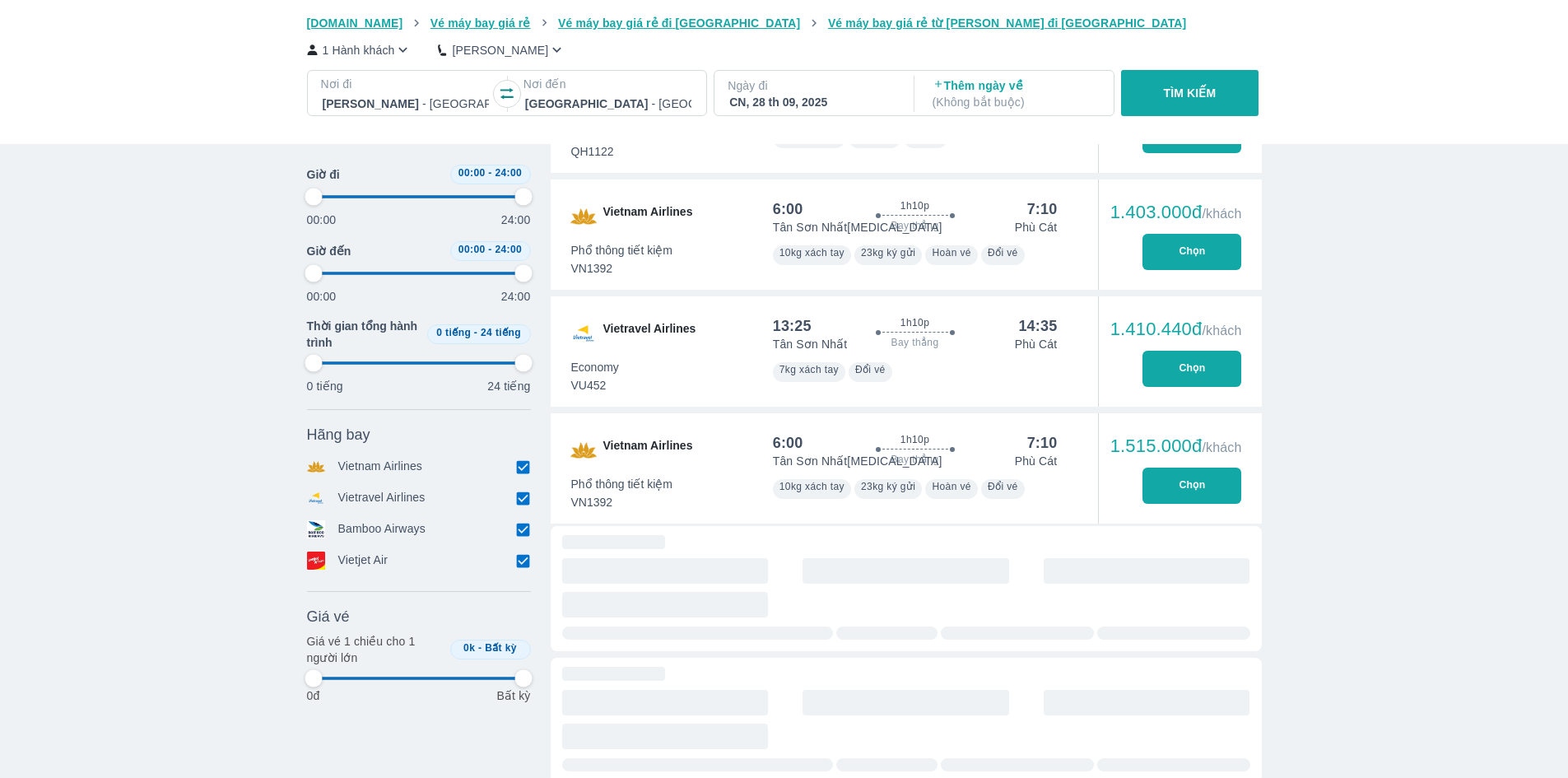
type input "97.9166666666667"
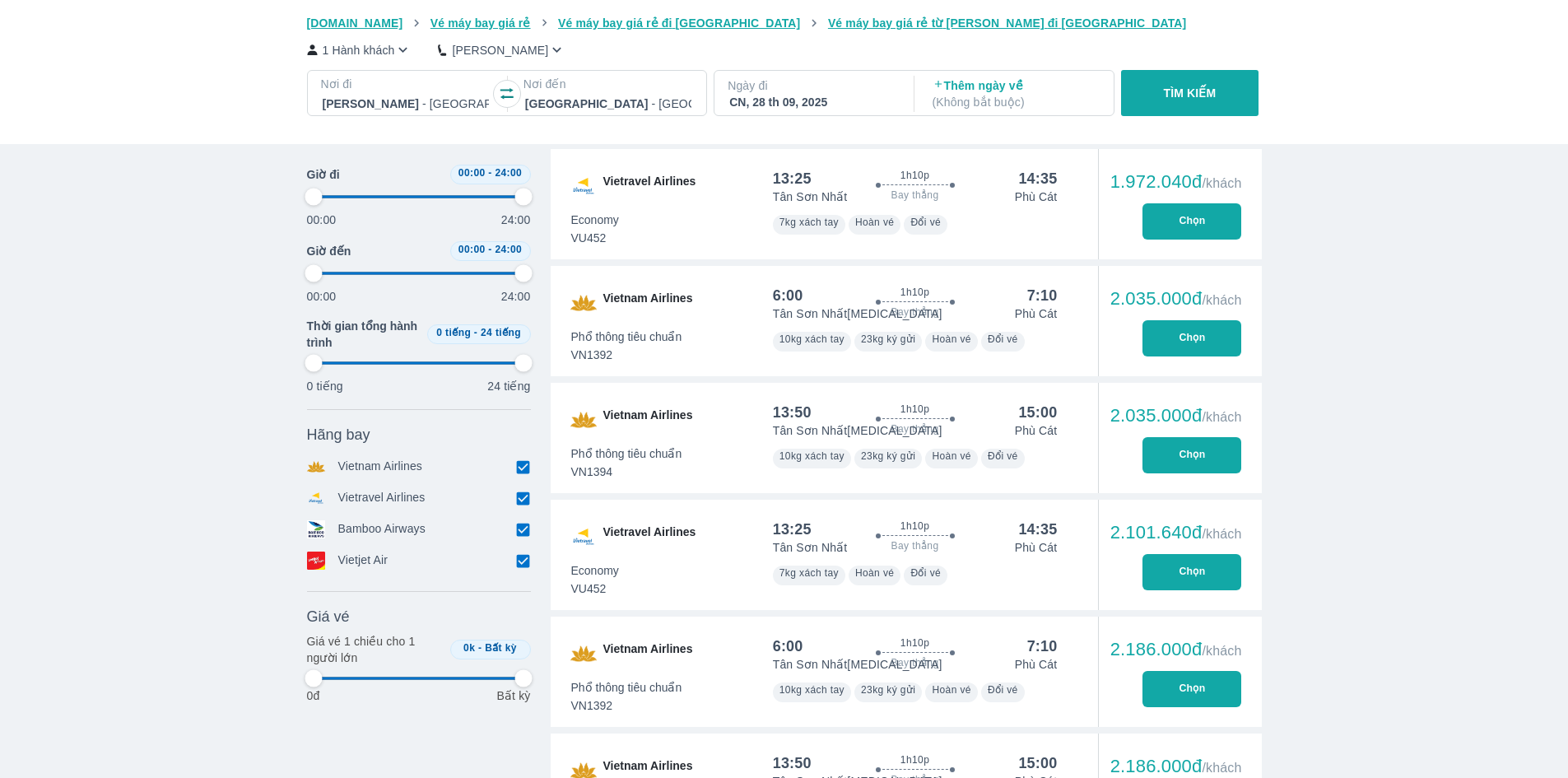
type input "97.9166666666667"
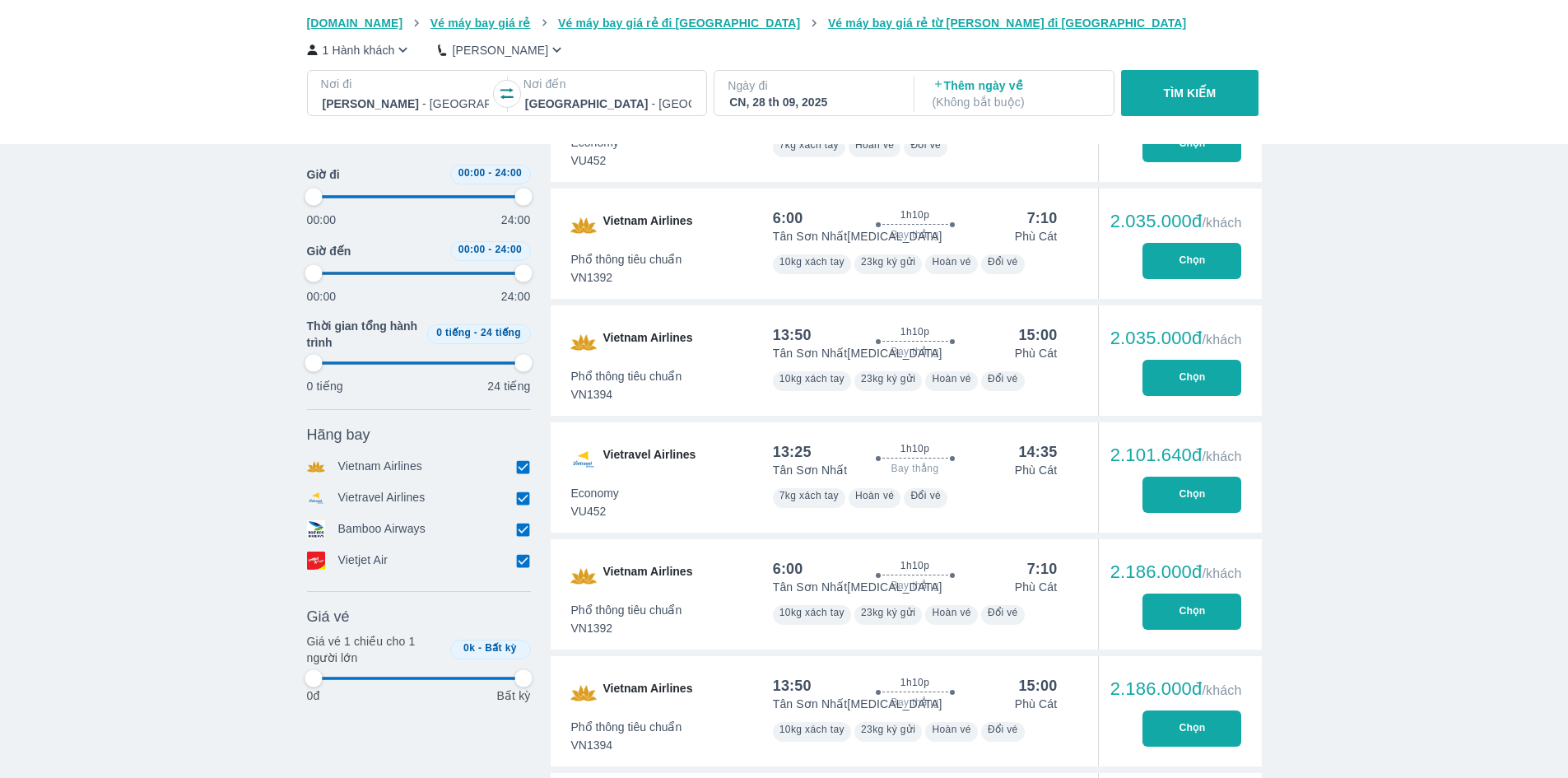
type input "97.9166666666667"
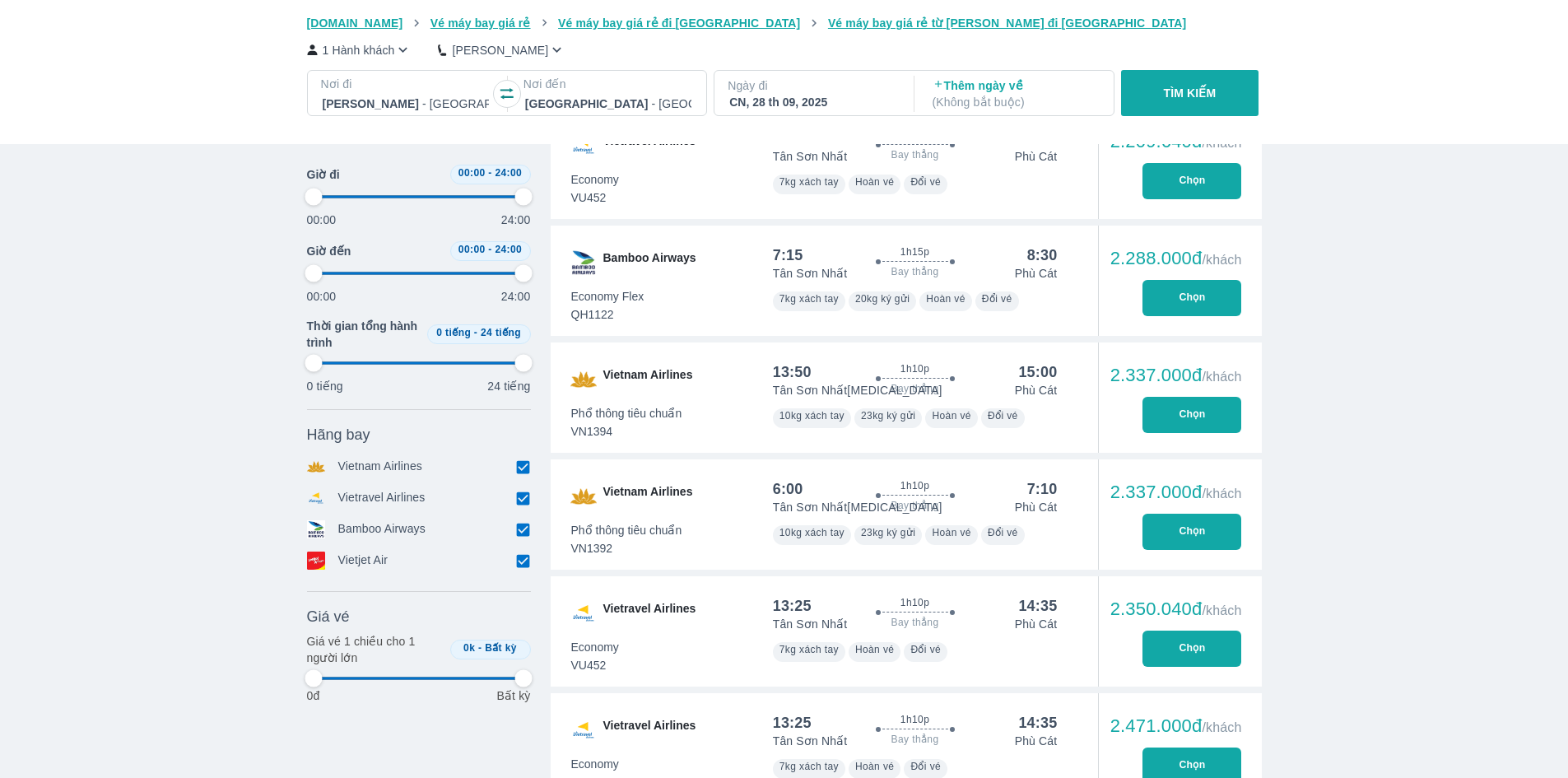
type input "97.9166666666667"
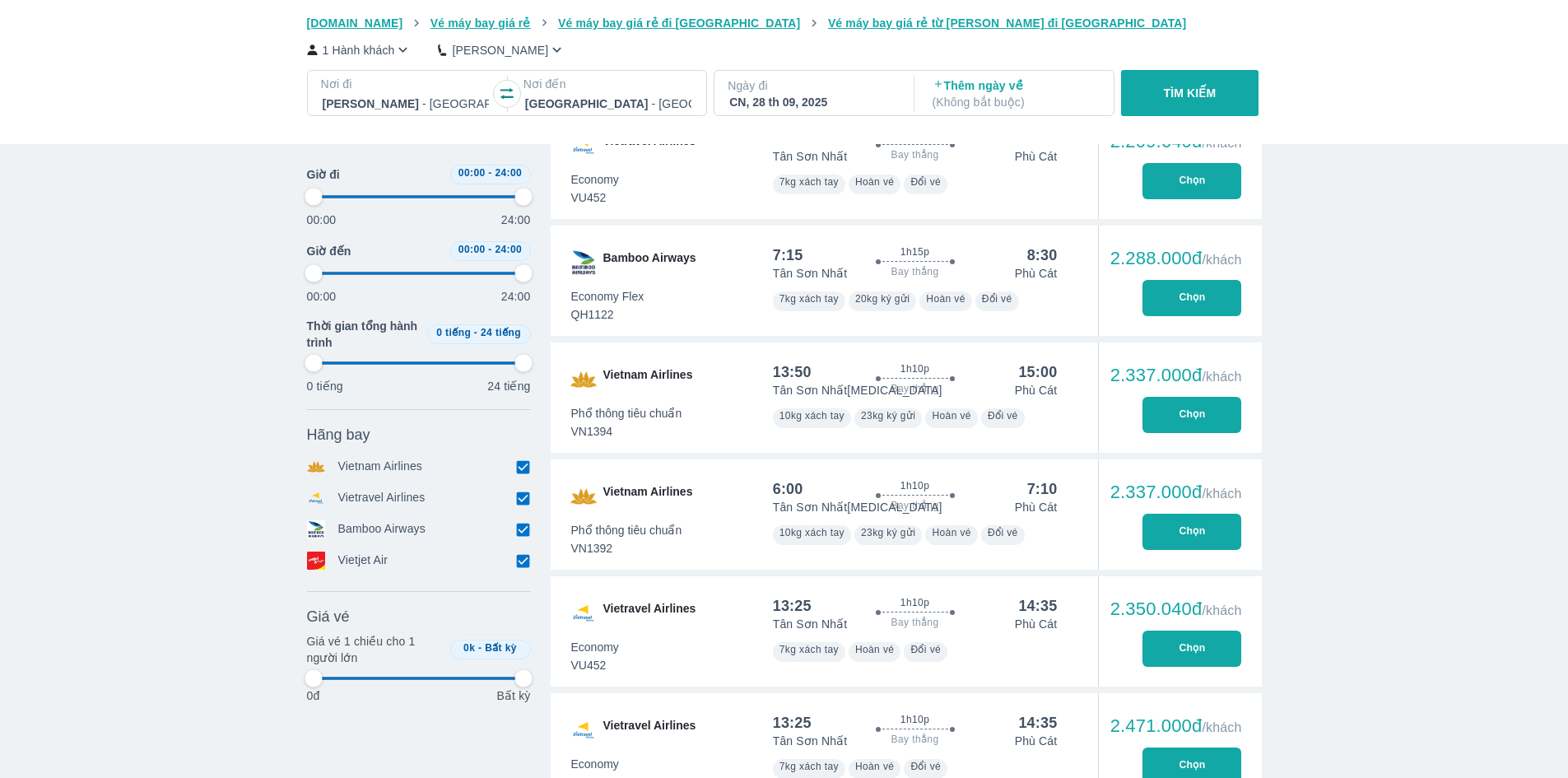
type input "97.9166666666667"
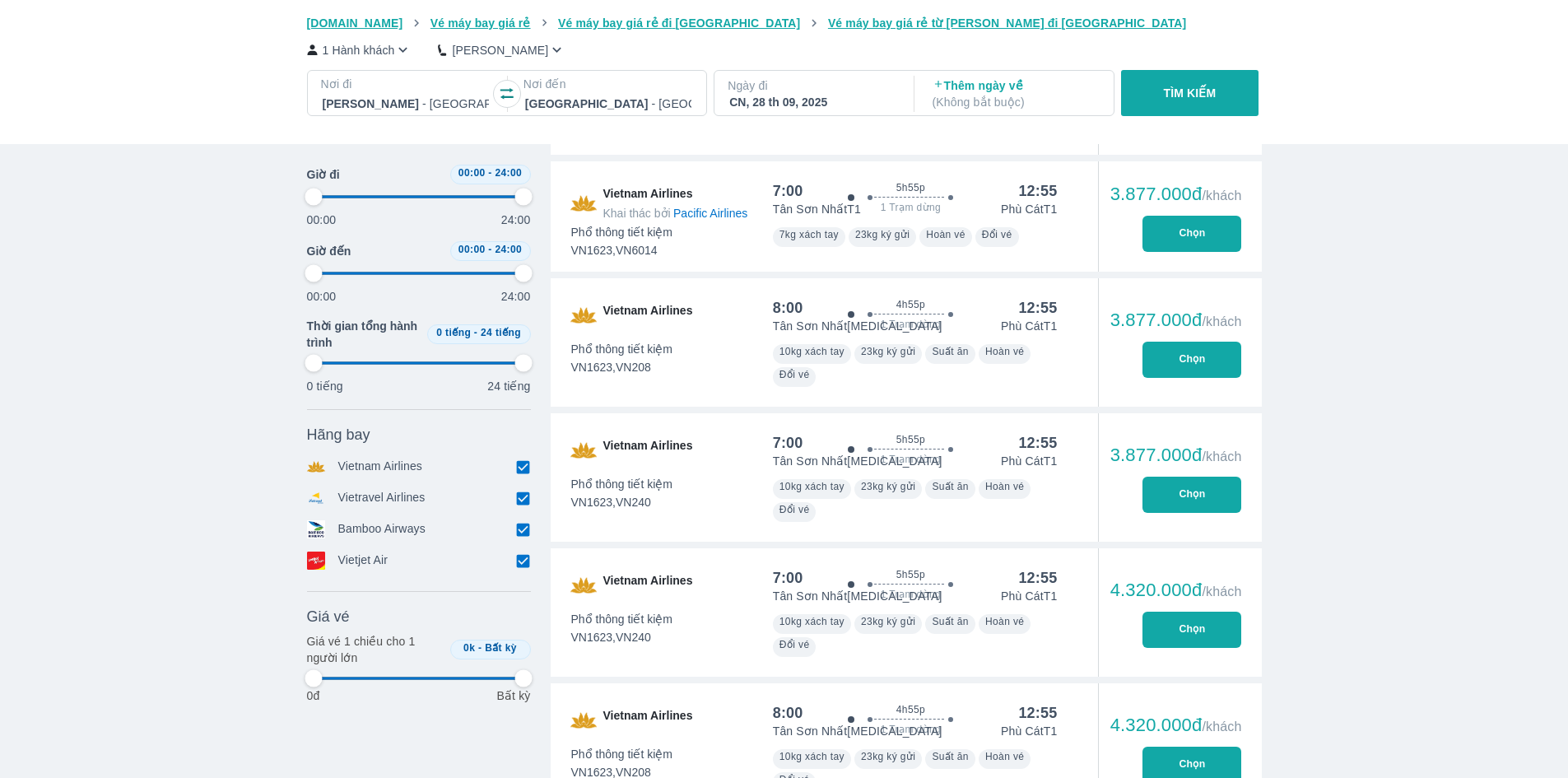
type input "97.9166666666667"
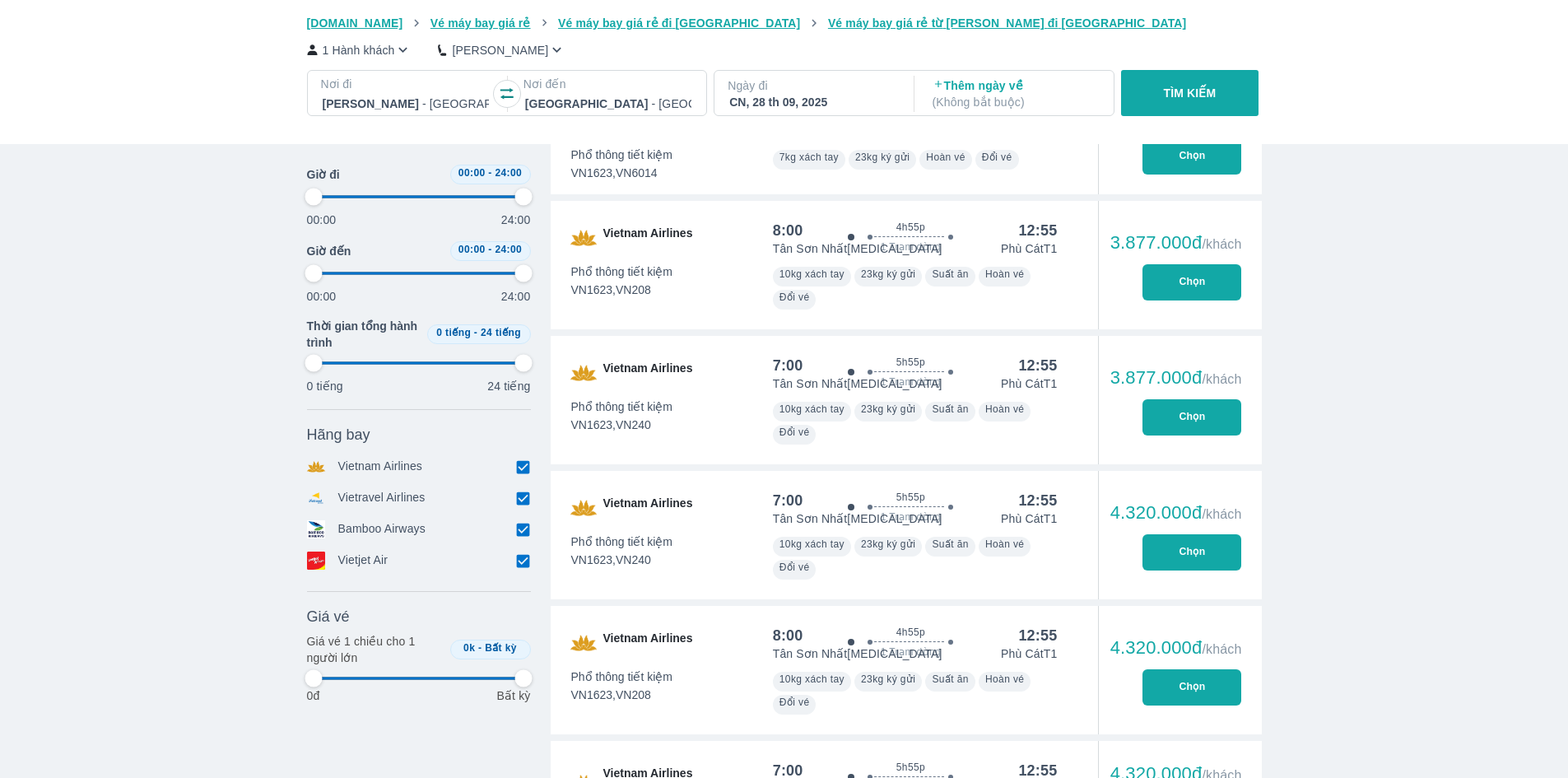
type input "97.9166666666667"
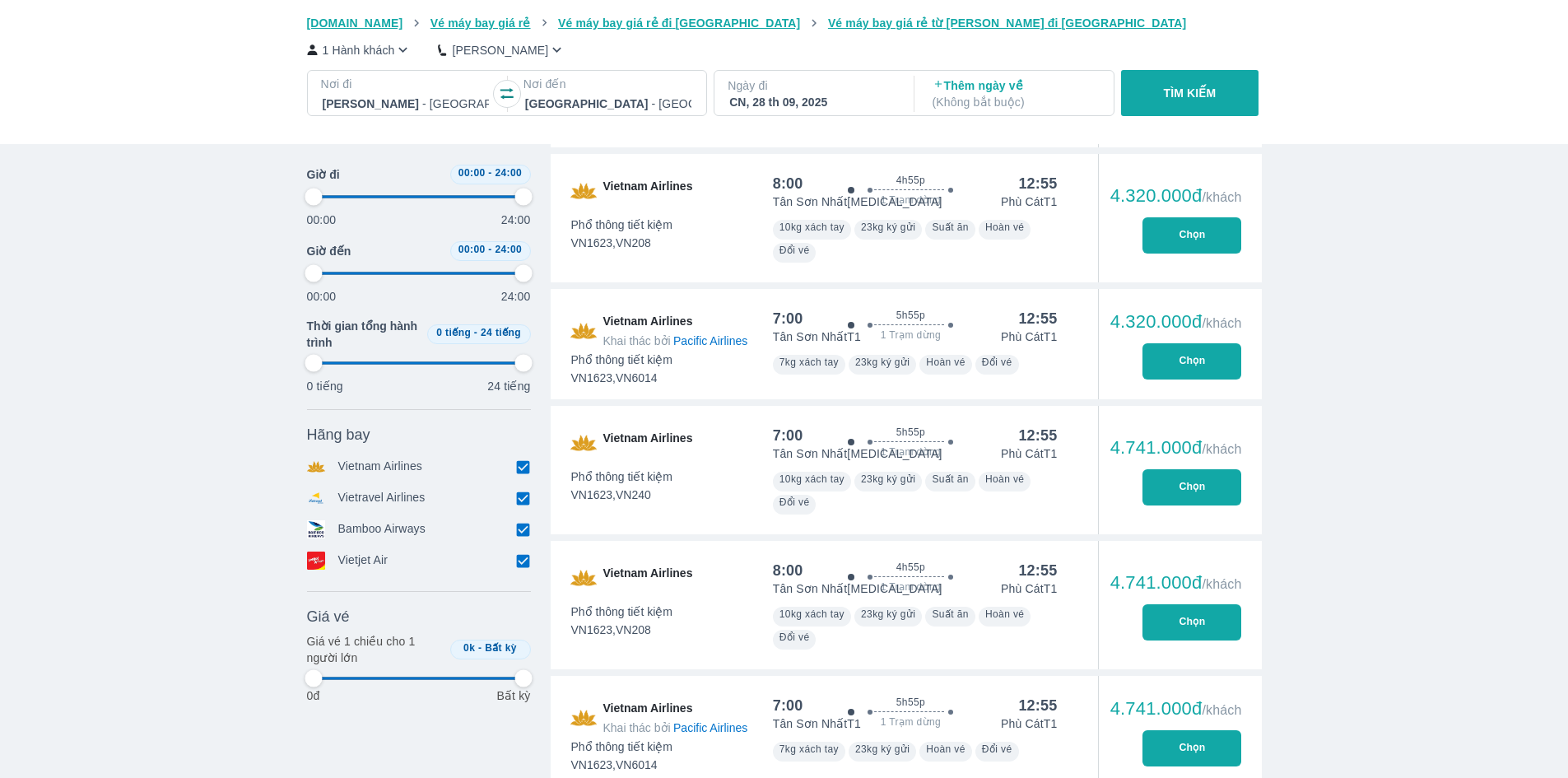
type input "97.9166666666667"
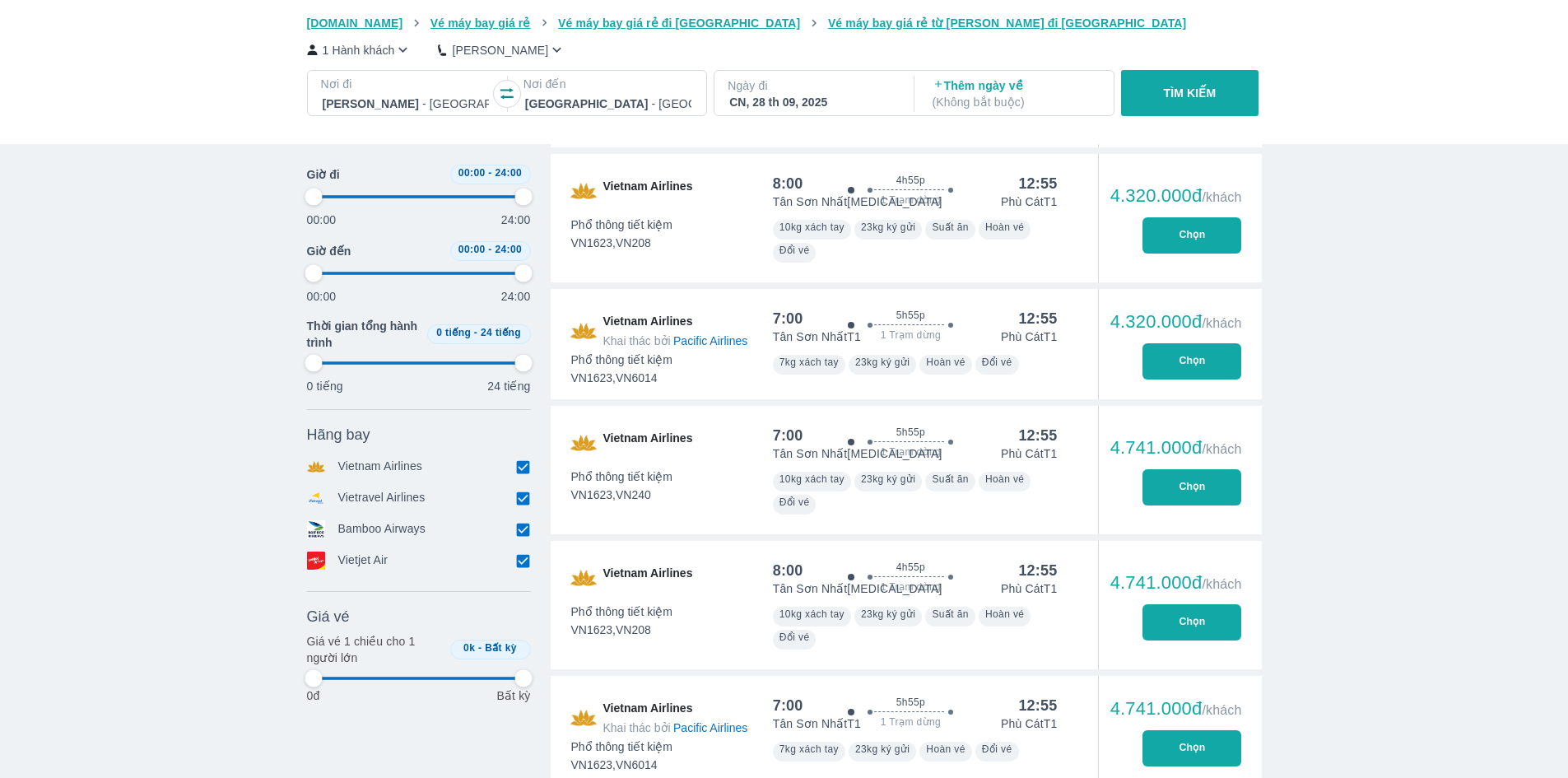
type input "97.9166666666667"
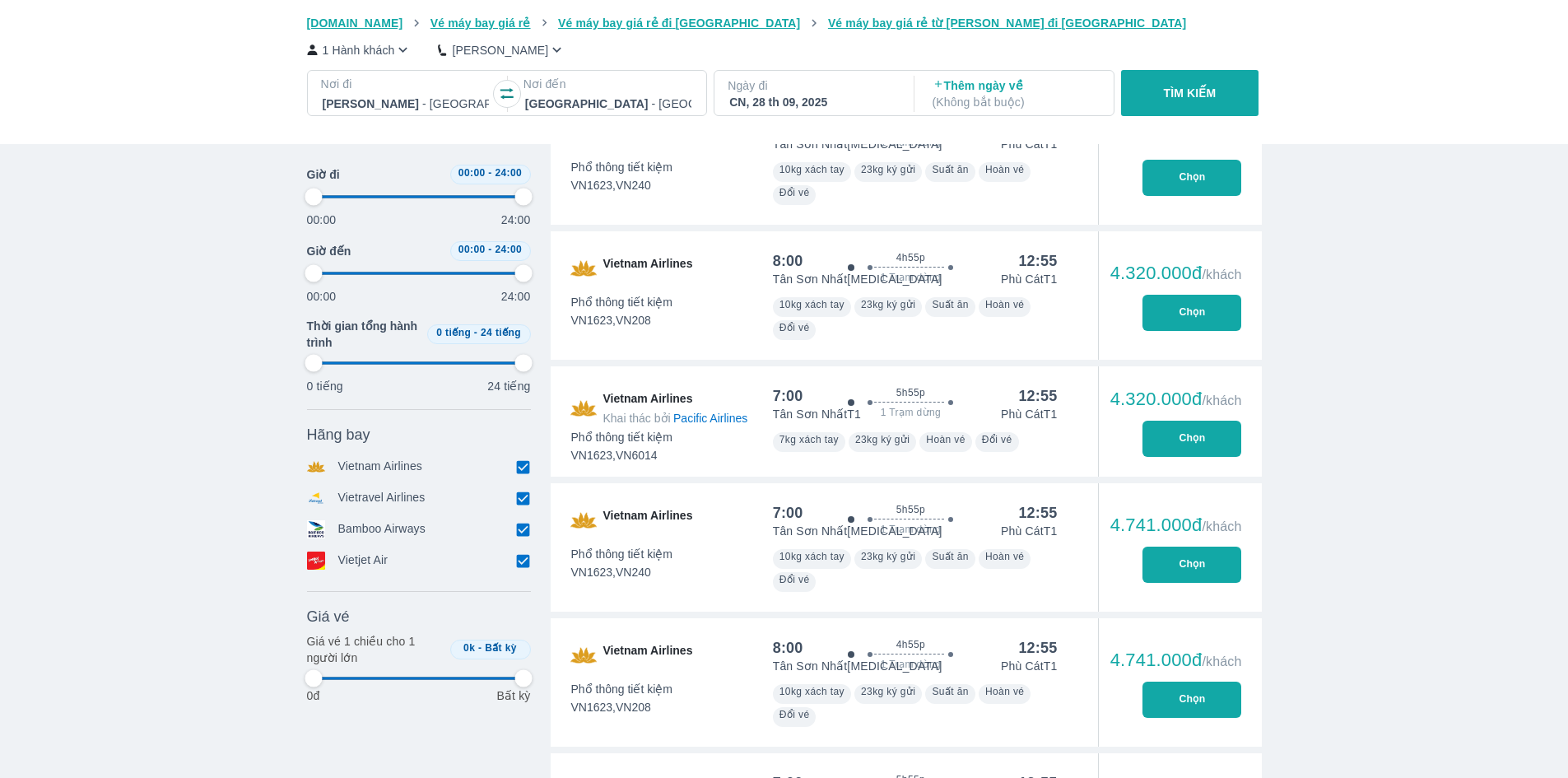
type input "97.9166666666667"
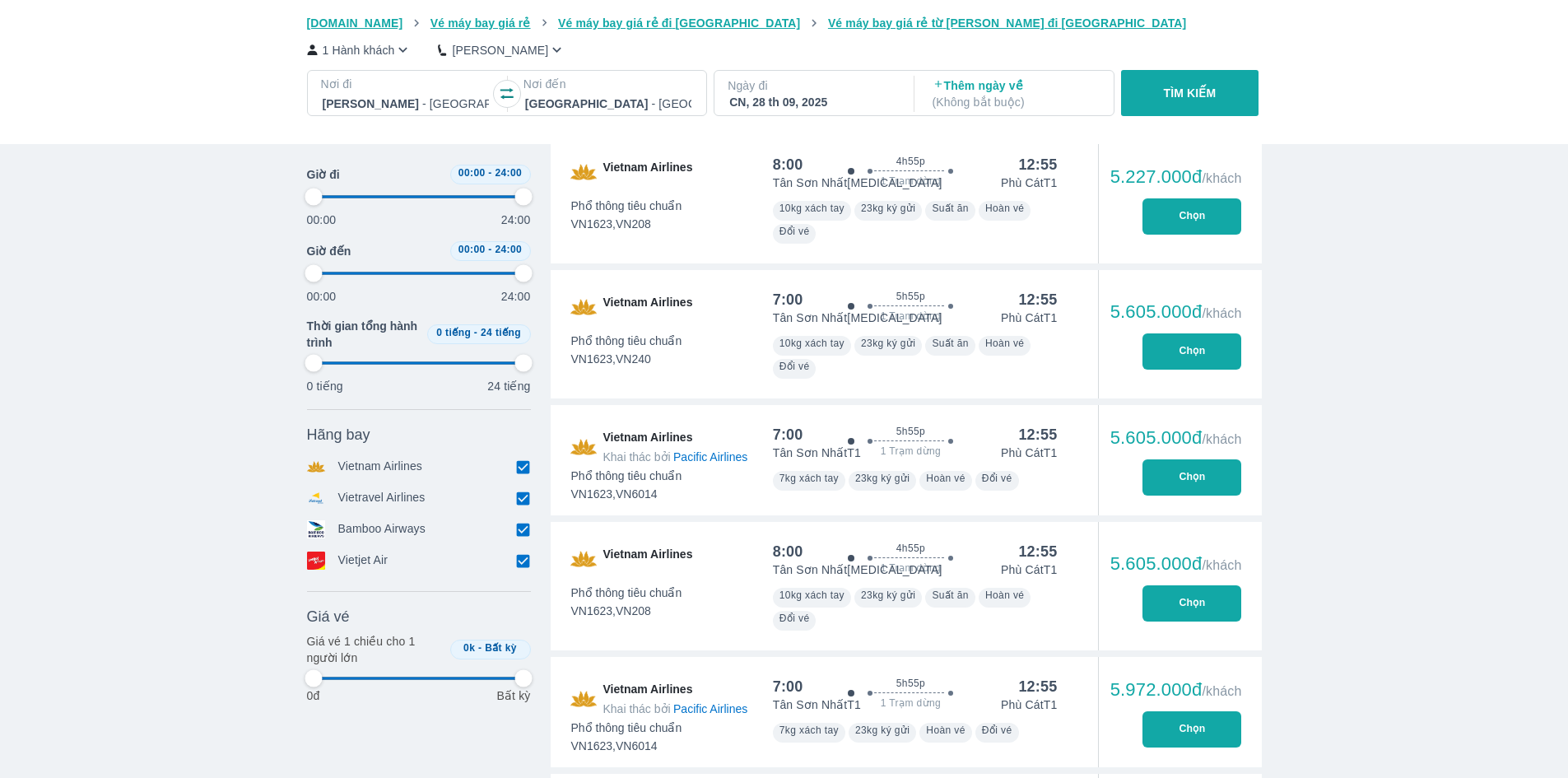
scroll to position [7243, 0]
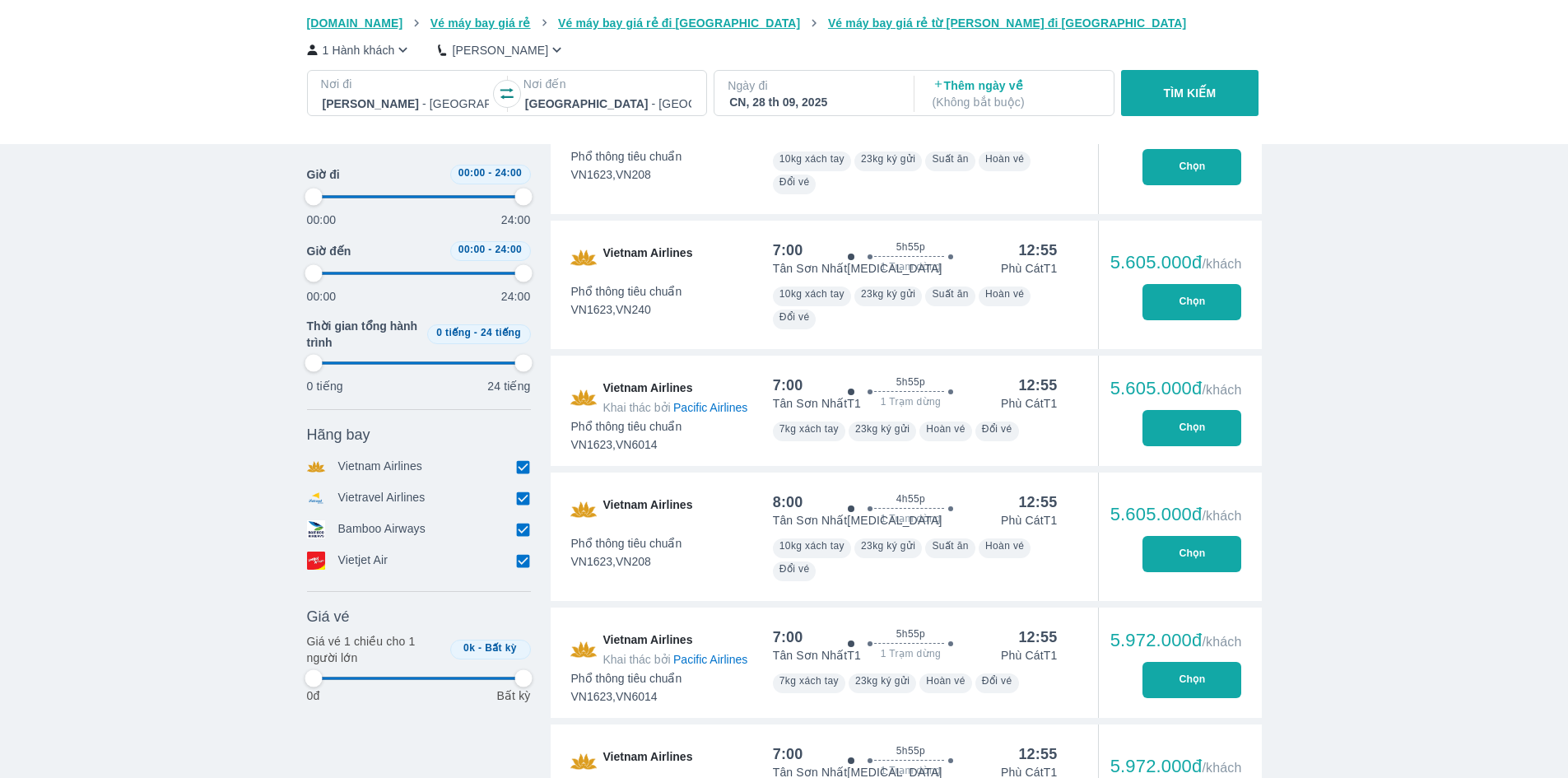
type input "97.9166666666667"
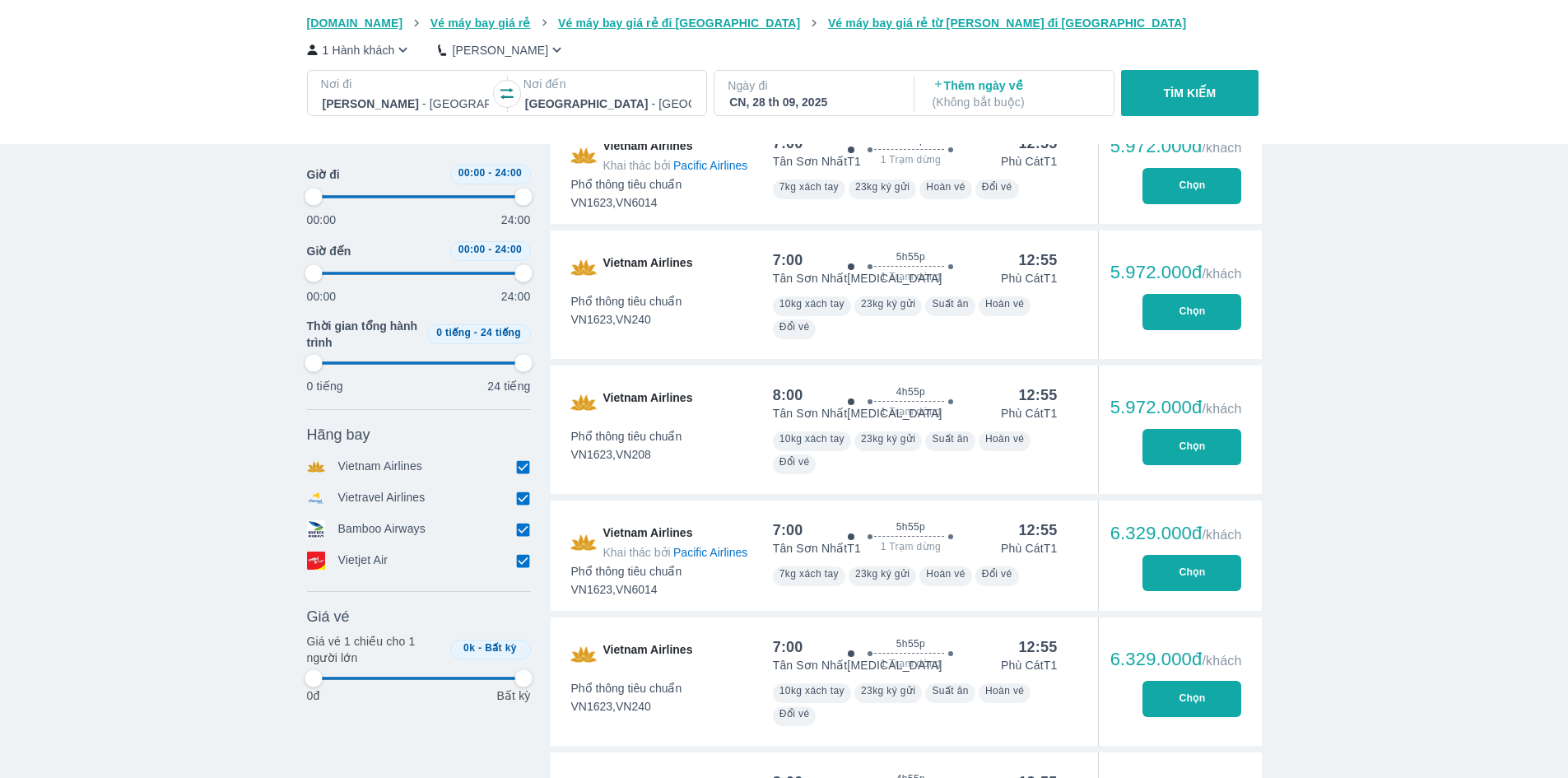
type input "97.9166666666667"
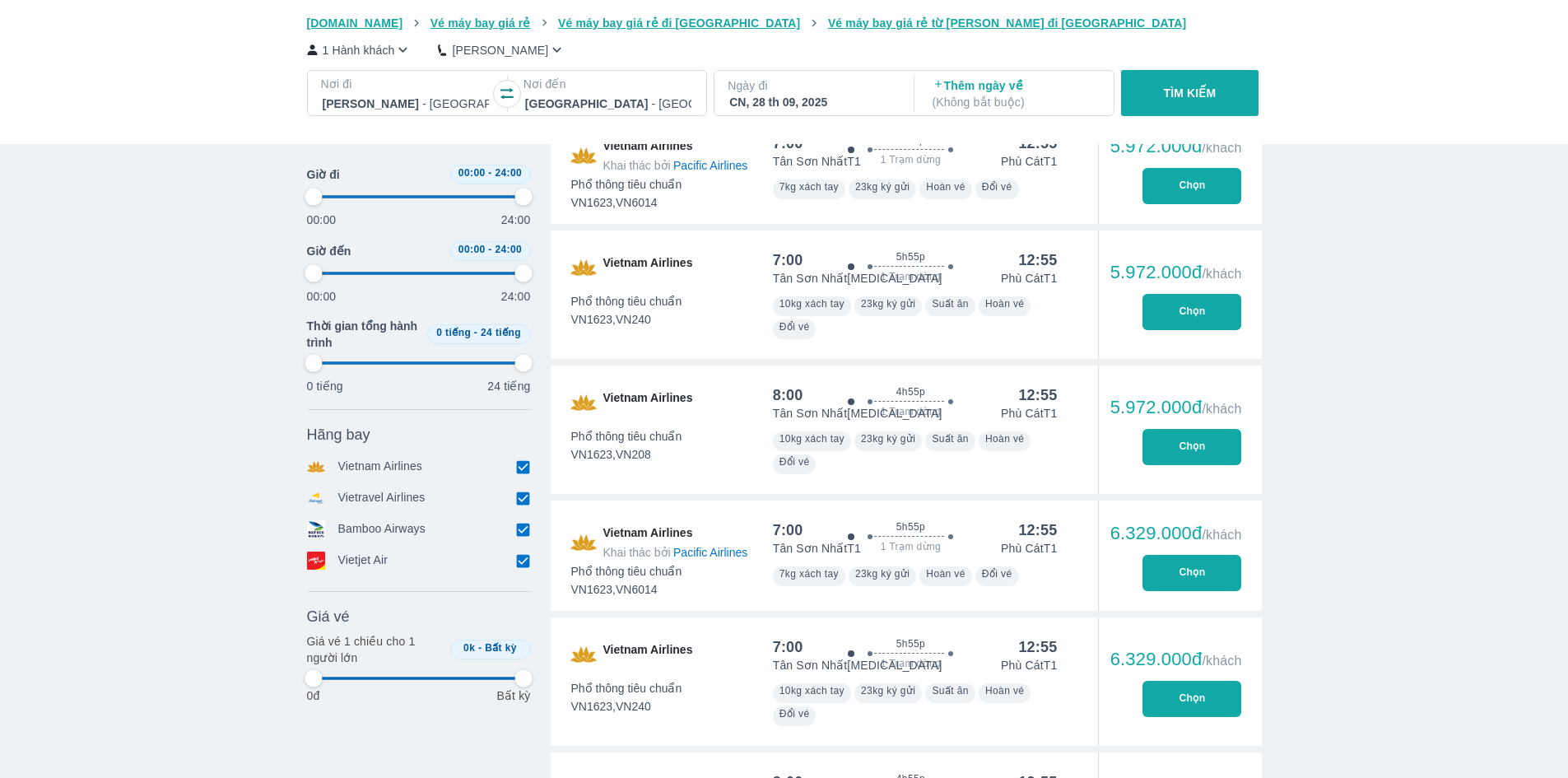
type input "97.9166666666667"
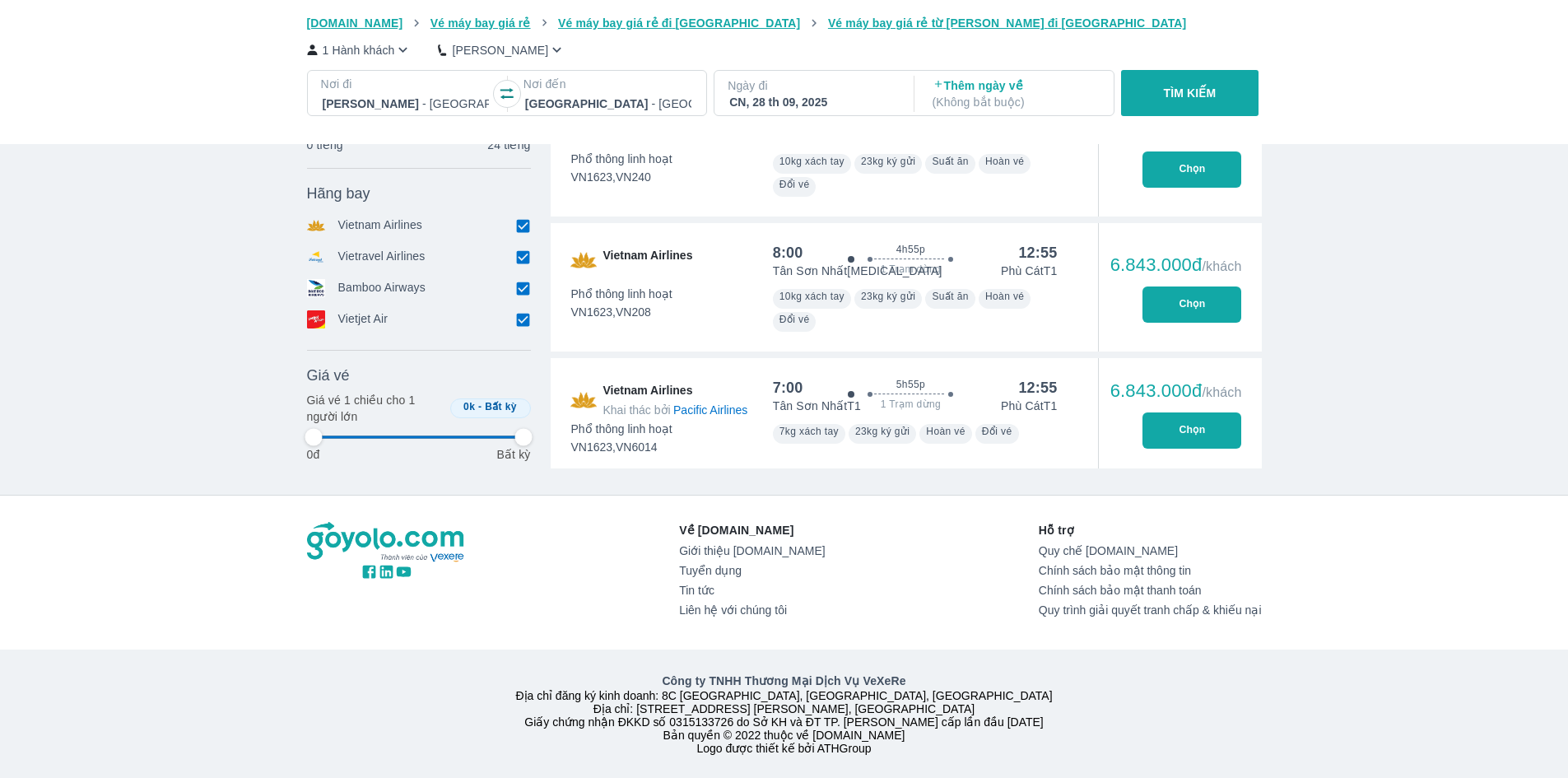
scroll to position [8947, 0]
type input "97.9166666666667"
click at [759, 97] on div "CN, 28 th 09, 2025" at bounding box center [813, 102] width 167 height 17
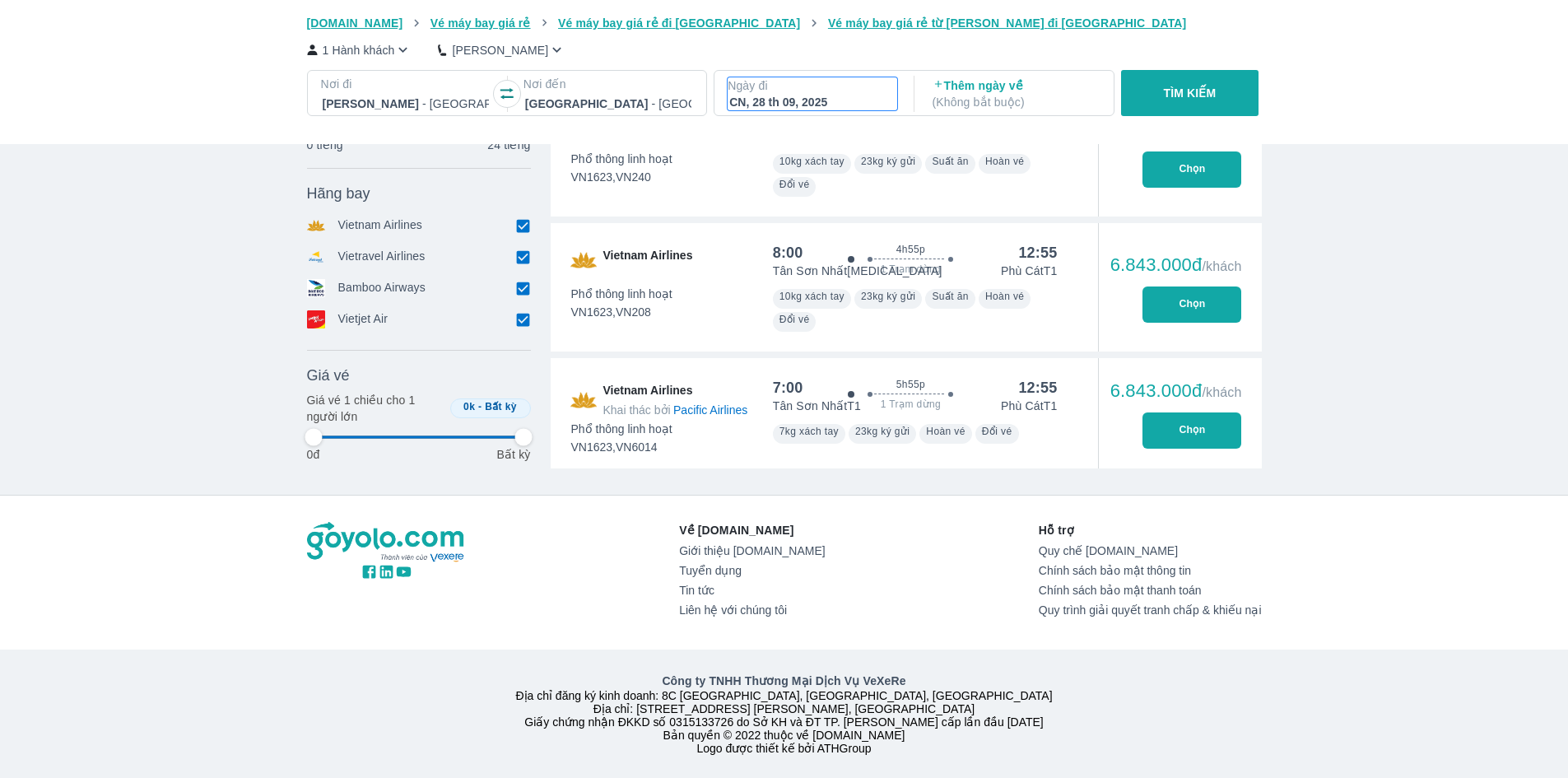
type input "97.9166666666667"
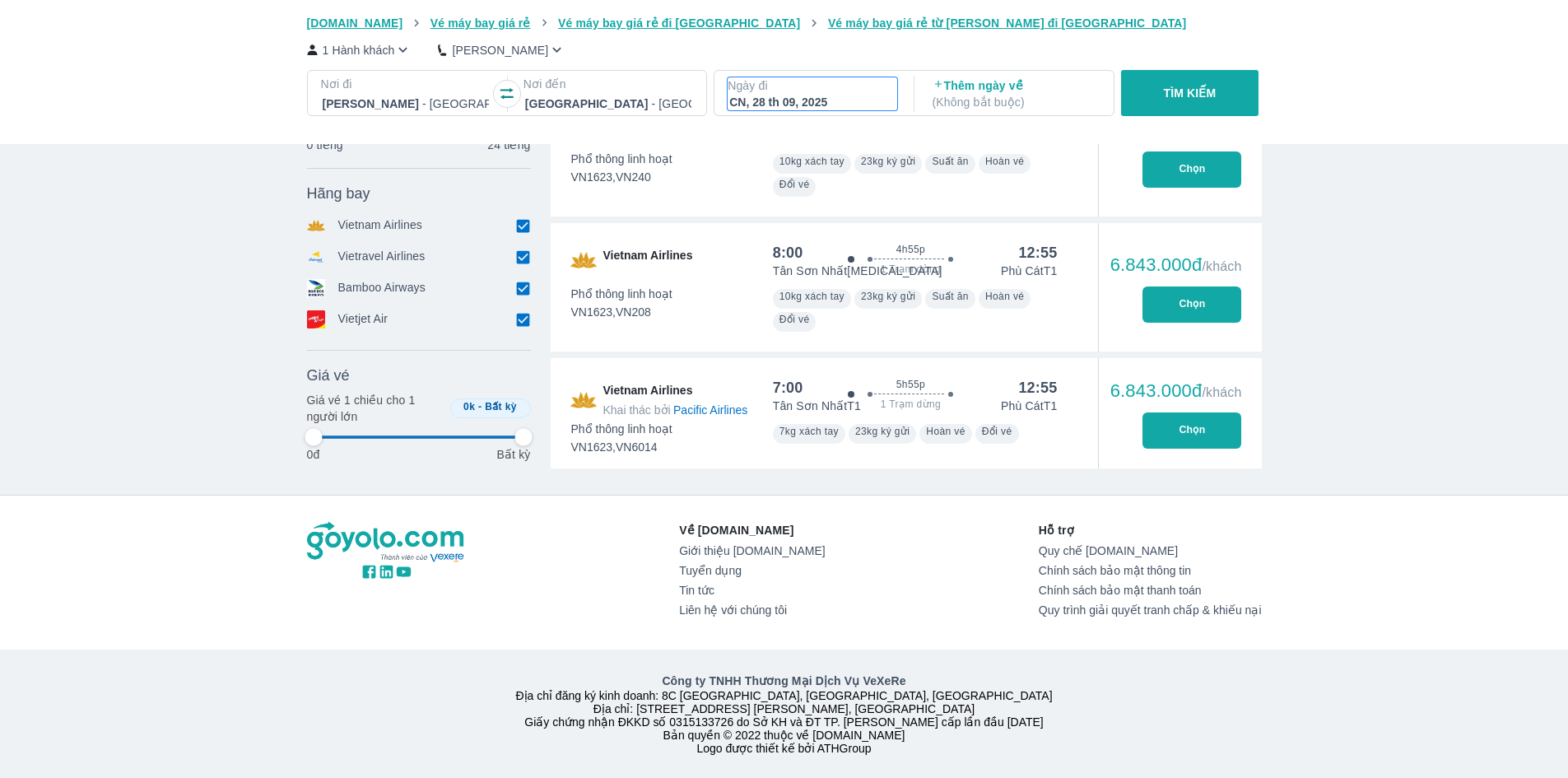
type input "97.9166666666667"
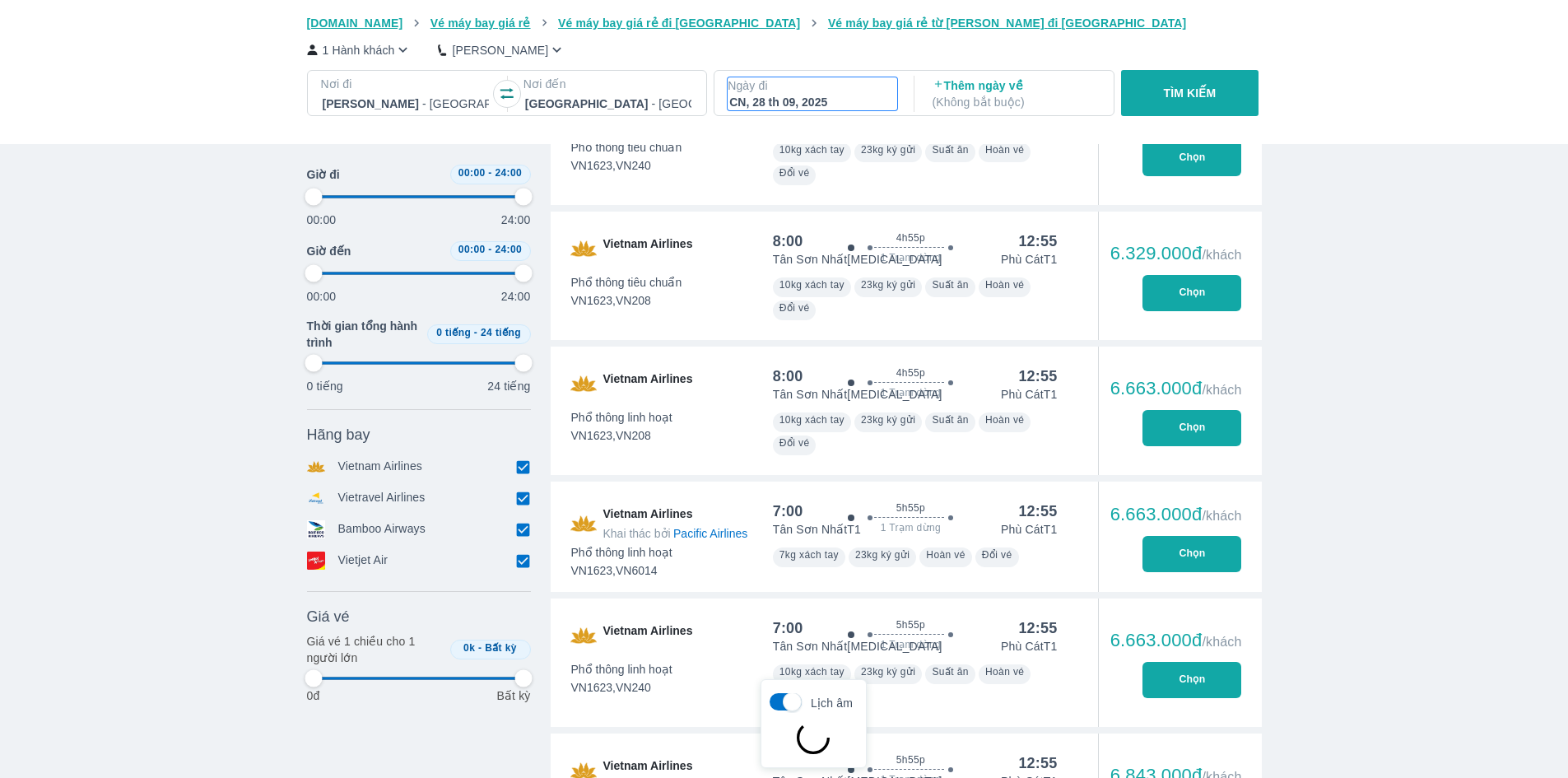
type input "97.9166666666667"
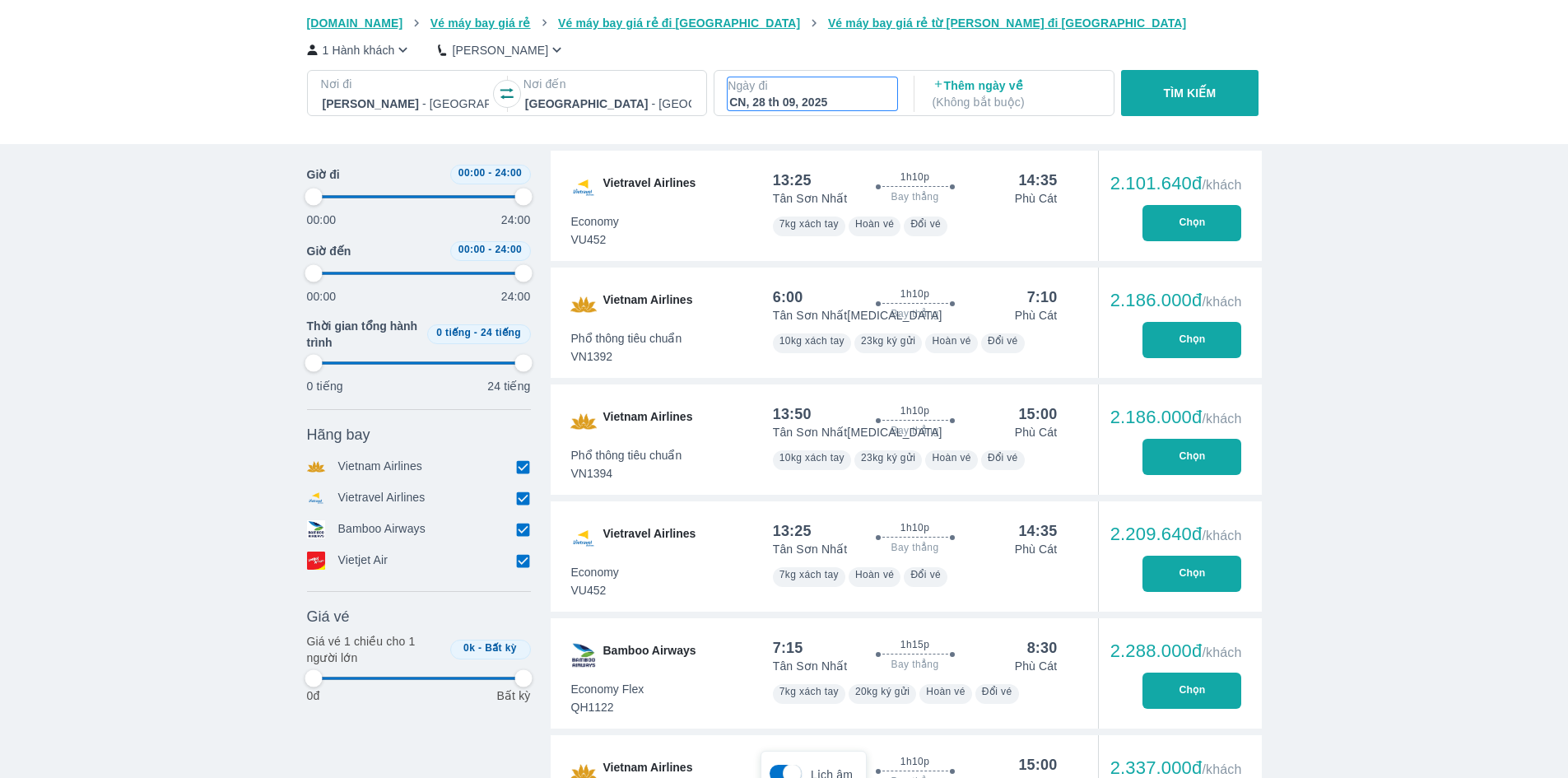
type input "97.9166666666667"
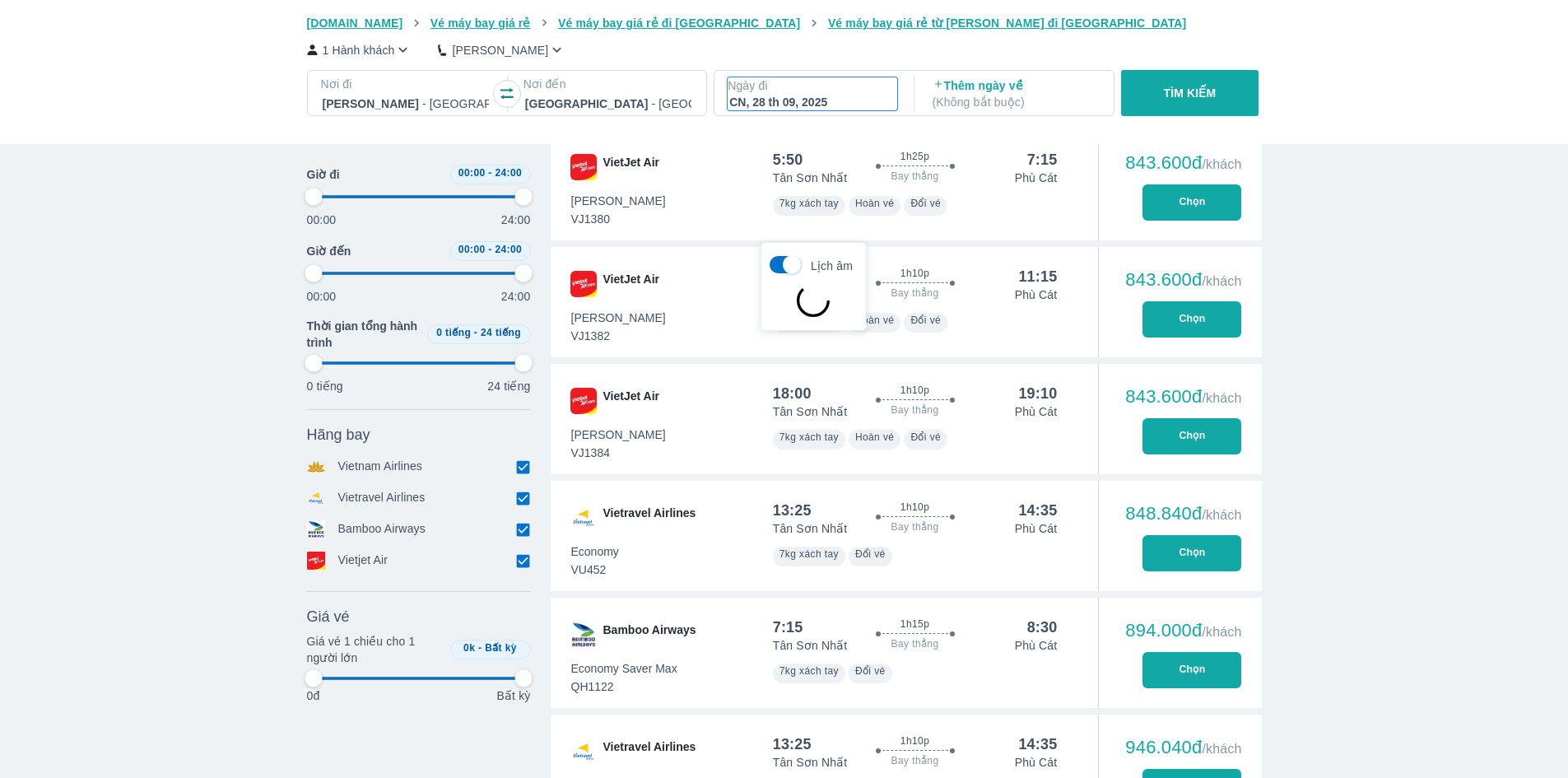
type input "97.9166666666667"
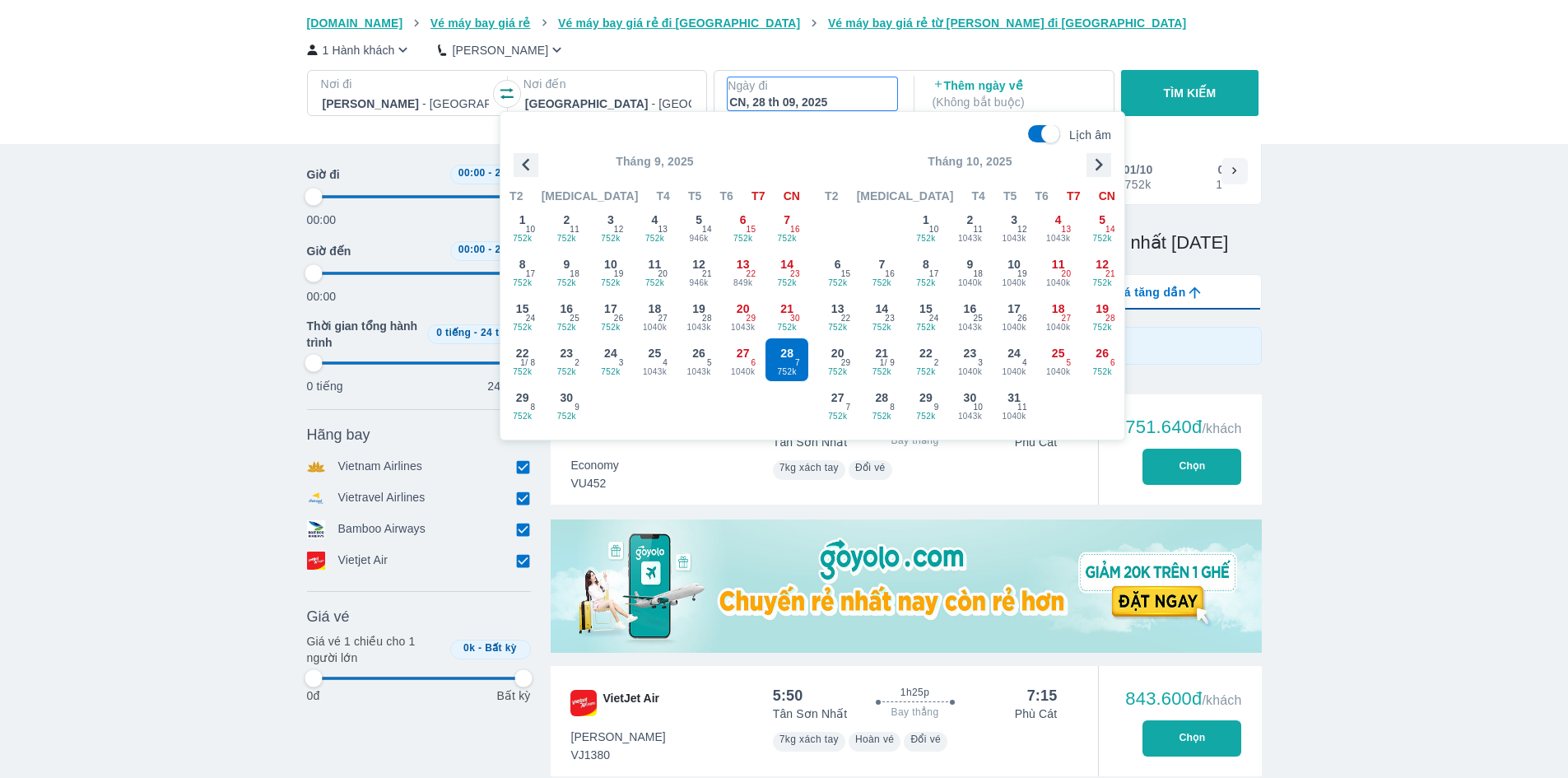
scroll to position [95, 0]
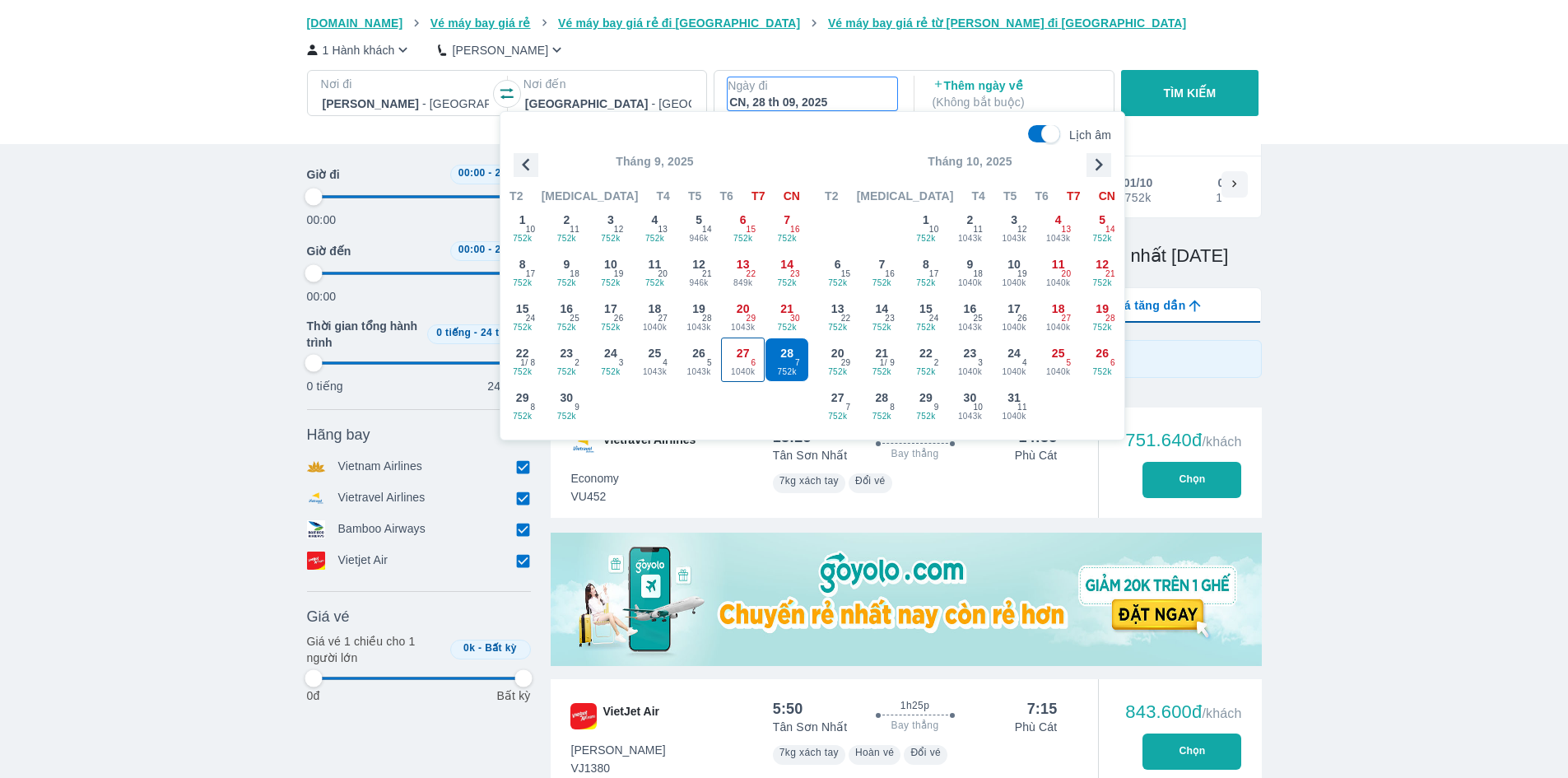
click at [749, 362] on div "27 1040k 6" at bounding box center [743, 359] width 42 height 42
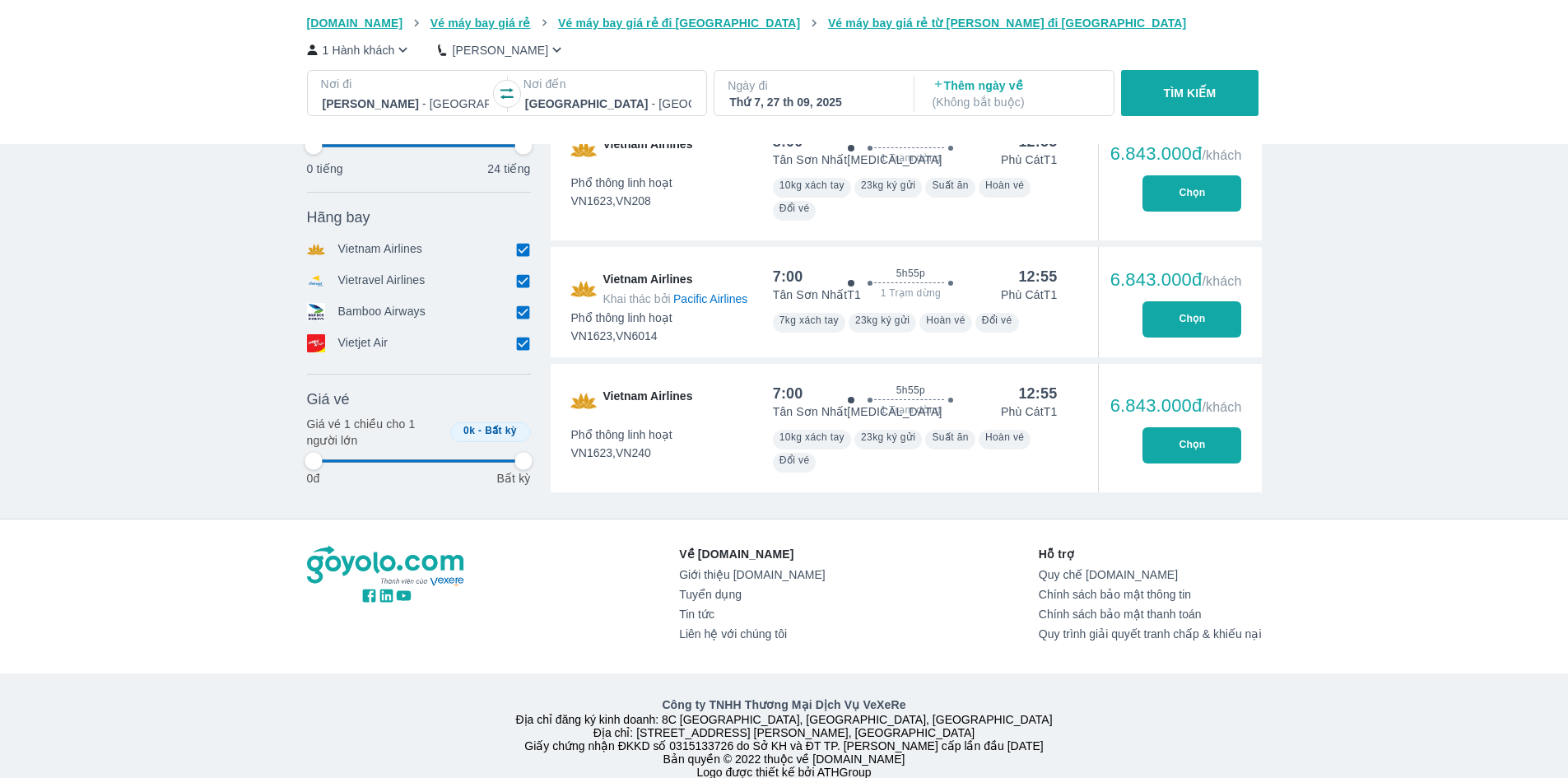
scroll to position [8310, 0]
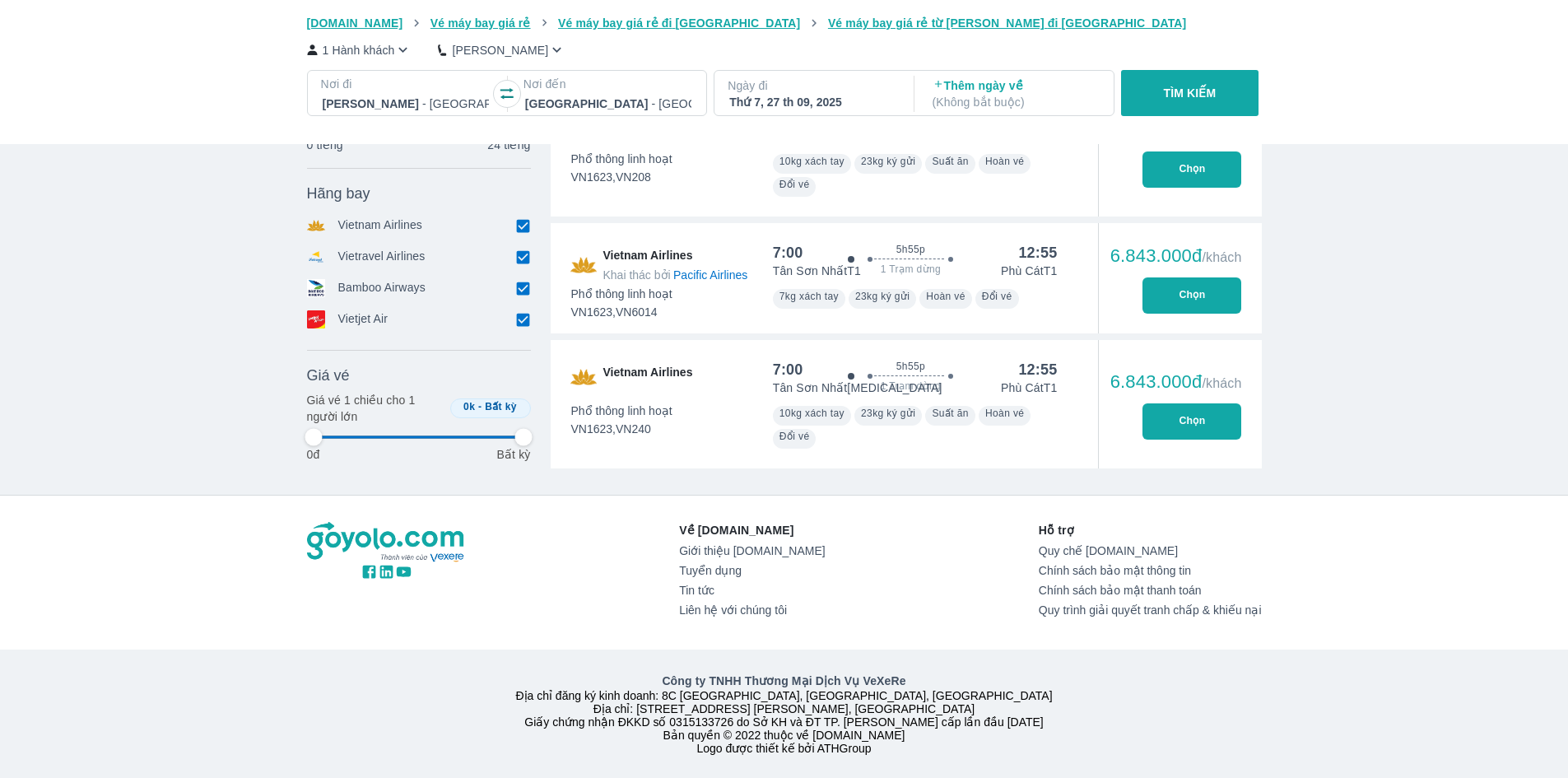
click at [568, 105] on div at bounding box center [608, 104] width 167 height 20
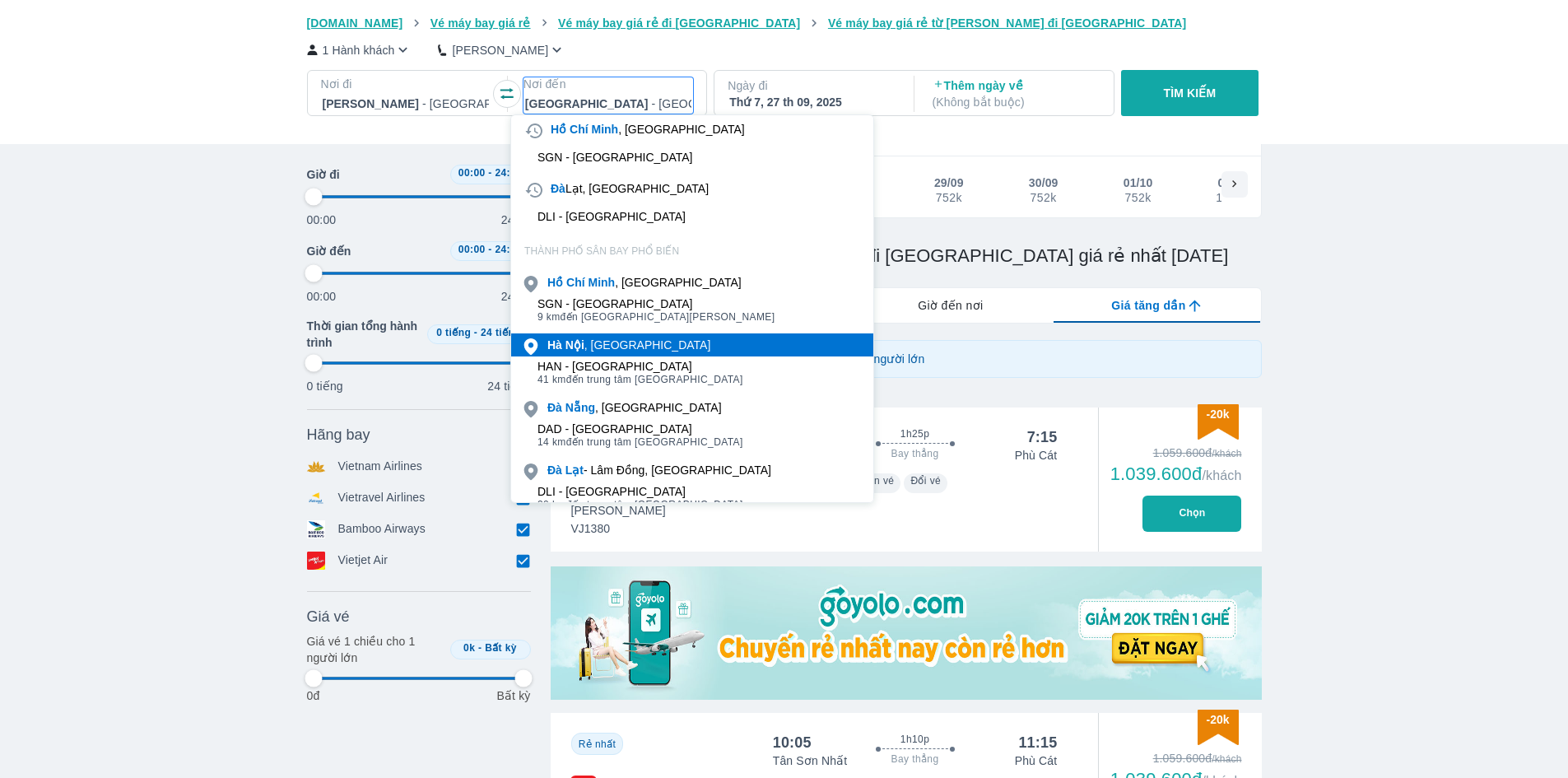
scroll to position [329, 0]
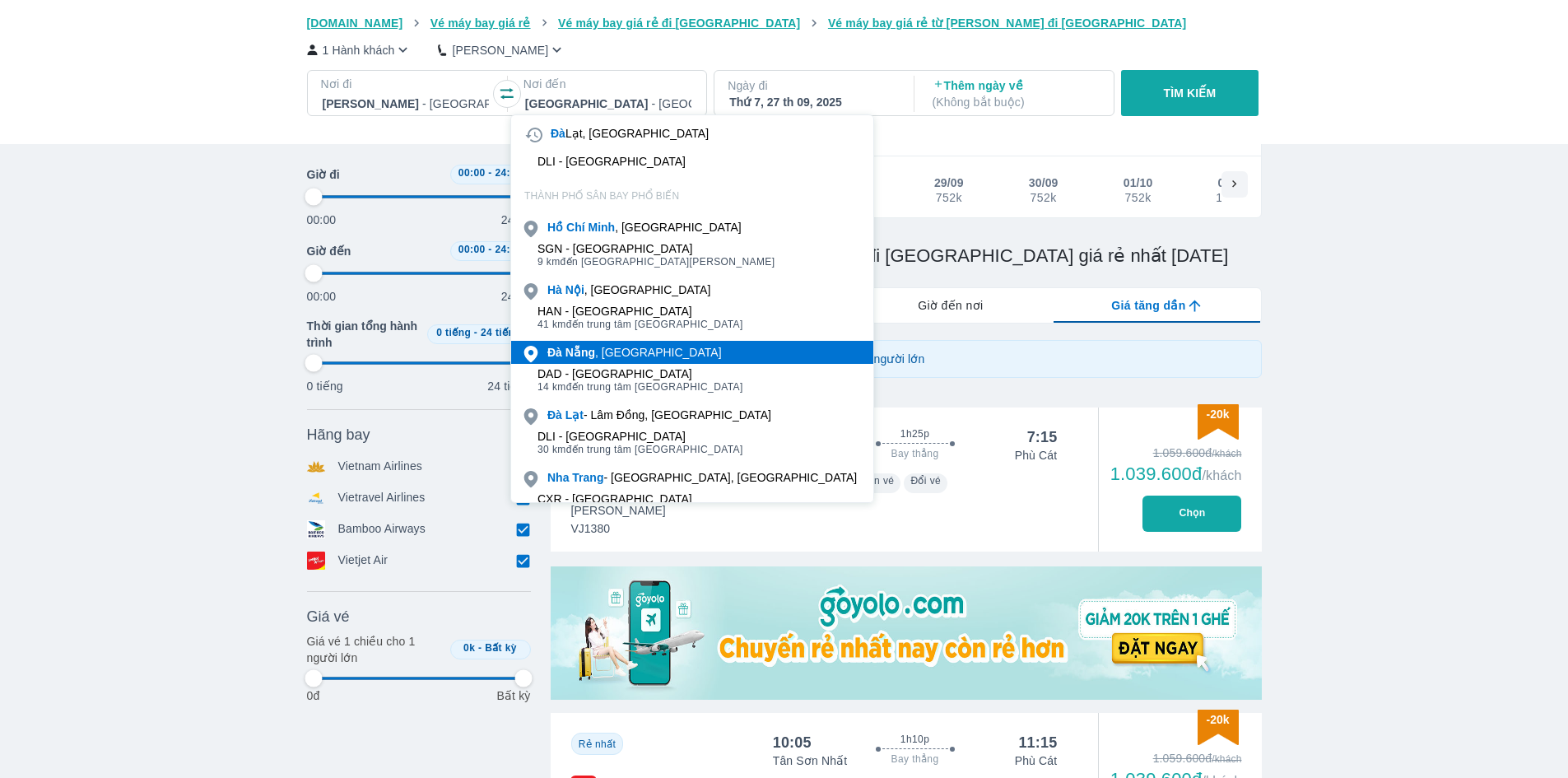
drag, startPoint x: 606, startPoint y: 342, endPoint x: 641, endPoint y: 341, distance: 35.0
click at [641, 348] on div "[GEOGRAPHIC_DATA] , [GEOGRAPHIC_DATA]" at bounding box center [634, 352] width 175 height 17
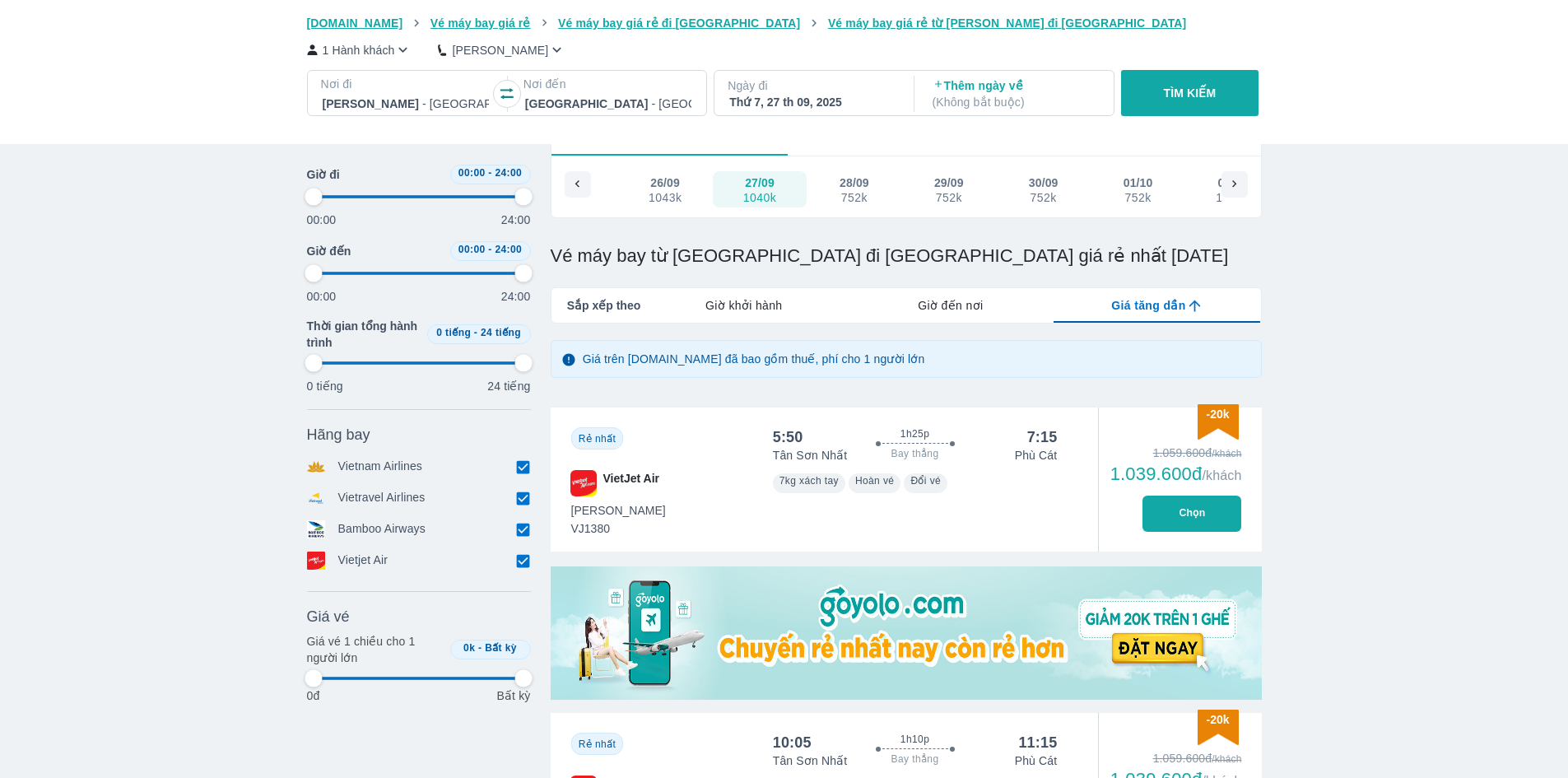
click at [1207, 92] on p "TÌM KIẾM" at bounding box center [1189, 93] width 52 height 17
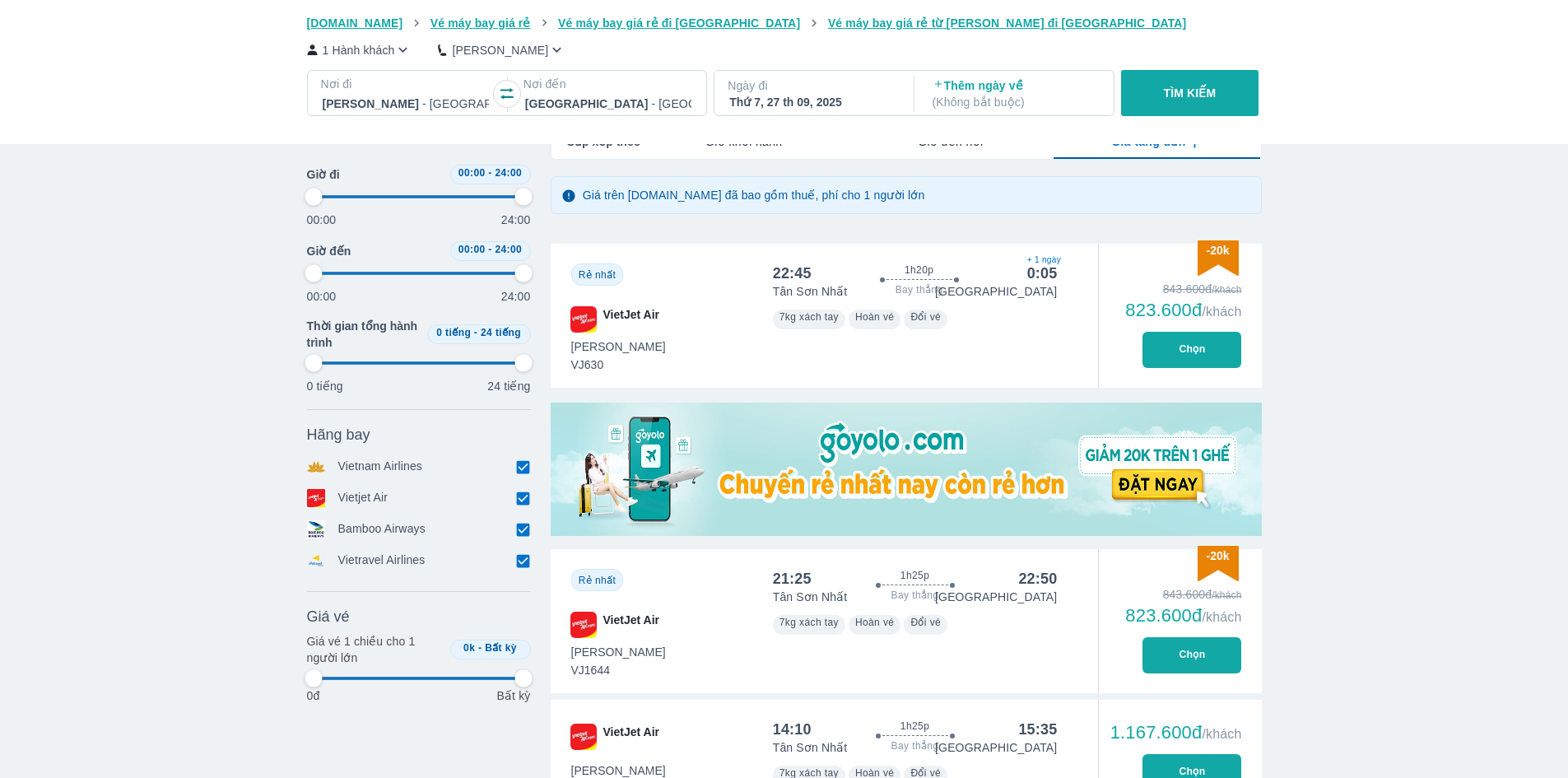
scroll to position [247, 0]
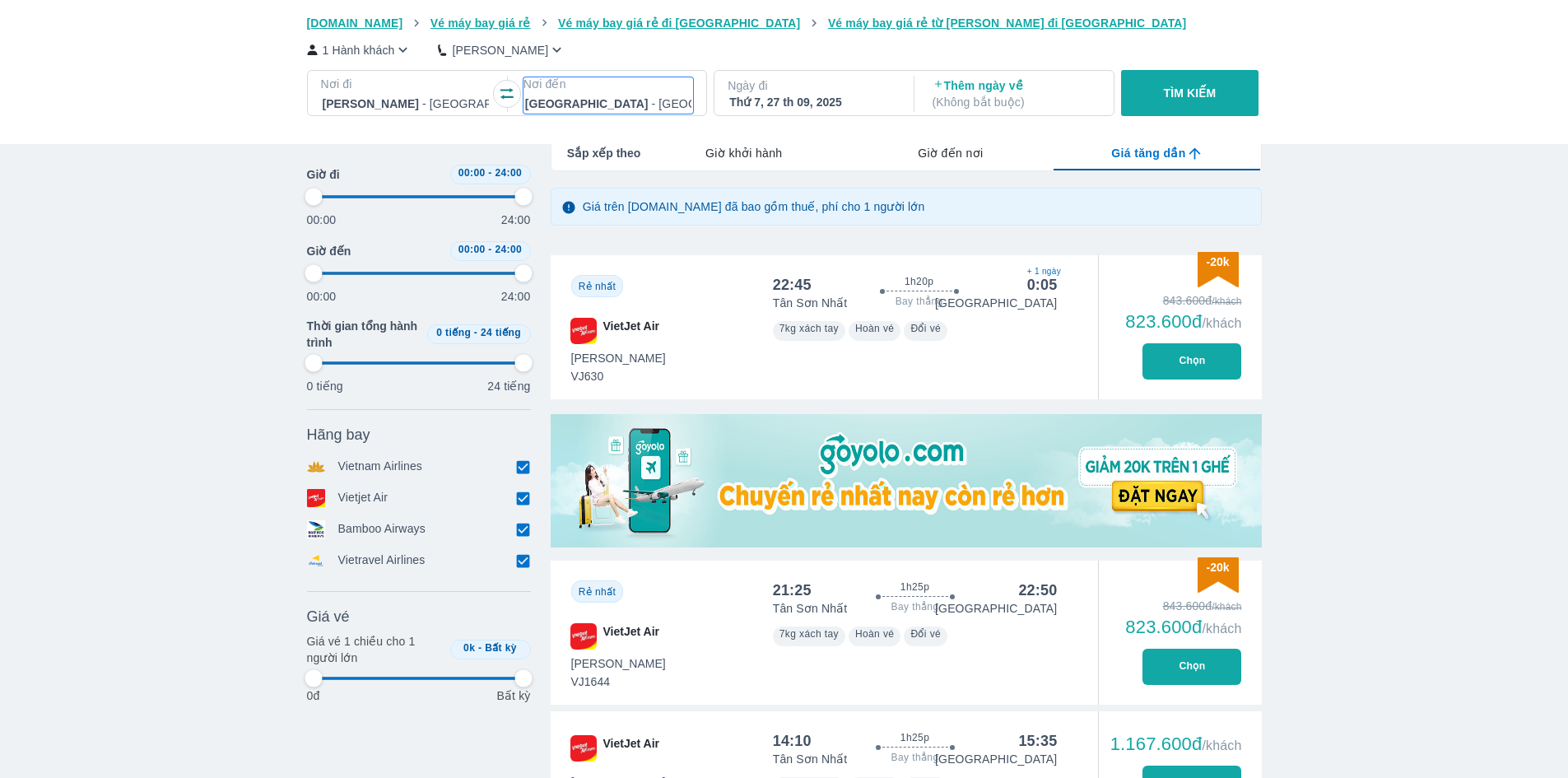
click at [665, 89] on p "Nơi đến" at bounding box center [608, 84] width 170 height 17
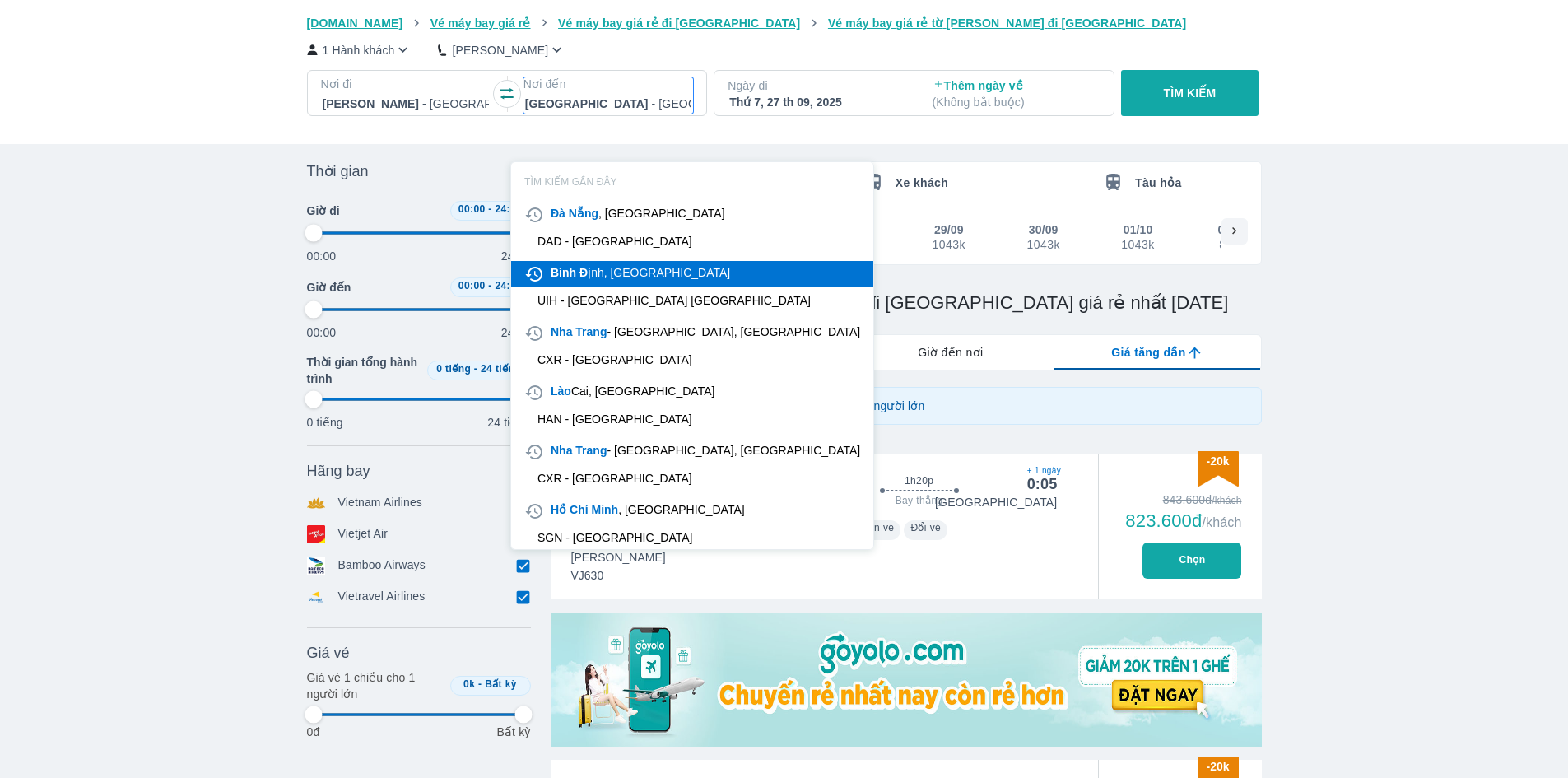
scroll to position [0, 0]
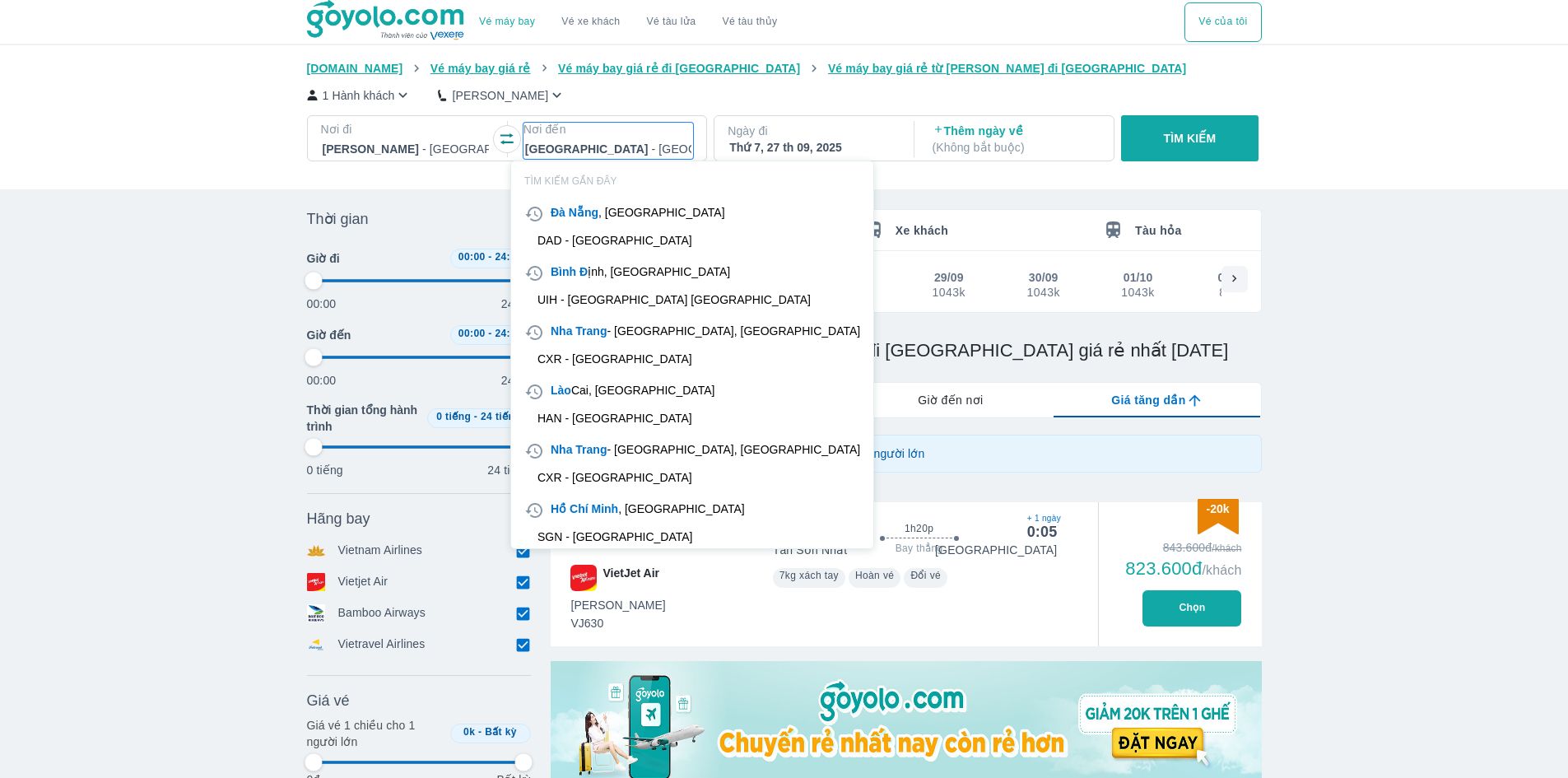
click at [653, 281] on div "Bình Đ ịnh, [GEOGRAPHIC_DATA]" at bounding box center [637, 273] width 186 height 20
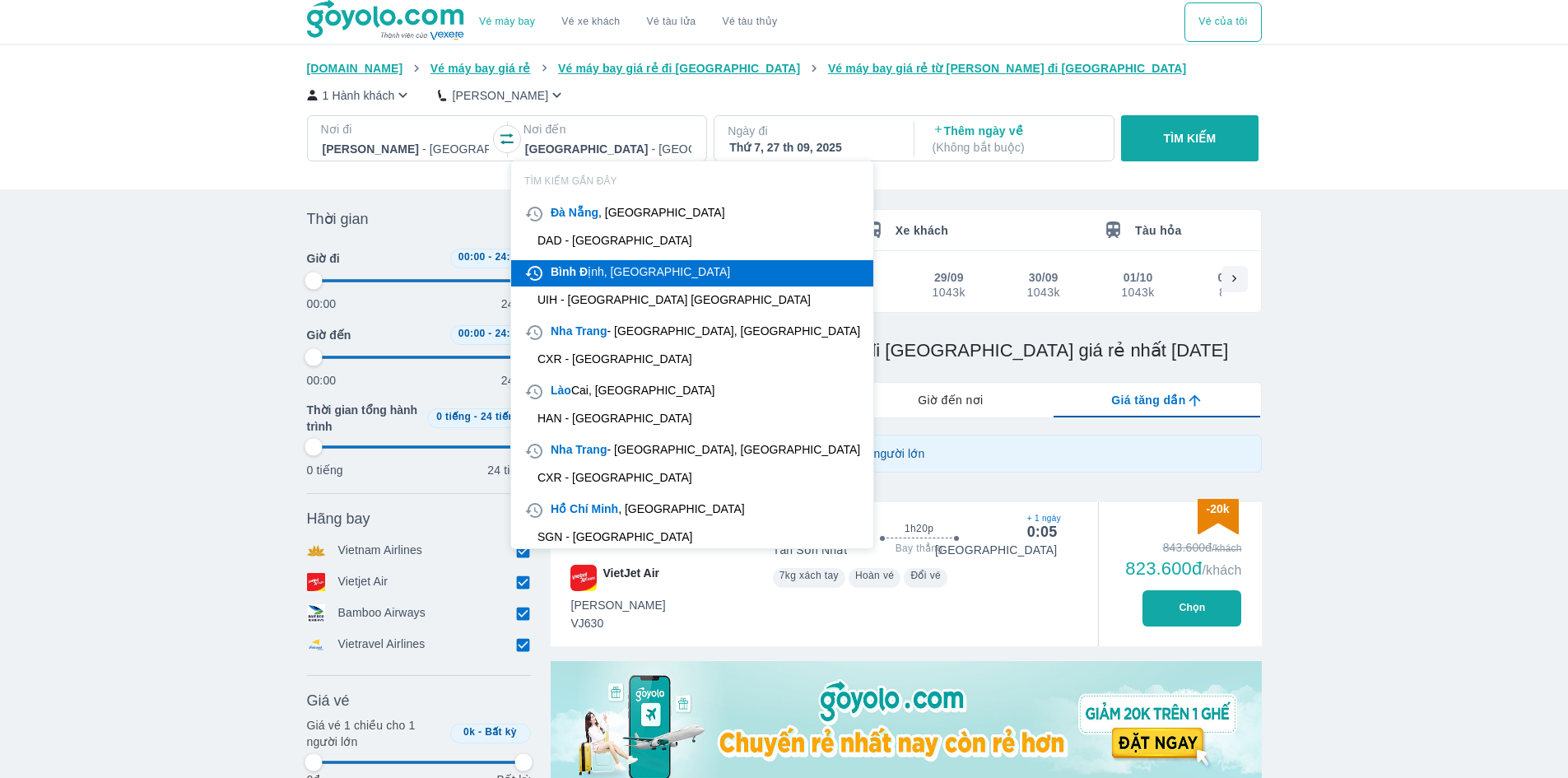
click at [655, 271] on div "Bình Đ ịnh, [GEOGRAPHIC_DATA]" at bounding box center [640, 271] width 179 height 17
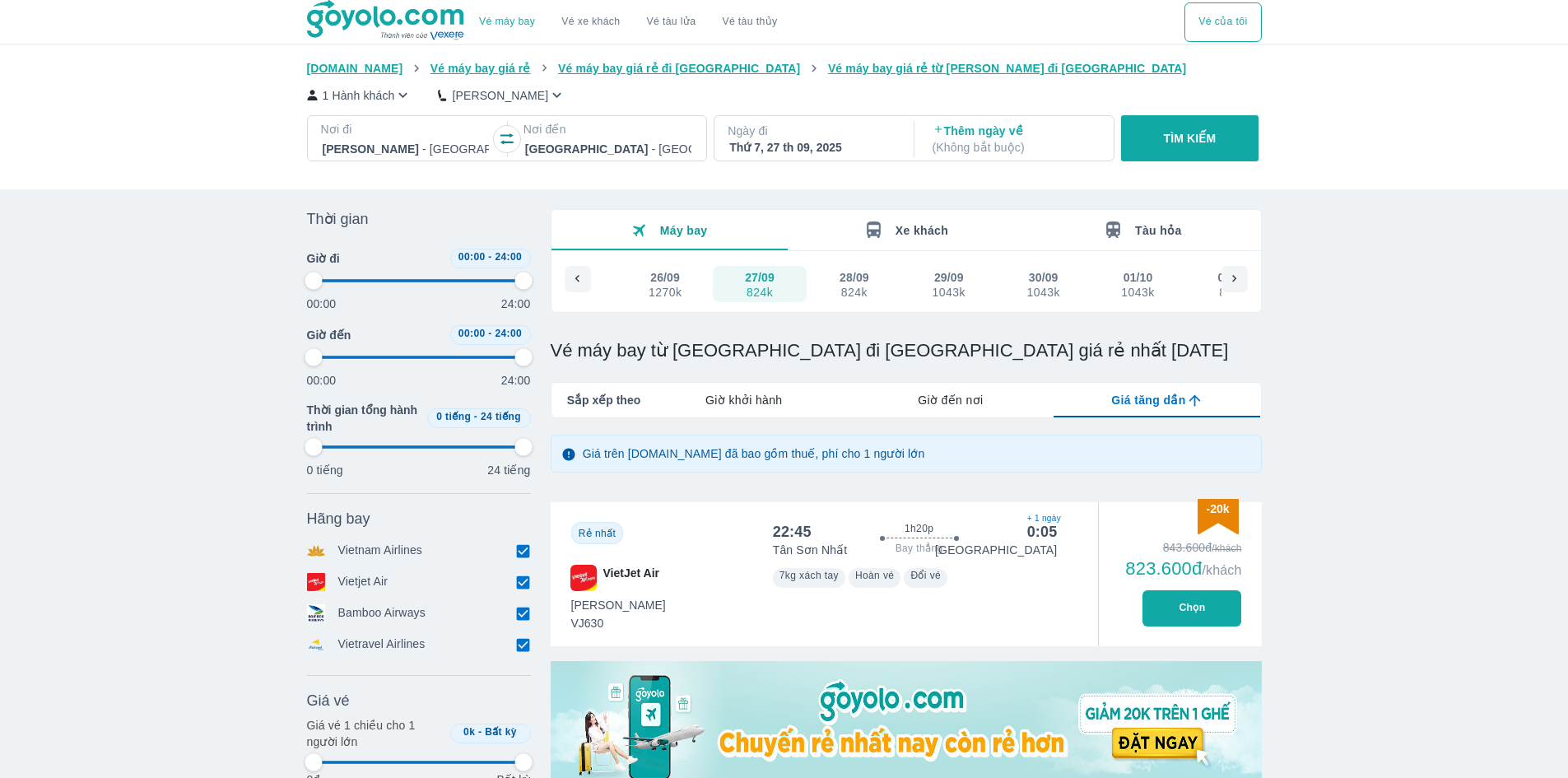
click at [1181, 130] on button "TÌM KIẾM" at bounding box center [1189, 138] width 137 height 46
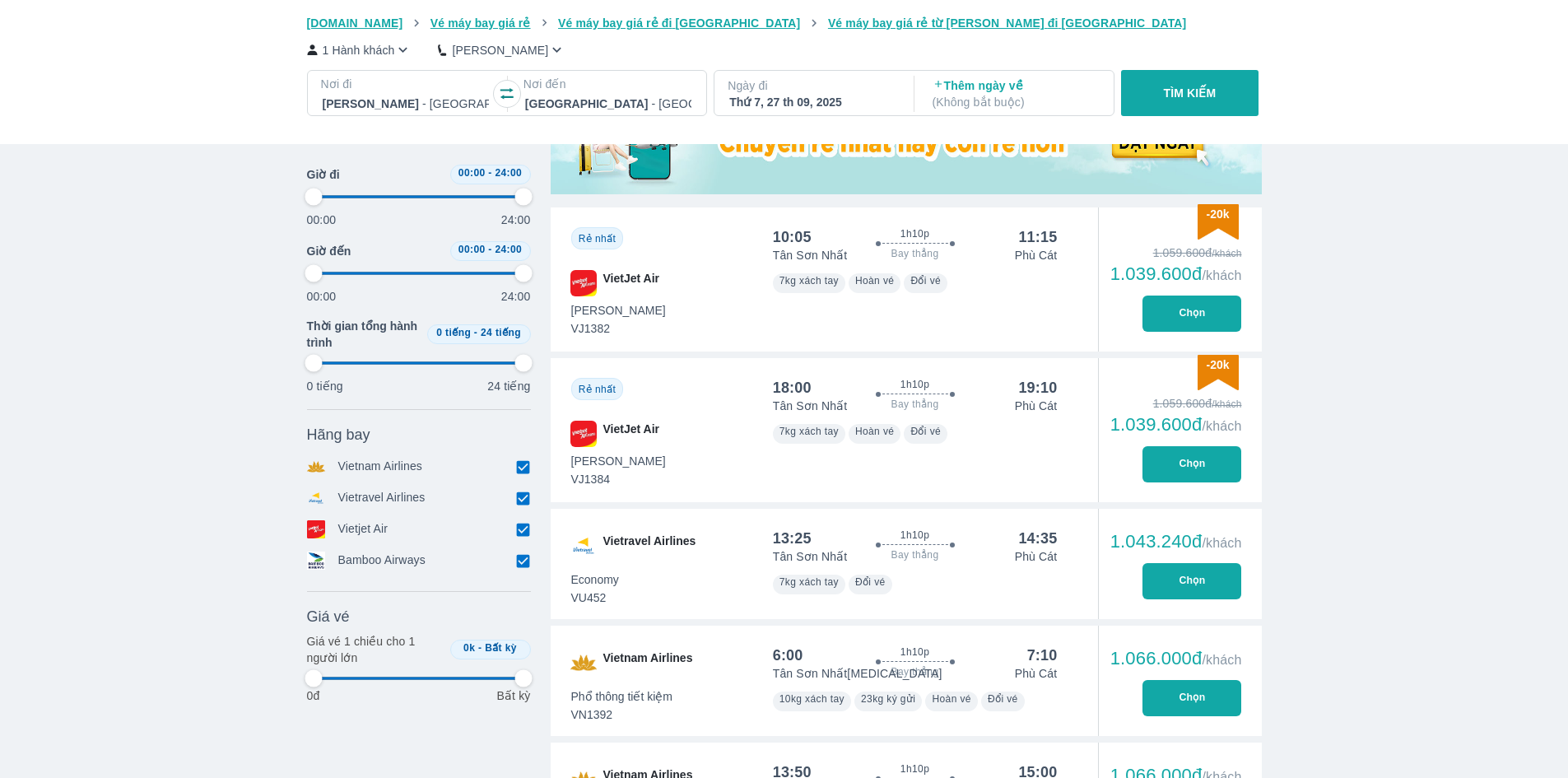
scroll to position [659, 0]
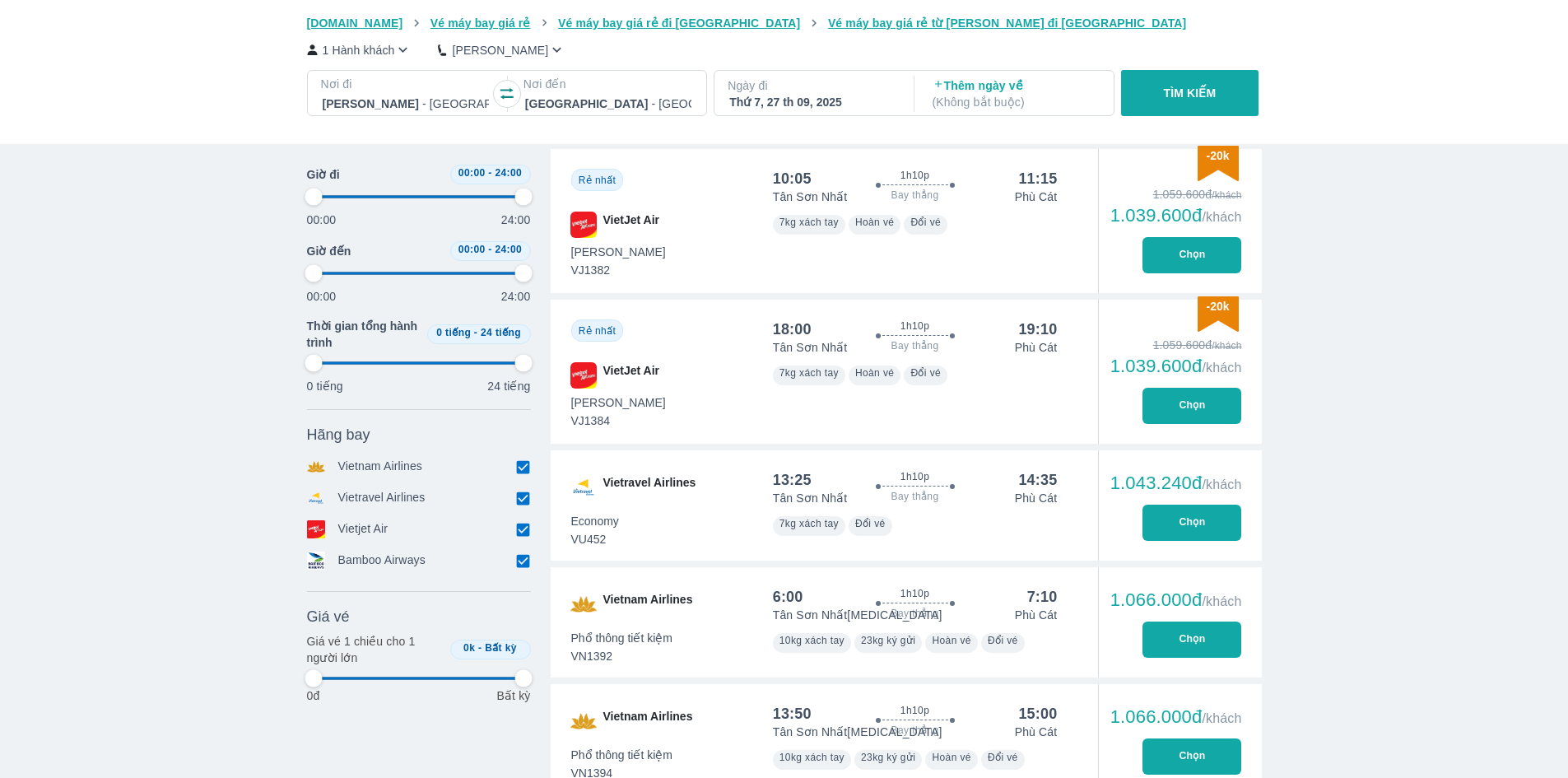
click at [800, 99] on div "Thứ 7, 27 th 09, 2025" at bounding box center [813, 102] width 167 height 17
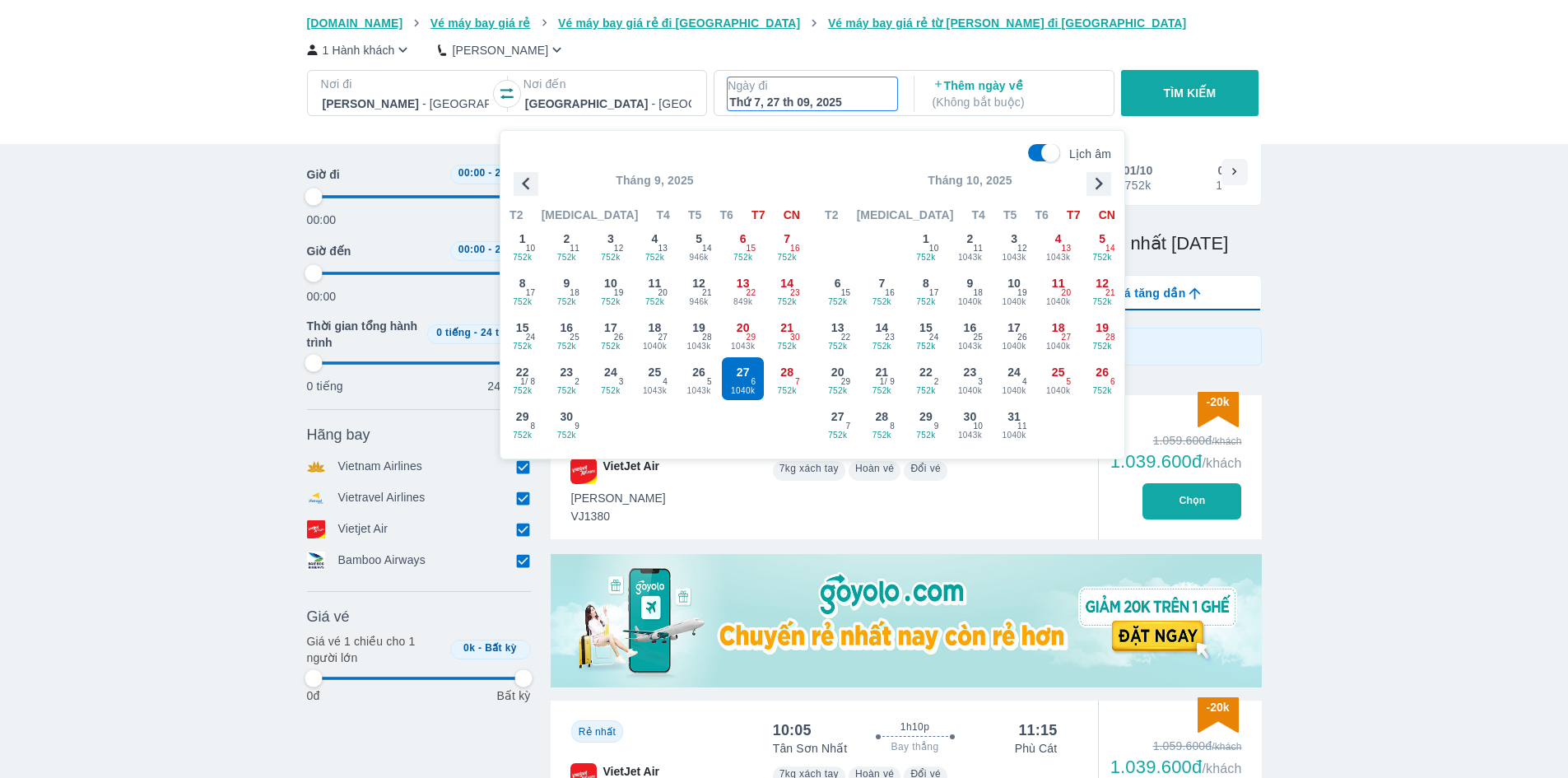
scroll to position [95, 0]
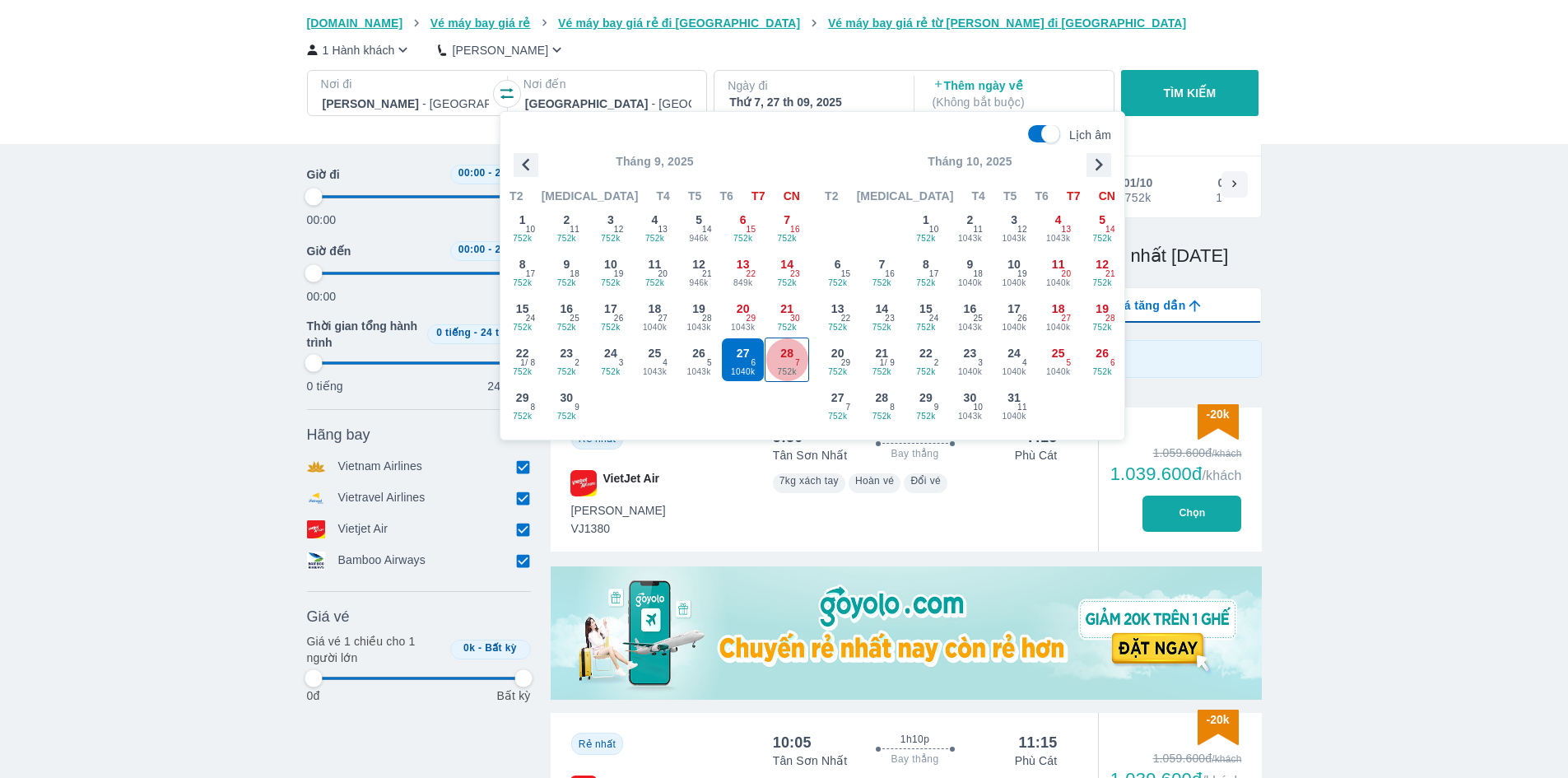
click at [779, 361] on div "28 752k 7" at bounding box center [786, 359] width 42 height 42
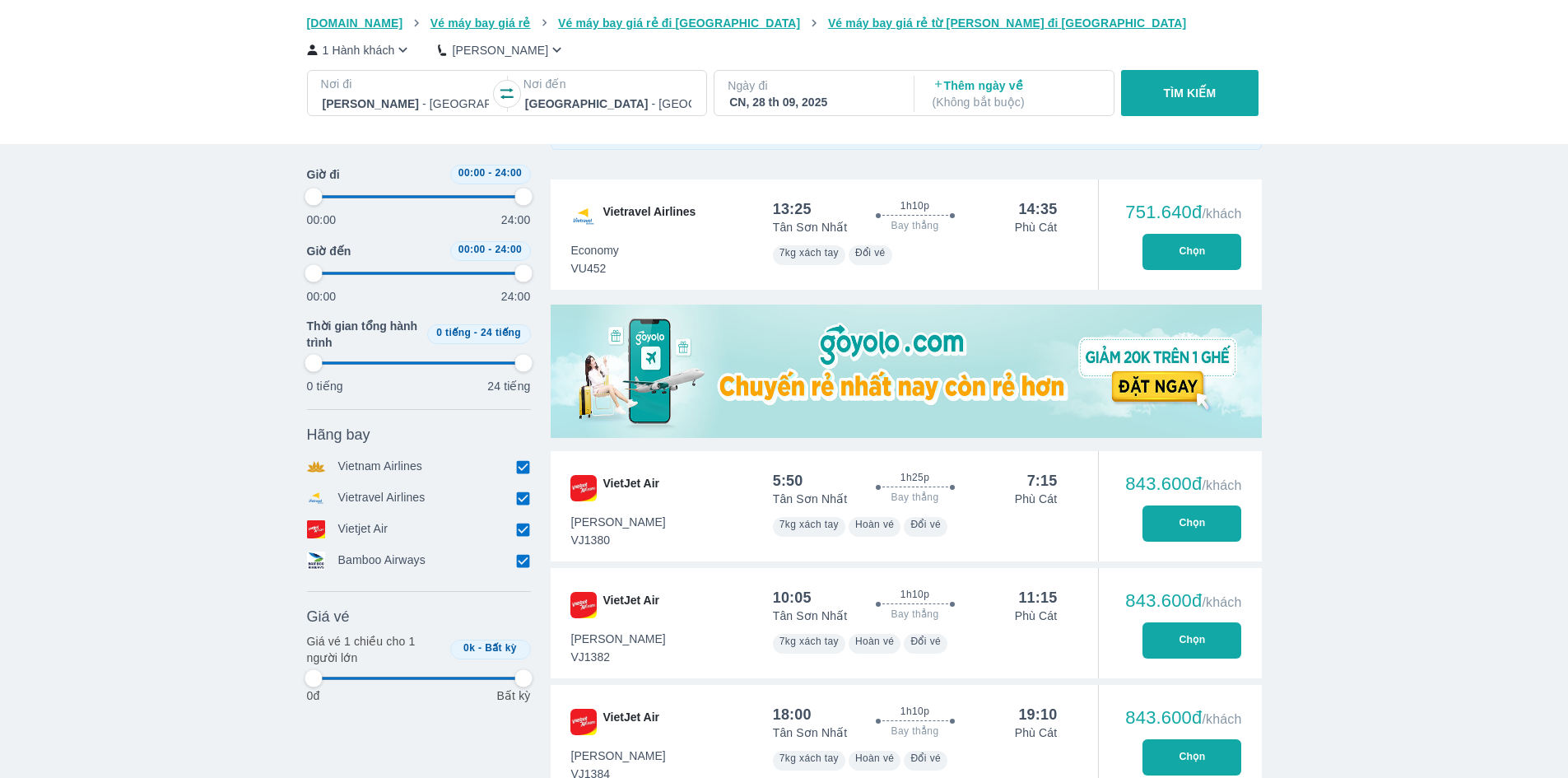
scroll to position [329, 0]
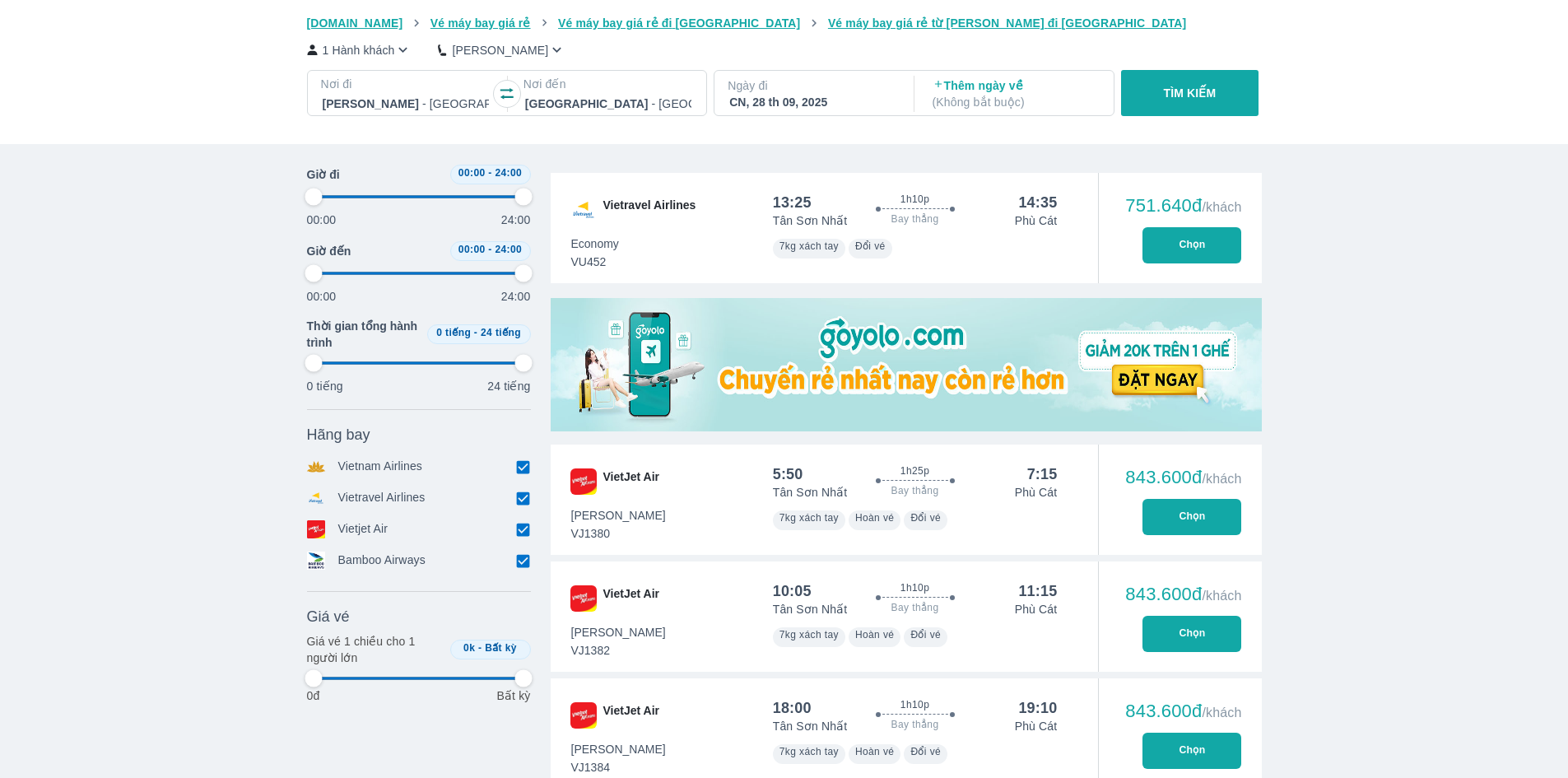
click at [1153, 511] on button "Chọn" at bounding box center [1192, 517] width 99 height 36
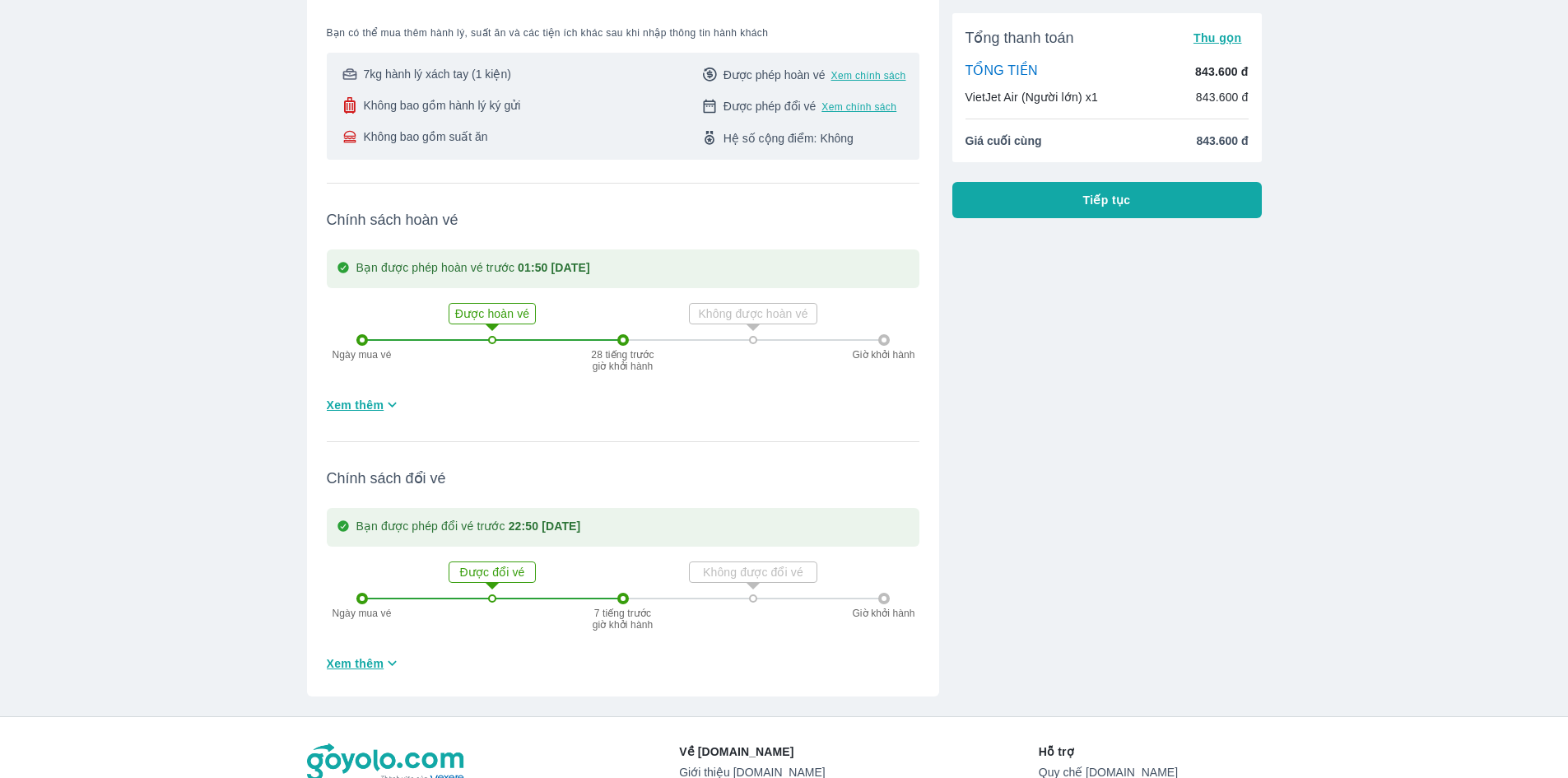
scroll to position [277, 0]
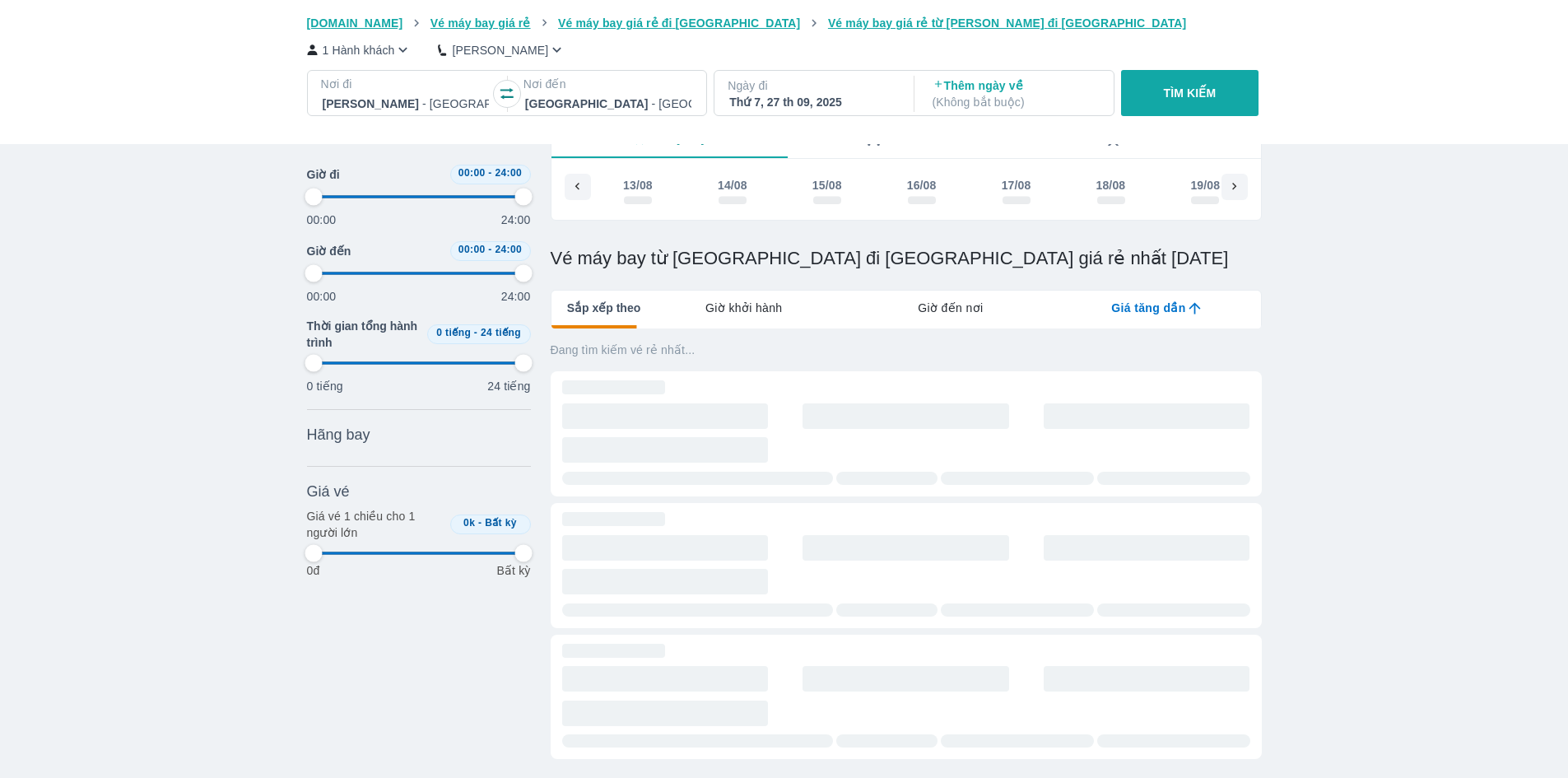
scroll to position [0, 4030]
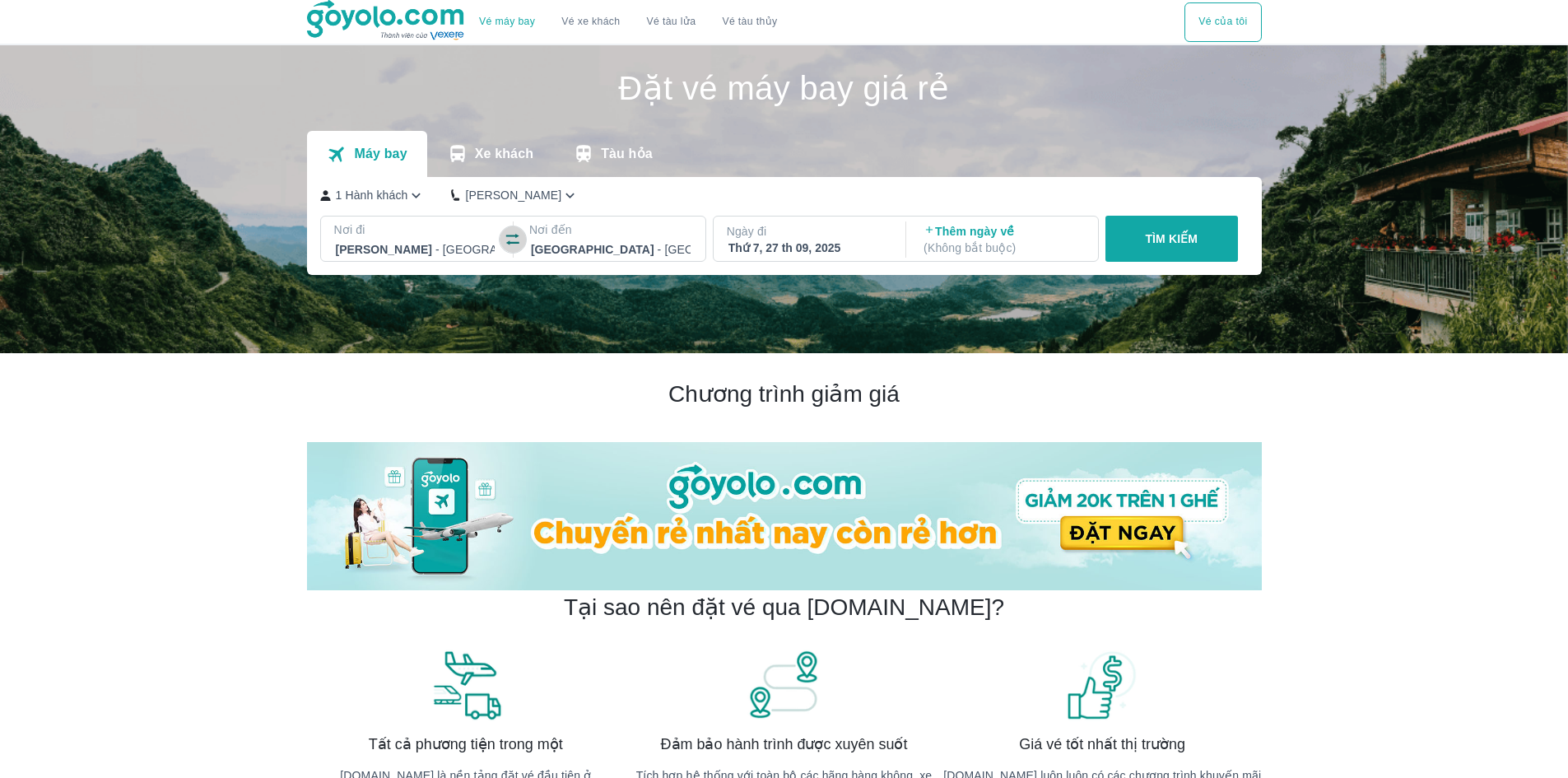
drag, startPoint x: 512, startPoint y: 242, endPoint x: 614, endPoint y: 245, distance: 102.0
click at [510, 242] on icon "button" at bounding box center [513, 240] width 17 height 17
click at [748, 244] on div "Thứ 7, 27 th 09, 2025" at bounding box center [809, 248] width 160 height 17
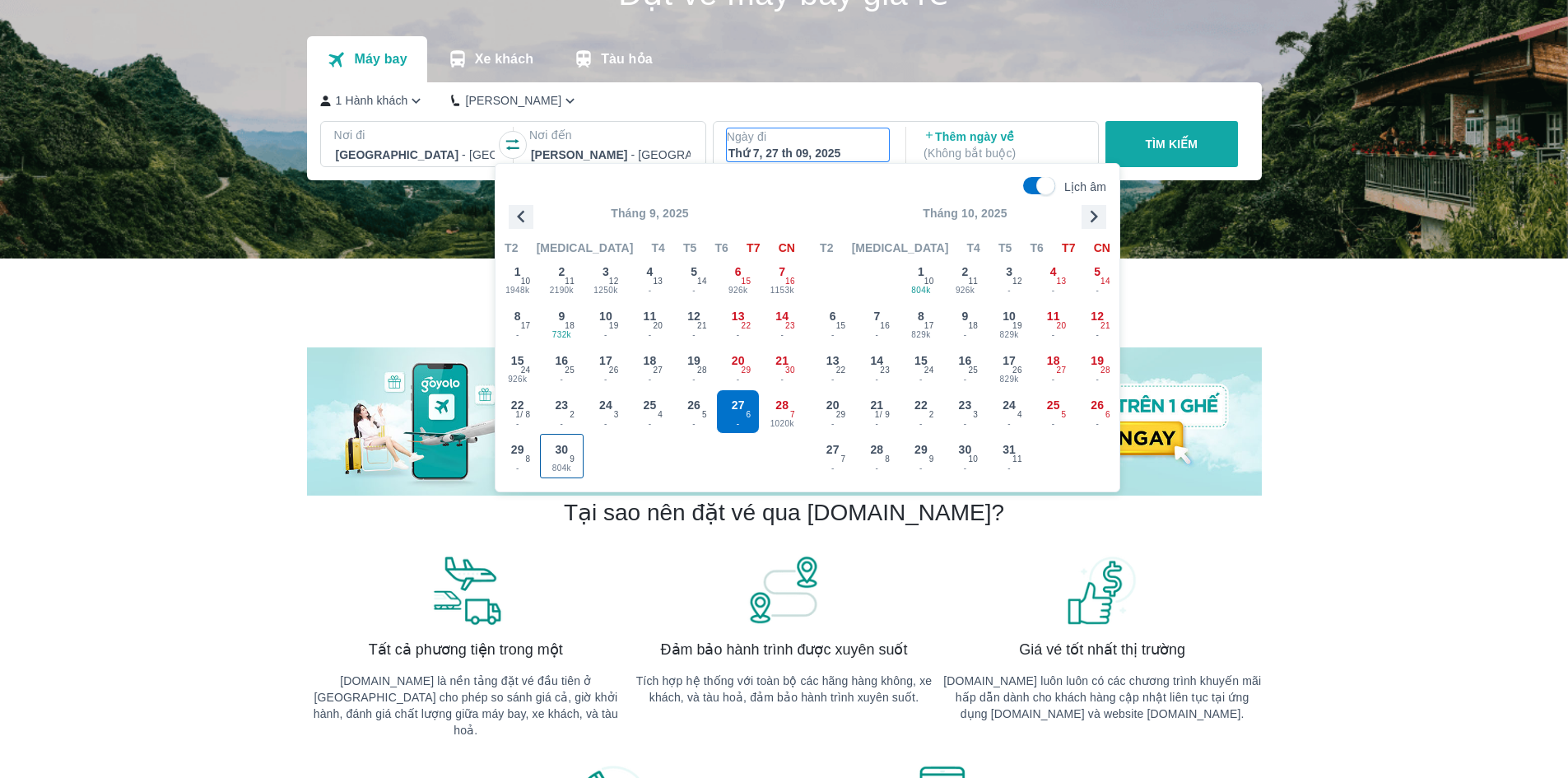
click at [561, 457] on span "30" at bounding box center [561, 449] width 13 height 17
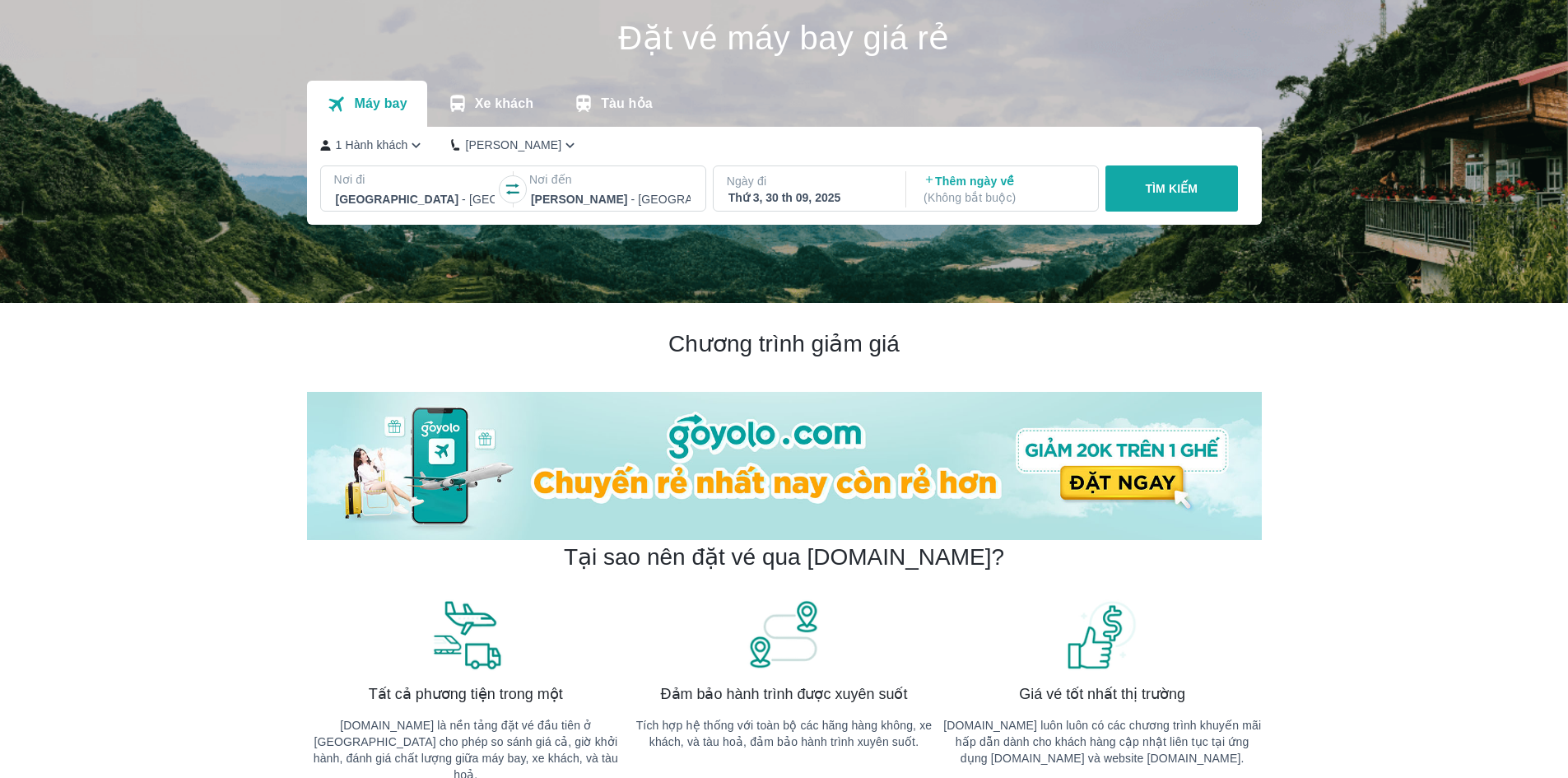
scroll to position [13, 0]
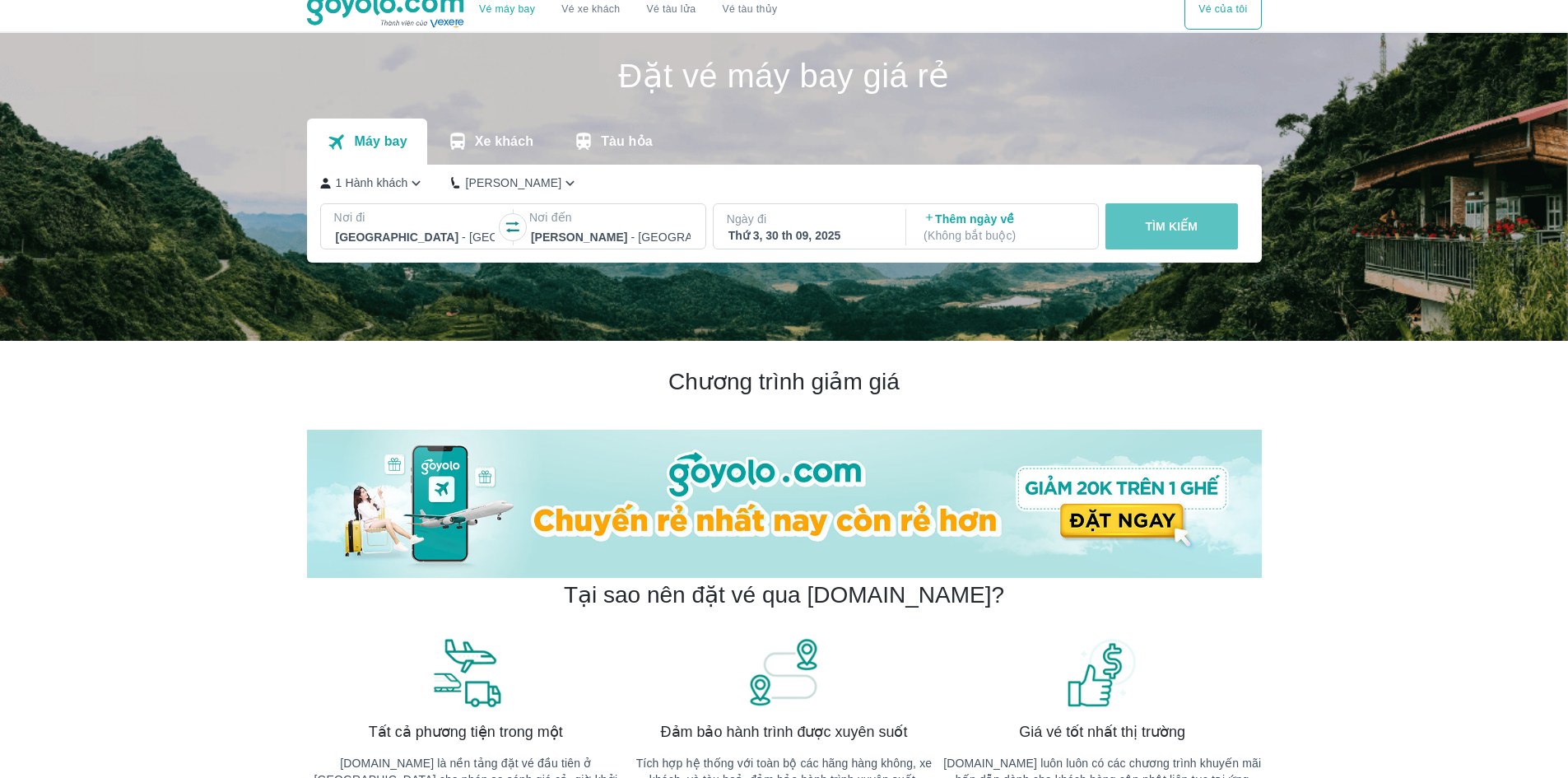
click at [1155, 216] on button "TÌM KIẾM" at bounding box center [1172, 226] width 132 height 46
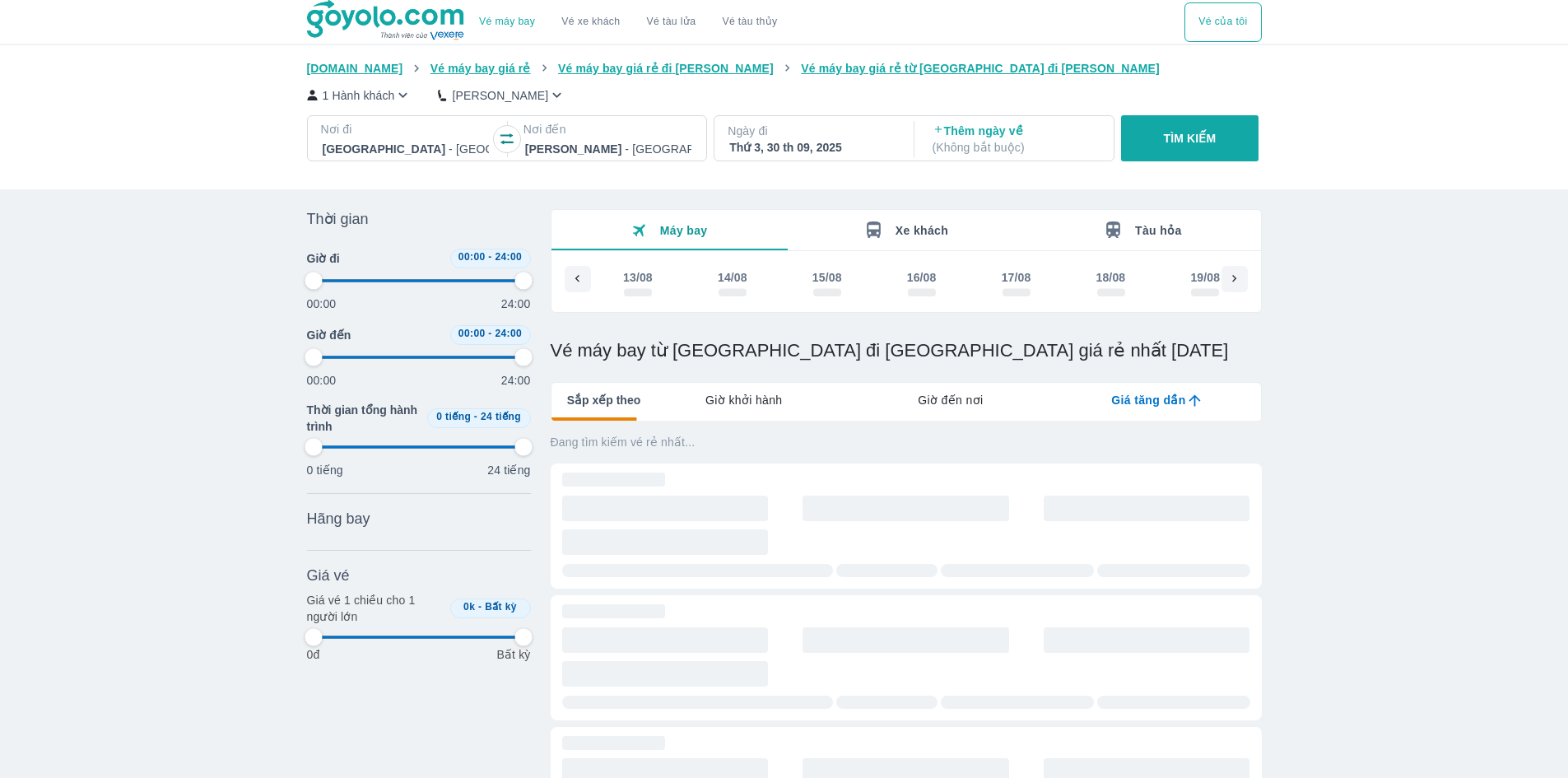
scroll to position [0, 4338]
type input "97.9166666666667"
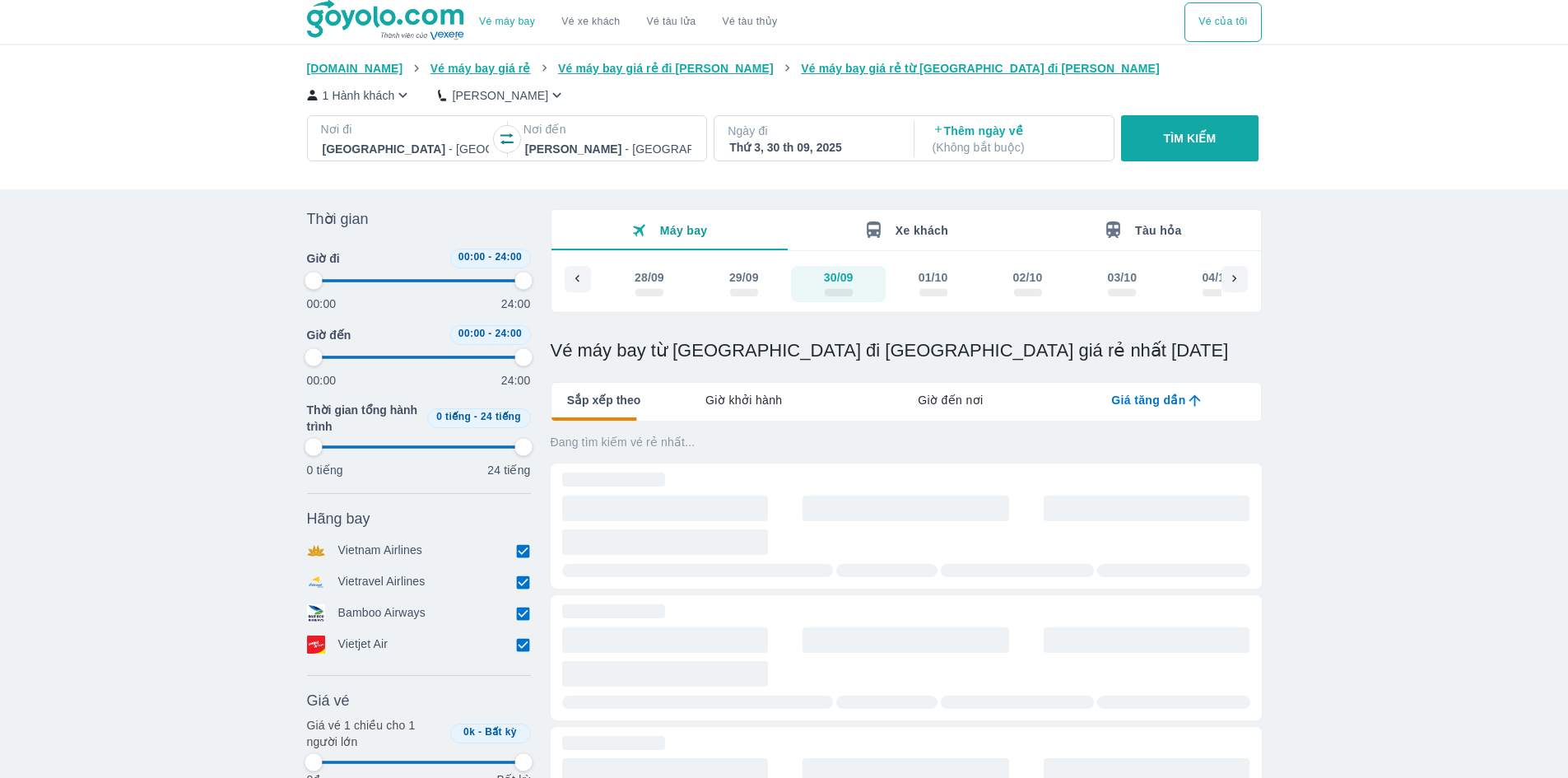
type input "97.9166666666667"
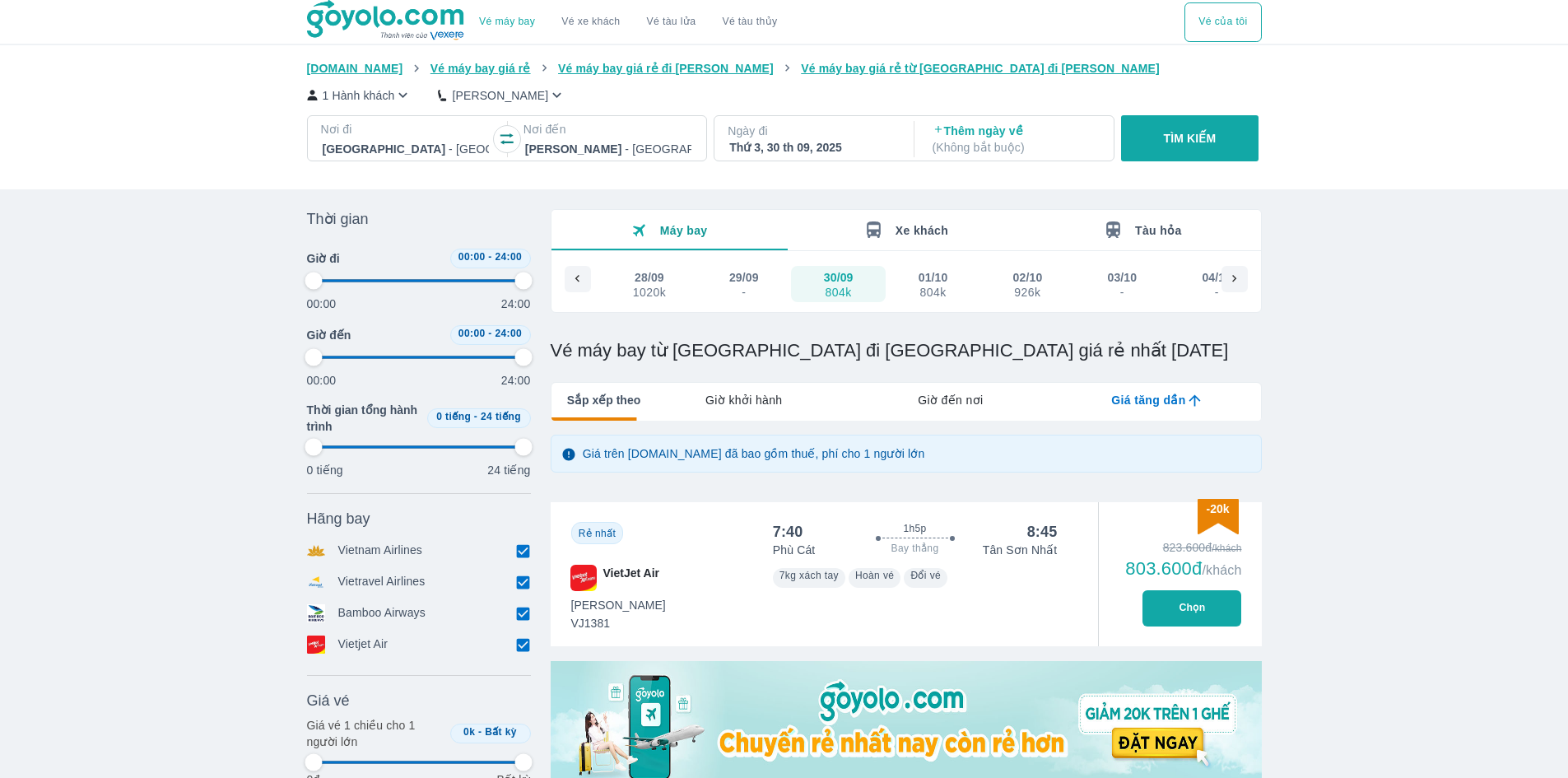
type input "97.9166666666667"
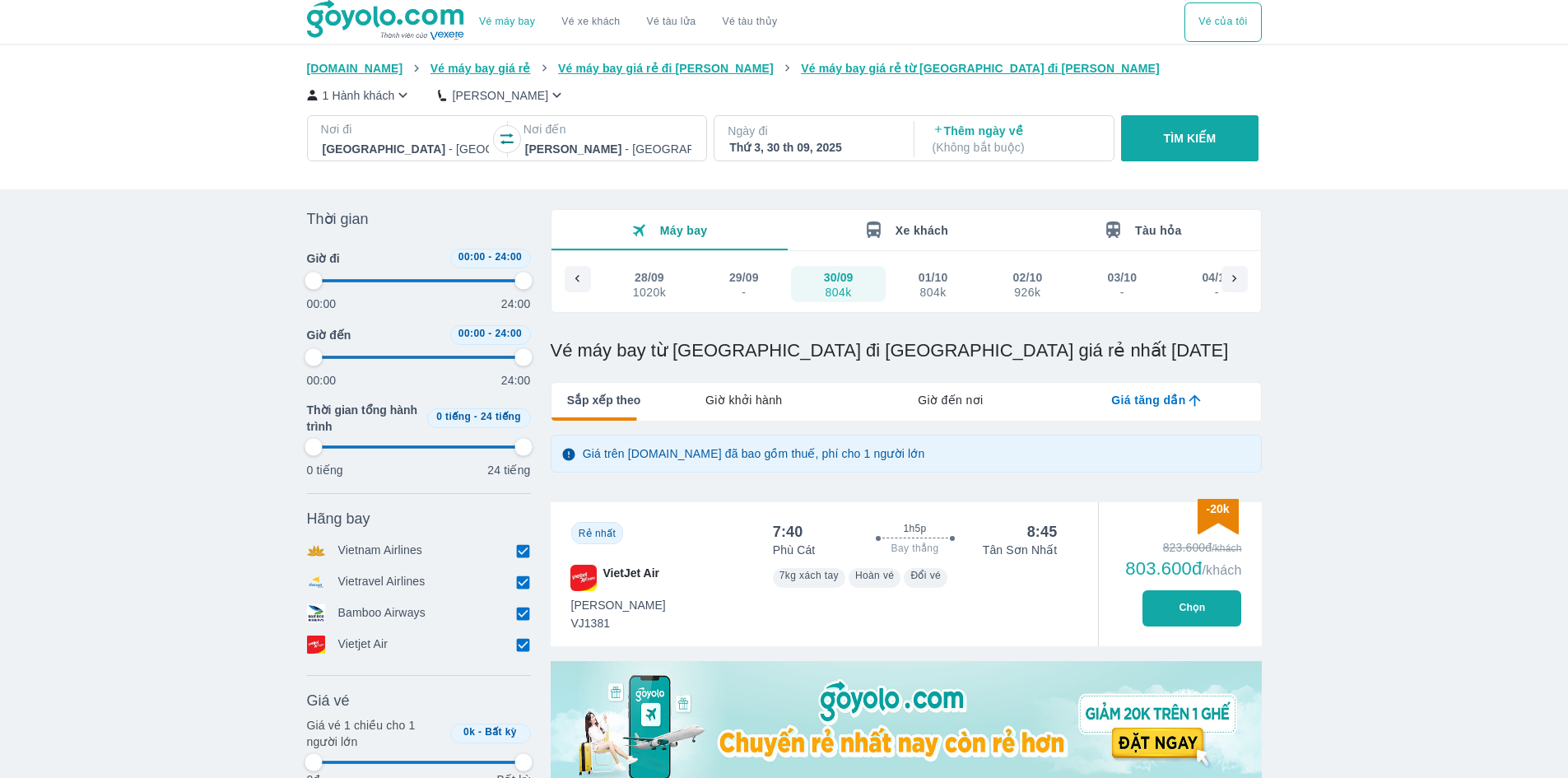
type input "97.9166666666667"
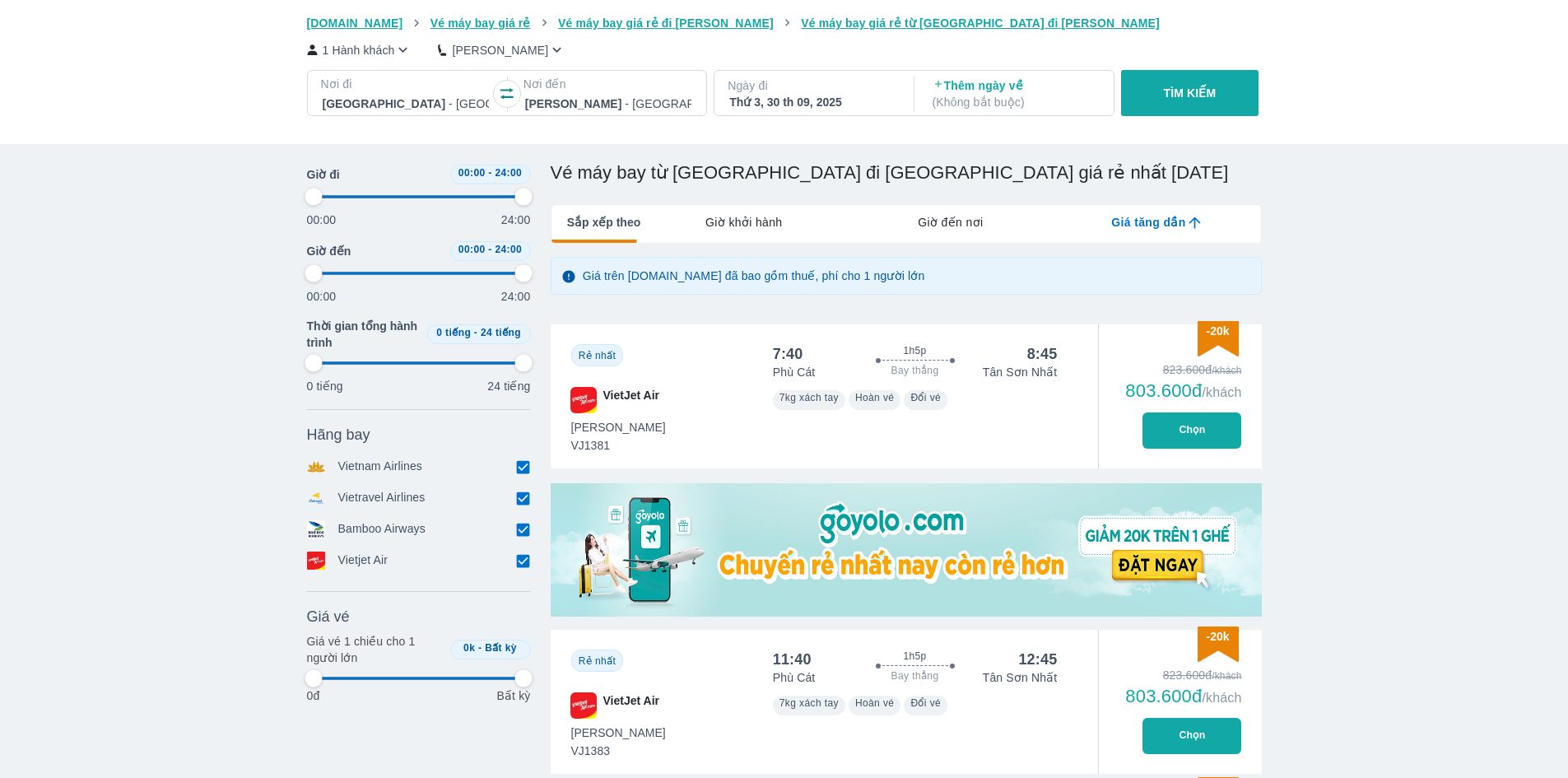
type input "97.9166666666667"
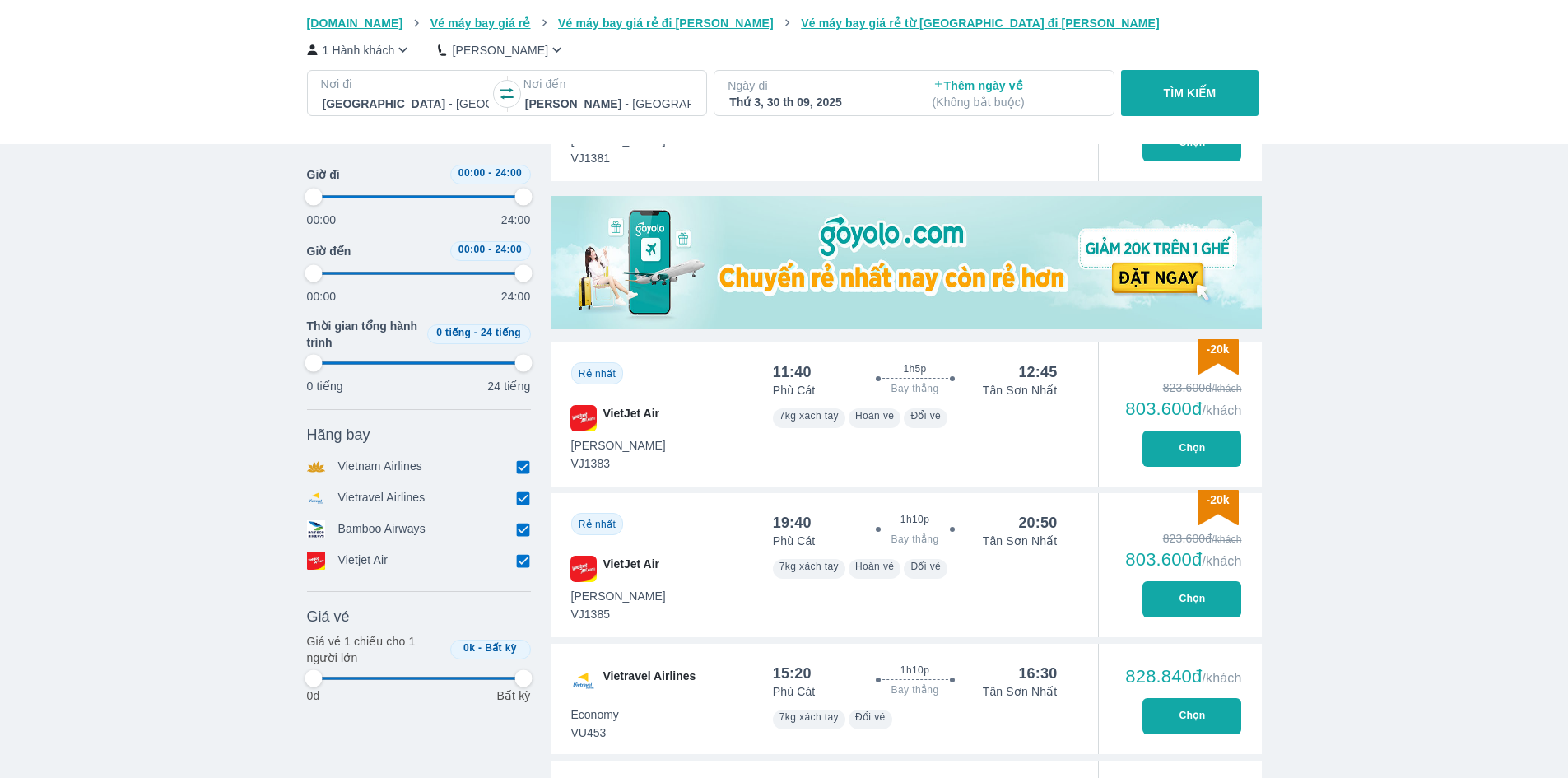
scroll to position [494, 0]
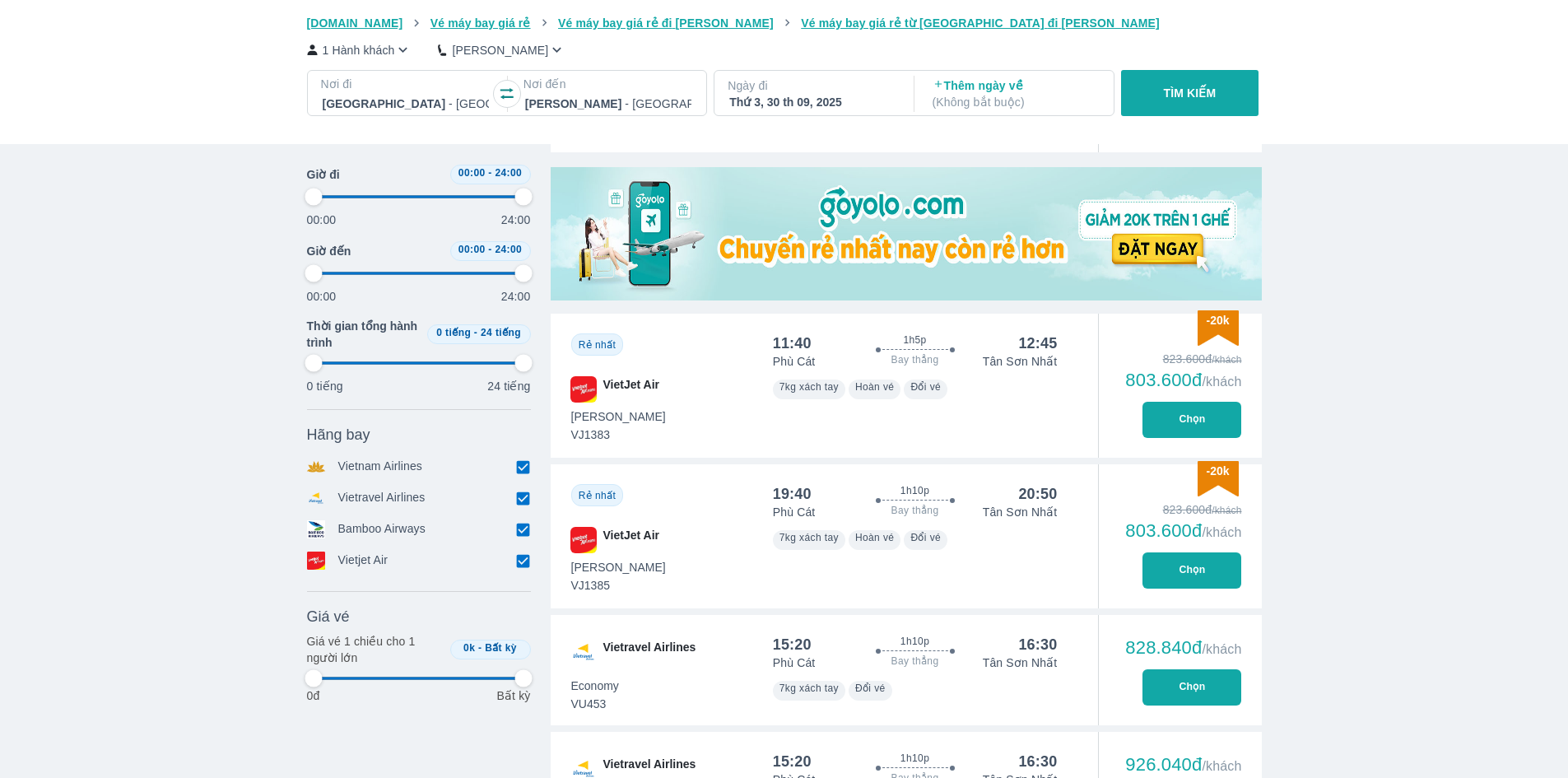
type input "97.9166666666667"
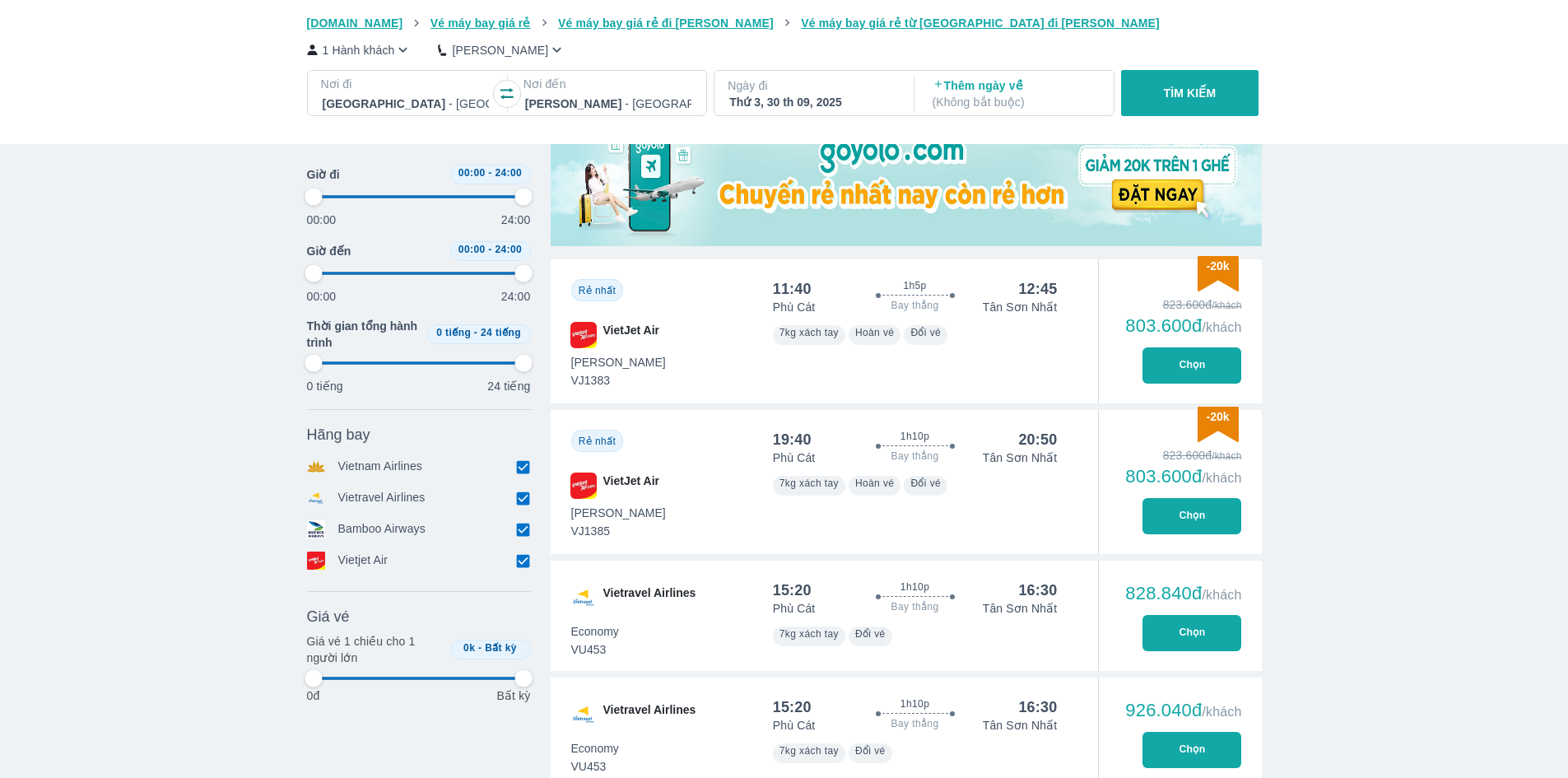
scroll to position [576, 0]
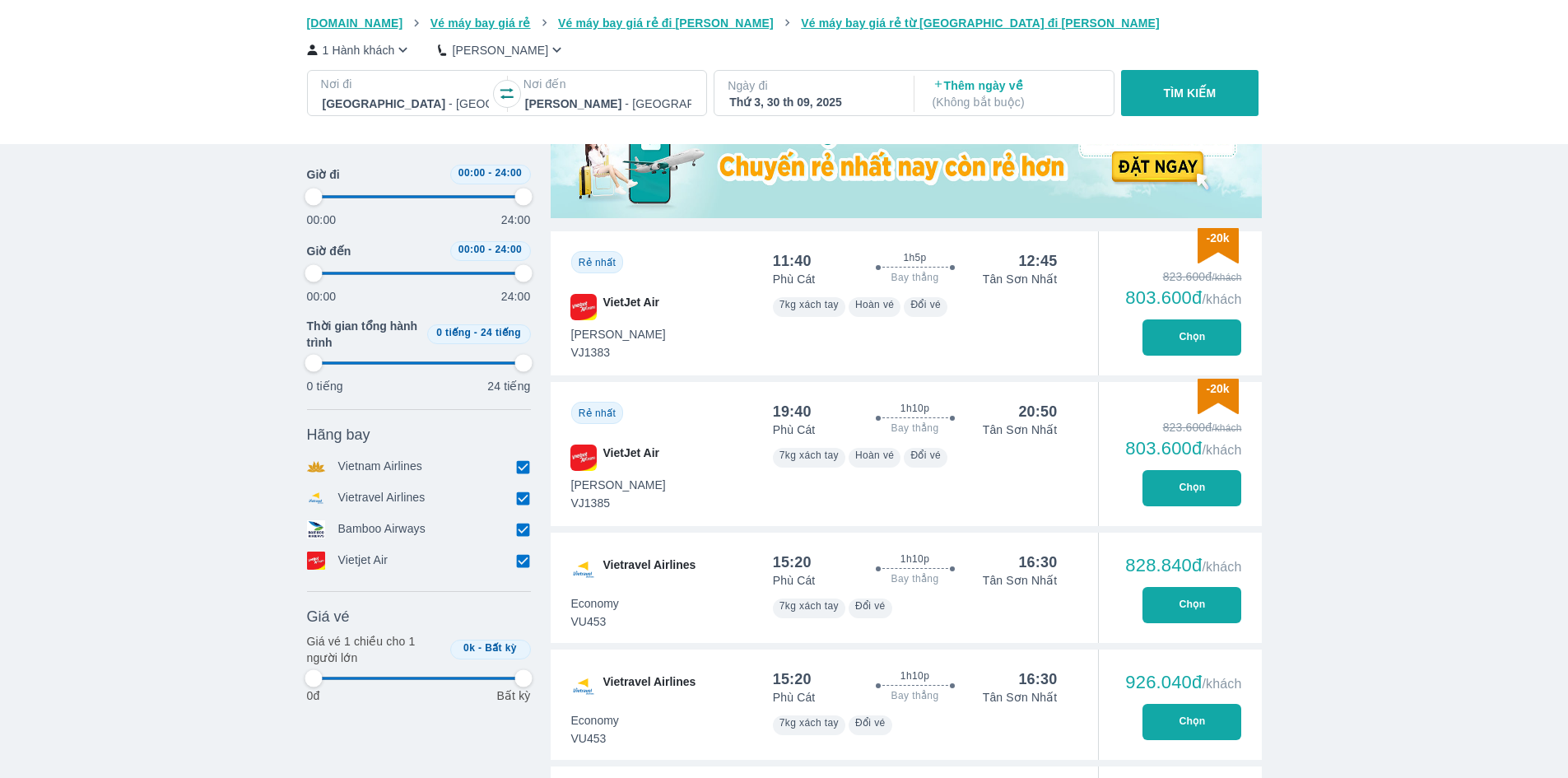
type input "97.9166666666667"
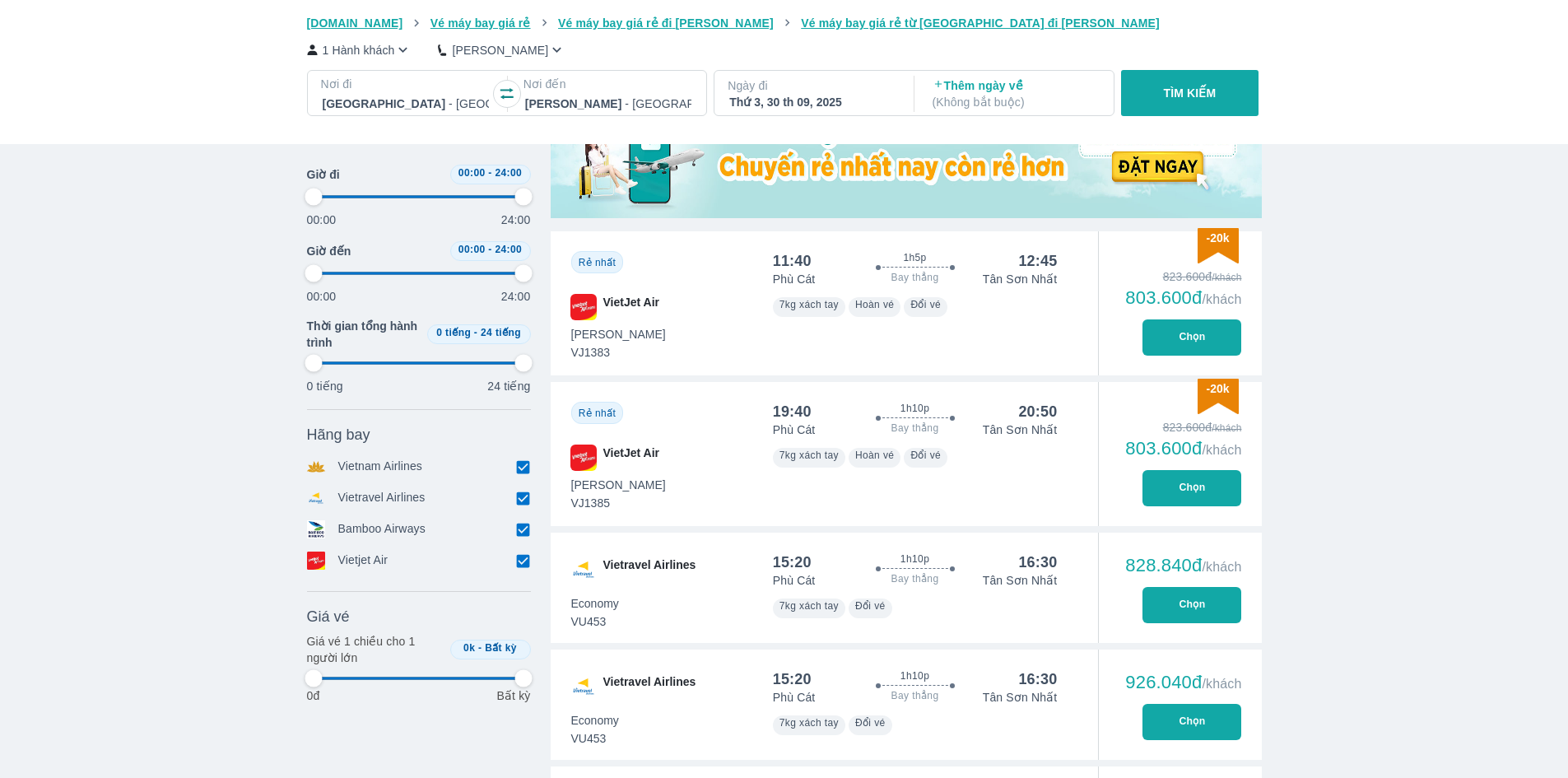
type input "97.9166666666667"
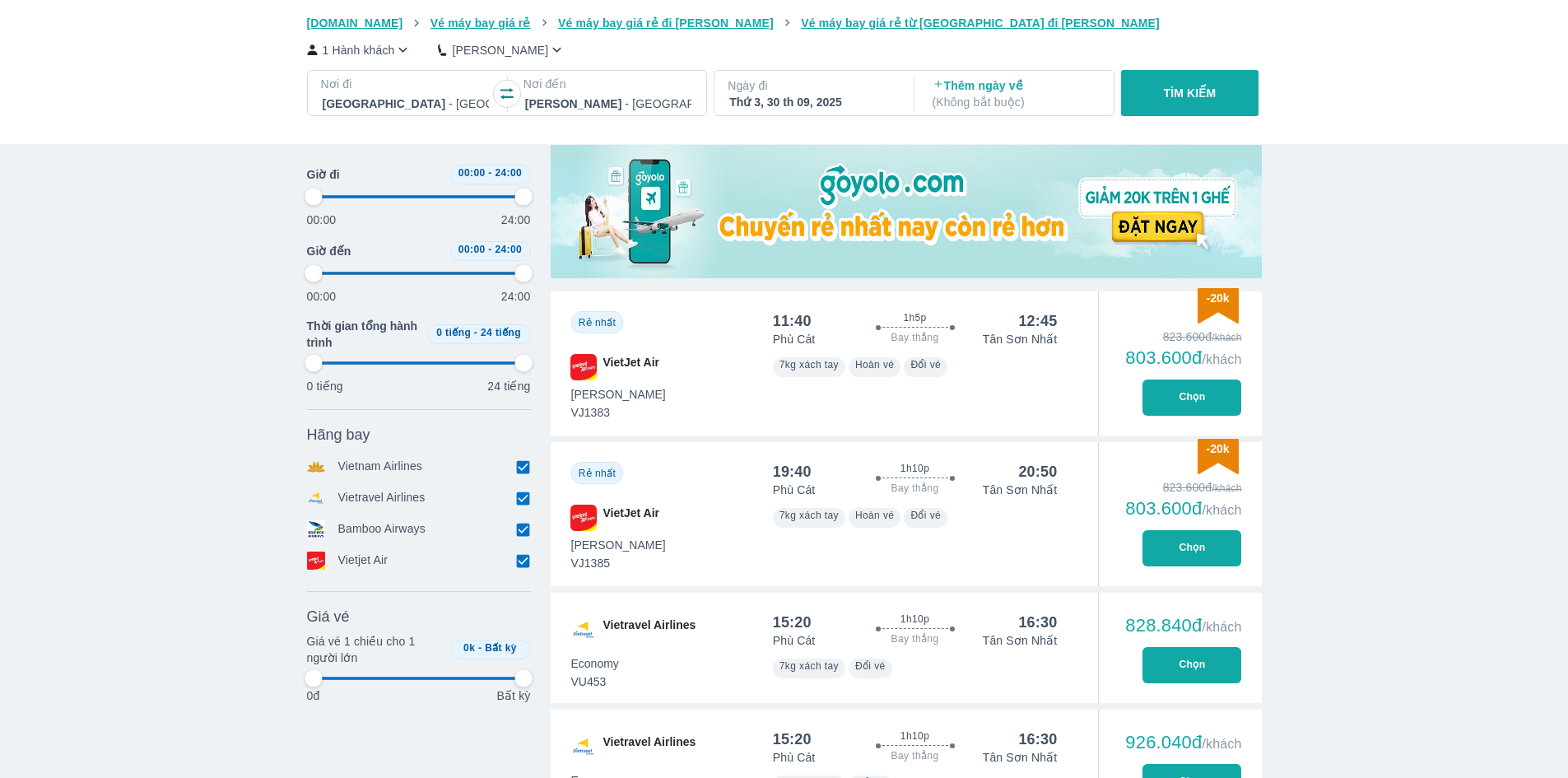
scroll to position [494, 0]
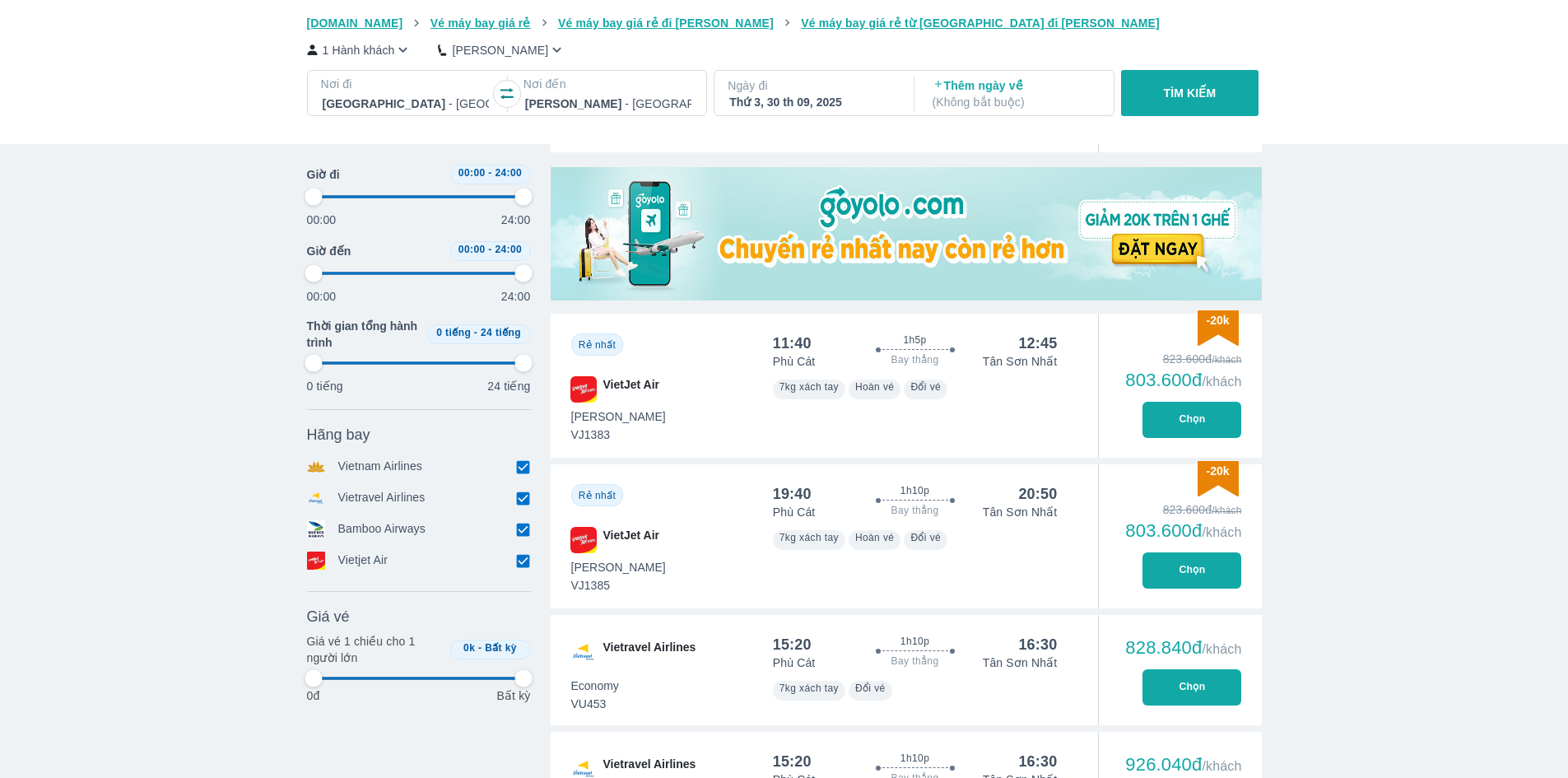
type input "97.9166666666667"
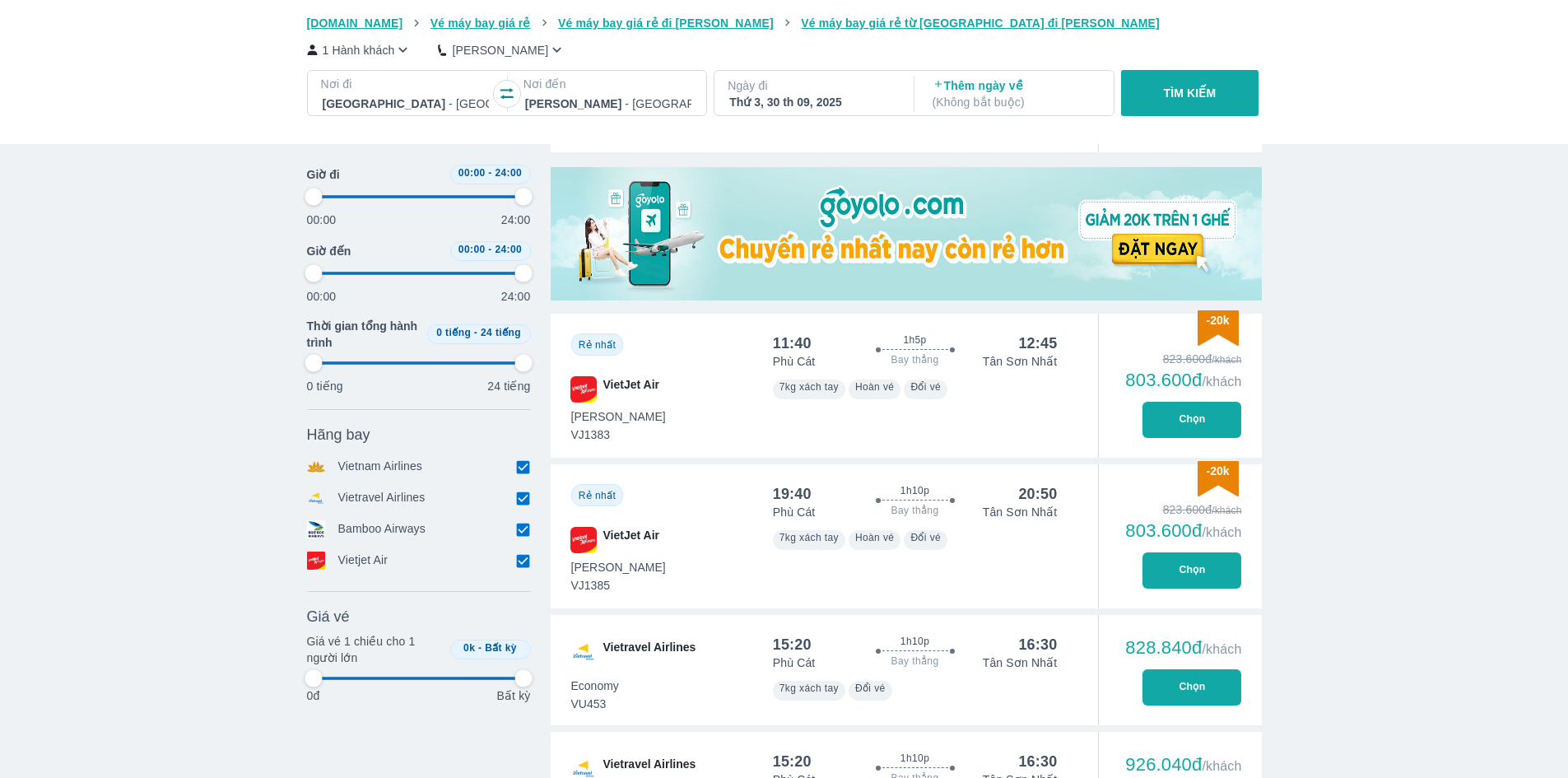
type input "97.9166666666667"
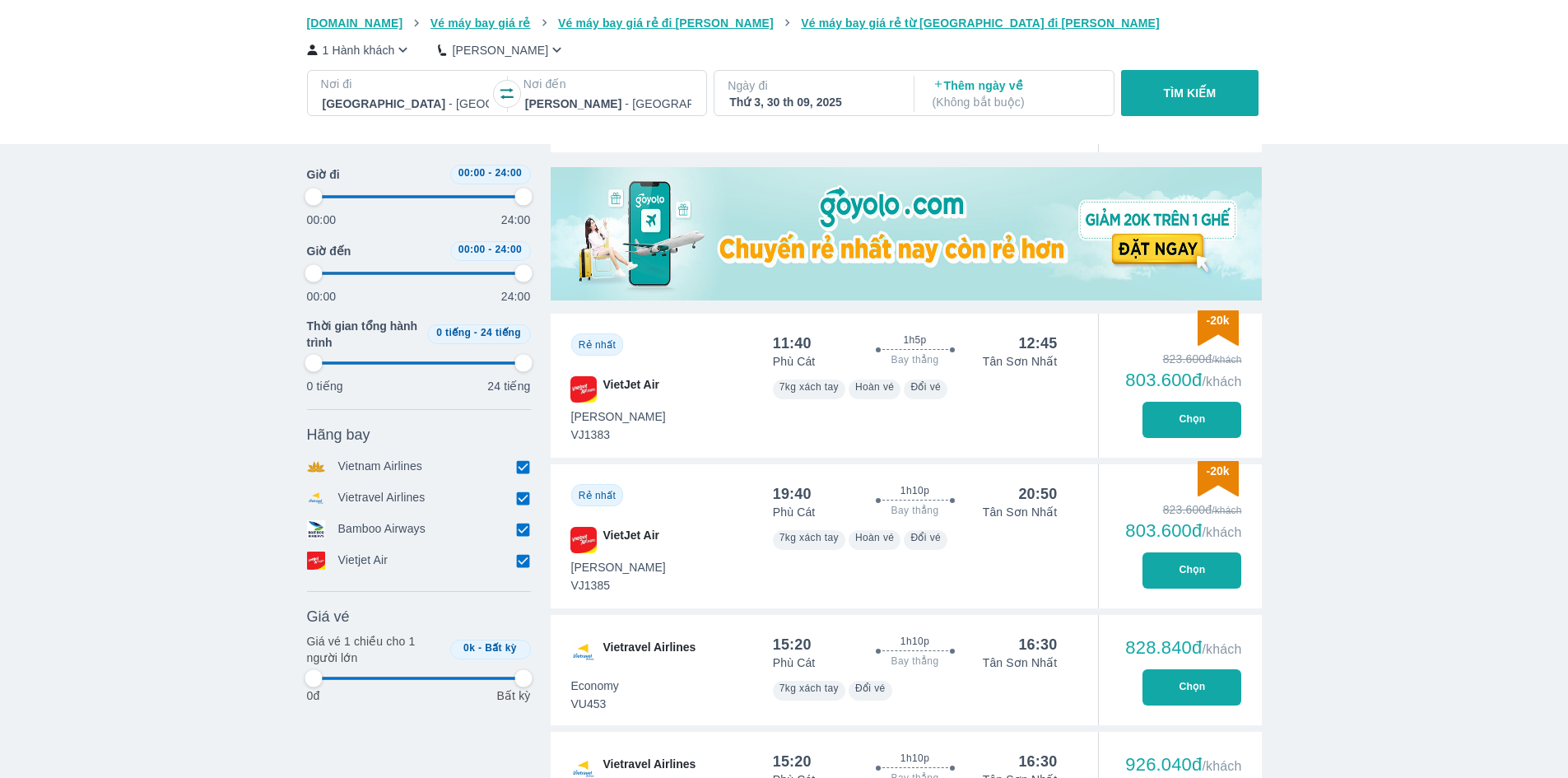
type input "97.9166666666667"
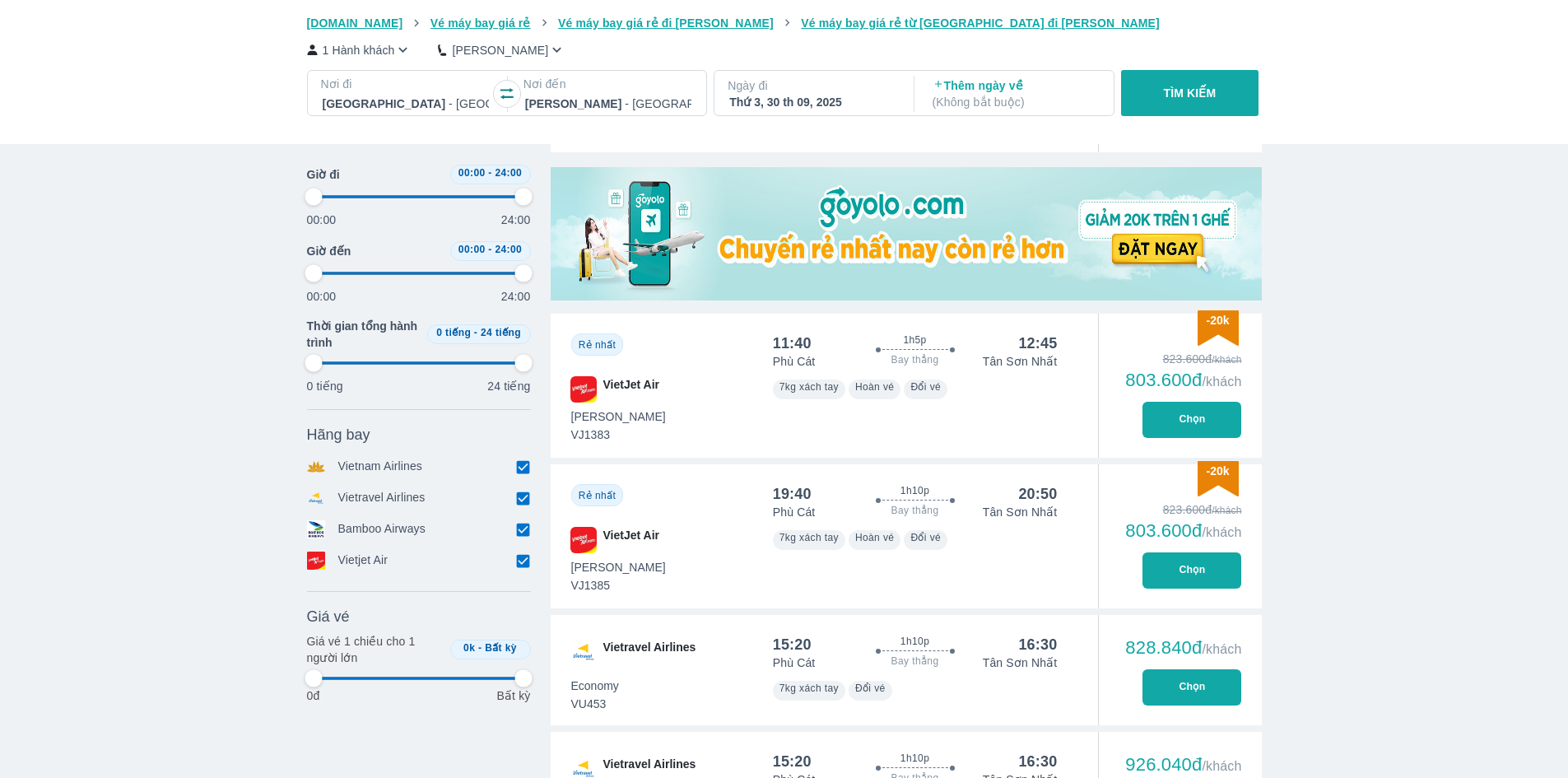
type input "97.9166666666667"
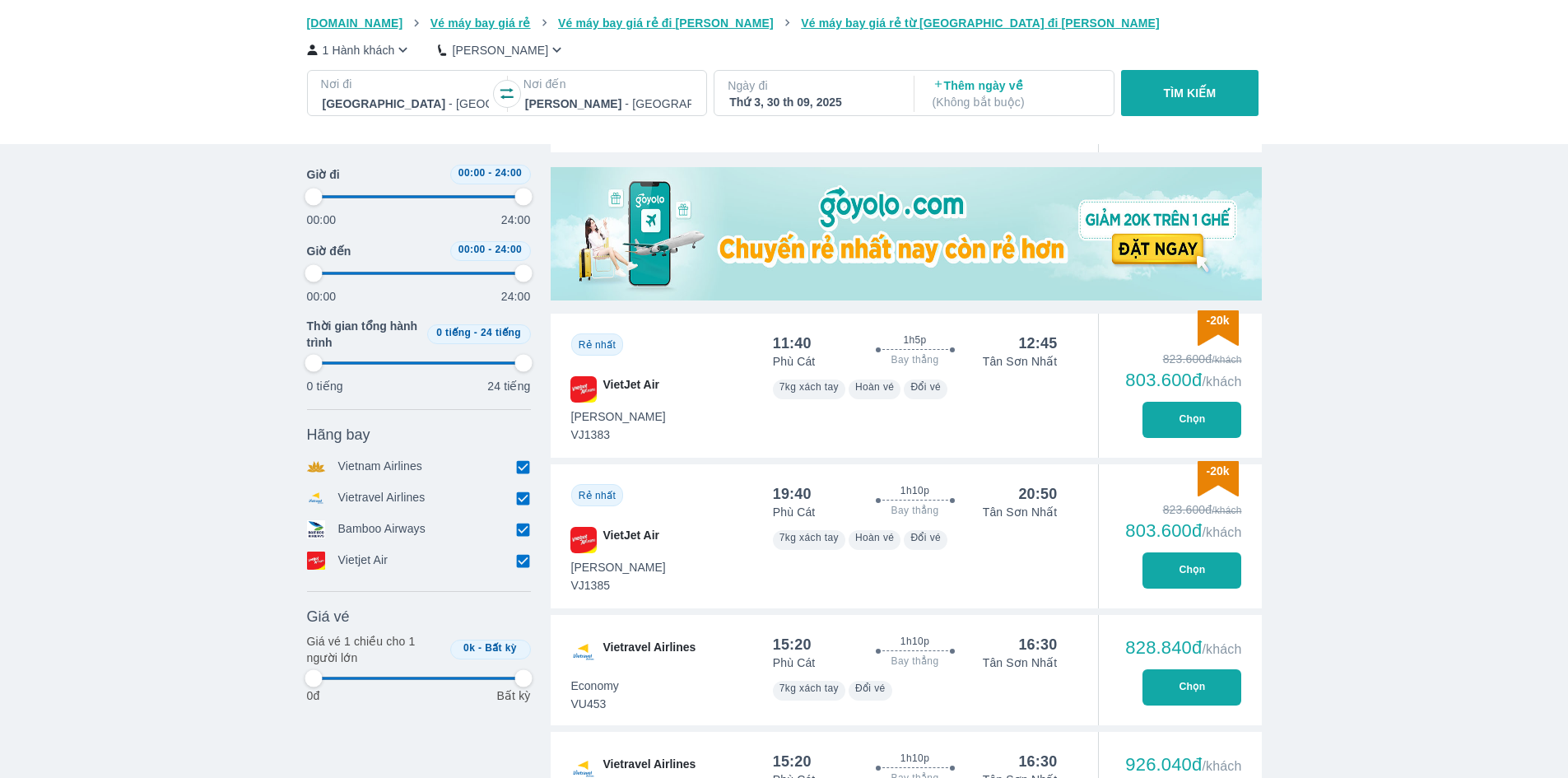
type input "97.9166666666667"
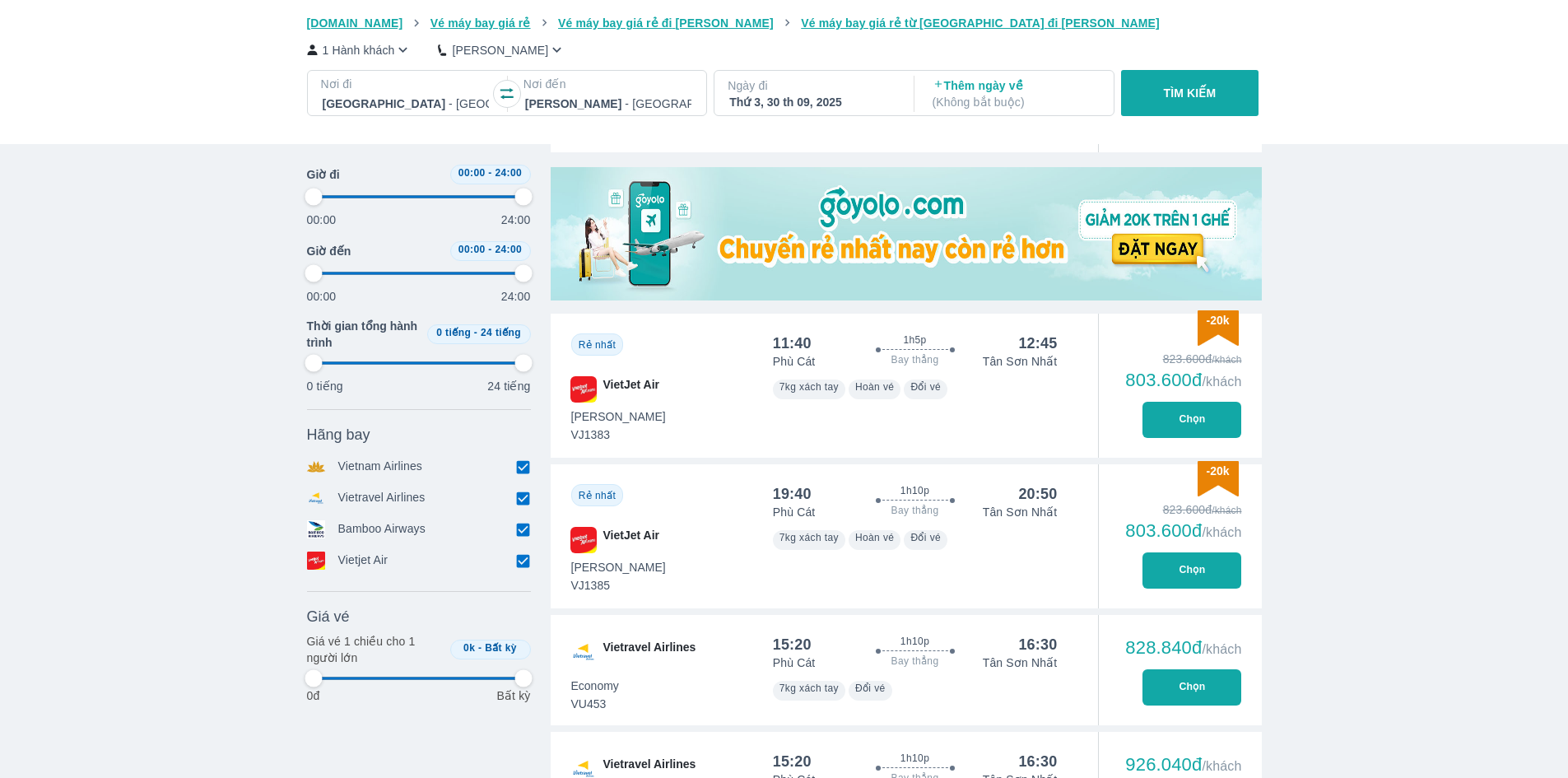
type input "97.9166666666667"
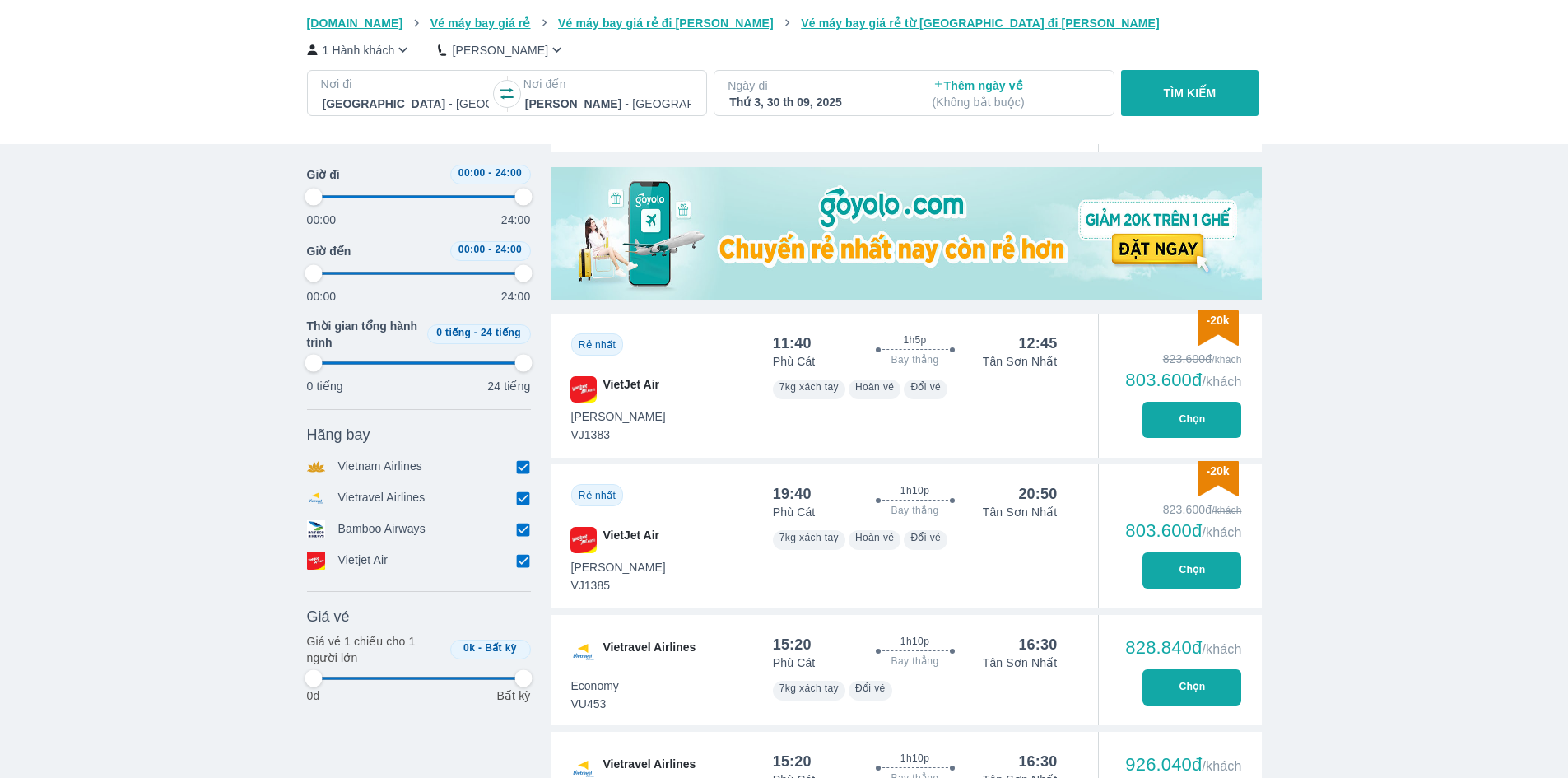
type input "97.9166666666667"
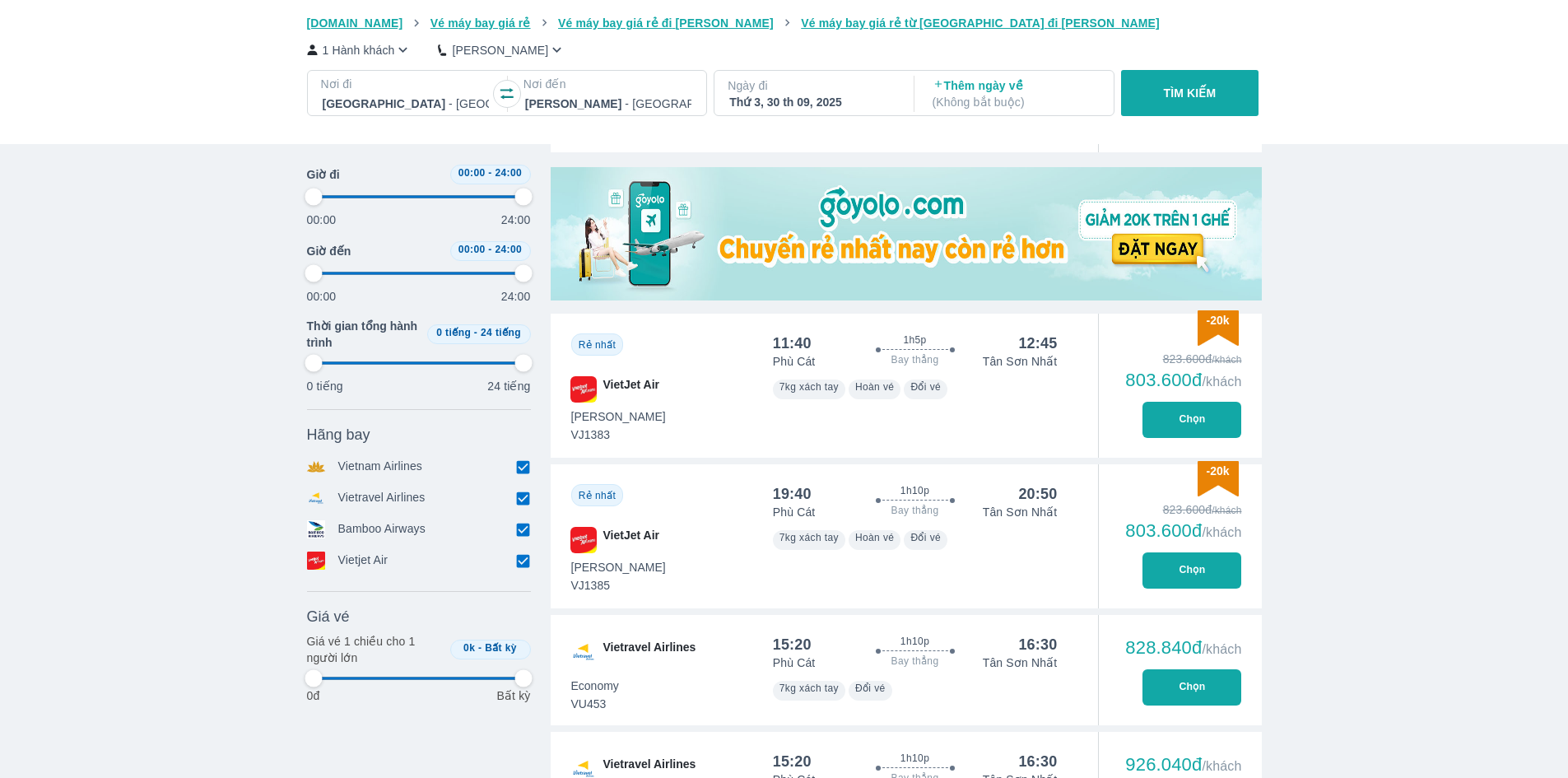
type input "97.9166666666667"
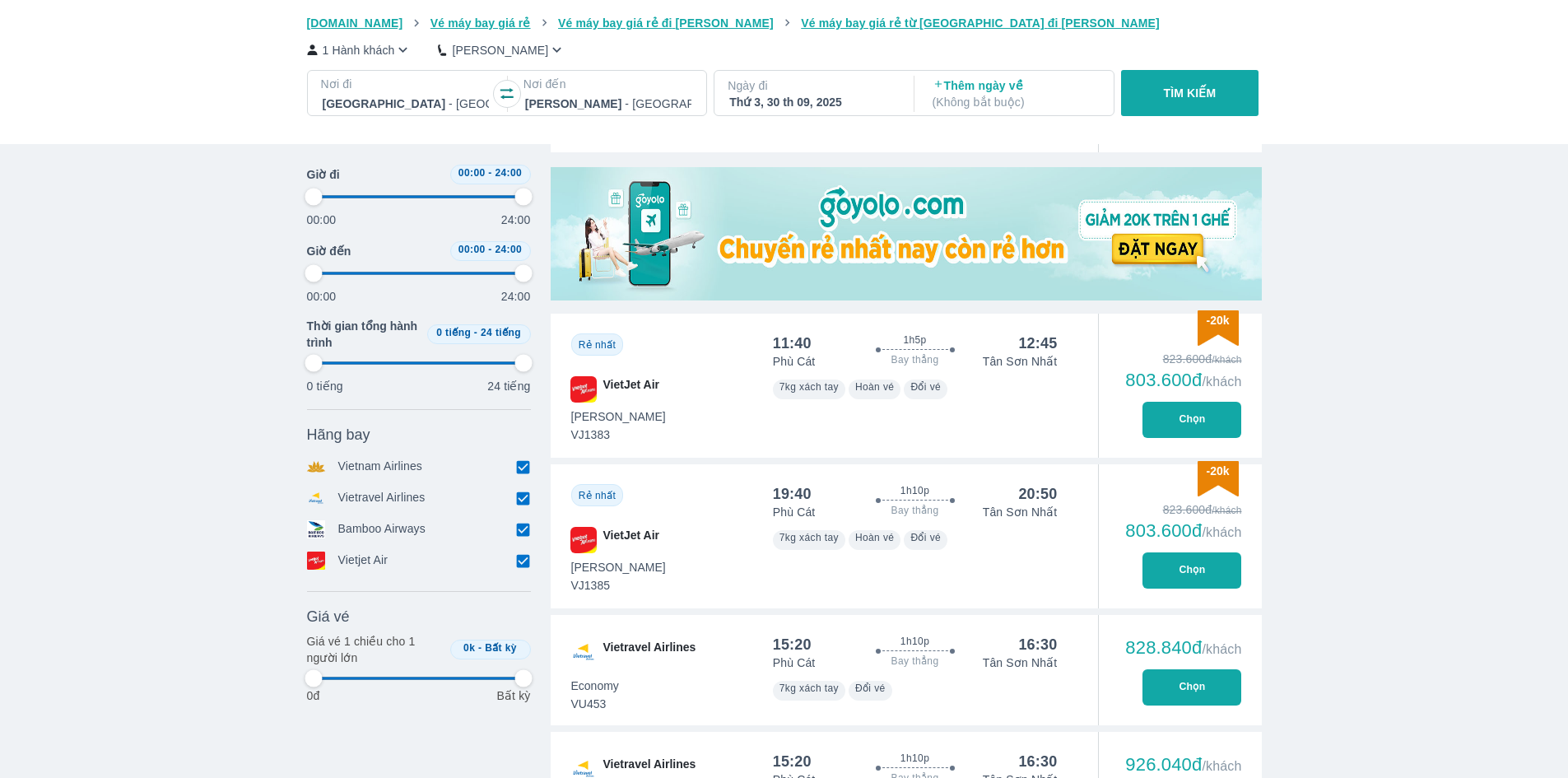
type input "97.9166666666667"
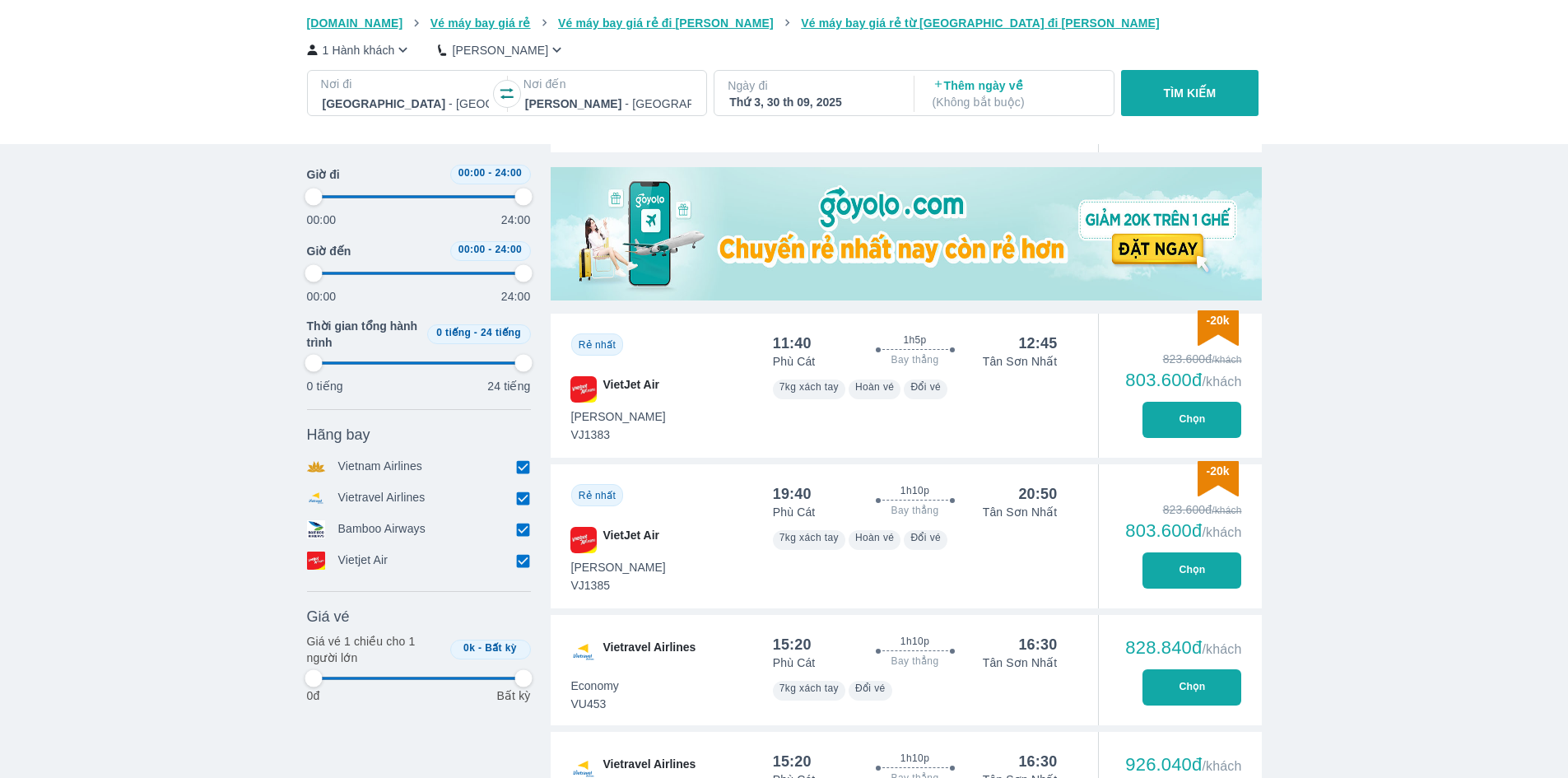
type input "97.9166666666667"
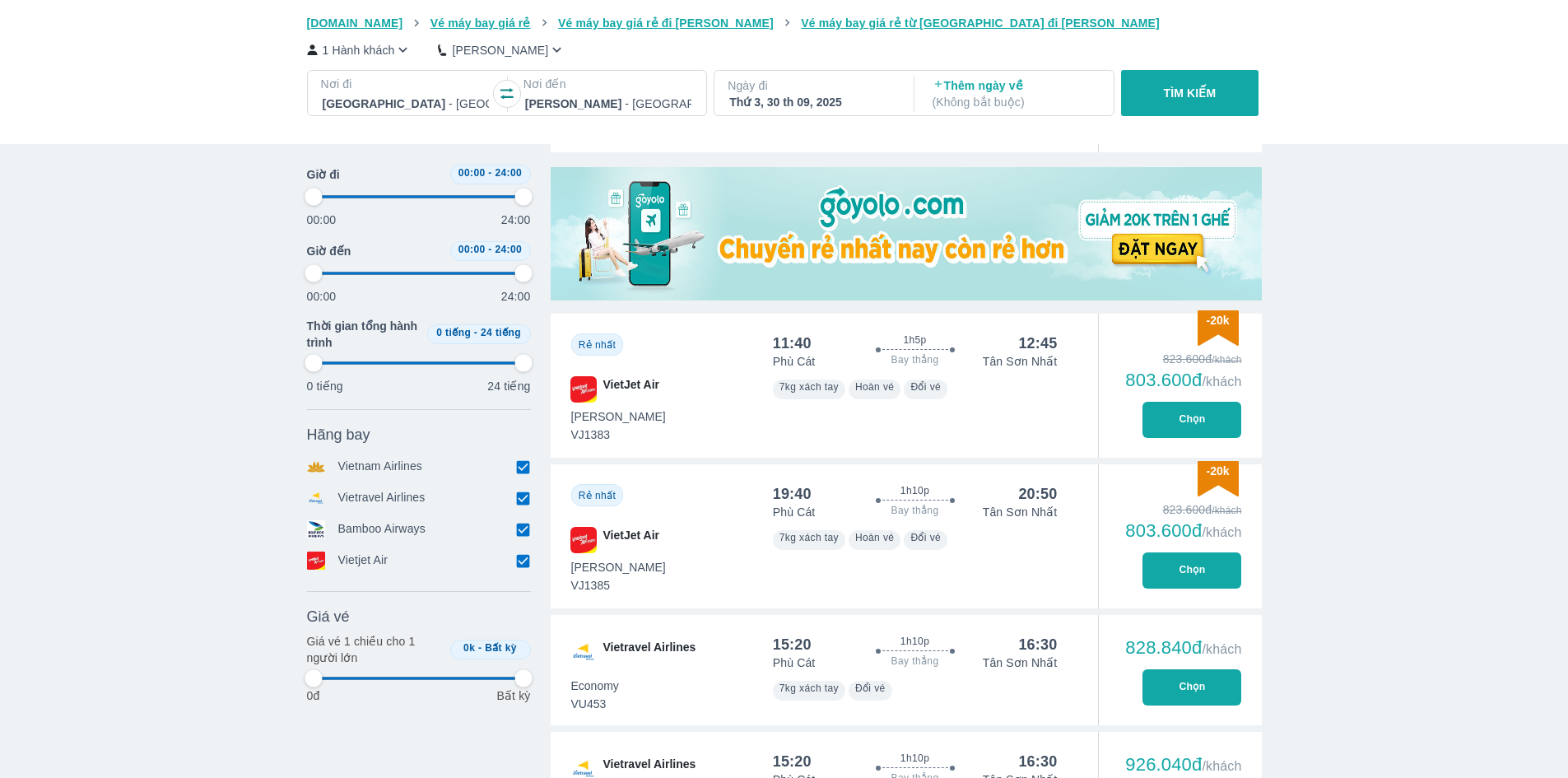
type input "97.9166666666667"
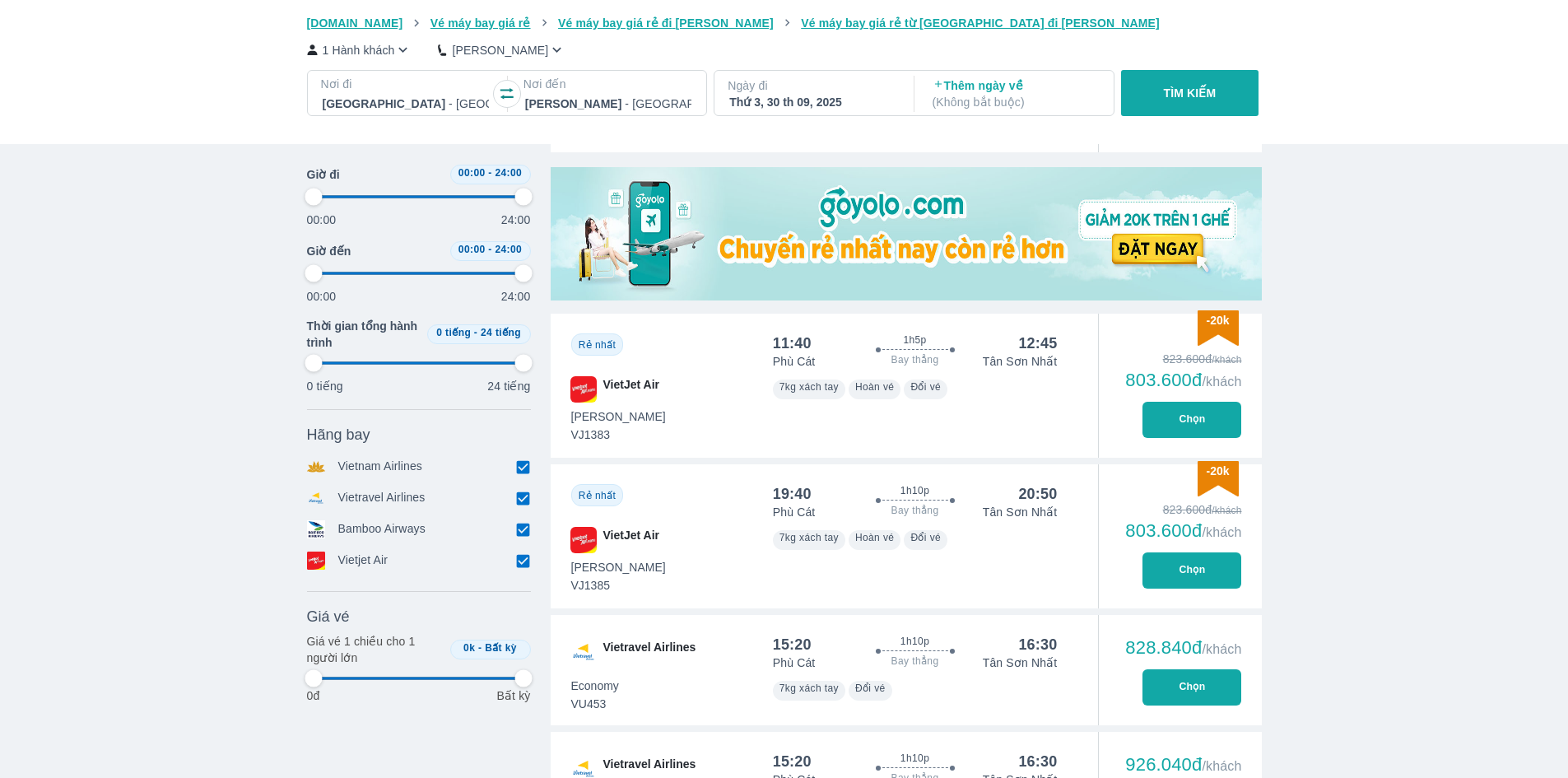
type input "97.9166666666667"
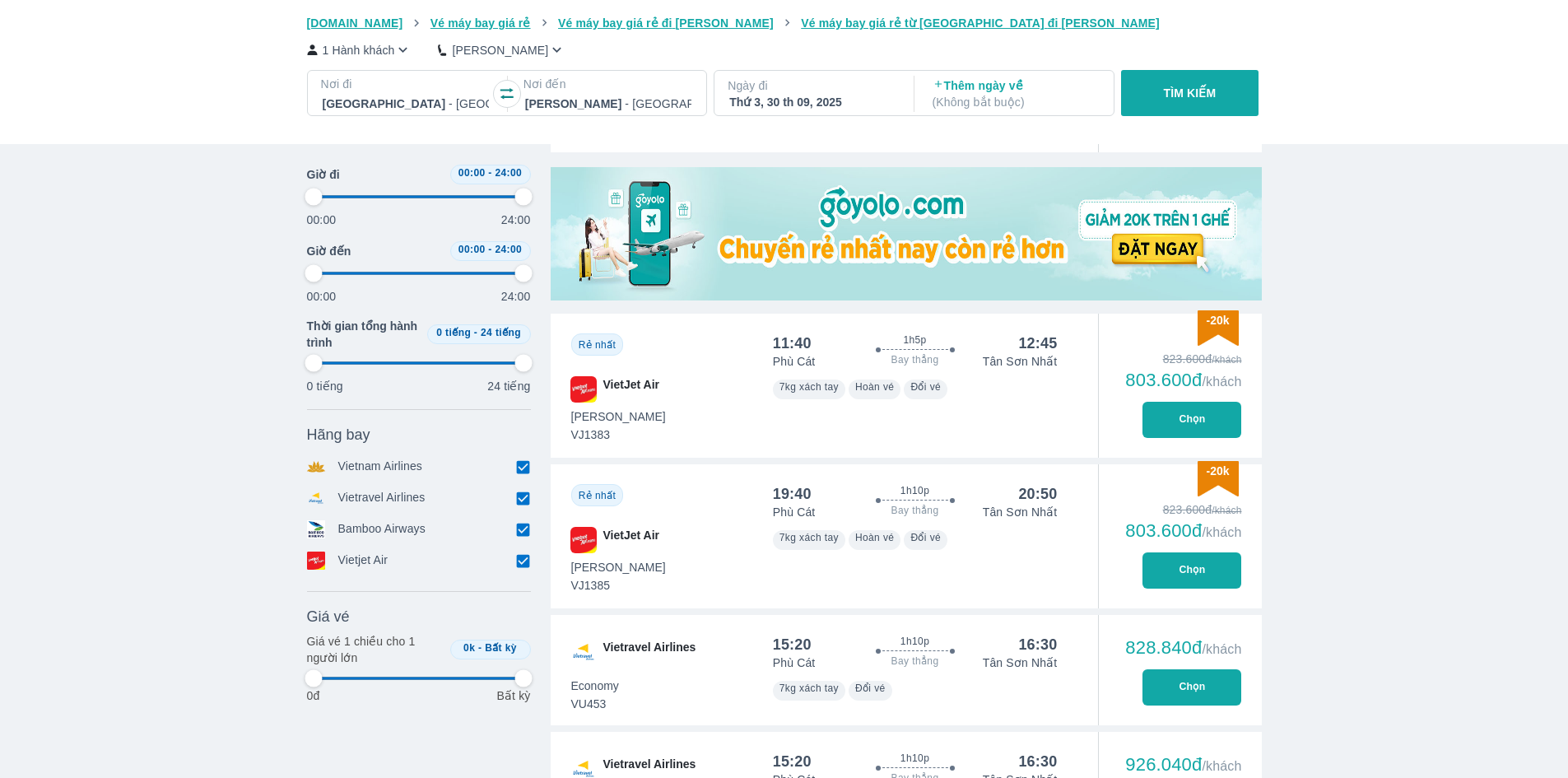
type input "97.9166666666667"
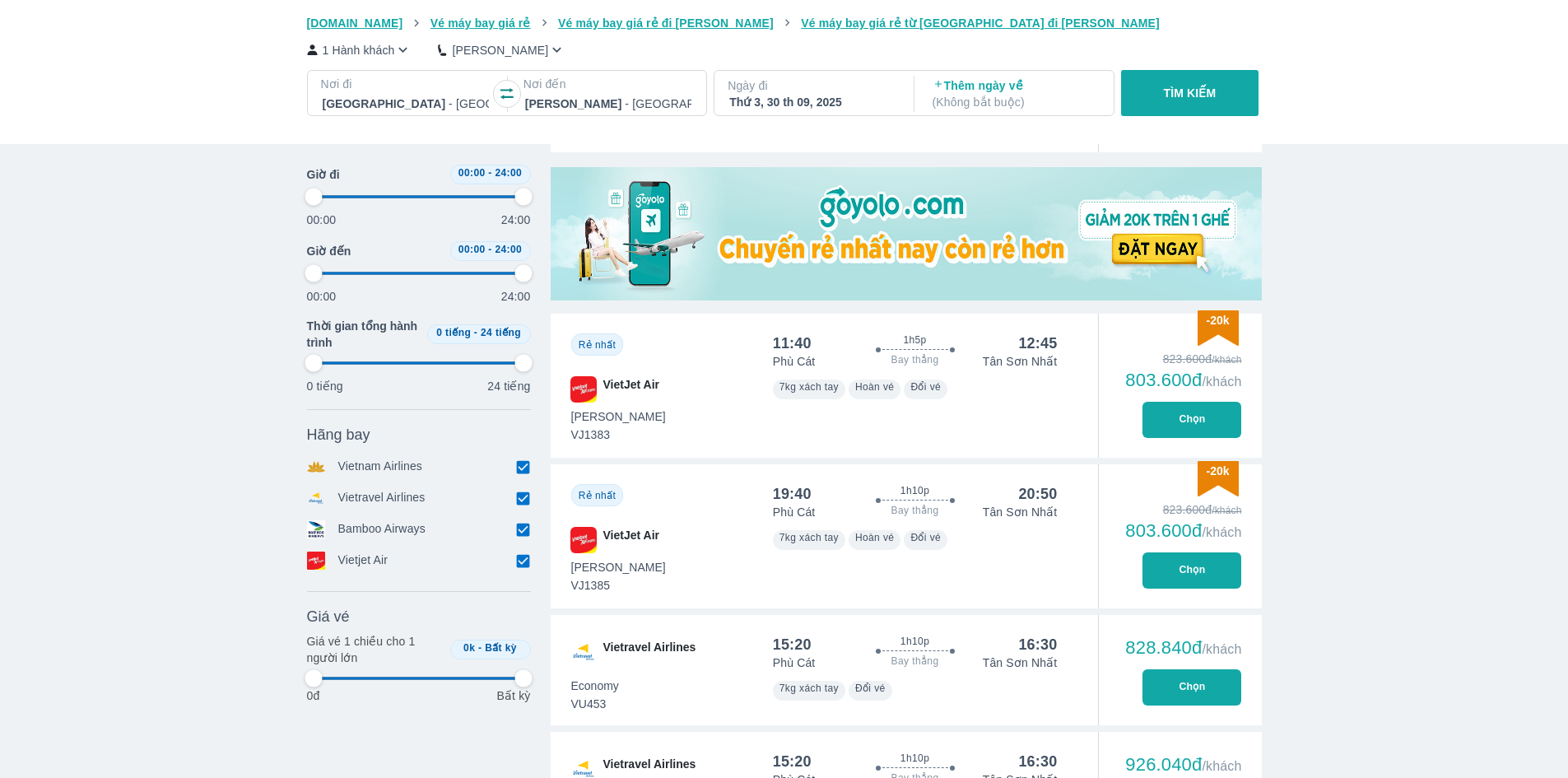
type input "97.9166666666667"
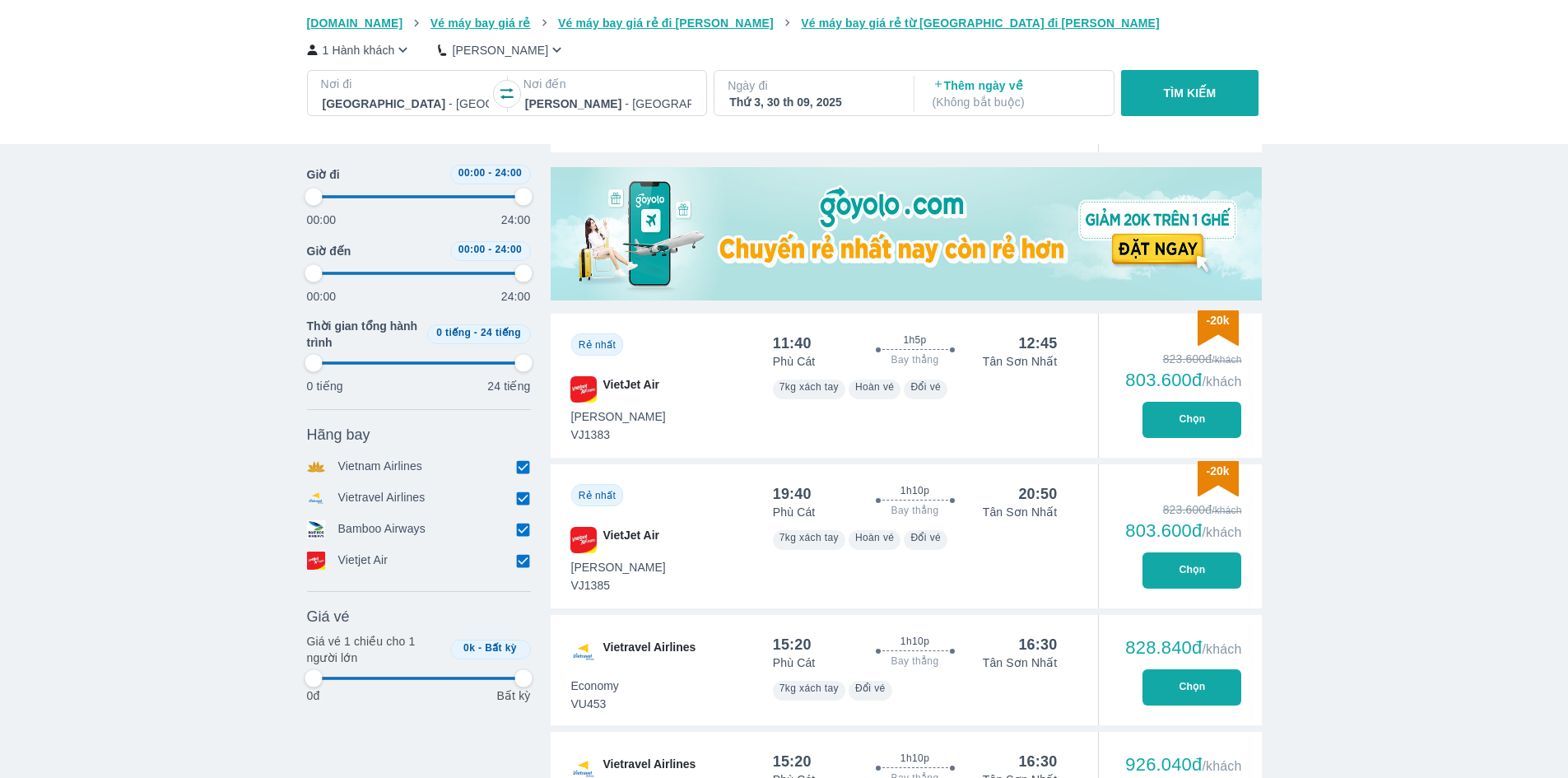
type input "97.9166666666667"
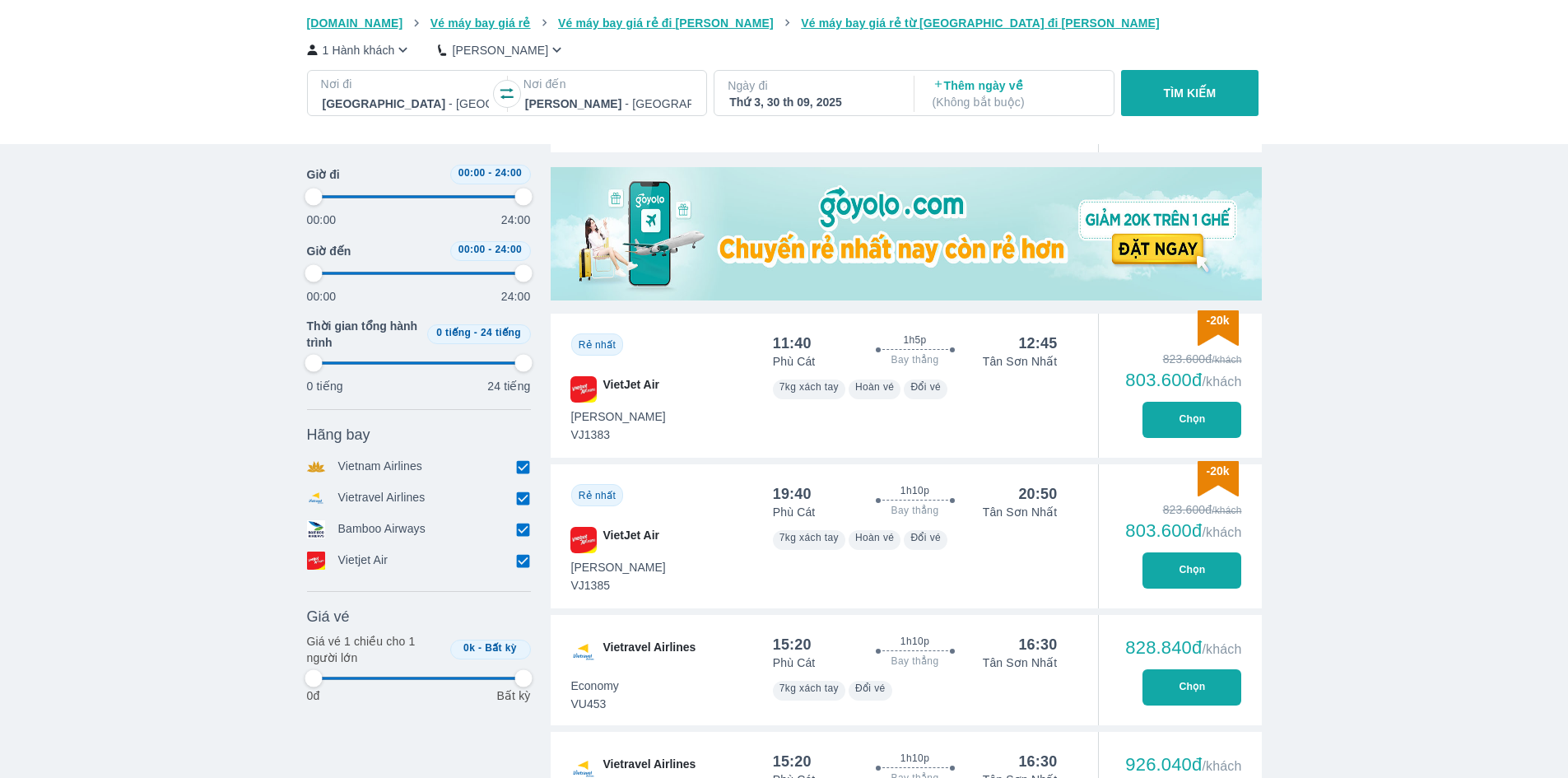
type input "97.9166666666667"
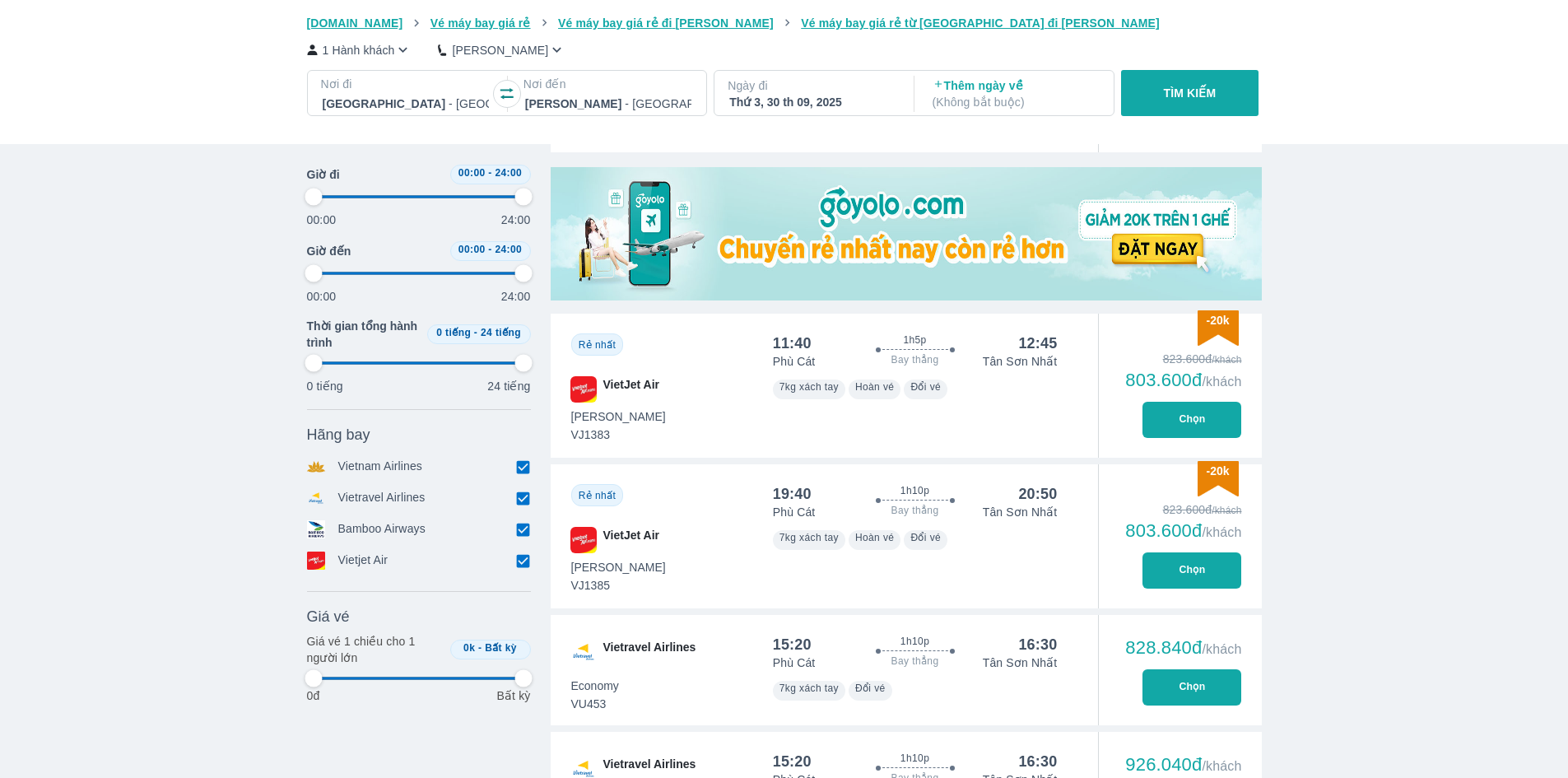
type input "97.9166666666667"
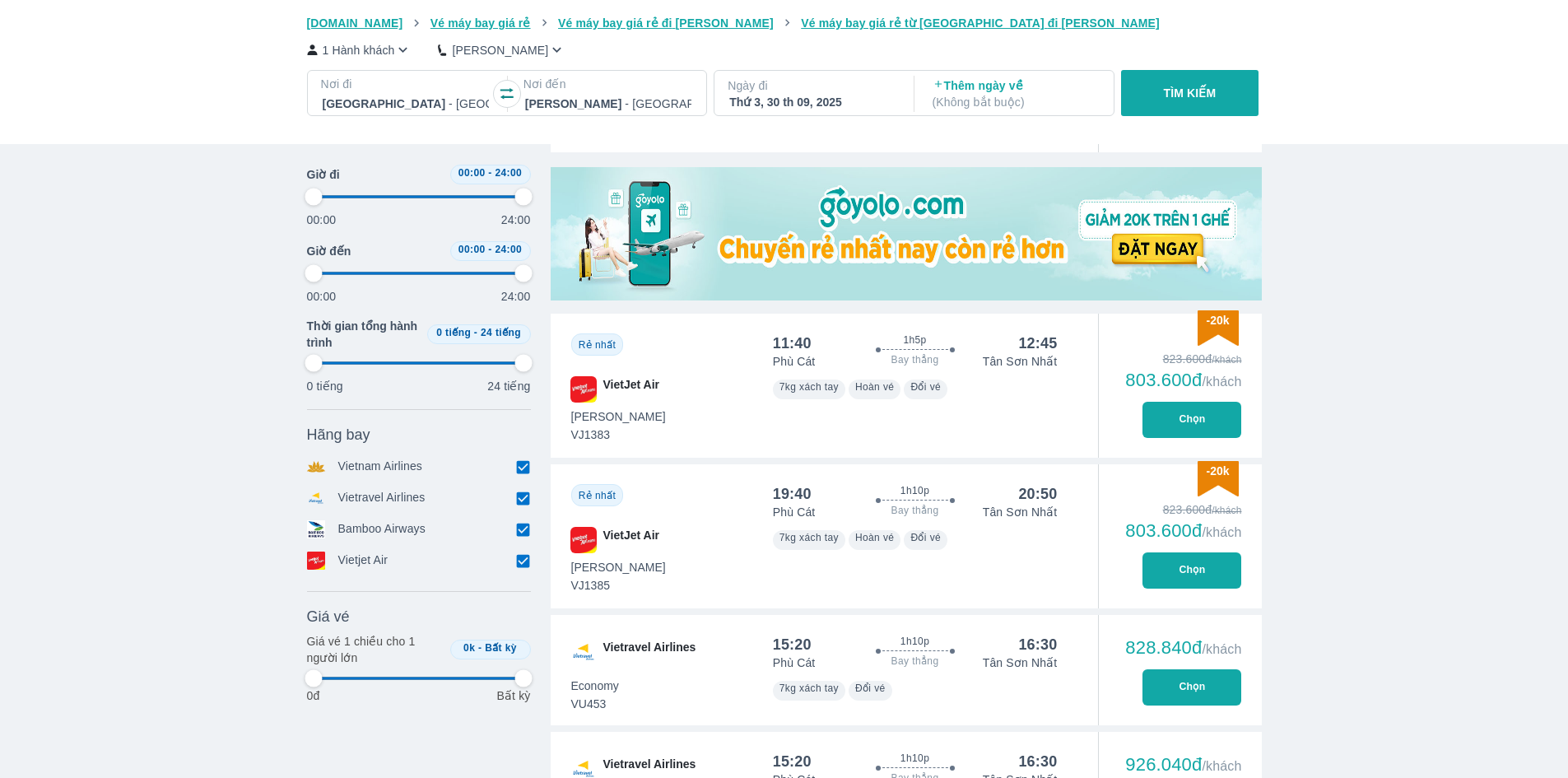
type input "97.9166666666667"
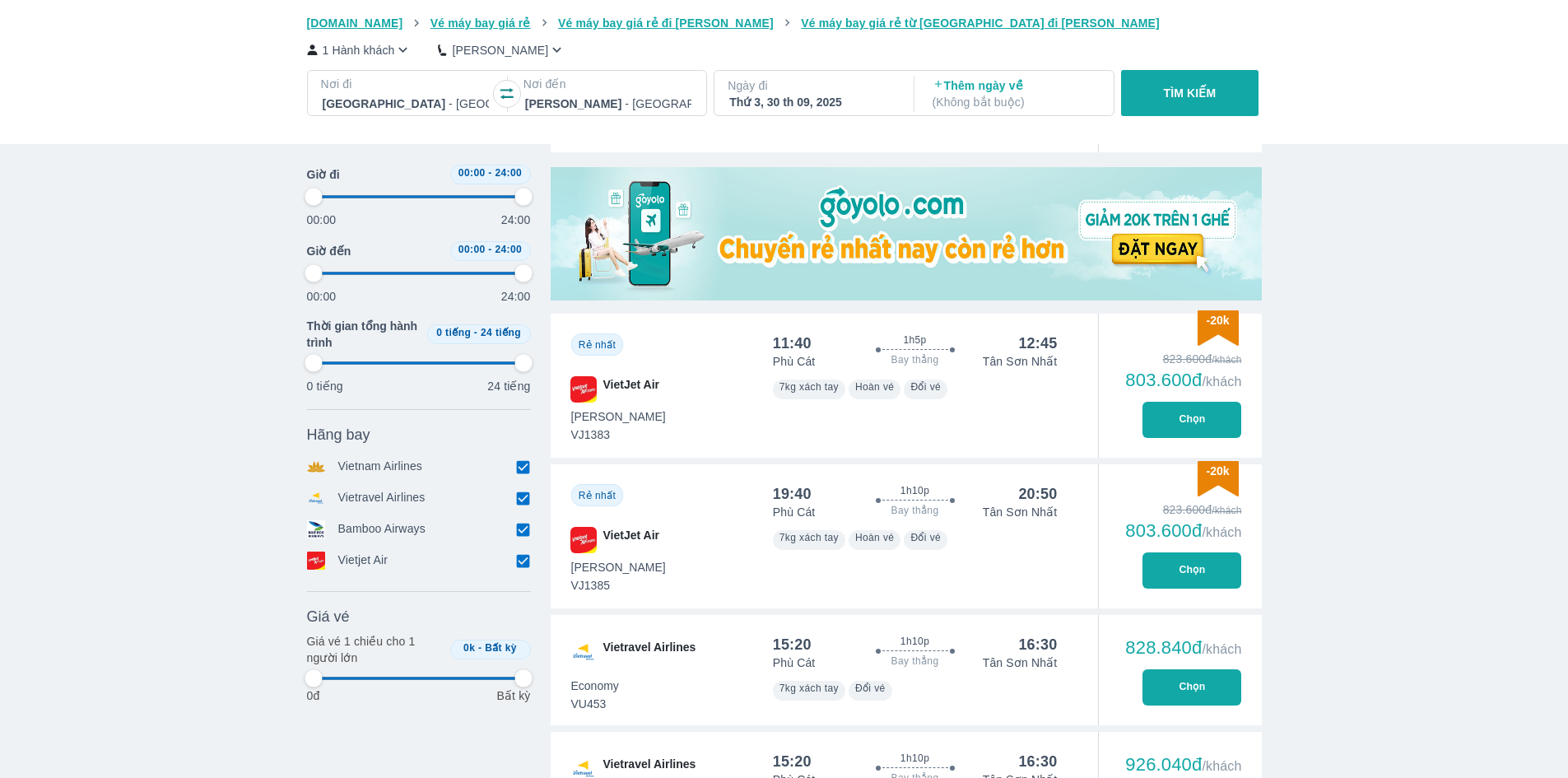
type input "97.9166666666667"
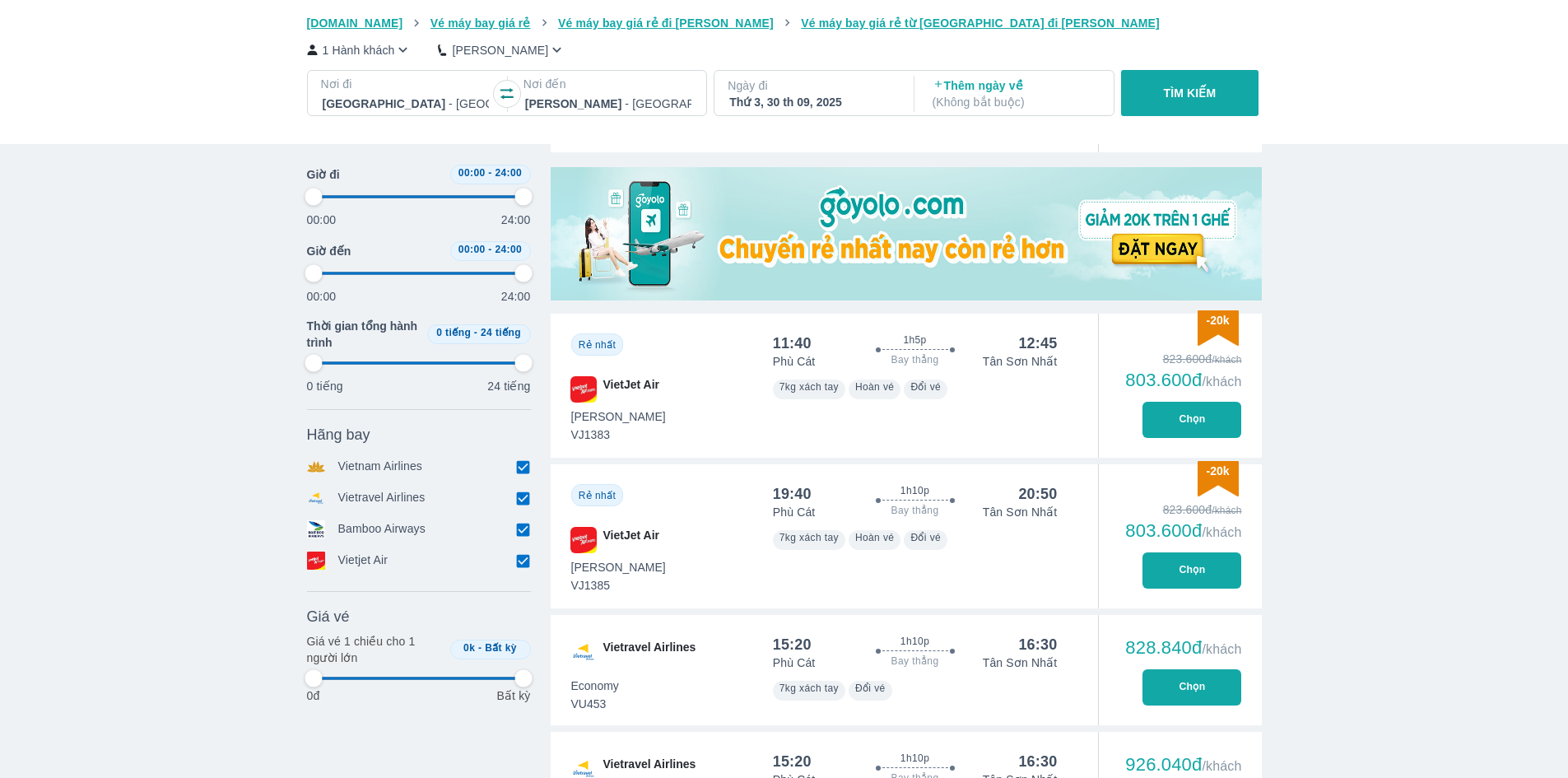
type input "97.9166666666667"
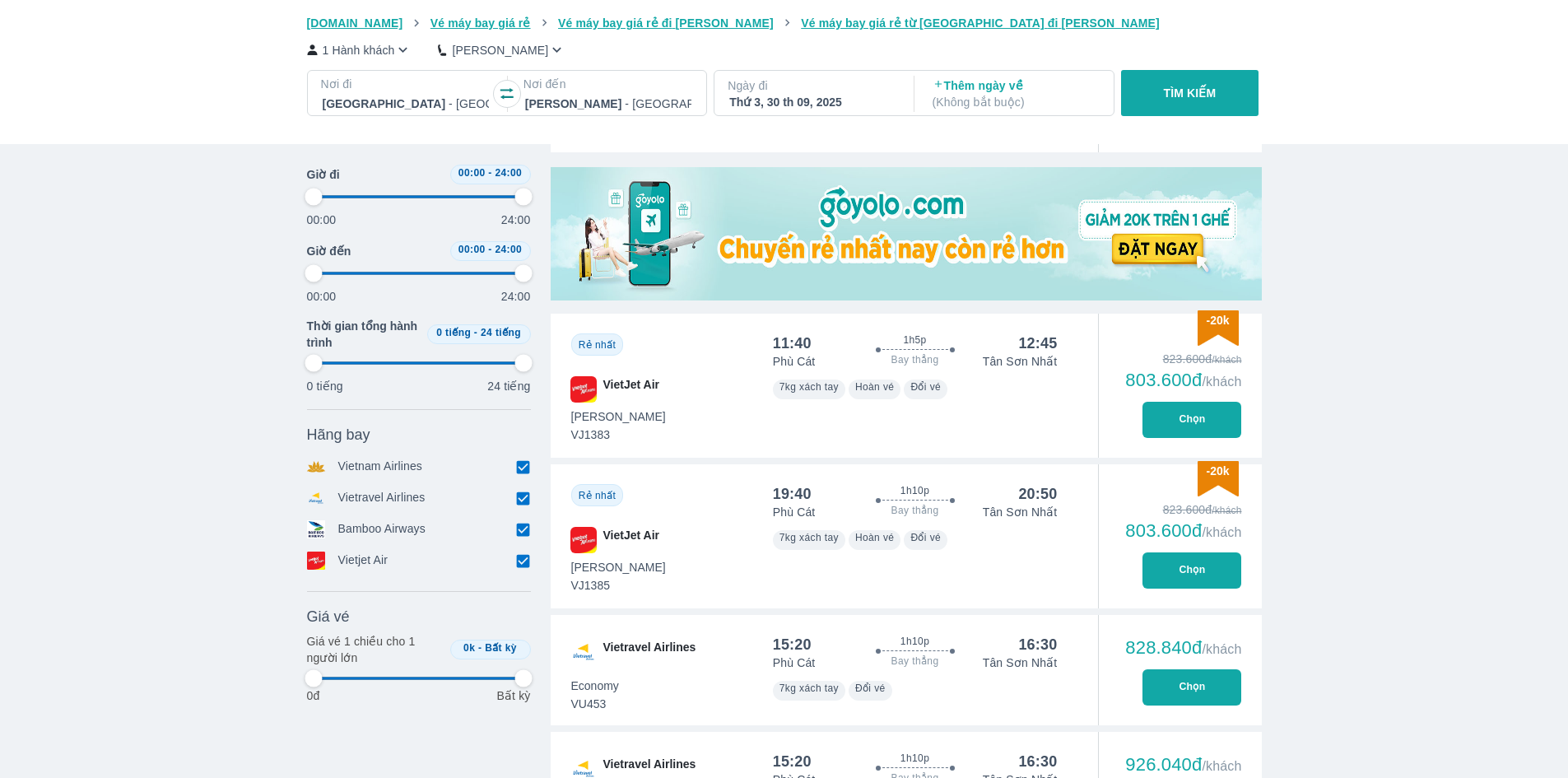
type input "97.9166666666667"
